Goal: Feedback & Contribution: Contribute content

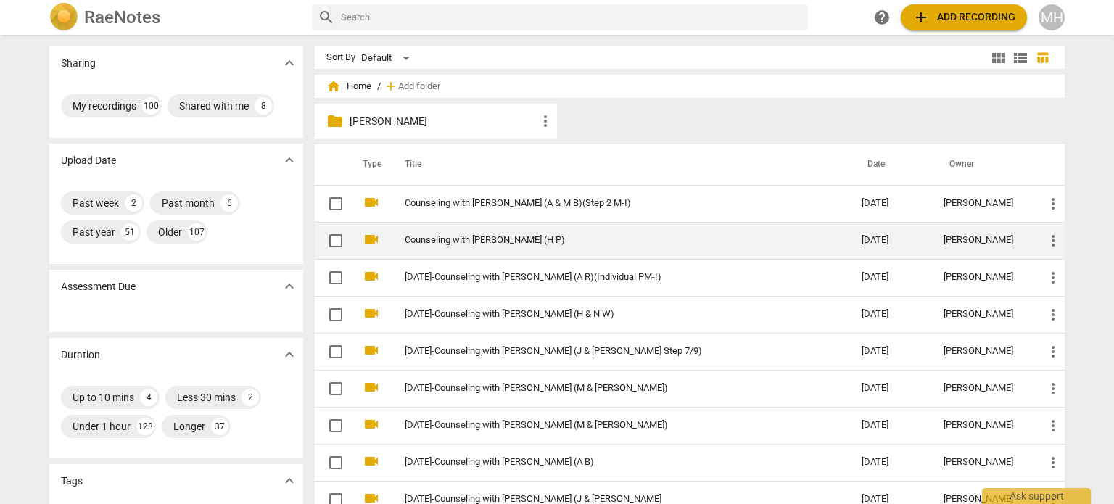
click at [516, 237] on link "Counseling with [PERSON_NAME] (H P)" at bounding box center [607, 240] width 405 height 11
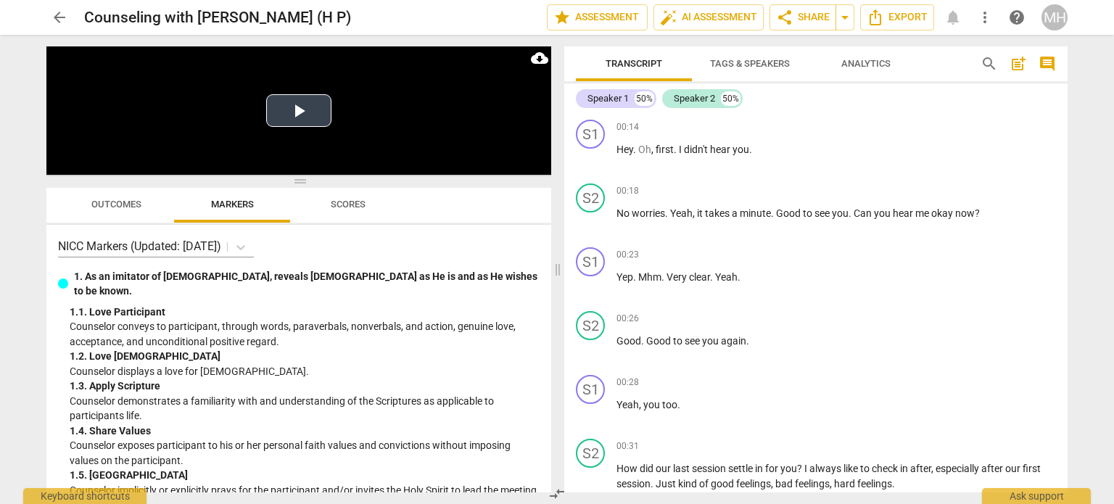
click at [331, 121] on video at bounding box center [298, 110] width 505 height 128
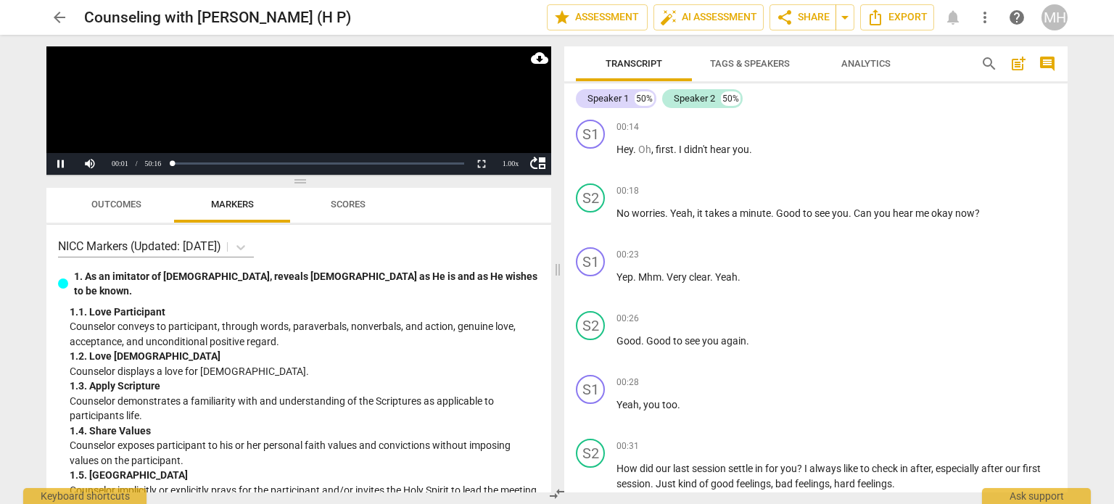
click at [1044, 69] on span "comment" at bounding box center [1046, 63] width 17 height 17
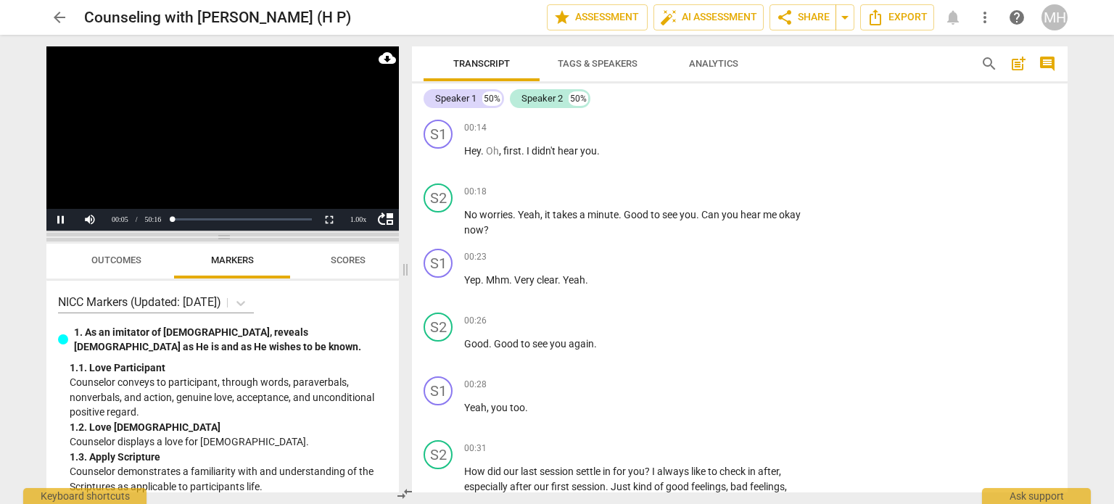
drag, startPoint x: 225, startPoint y: 182, endPoint x: 229, endPoint y: 249, distance: 66.8
click at [229, 241] on span at bounding box center [222, 237] width 352 height 9
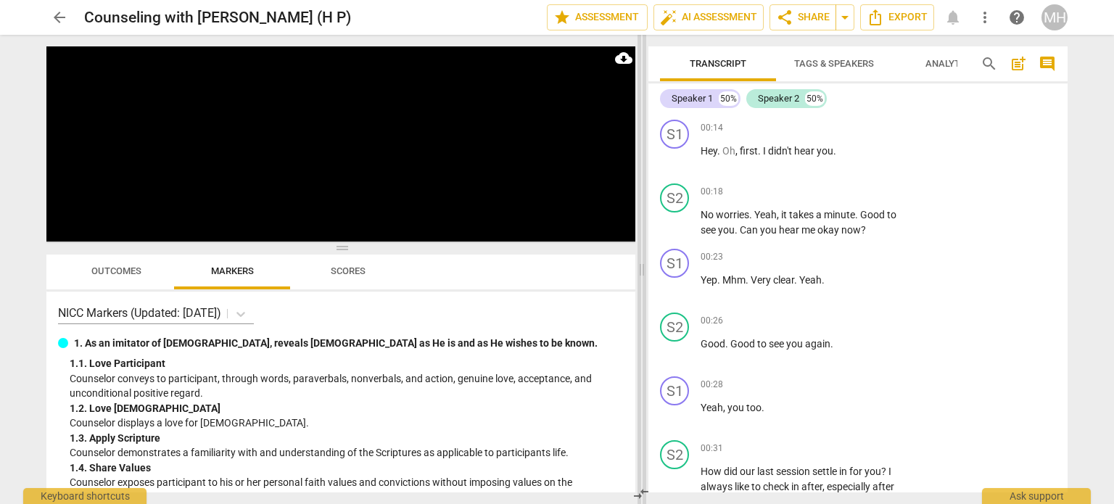
drag, startPoint x: 405, startPoint y: 269, endPoint x: 644, endPoint y: 283, distance: 238.9
click at [644, 283] on span at bounding box center [641, 269] width 9 height 469
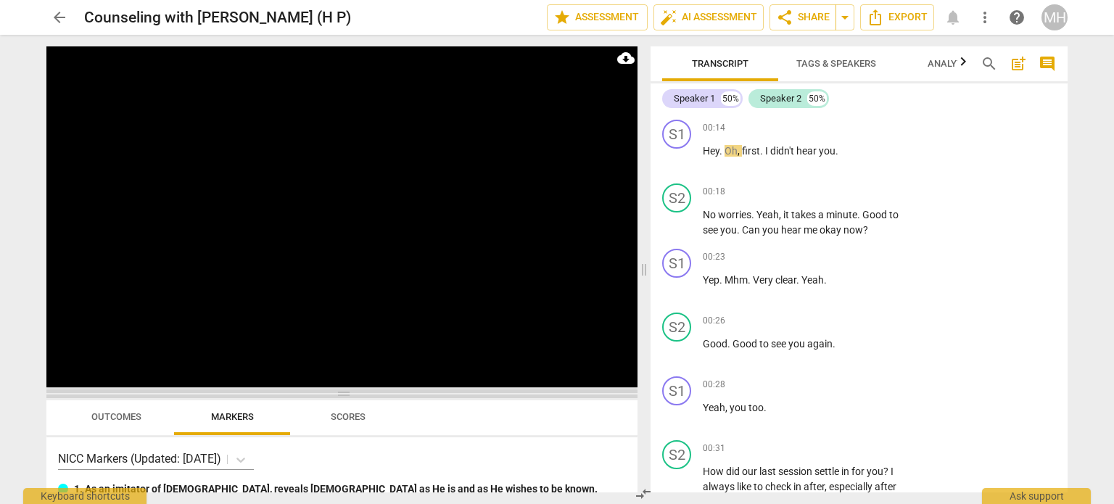
drag, startPoint x: 344, startPoint y: 249, endPoint x: 344, endPoint y: 394, distance: 145.7
click at [344, 394] on span at bounding box center [341, 393] width 591 height 9
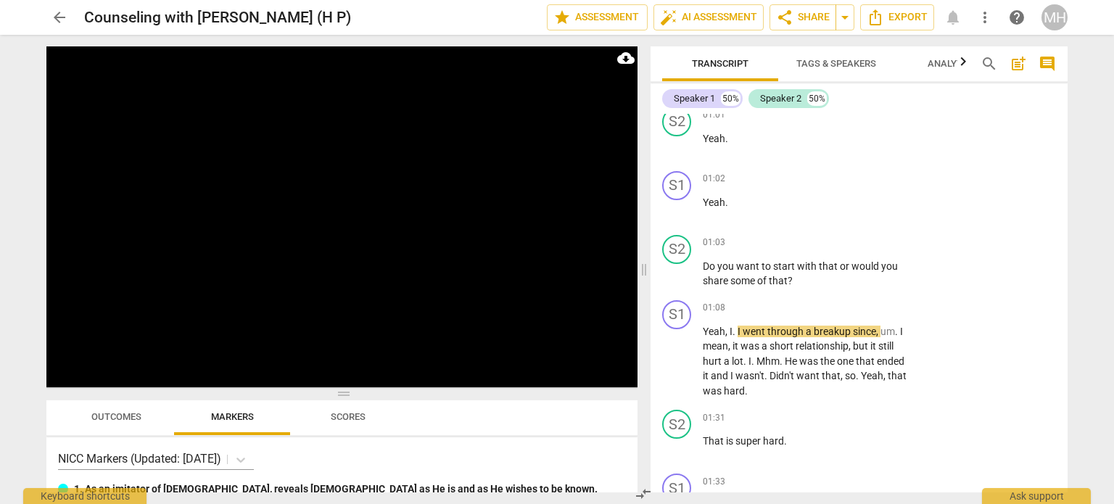
scroll to position [668, 0]
click at [1050, 66] on span "comment" at bounding box center [1046, 63] width 17 height 17
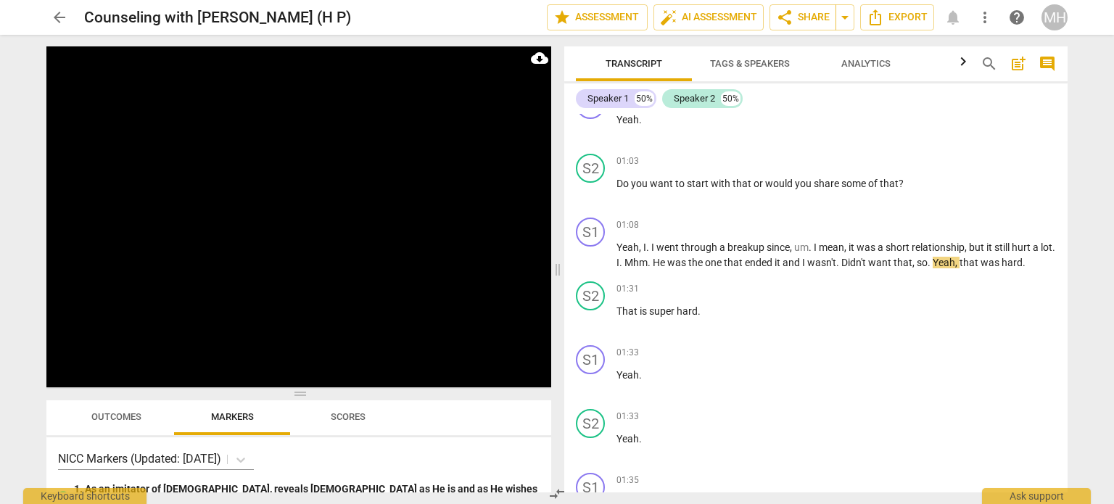
scroll to position [587, 0]
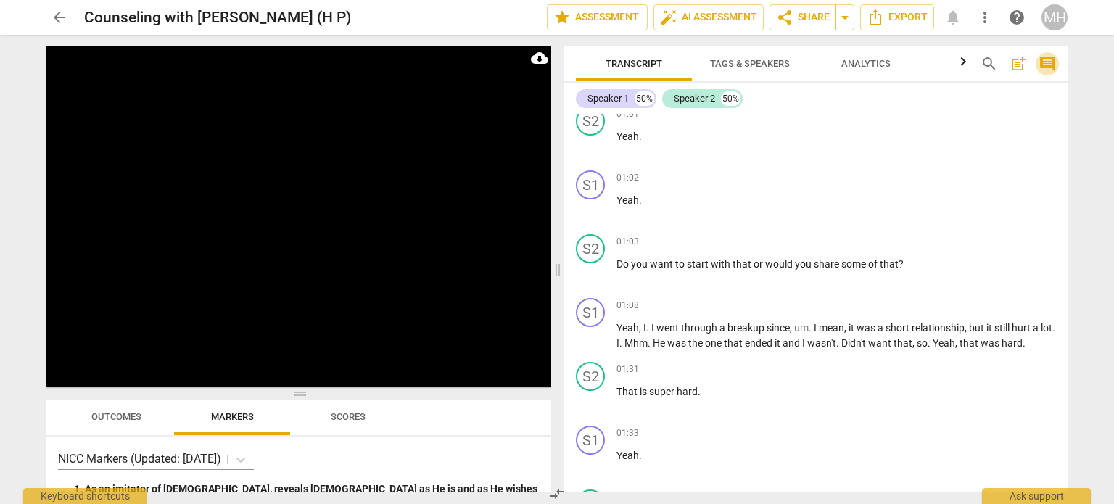
click at [1048, 68] on span "comment" at bounding box center [1046, 63] width 17 height 17
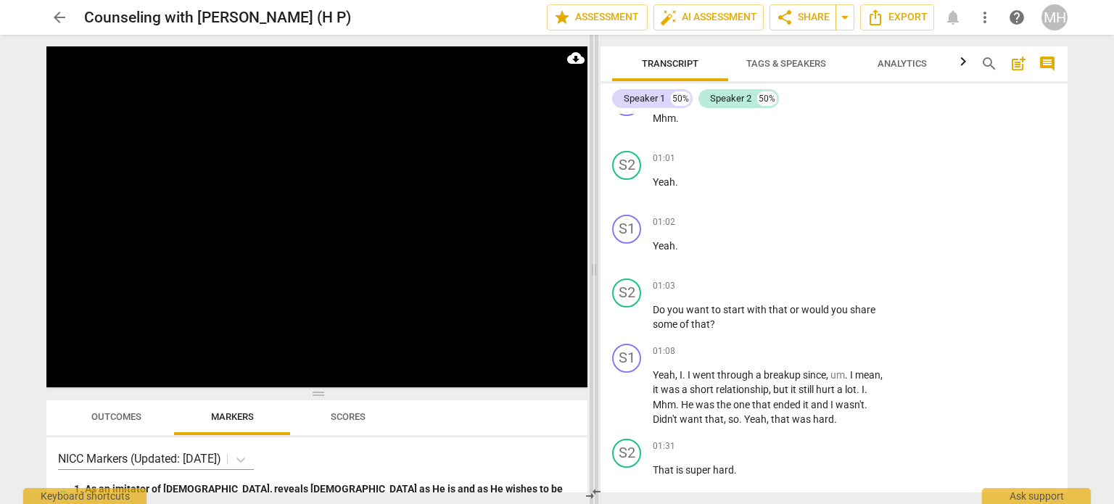
scroll to position [668, 0]
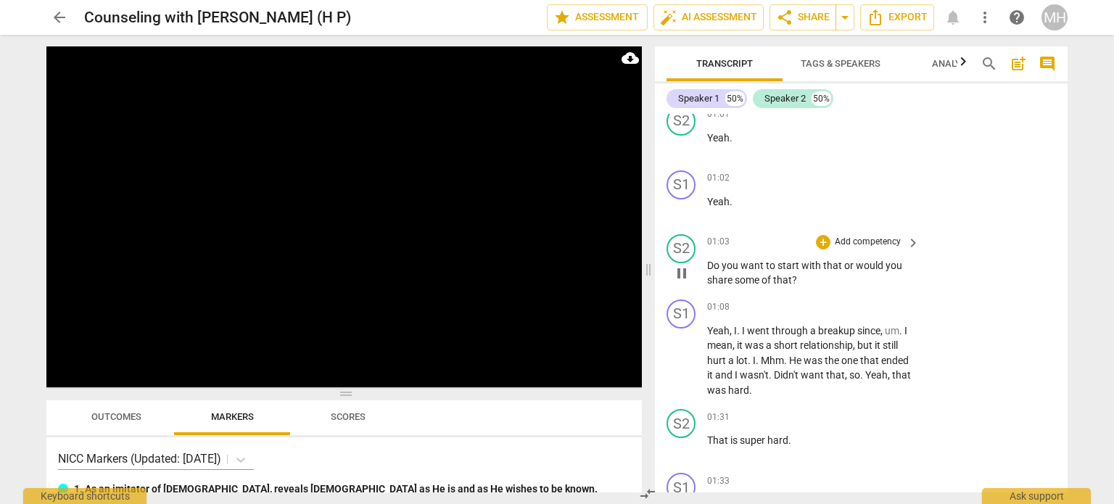
drag, startPoint x: 406, startPoint y: 276, endPoint x: 649, endPoint y: 276, distance: 242.9
click at [649, 276] on span at bounding box center [648, 269] width 9 height 469
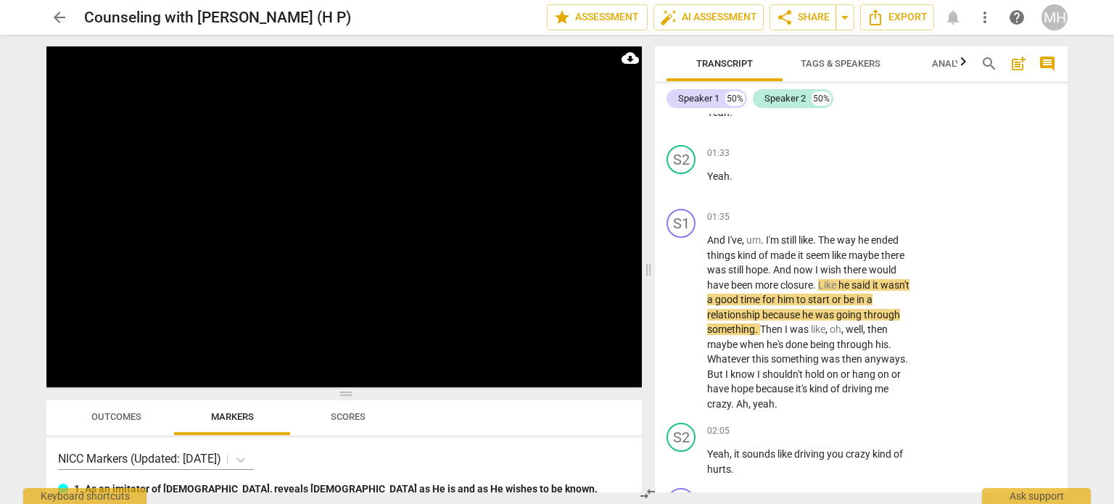
scroll to position [1060, 0]
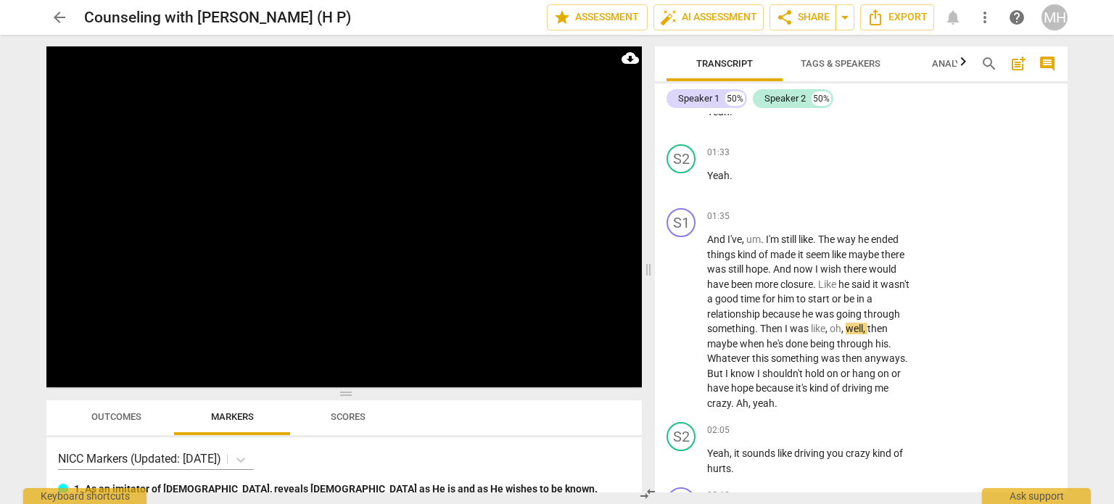
click at [853, 69] on span "Tags & Speakers" at bounding box center [840, 64] width 115 height 20
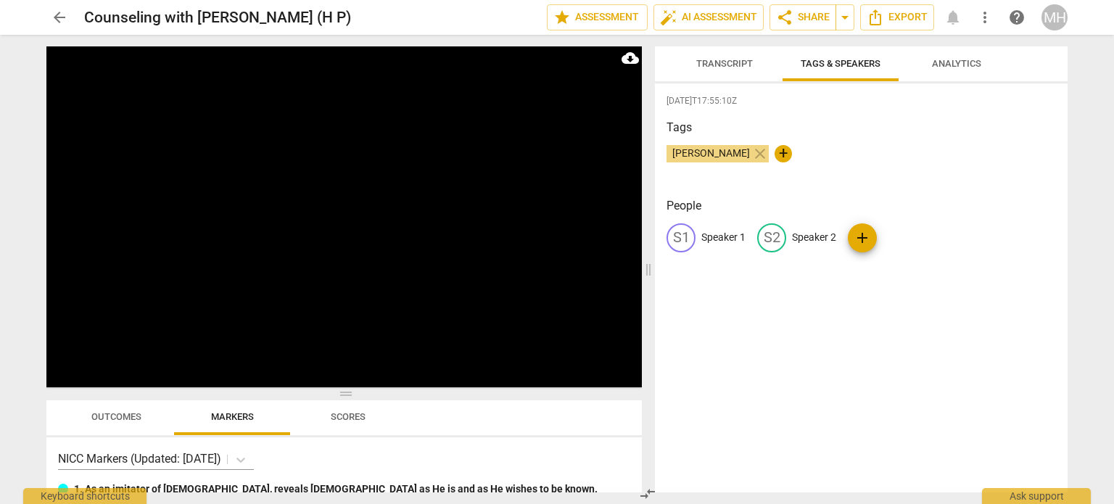
click at [716, 234] on p "Speaker 1" at bounding box center [723, 237] width 44 height 15
type input "H P"
click at [903, 241] on p "Speaker 2" at bounding box center [908, 237] width 44 height 15
type input "[PERSON_NAME]"
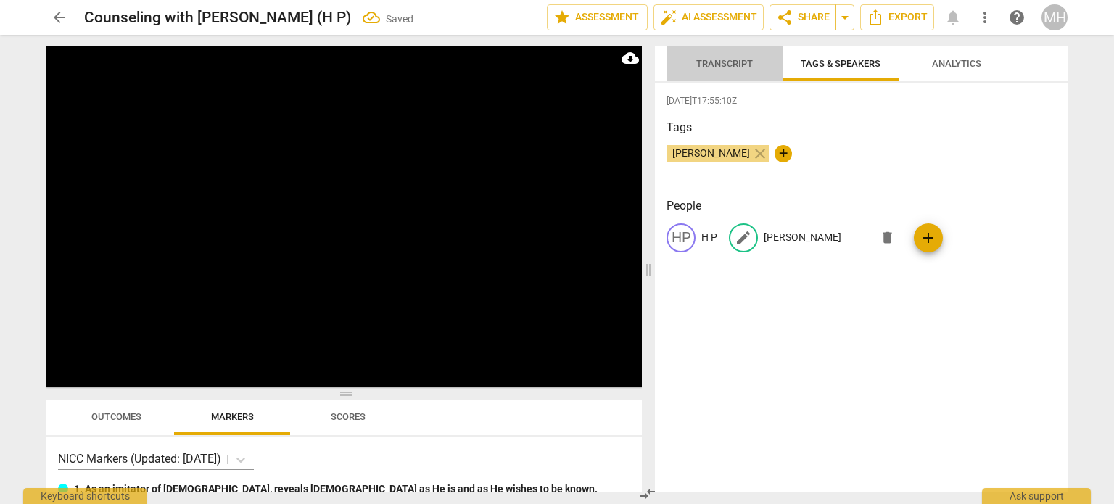
click at [724, 72] on span "Transcript" at bounding box center [724, 64] width 91 height 20
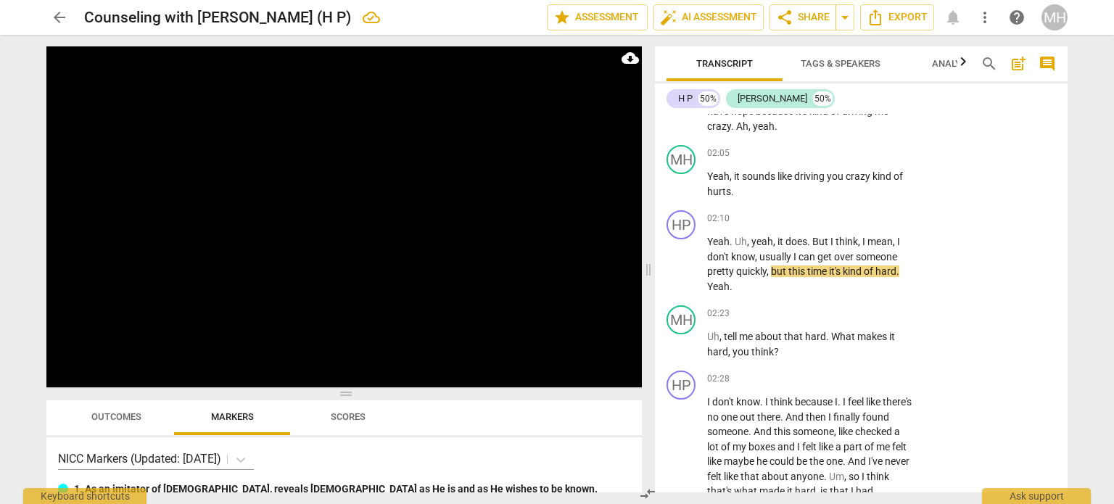
scroll to position [1338, 0]
click at [870, 307] on p "Add competency" at bounding box center [867, 313] width 69 height 13
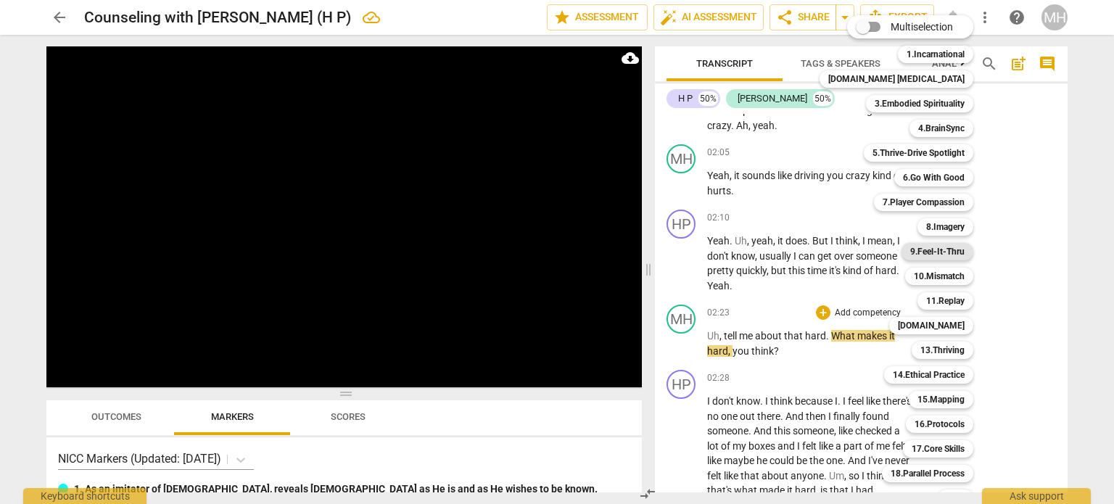
click at [924, 244] on b "9.Feel-It-Thru" at bounding box center [937, 251] width 54 height 17
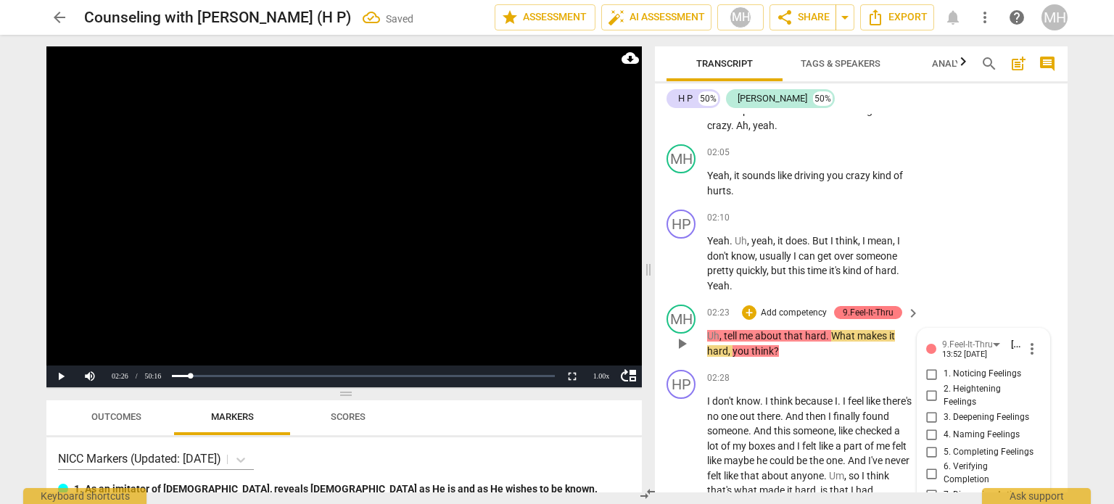
scroll to position [1557, 0]
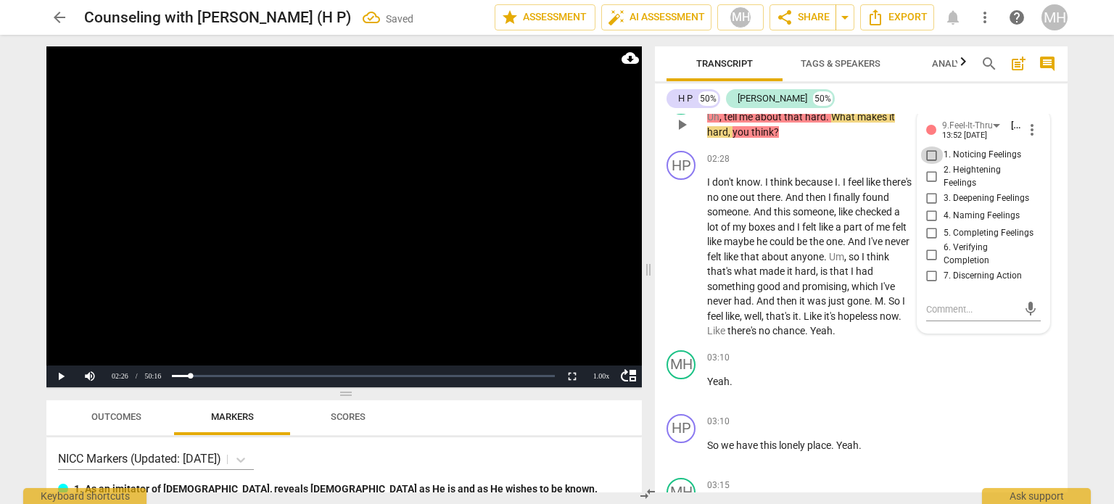
click at [930, 147] on input "1. Noticing Feelings" at bounding box center [931, 154] width 23 height 17
checkbox input "true"
click at [470, 273] on video at bounding box center [343, 216] width 595 height 341
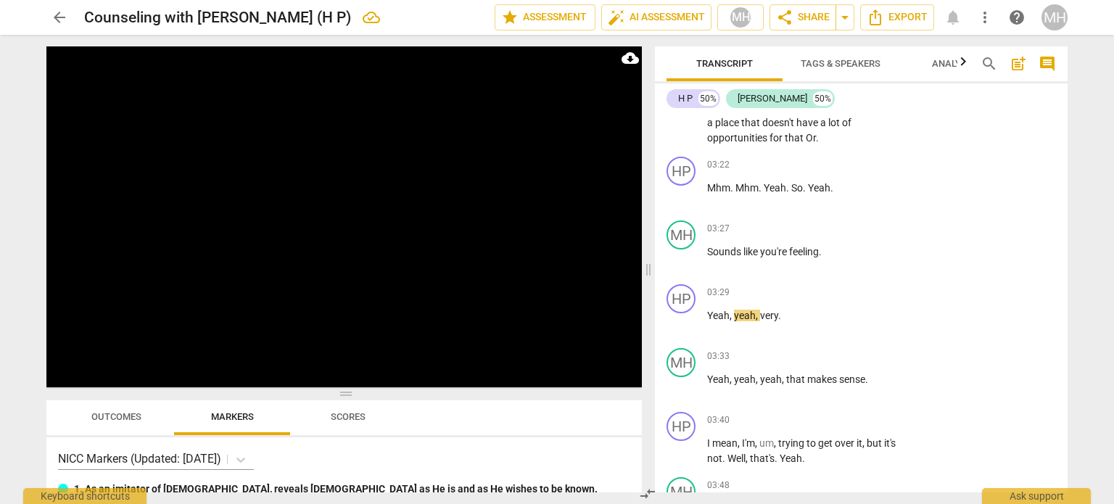
scroll to position [1963, 0]
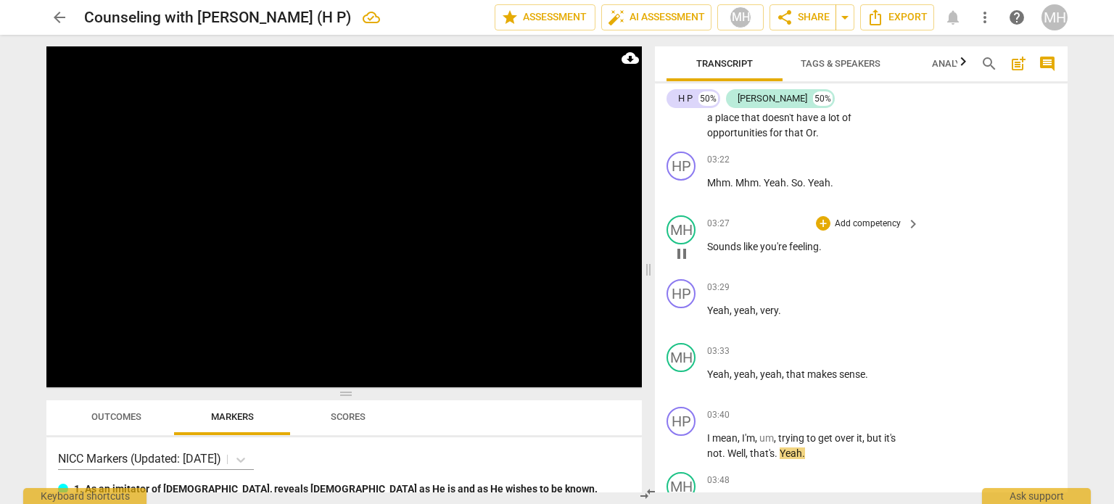
click at [852, 231] on p "Add competency" at bounding box center [867, 224] width 69 height 13
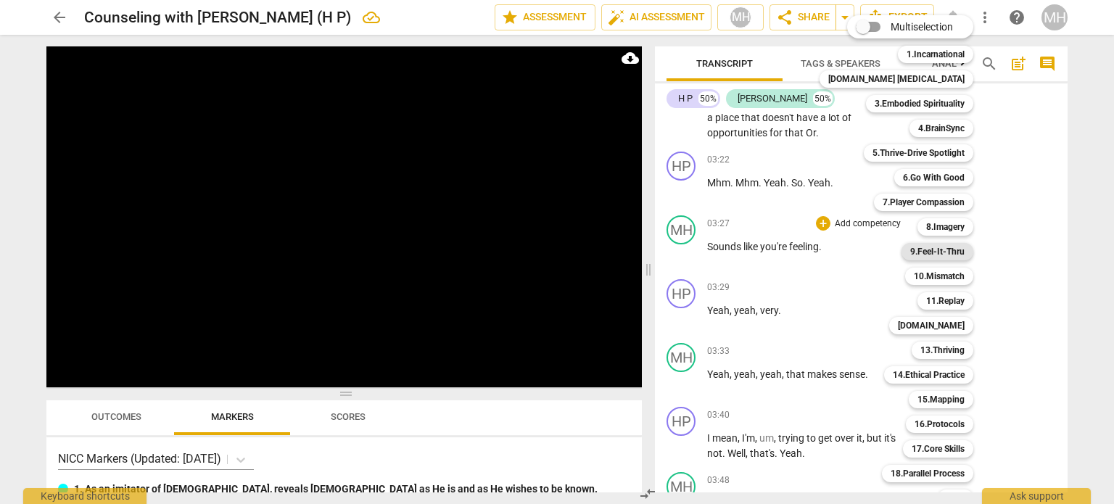
click at [929, 249] on b "9.Feel-It-Thru" at bounding box center [937, 251] width 54 height 17
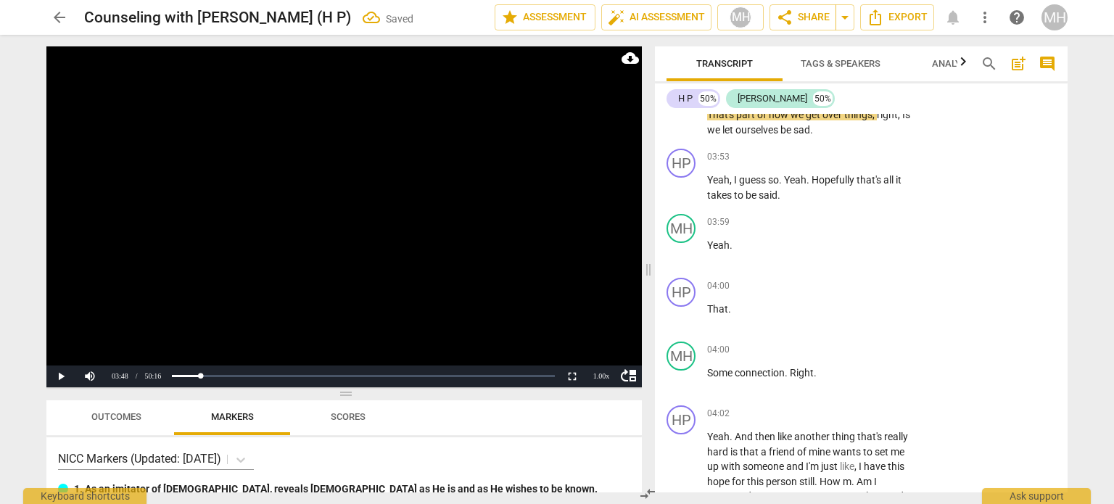
scroll to position [2106, 0]
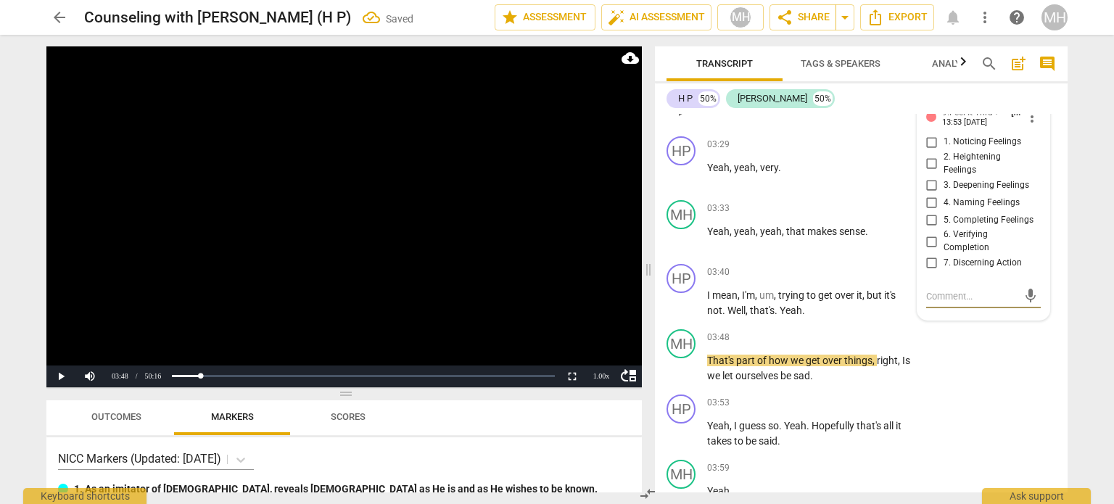
click at [932, 208] on input "4. Naming Feelings" at bounding box center [931, 202] width 23 height 17
checkbox input "true"
click at [563, 239] on video at bounding box center [343, 216] width 595 height 341
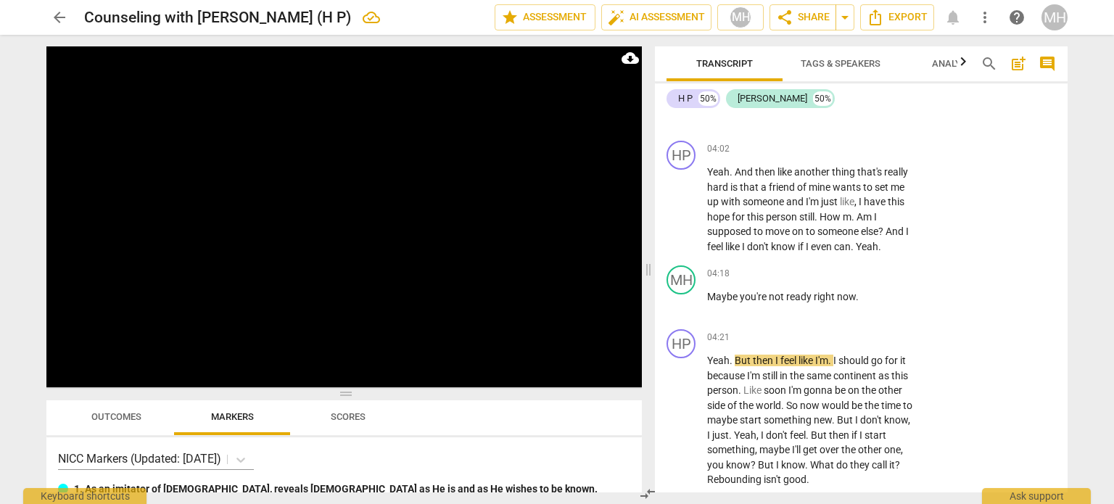
scroll to position [2617, 0]
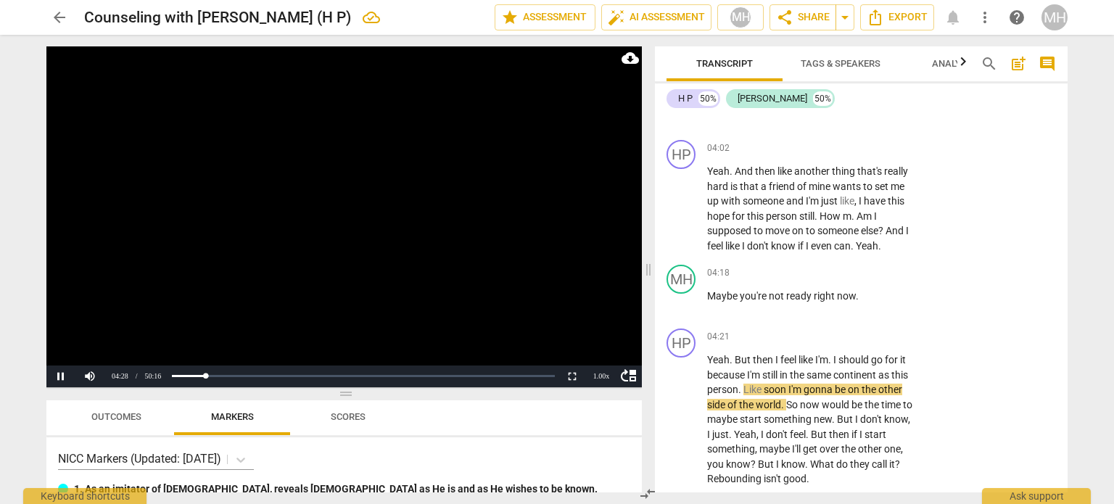
click at [373, 246] on video at bounding box center [343, 216] width 595 height 341
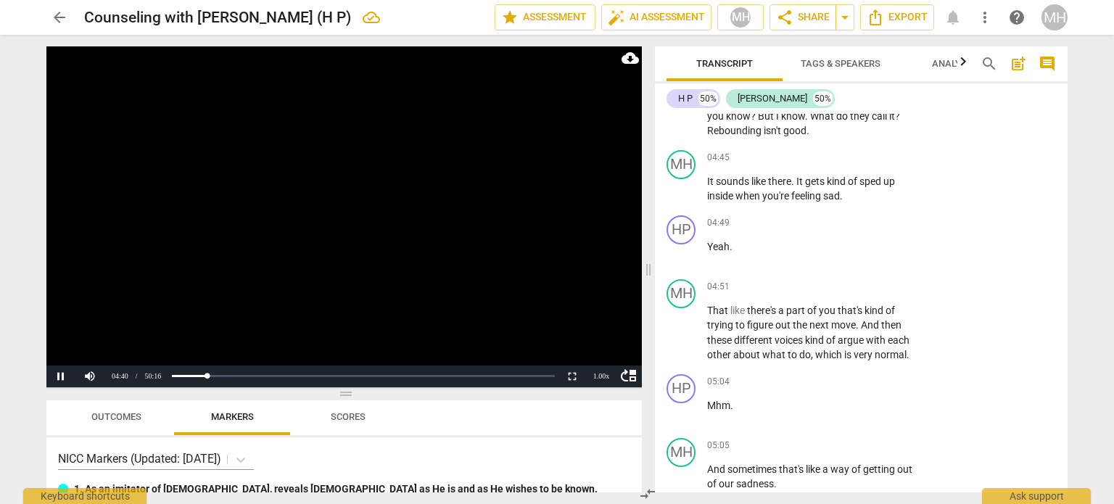
scroll to position [2966, 0]
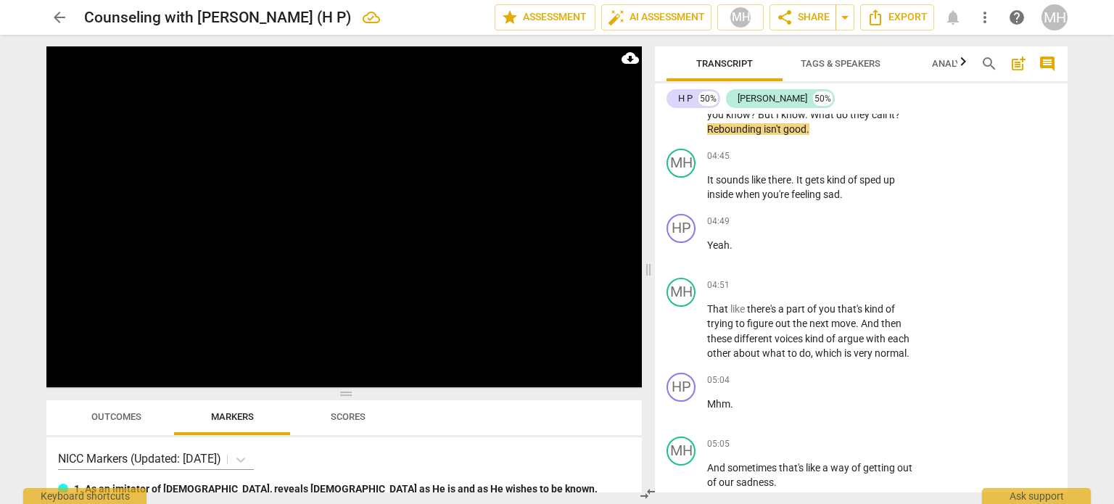
click at [940, 392] on div "HP play_arrow pause 05:04 + Add competency keyboard_arrow_right Mhm ." at bounding box center [861, 399] width 413 height 64
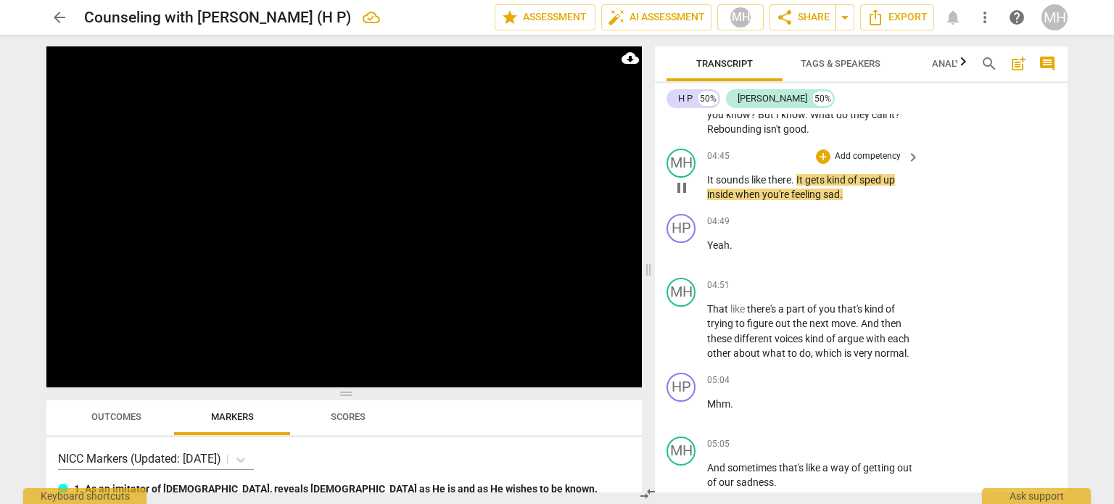
click at [874, 155] on p "Add competency" at bounding box center [867, 156] width 69 height 13
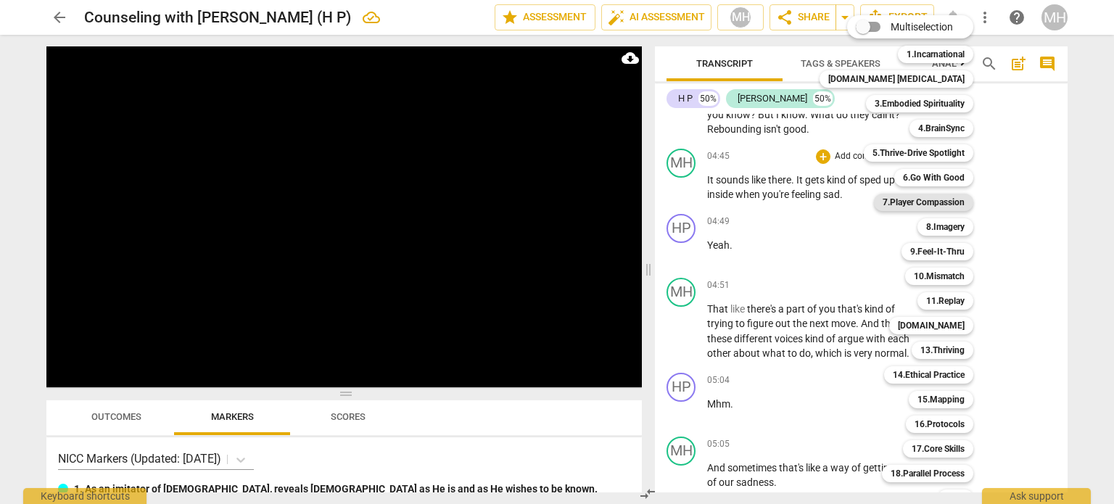
click at [934, 205] on b "7.Player Compassion" at bounding box center [923, 202] width 82 height 17
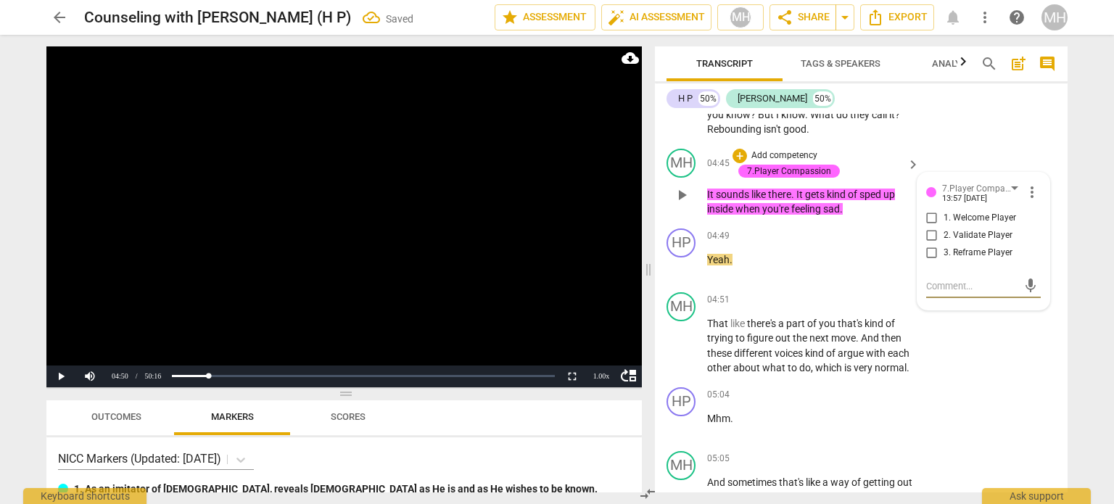
click at [928, 223] on input "1. Welcome Player" at bounding box center [931, 218] width 23 height 17
checkbox input "true"
click at [481, 283] on video at bounding box center [343, 216] width 595 height 341
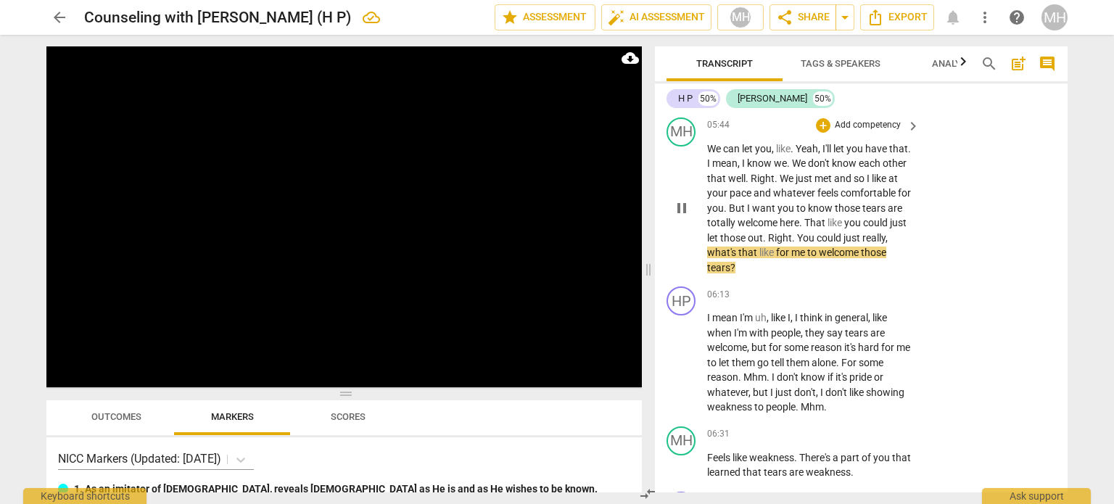
scroll to position [3776, 0]
click at [871, 133] on p "Add competency" at bounding box center [867, 126] width 69 height 13
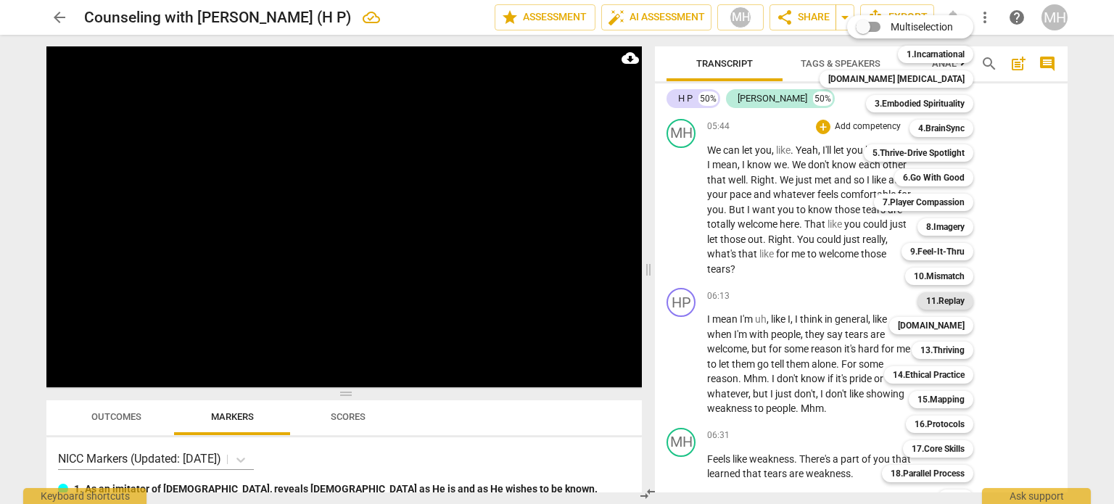
click at [926, 299] on b "11.Replay" at bounding box center [945, 300] width 38 height 17
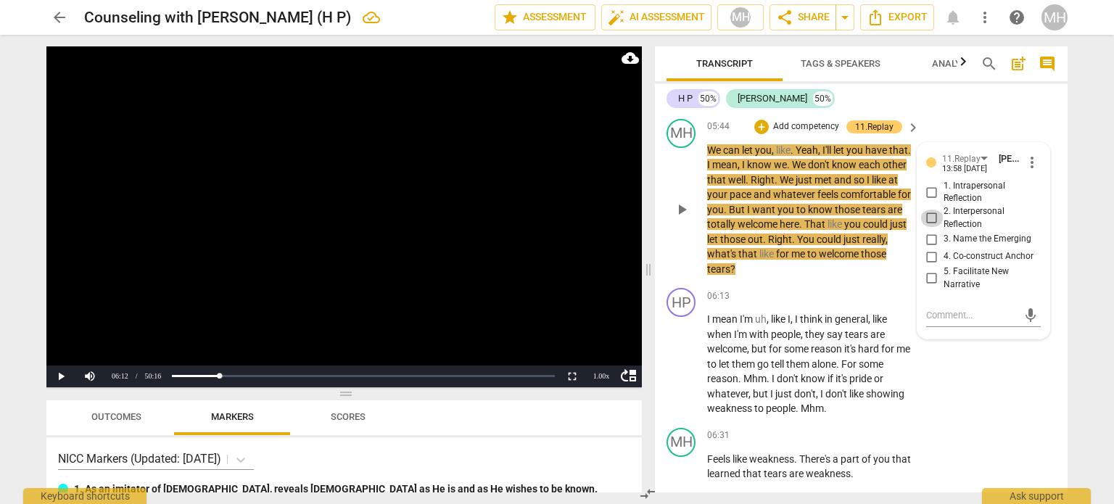
click at [928, 227] on input "2. Interpersonal Reflection" at bounding box center [931, 218] width 23 height 17
checkbox input "true"
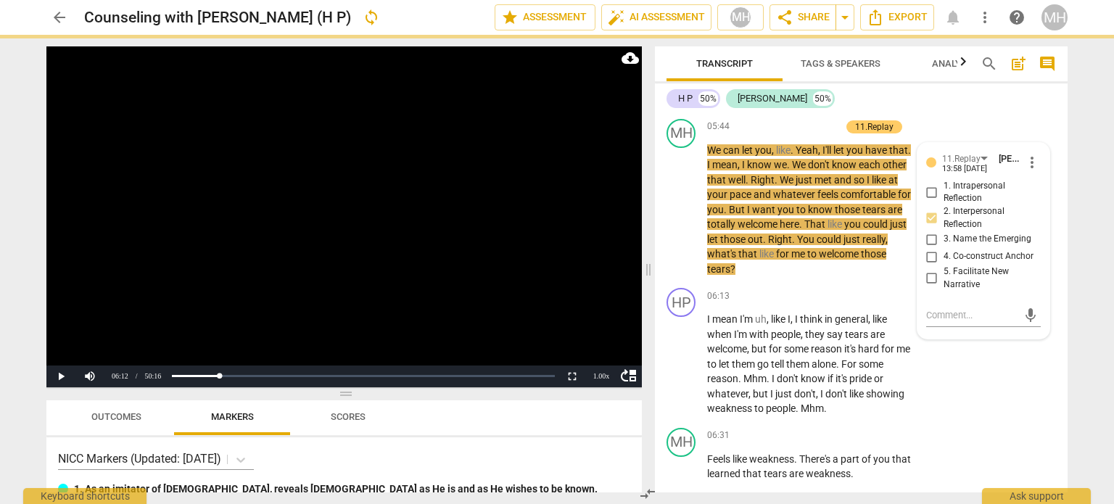
click at [584, 181] on video at bounding box center [343, 216] width 595 height 341
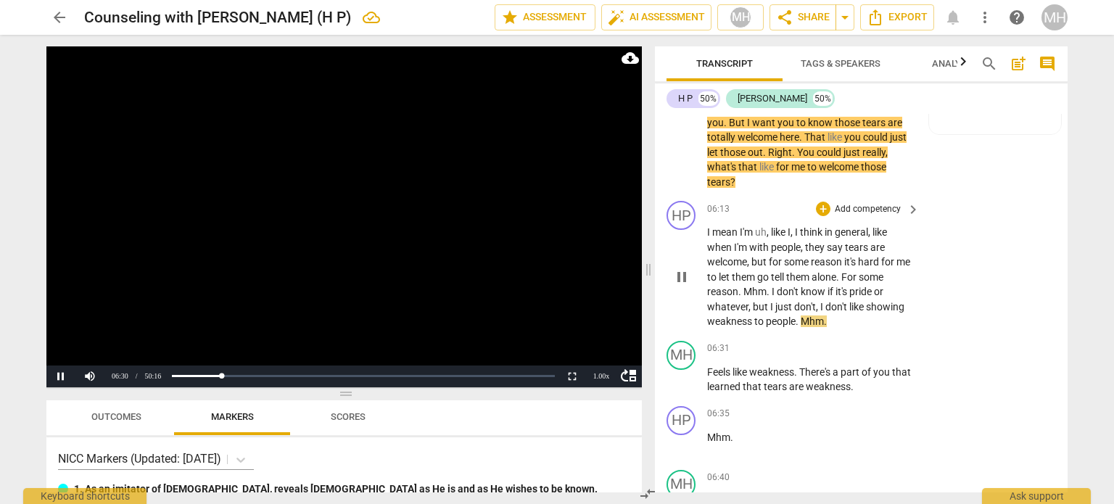
scroll to position [3931, 0]
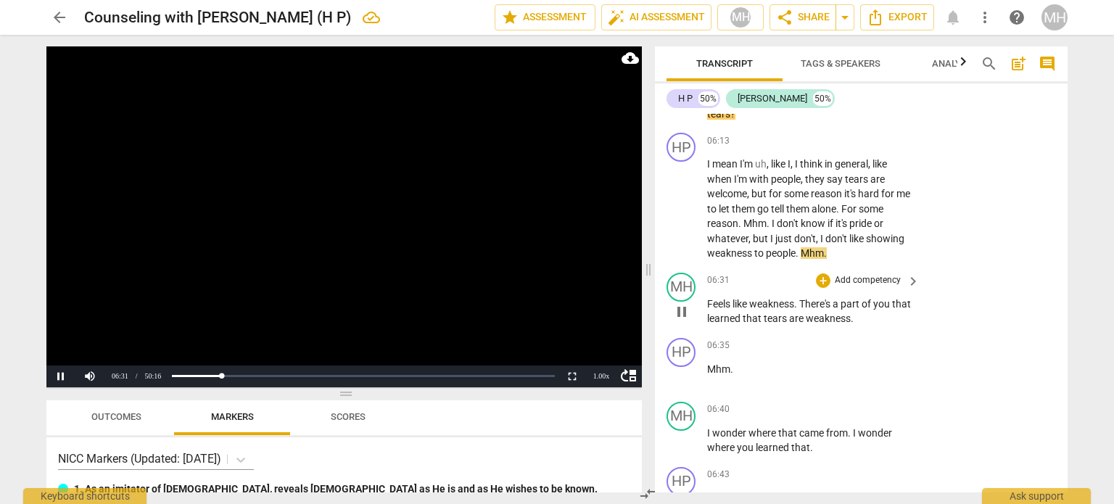
click at [868, 287] on p "Add competency" at bounding box center [867, 280] width 69 height 13
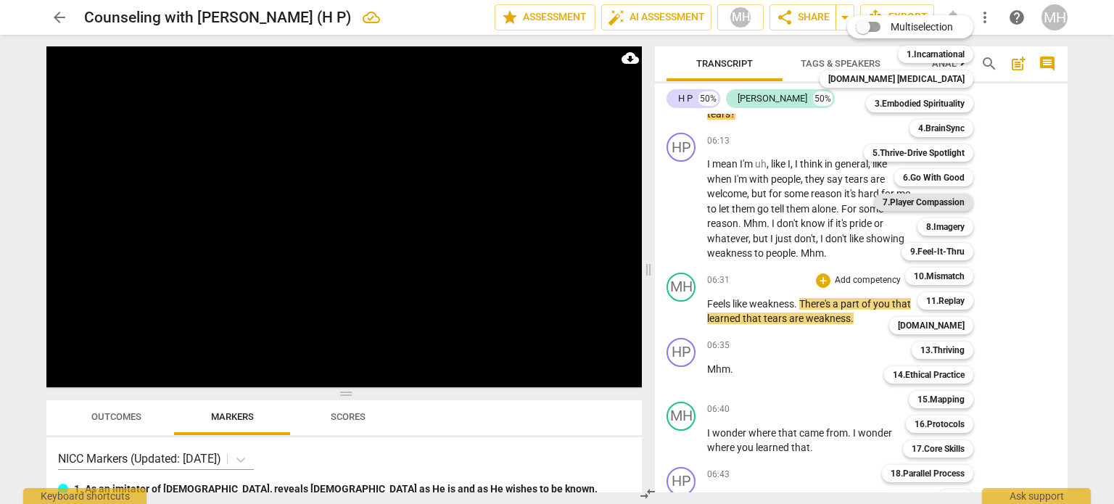
click at [906, 202] on b "7.Player Compassion" at bounding box center [923, 202] width 82 height 17
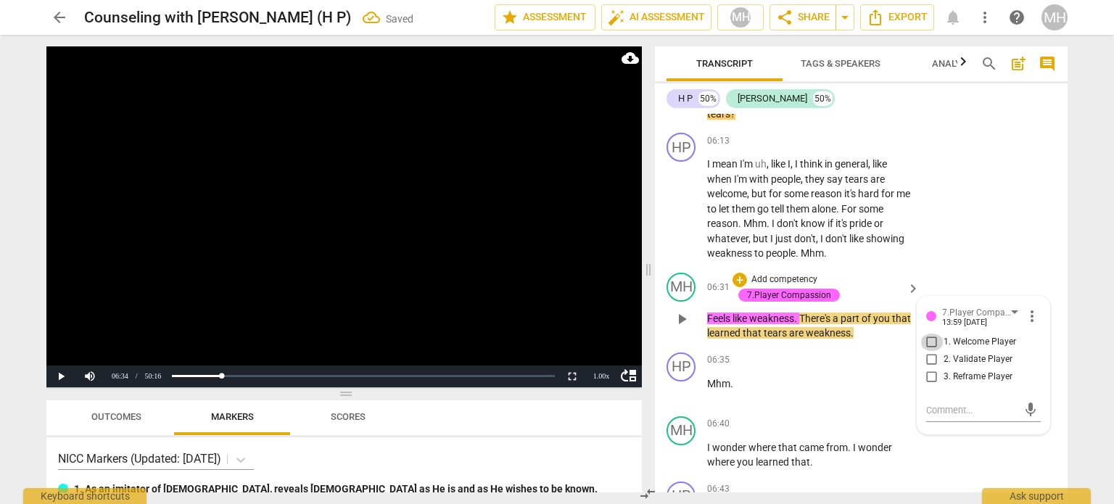
click at [929, 351] on input "1. Welcome Player" at bounding box center [931, 342] width 23 height 17
checkbox input "true"
click at [537, 270] on video at bounding box center [343, 216] width 595 height 341
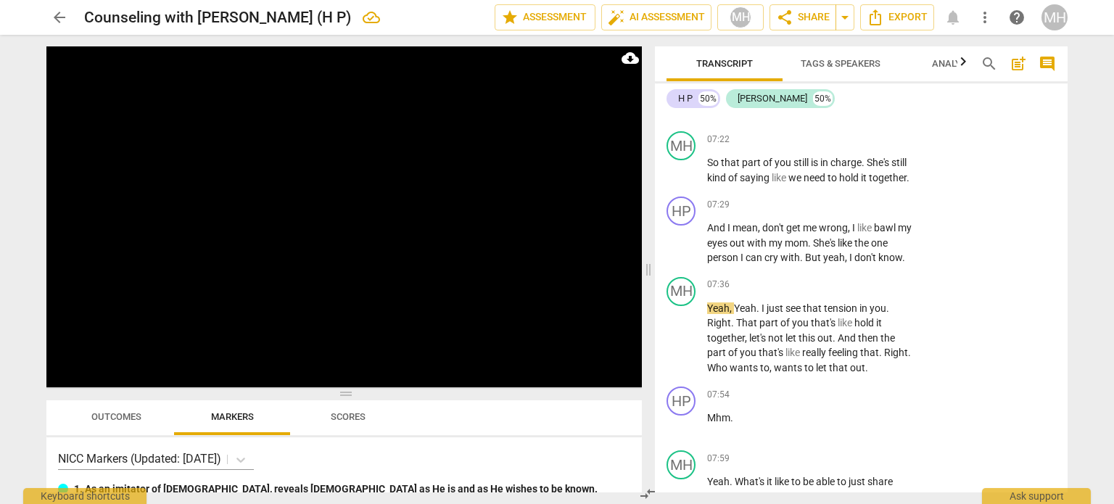
scroll to position [4637, 0]
click at [869, 291] on p "Add competency" at bounding box center [867, 284] width 69 height 13
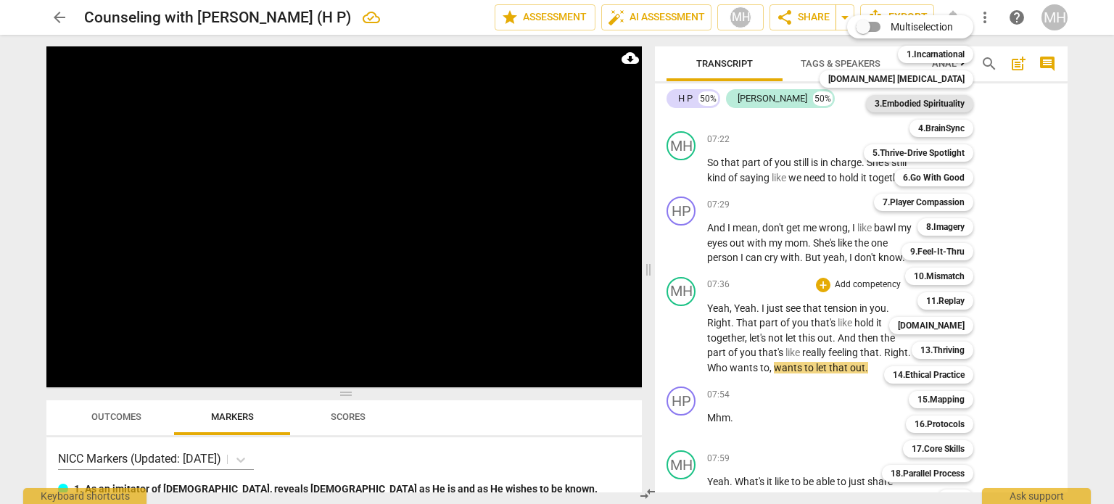
click at [927, 98] on b "3.Embodied Spirituality" at bounding box center [919, 103] width 90 height 17
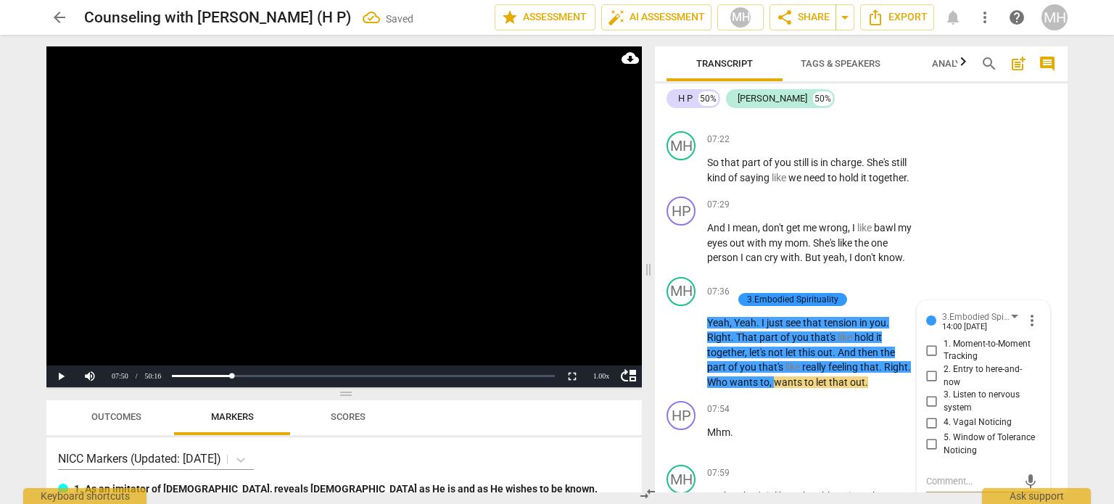
scroll to position [4843, 0]
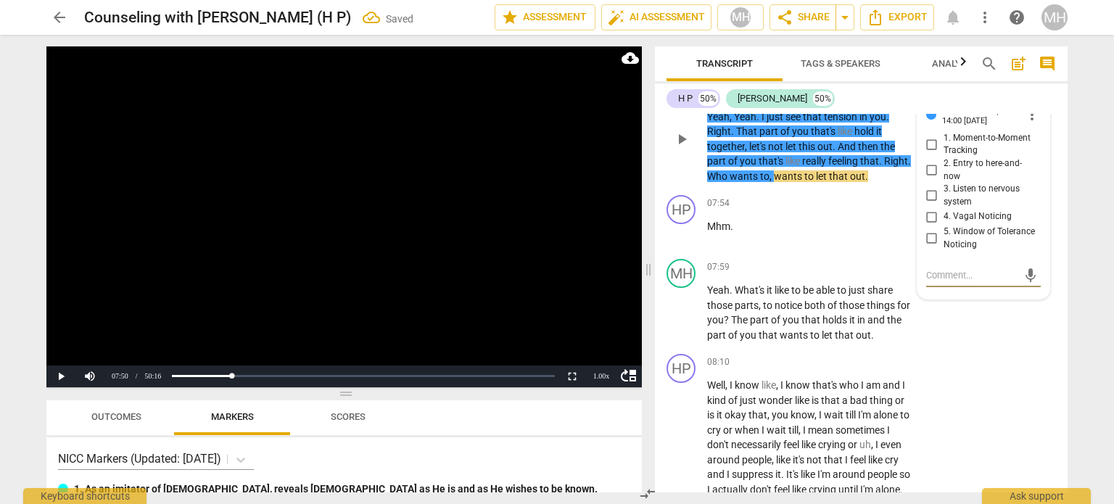
click at [929, 153] on input "1. Moment-to-Moment Tracking" at bounding box center [931, 144] width 23 height 17
checkbox input "true"
click at [499, 201] on video at bounding box center [343, 216] width 595 height 341
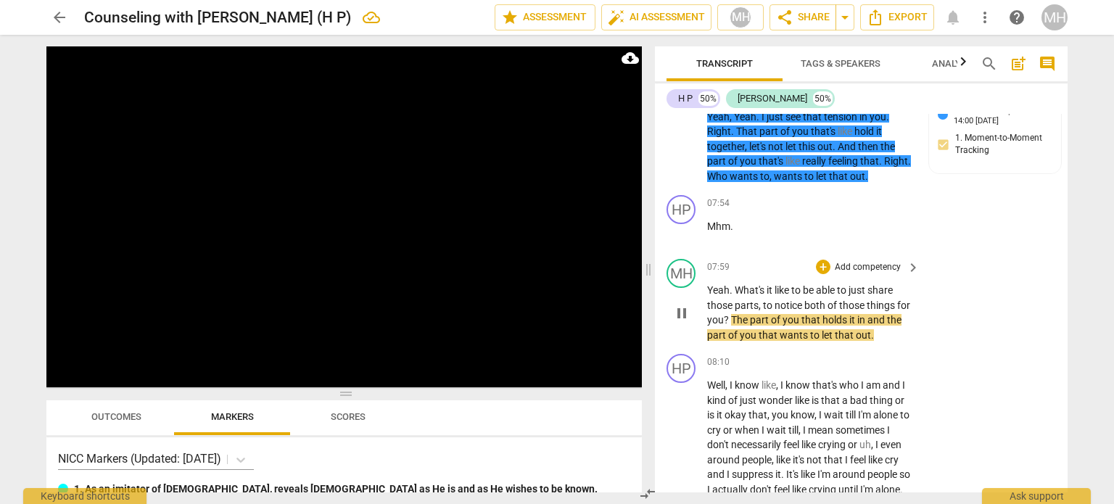
drag, startPoint x: 1040, startPoint y: 323, endPoint x: 1017, endPoint y: 328, distance: 23.8
click at [1017, 328] on div "MH play_arrow pause 07:59 + Add competency keyboard_arrow_right Yeah . What's i…" at bounding box center [861, 300] width 413 height 95
click at [865, 274] on p "Add competency" at bounding box center [867, 267] width 69 height 13
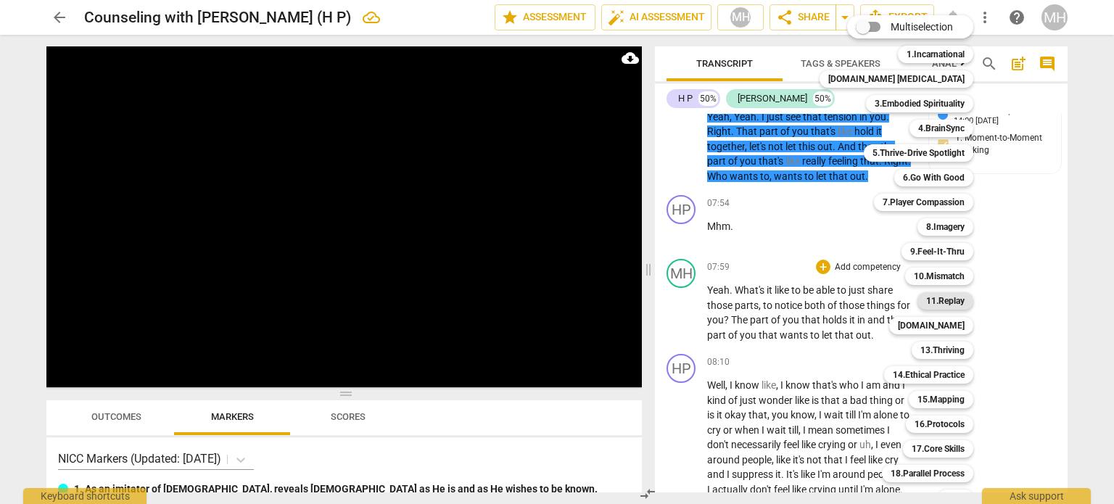
click at [930, 297] on b "11.Replay" at bounding box center [945, 300] width 38 height 17
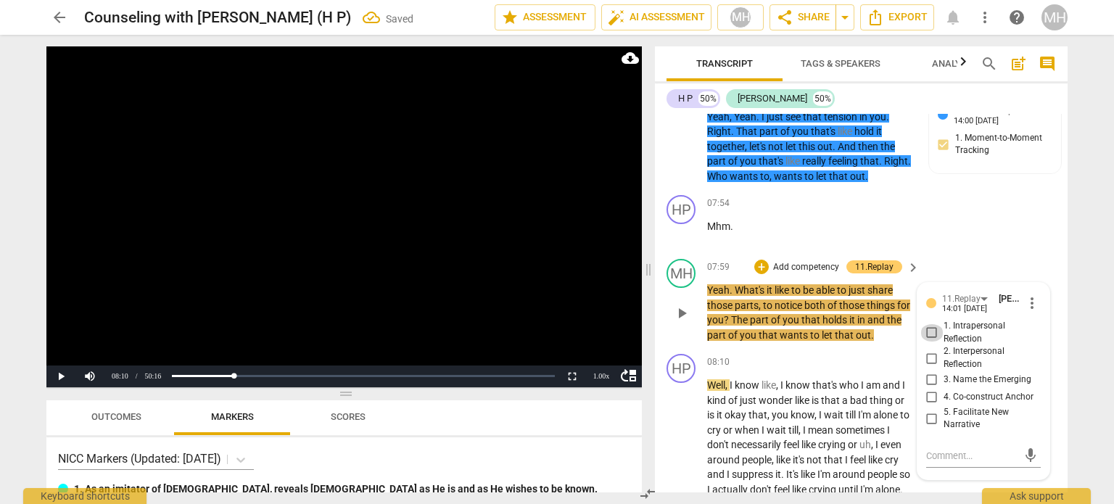
click at [931, 342] on input "1. Intrapersonal Reflection" at bounding box center [931, 332] width 23 height 17
checkbox input "true"
click at [545, 256] on video at bounding box center [343, 216] width 595 height 341
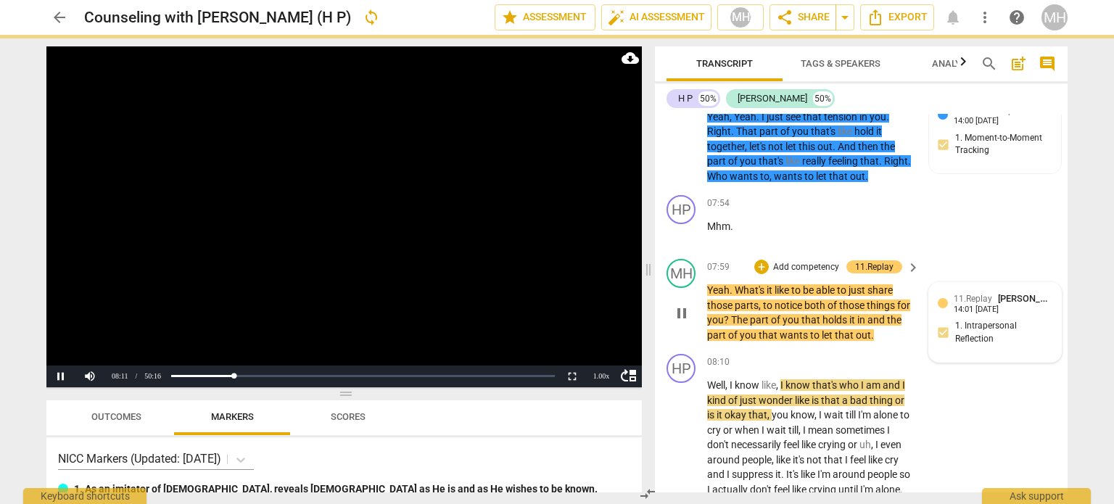
click at [951, 353] on div "11.Replay [PERSON_NAME] 14:01 [DATE] 1. Intrapersonal Reflection" at bounding box center [995, 322] width 115 height 62
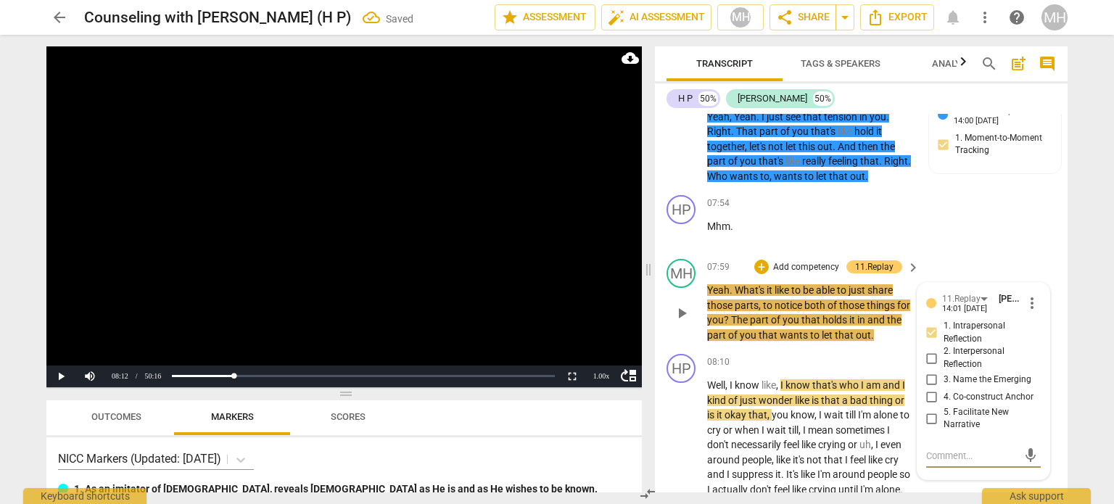
click at [928, 367] on input "2. Interpersonal Reflection" at bounding box center [931, 357] width 23 height 17
checkbox input "true"
click at [932, 342] on input "1. Intrapersonal Reflection" at bounding box center [931, 332] width 23 height 17
checkbox input "false"
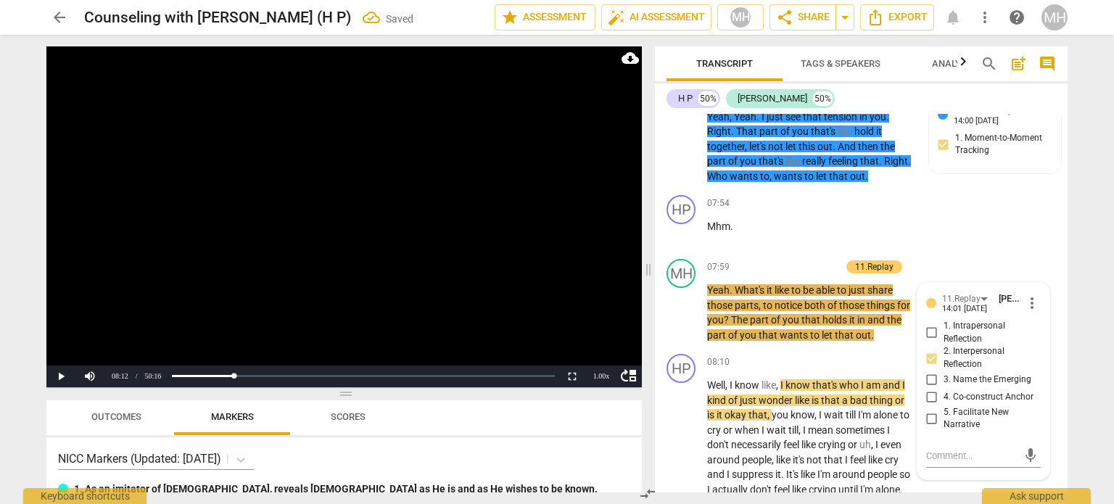
click at [496, 215] on video at bounding box center [343, 216] width 595 height 341
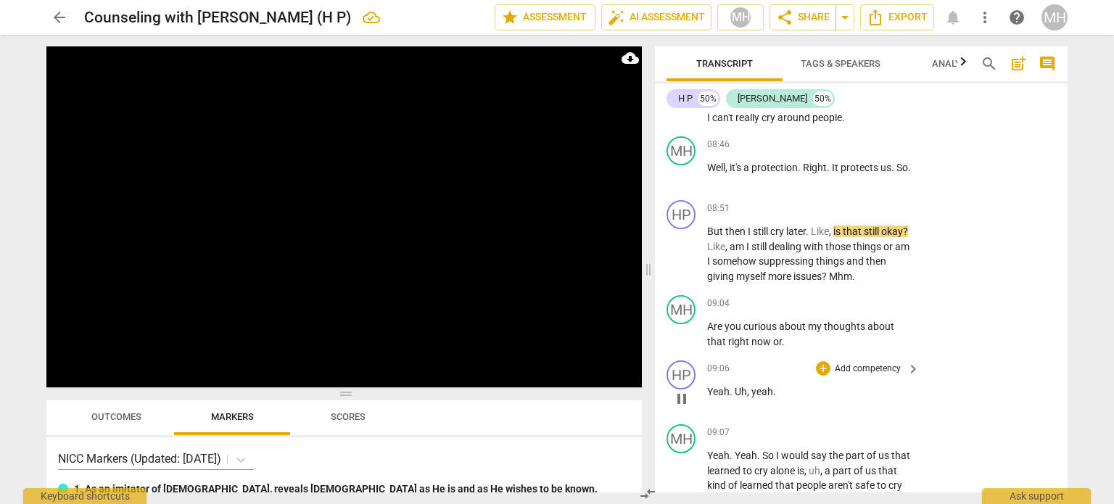
scroll to position [5363, 0]
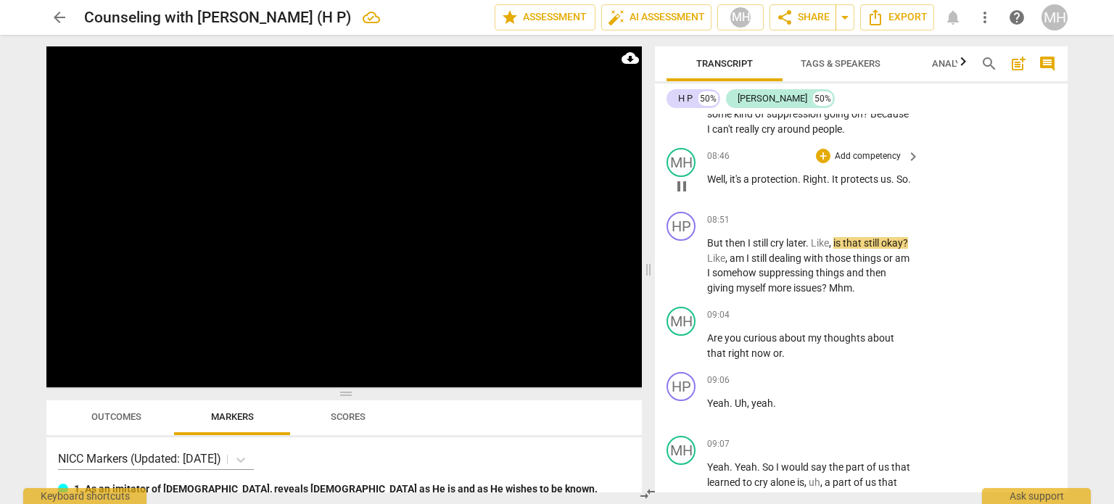
click at [887, 163] on p "Add competency" at bounding box center [867, 156] width 69 height 13
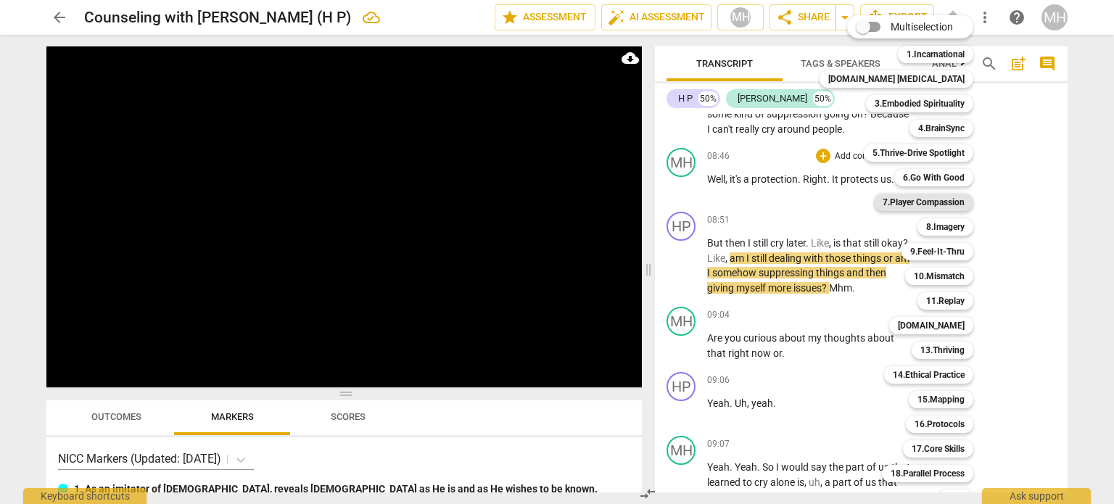
click at [934, 199] on b "7.Player Compassion" at bounding box center [923, 202] width 82 height 17
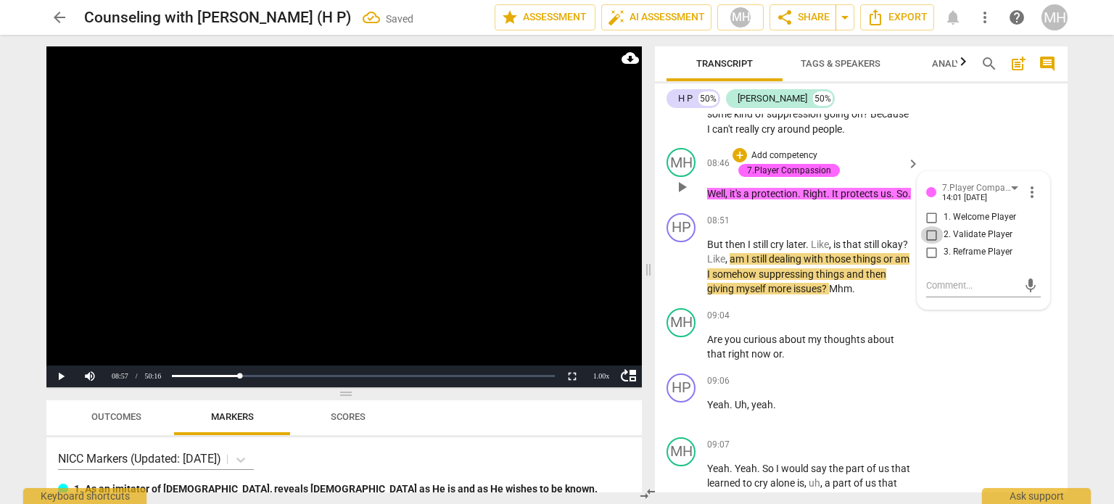
click at [927, 244] on input "2. Validate Player" at bounding box center [931, 234] width 23 height 17
checkbox input "true"
click at [587, 260] on video at bounding box center [343, 216] width 595 height 341
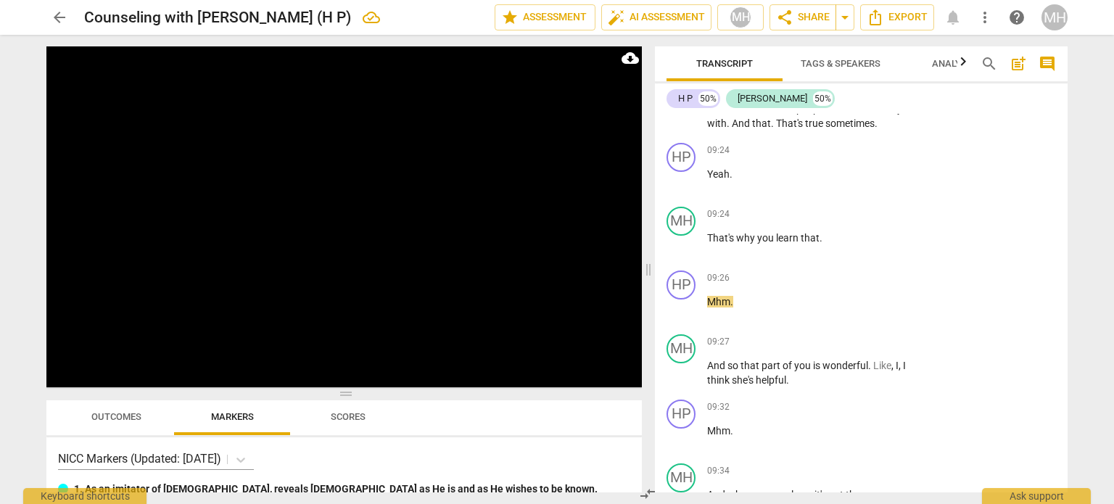
scroll to position [5753, 0]
click at [882, 348] on p "Add competency" at bounding box center [867, 341] width 69 height 13
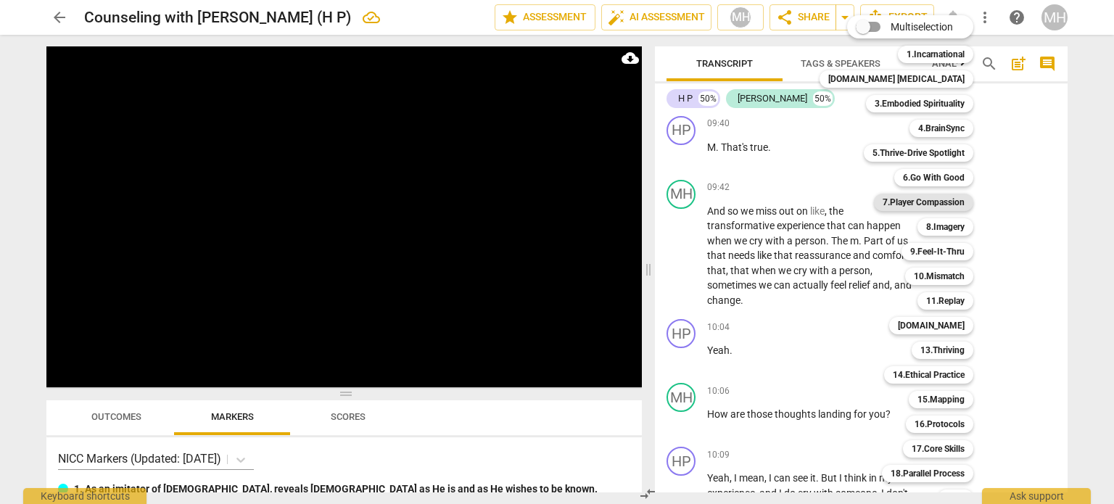
click at [936, 202] on b "7.Player Compassion" at bounding box center [923, 202] width 82 height 17
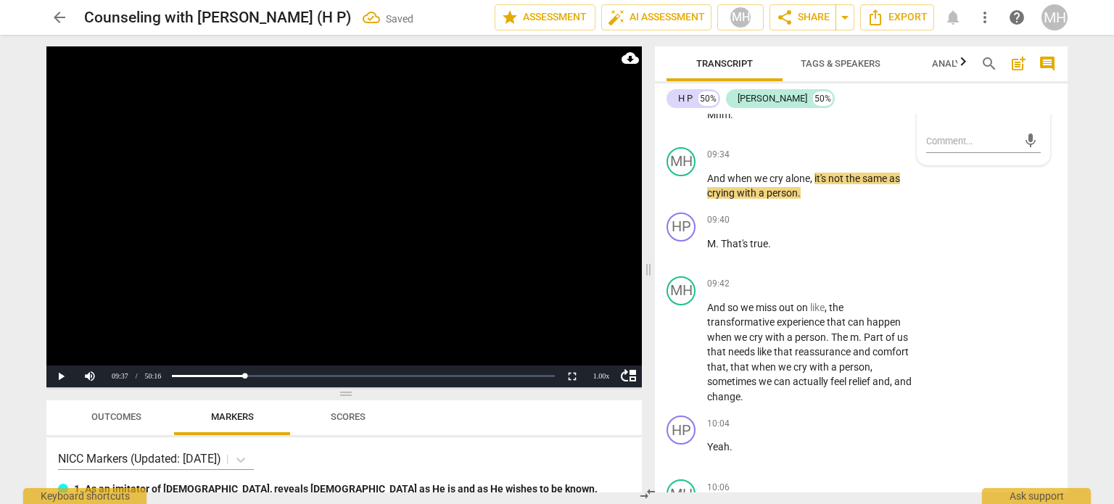
scroll to position [5889, 0]
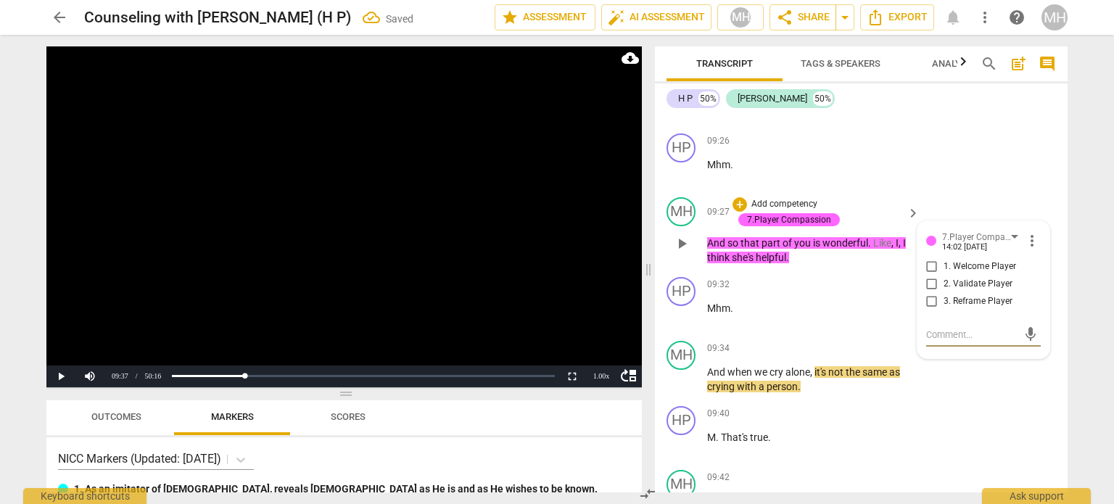
click at [930, 293] on input "2. Validate Player" at bounding box center [931, 284] width 23 height 17
checkbox input "true"
click at [931, 310] on input "3. Reframe Player" at bounding box center [931, 301] width 23 height 17
checkbox input "true"
click at [596, 228] on video at bounding box center [343, 216] width 595 height 341
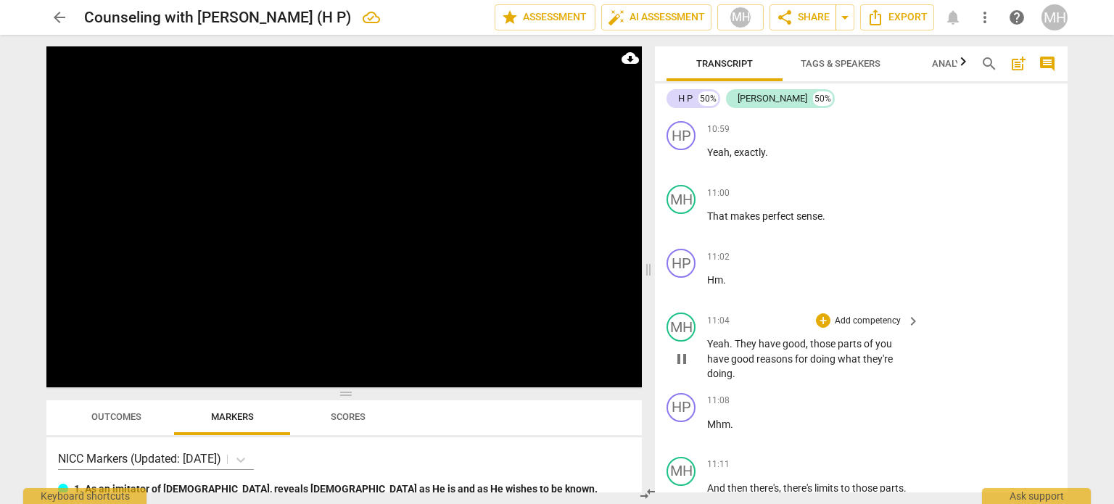
scroll to position [7291, 0]
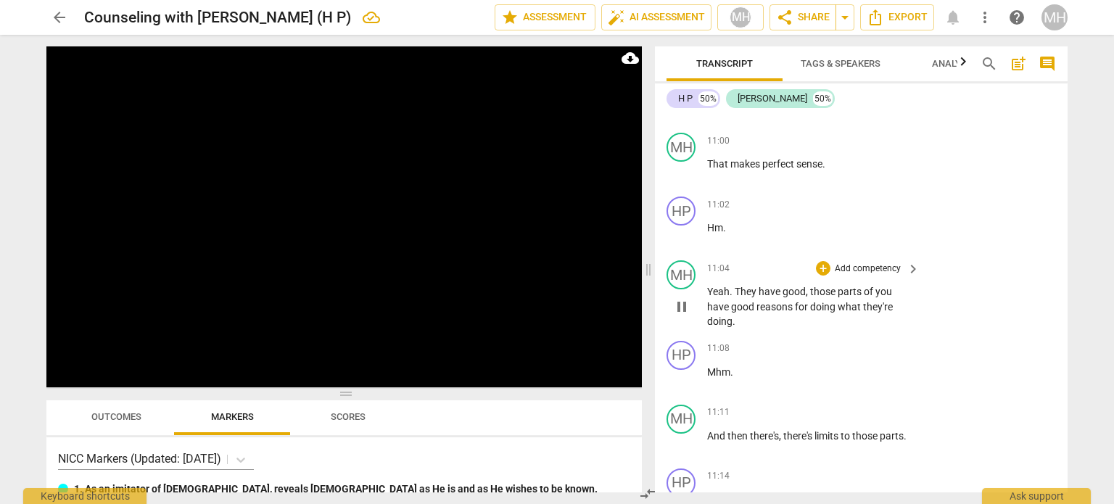
click at [876, 276] on p "Add competency" at bounding box center [867, 268] width 69 height 13
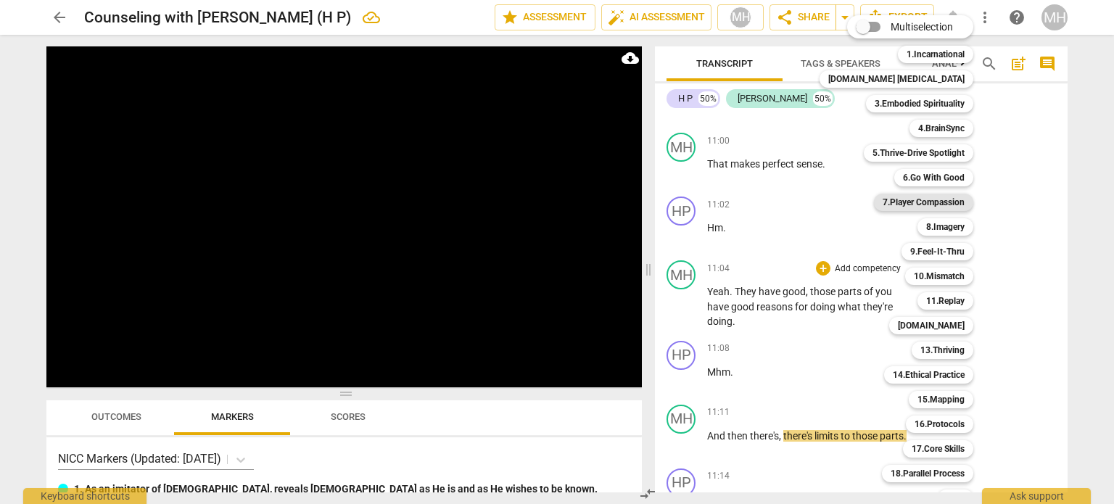
click at [925, 207] on b "7.Player Compassion" at bounding box center [923, 202] width 82 height 17
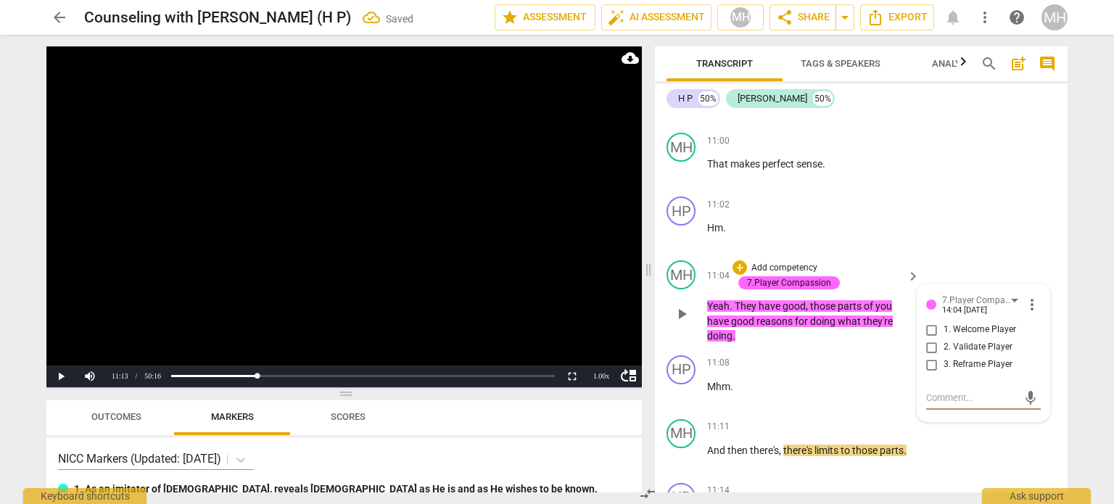
click at [930, 356] on input "2. Validate Player" at bounding box center [931, 347] width 23 height 17
checkbox input "true"
click at [596, 278] on video at bounding box center [343, 216] width 595 height 341
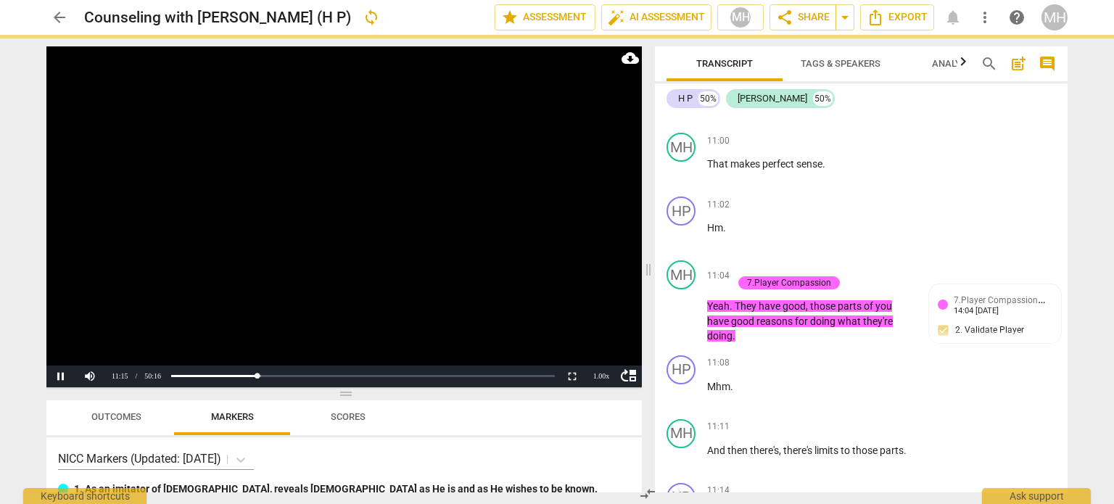
scroll to position [7715, 0]
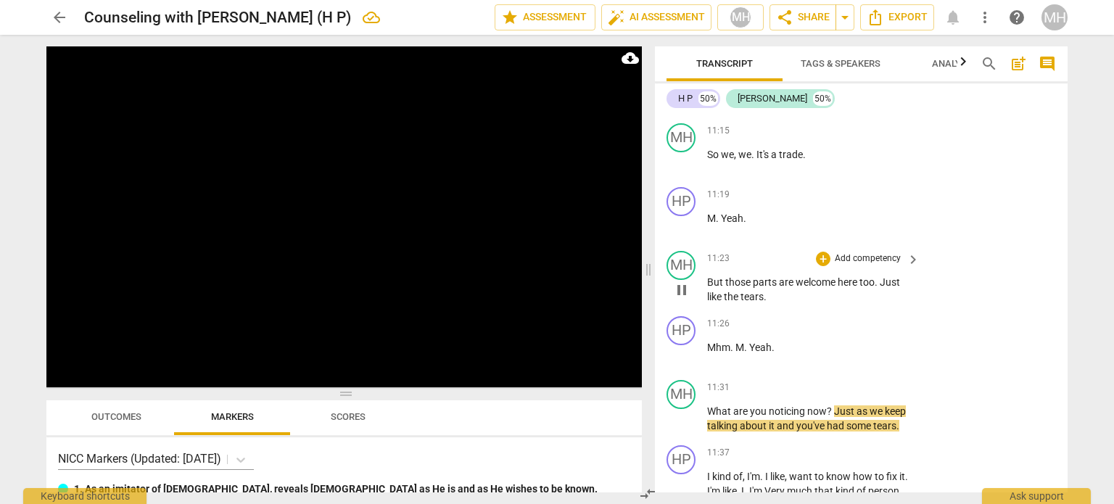
click at [880, 265] on p "Add competency" at bounding box center [867, 258] width 69 height 13
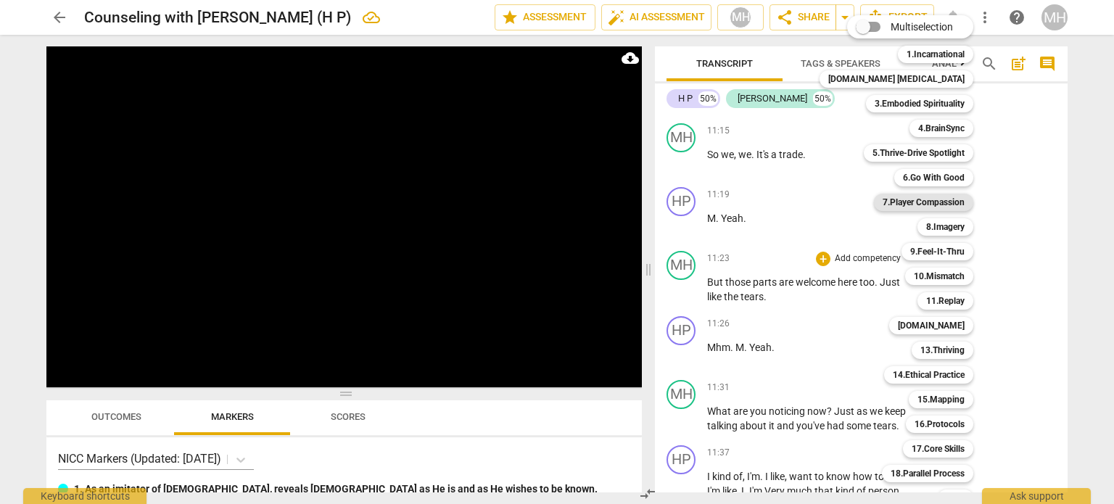
click at [935, 205] on b "7.Player Compassion" at bounding box center [923, 202] width 82 height 17
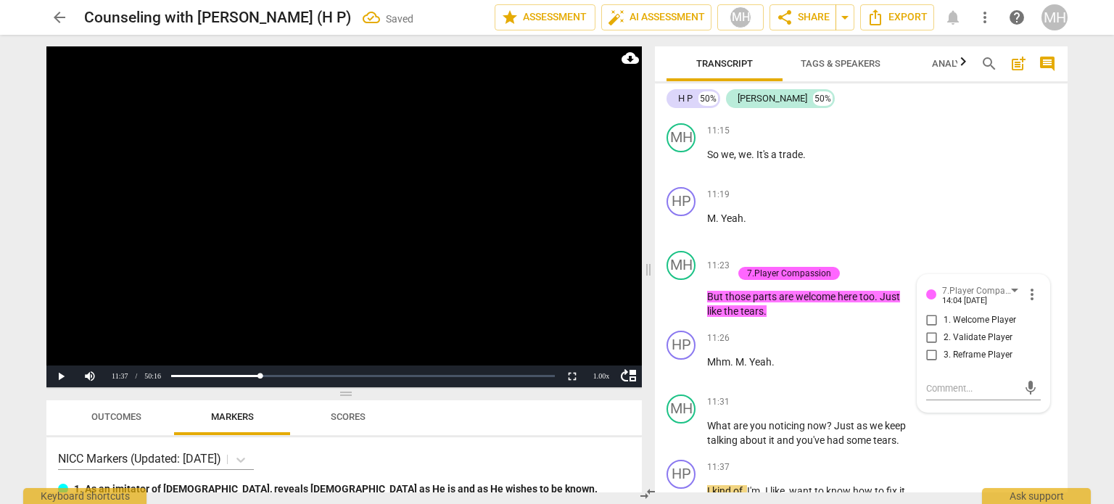
scroll to position [7828, 0]
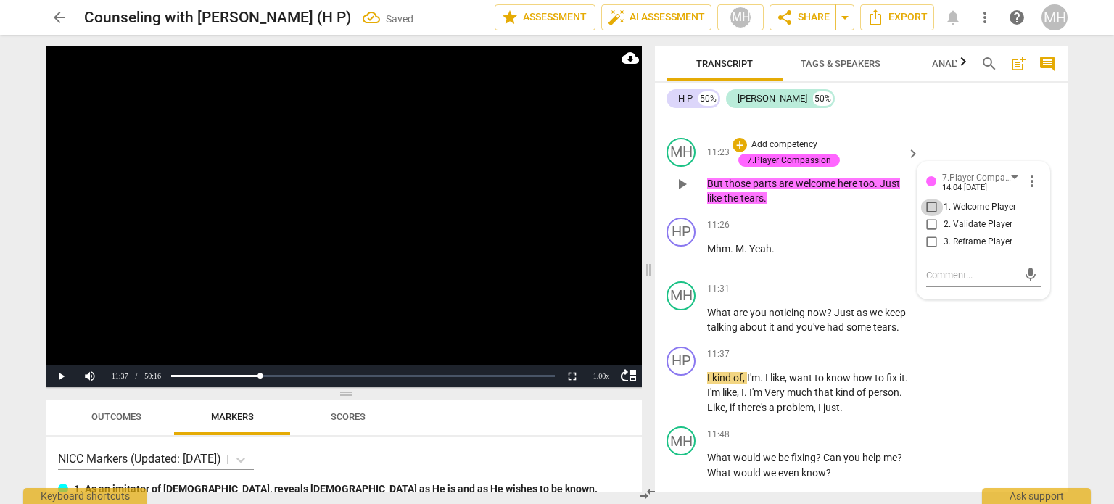
click at [939, 216] on input "1. Welcome Player" at bounding box center [931, 207] width 23 height 17
checkbox input "true"
drag, startPoint x: 939, startPoint y: 228, endPoint x: 639, endPoint y: 246, distance: 300.7
click at [639, 246] on div "Play Video move_up Play Current Time 11:37 / Duration Time 50:16 Loaded : 0% Pr…" at bounding box center [557, 269] width 1044 height 469
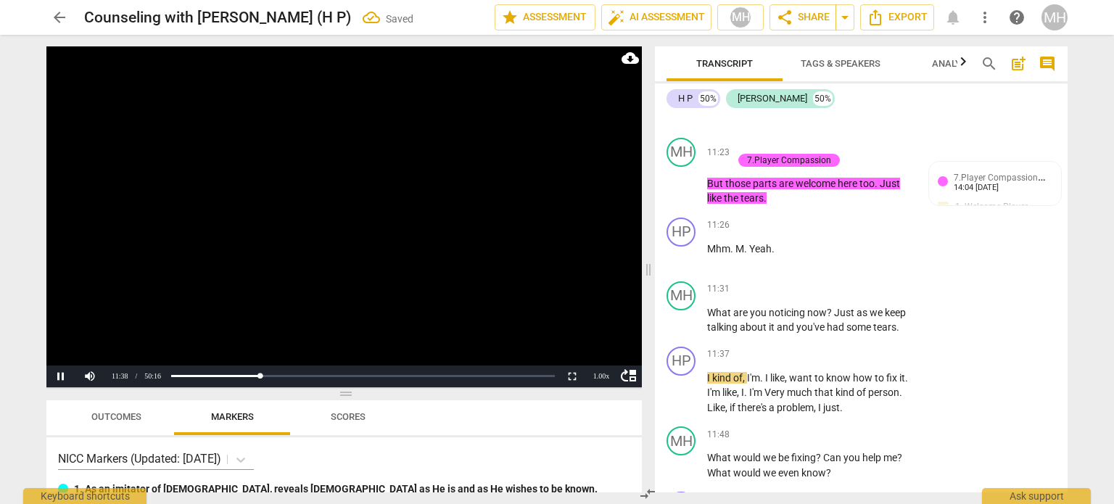
click at [605, 244] on video at bounding box center [343, 216] width 595 height 341
click at [886, 296] on p "Add competency" at bounding box center [867, 289] width 69 height 13
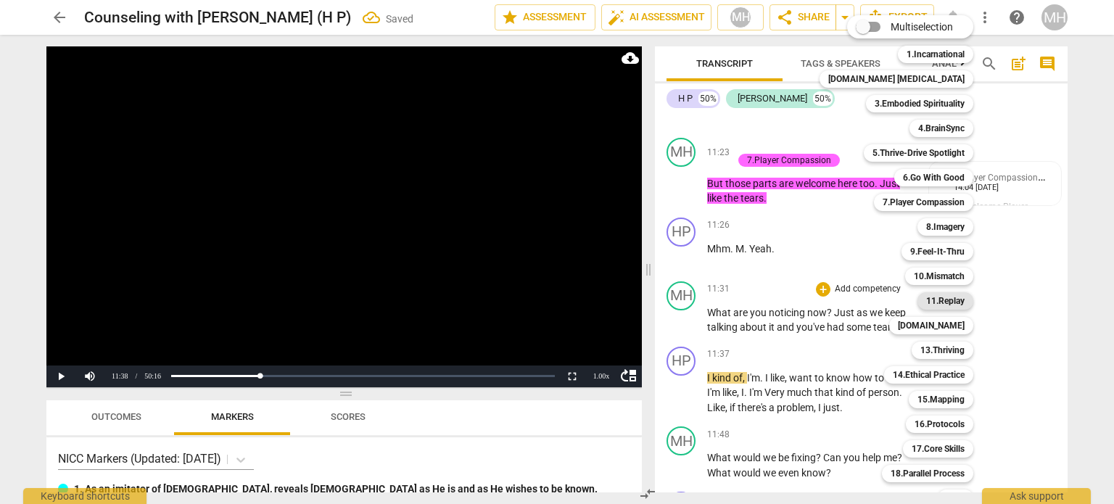
click at [926, 298] on b "11.Replay" at bounding box center [945, 300] width 38 height 17
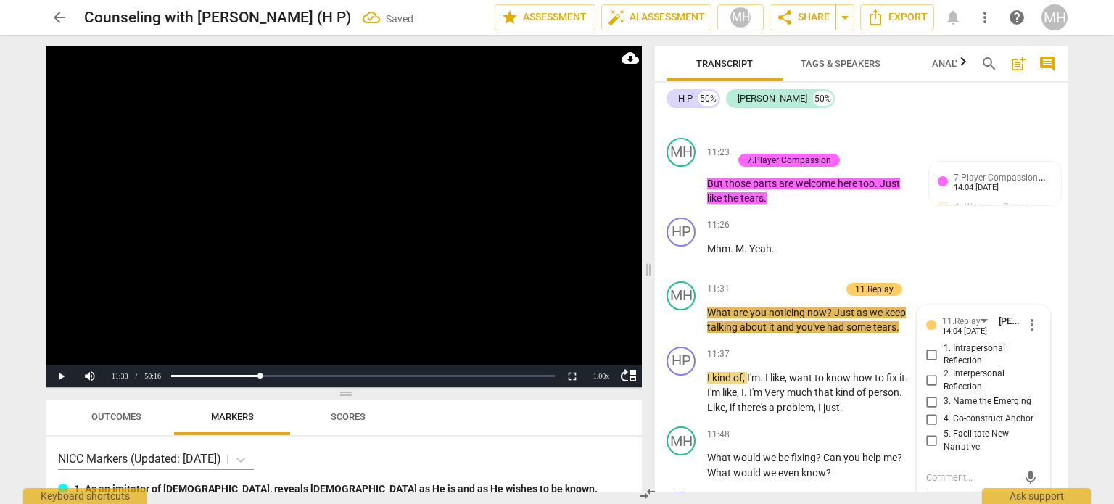
scroll to position [8030, 0]
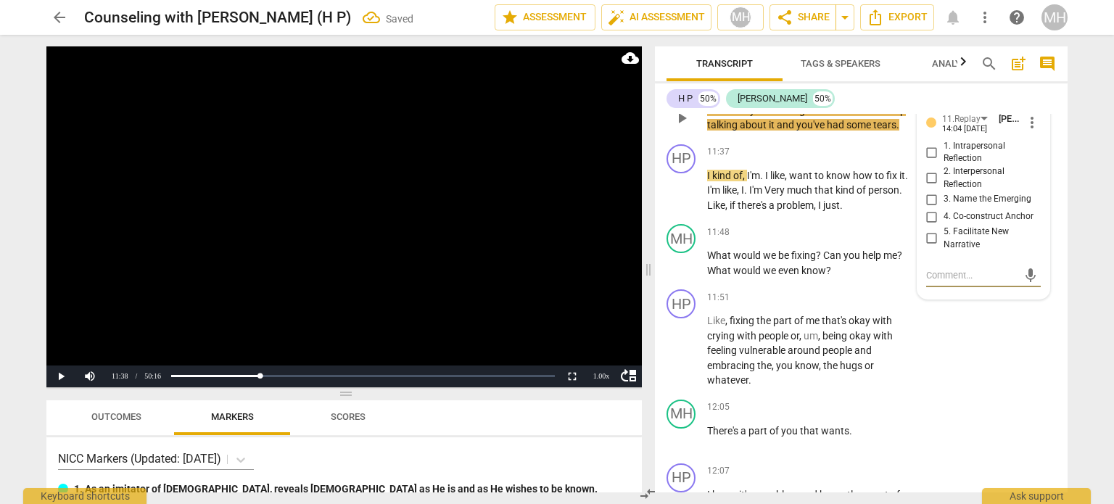
click at [928, 187] on input "2. Interpersonal Reflection" at bounding box center [931, 178] width 23 height 17
checkbox input "true"
click at [930, 208] on input "3. Name the Emerging" at bounding box center [931, 199] width 23 height 17
click at [461, 234] on video at bounding box center [343, 216] width 595 height 341
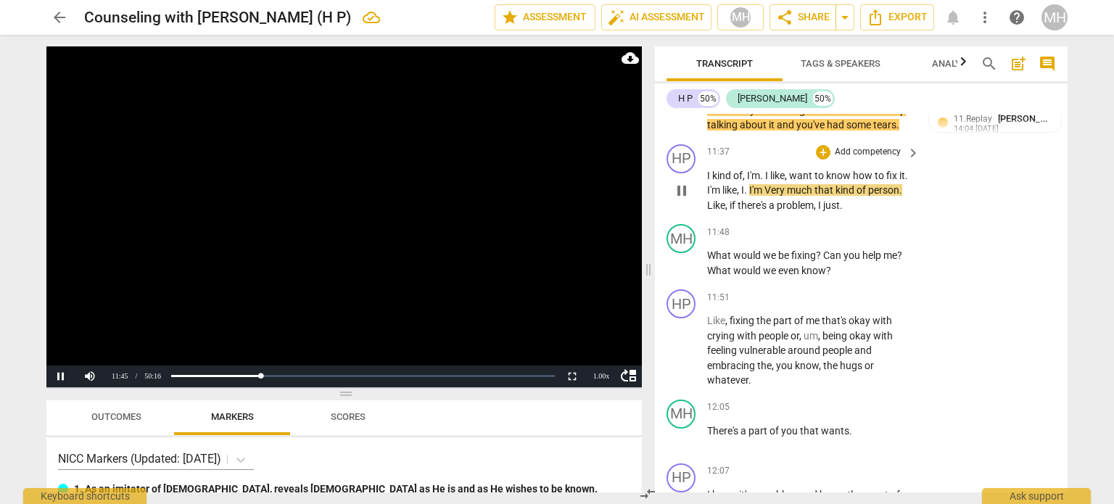
click at [1006, 169] on div "HP play_arrow pause 11:37 + Add competency keyboard_arrow_right I kind of , I'm…" at bounding box center [861, 178] width 413 height 80
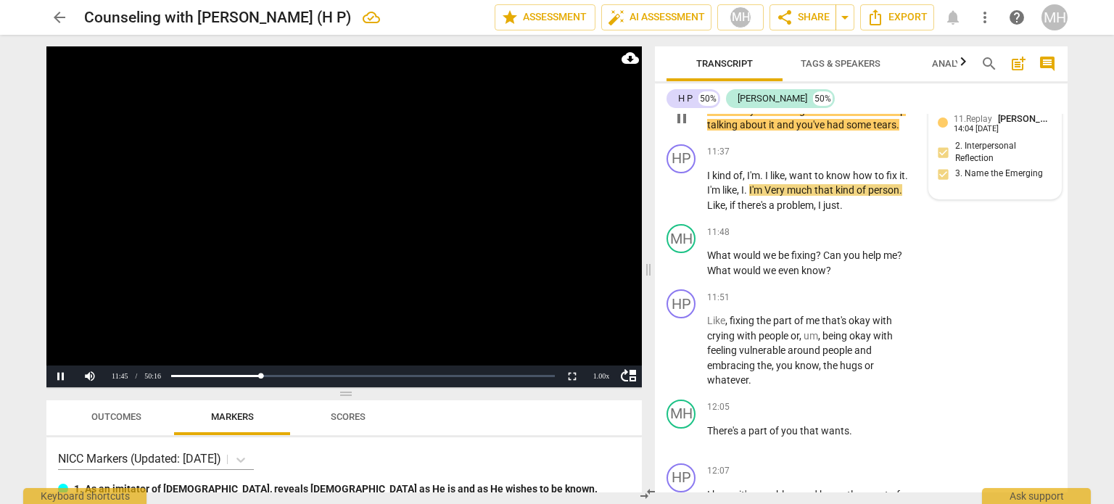
click at [998, 134] on div "14:04 [DATE]" at bounding box center [975, 129] width 45 height 9
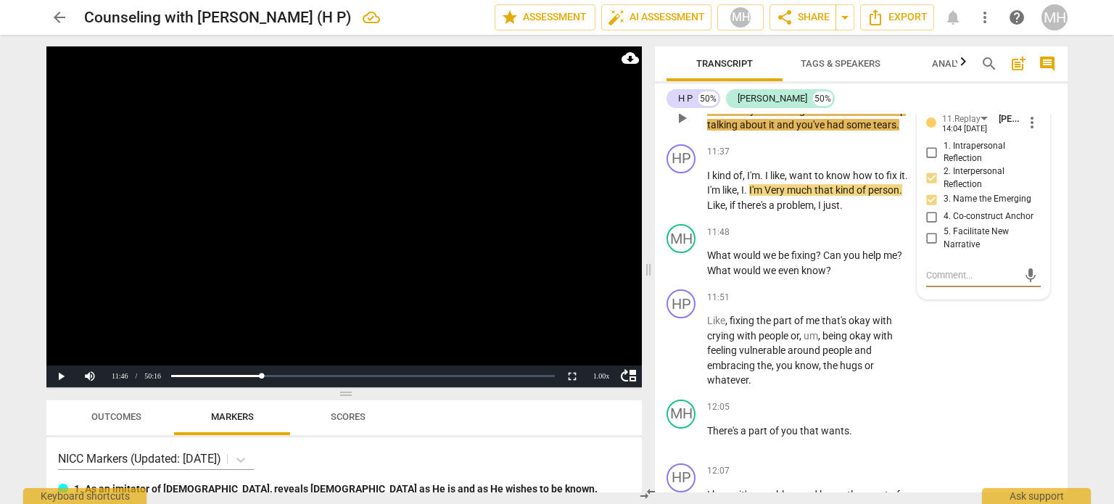
click at [930, 208] on input "3. Name the Emerging" at bounding box center [931, 199] width 23 height 17
checkbox input "false"
click at [589, 228] on video at bounding box center [343, 216] width 595 height 341
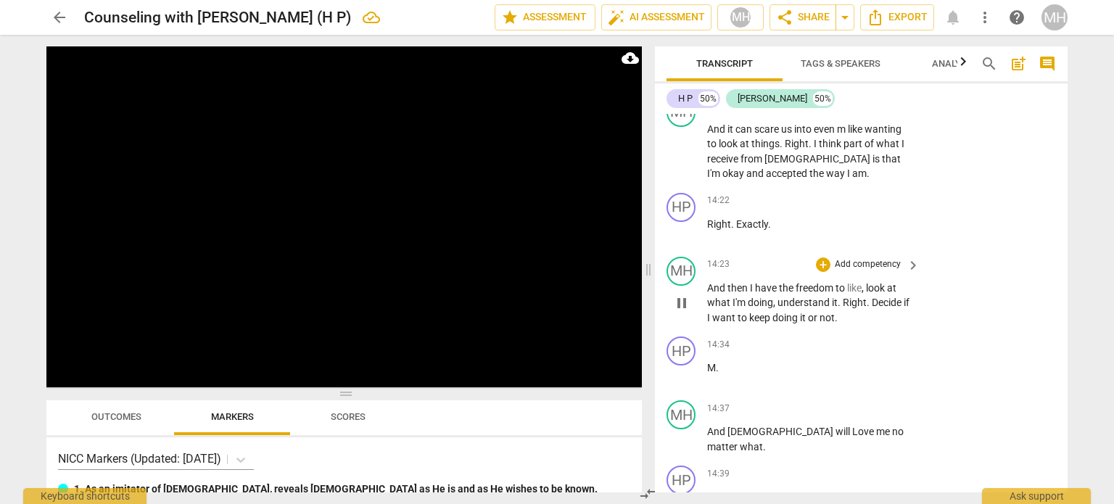
scroll to position [9806, 0]
click at [870, 269] on p "Add competency" at bounding box center [867, 262] width 69 height 13
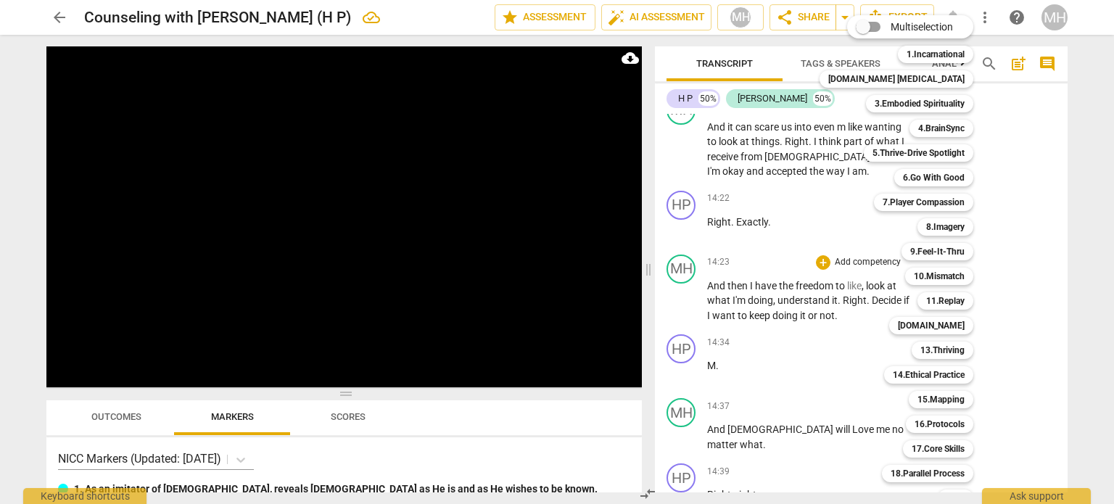
scroll to position [43, 0]
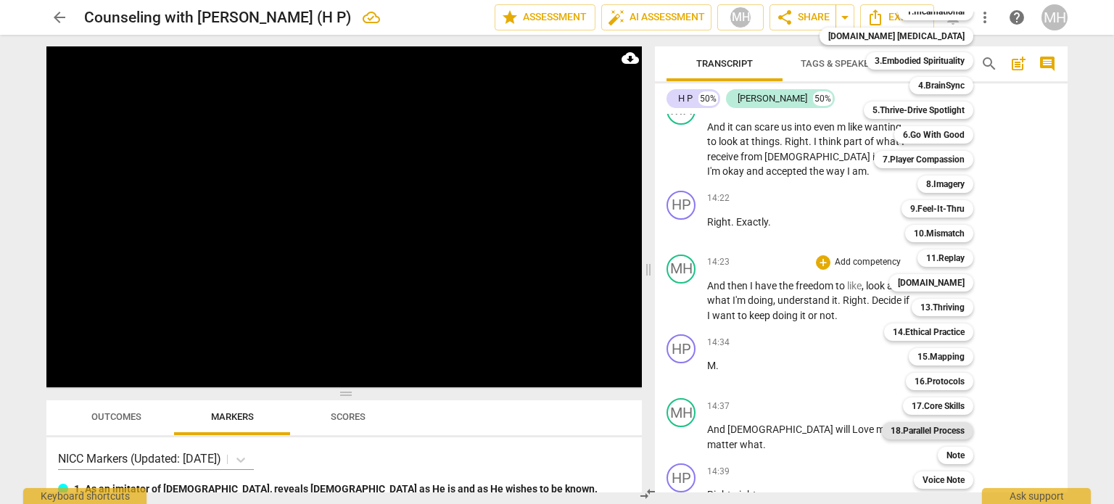
click at [919, 431] on b "18.Parallel Process" at bounding box center [927, 430] width 74 height 17
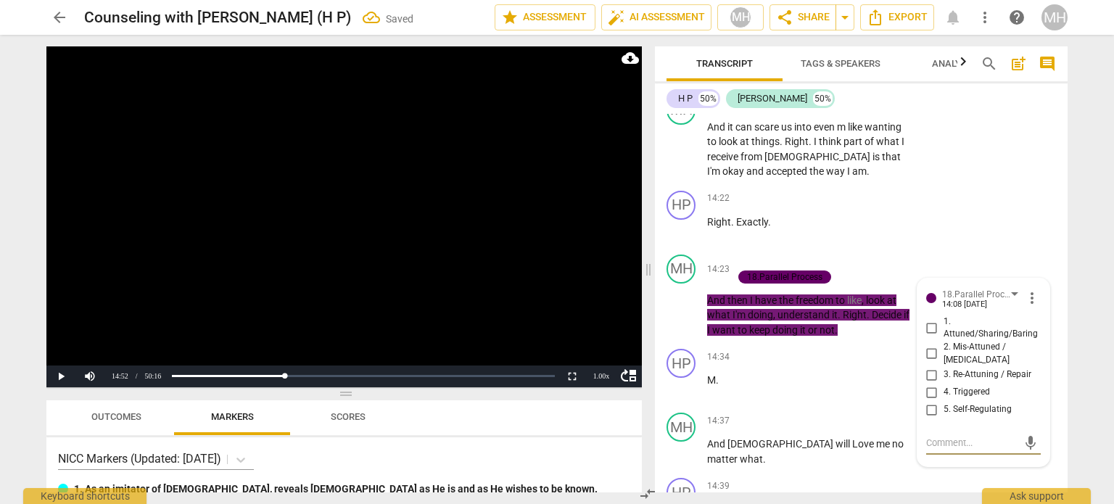
scroll to position [9814, 0]
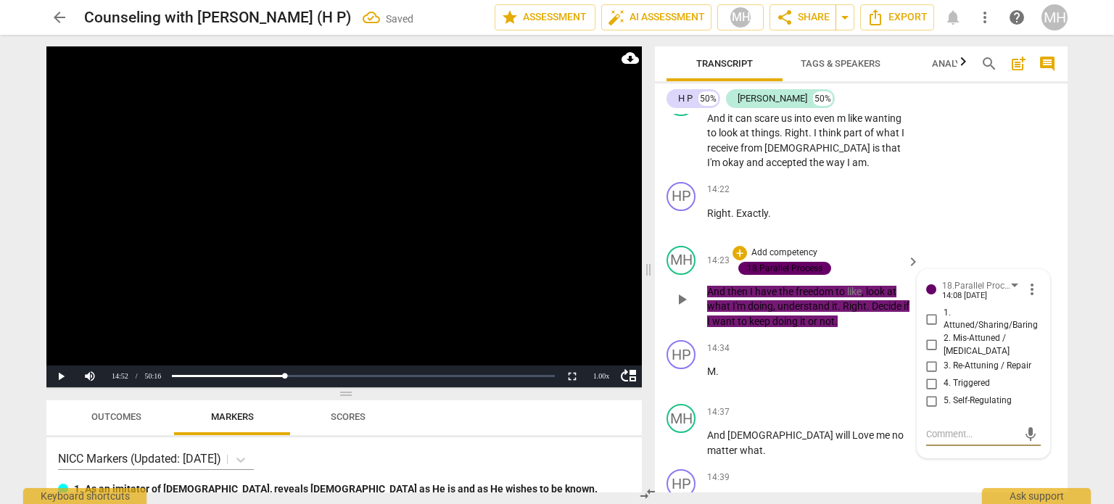
click at [1027, 298] on span "more_vert" at bounding box center [1031, 289] width 17 height 17
click at [1044, 373] on li "Delete" at bounding box center [1044, 369] width 50 height 28
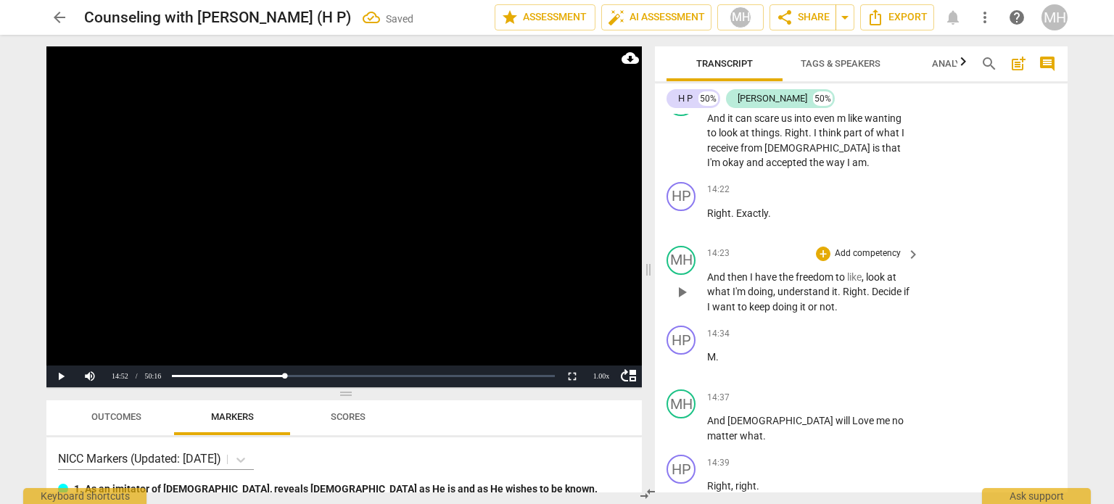
click at [848, 260] on p "Add competency" at bounding box center [867, 253] width 69 height 13
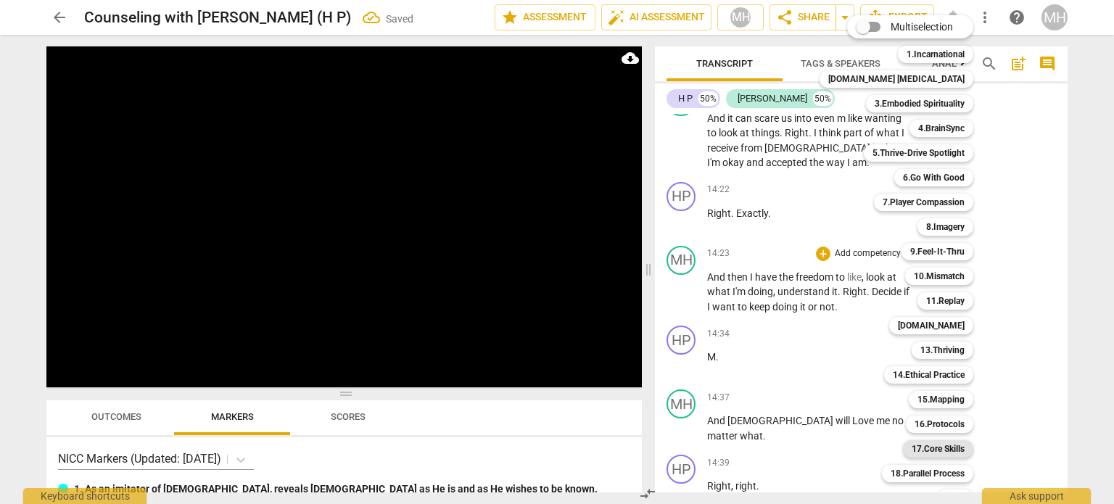
click at [911, 444] on b "17.Core Skills" at bounding box center [937, 448] width 53 height 17
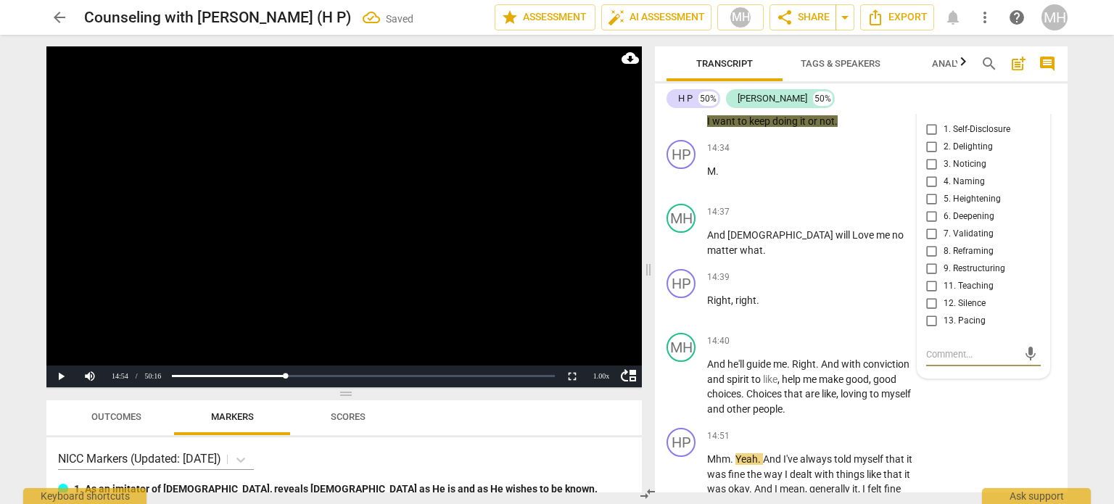
scroll to position [10002, 0]
click at [925, 137] on input "1. Self-Disclosure" at bounding box center [931, 128] width 23 height 17
checkbox input "true"
click at [488, 235] on video at bounding box center [343, 216] width 595 height 341
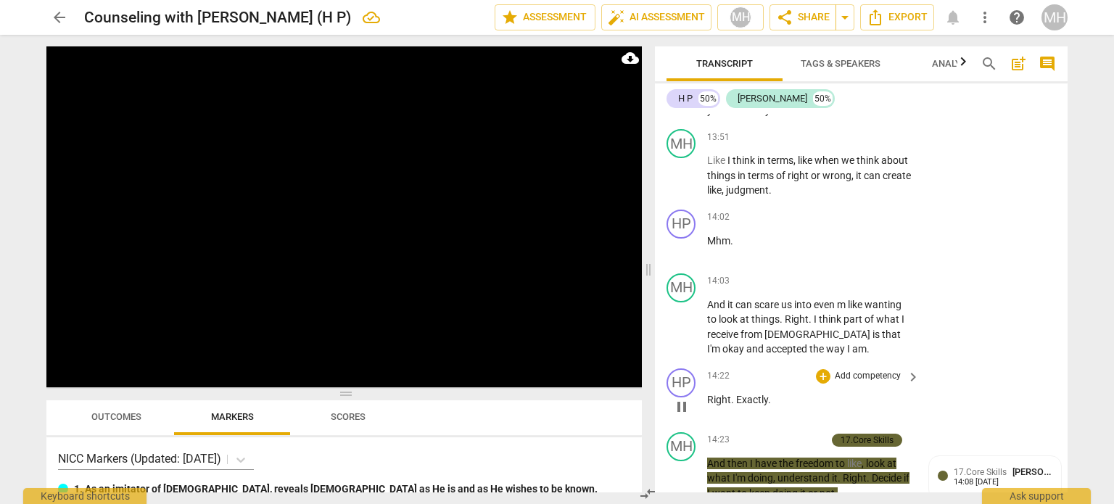
scroll to position [9627, 0]
click at [865, 145] on p "Add competency" at bounding box center [867, 138] width 69 height 13
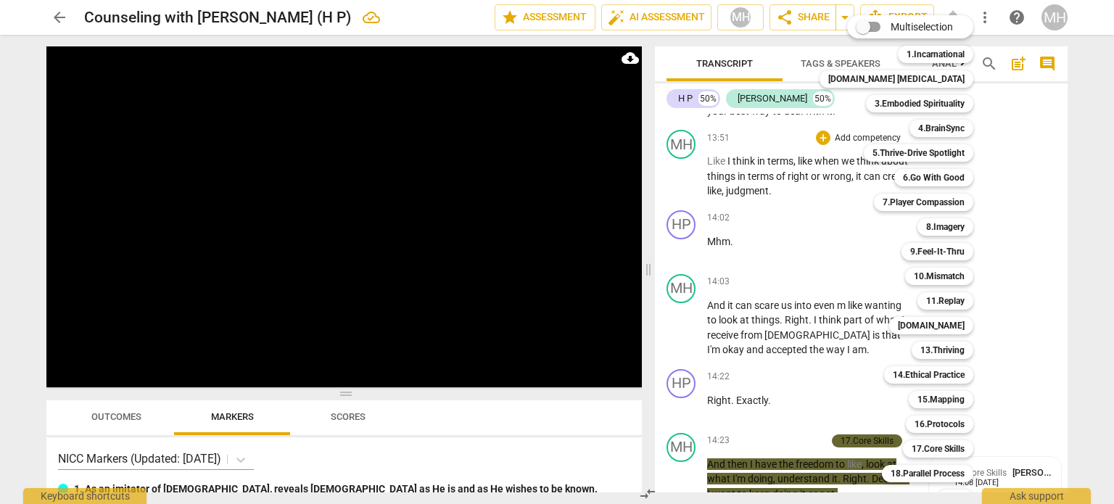
scroll to position [43, 0]
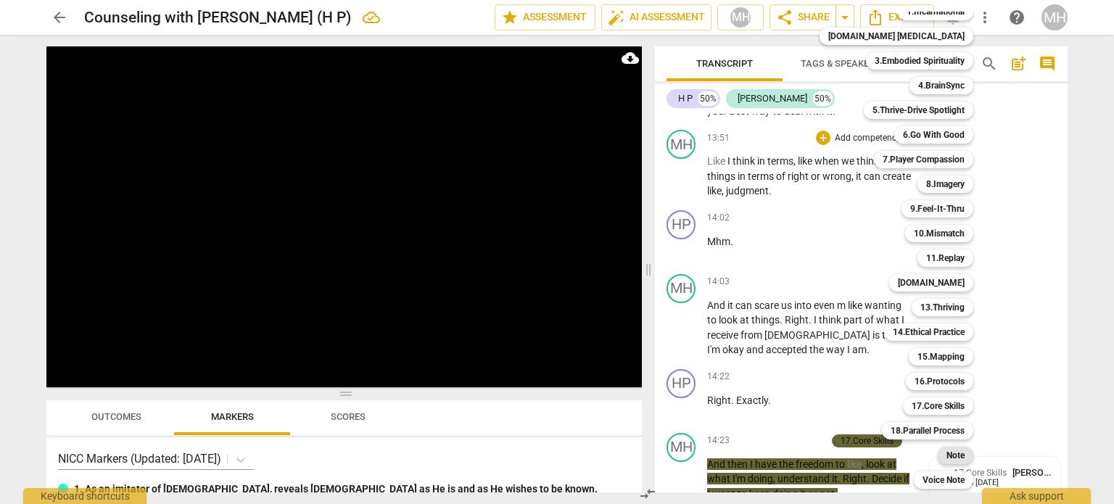
click at [946, 460] on b "Note" at bounding box center [955, 455] width 18 height 17
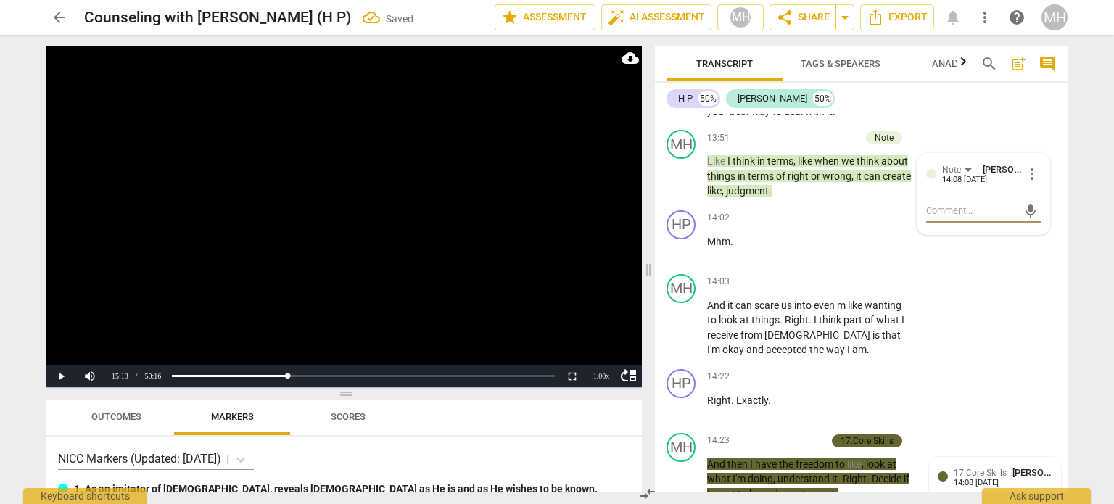
type textarea "c"
type textarea "ch"
type textarea "cho"
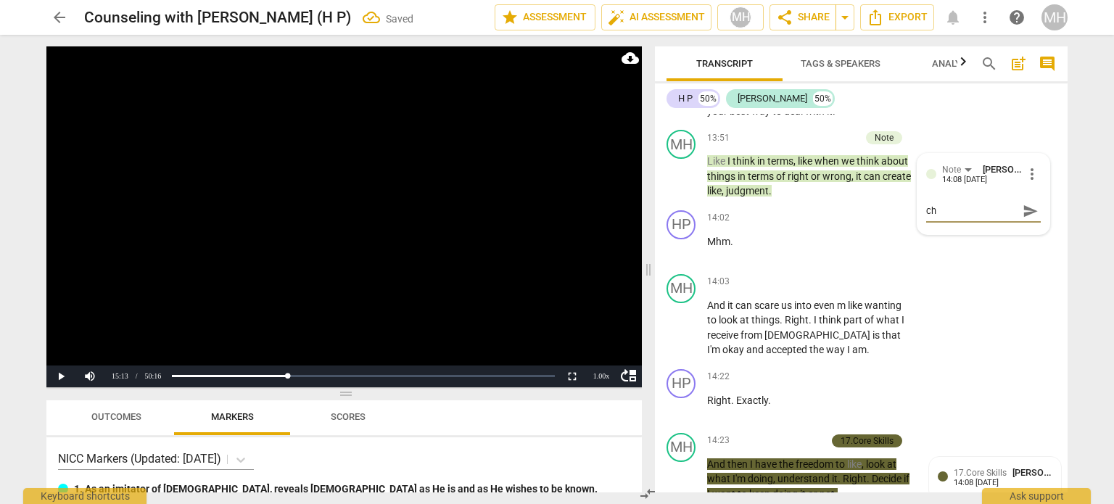
type textarea "cho"
type textarea "[PERSON_NAME]"
type textarea "choic"
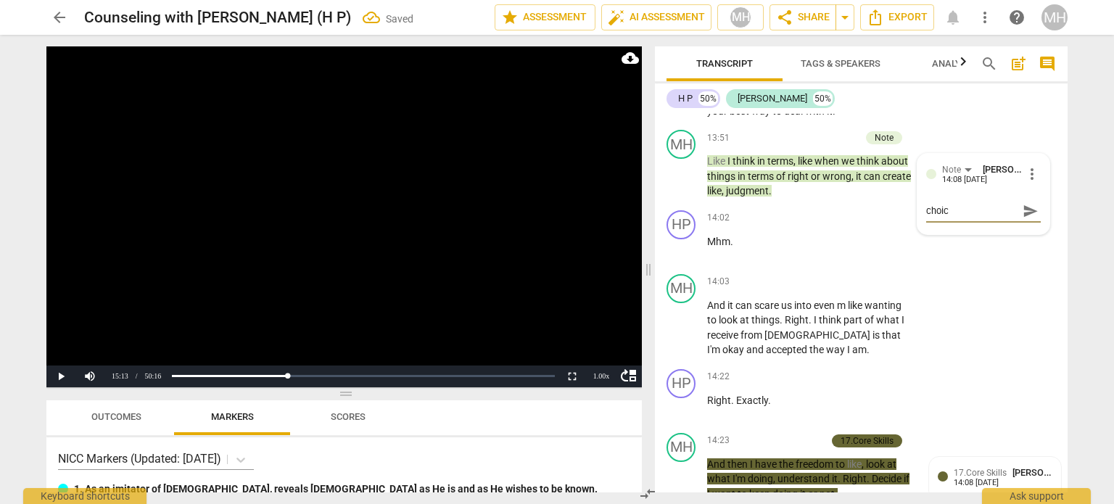
type textarea "choice"
type textarea "choice p"
type textarea "choice po"
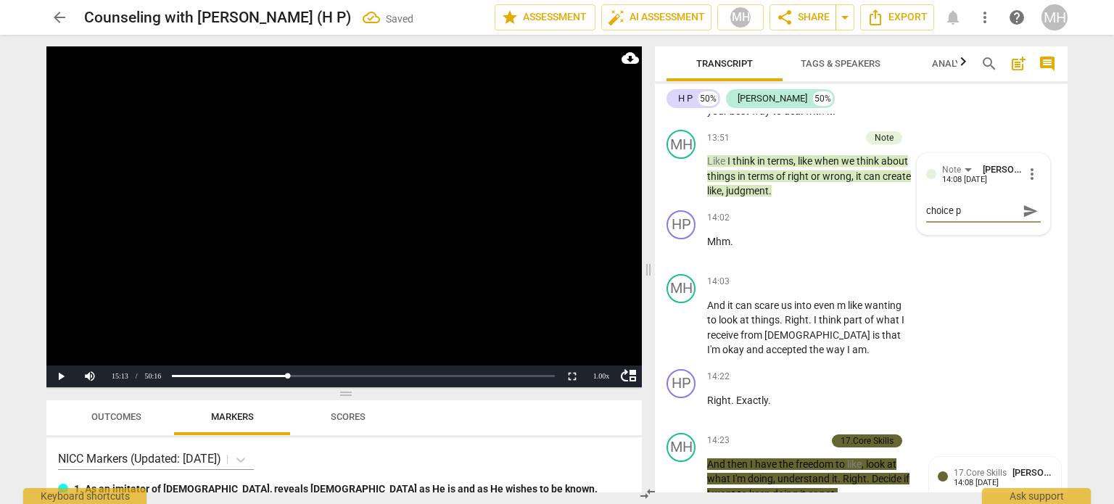
type textarea "choice po"
type textarea "choice poi"
type textarea "choice poin"
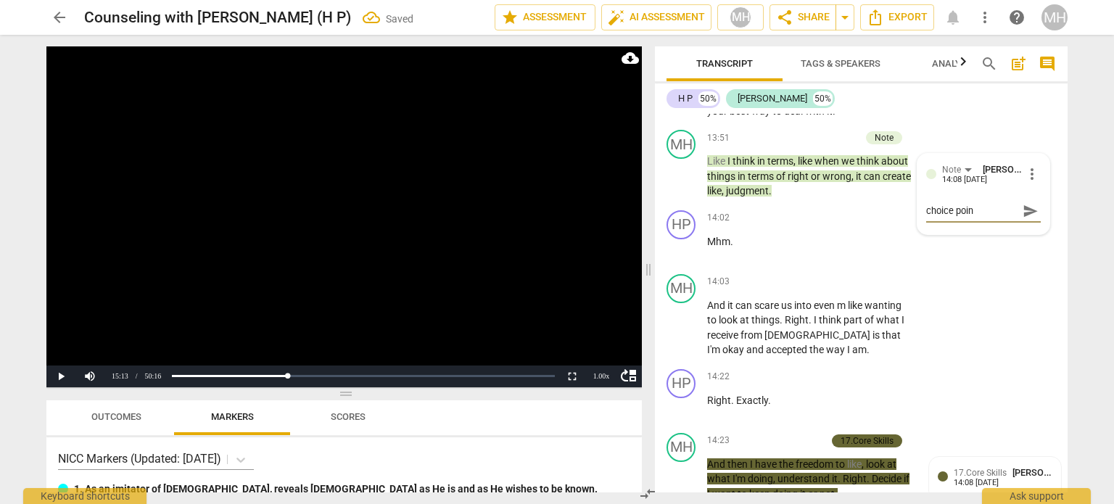
type textarea "choice point"
type textarea "choice point h"
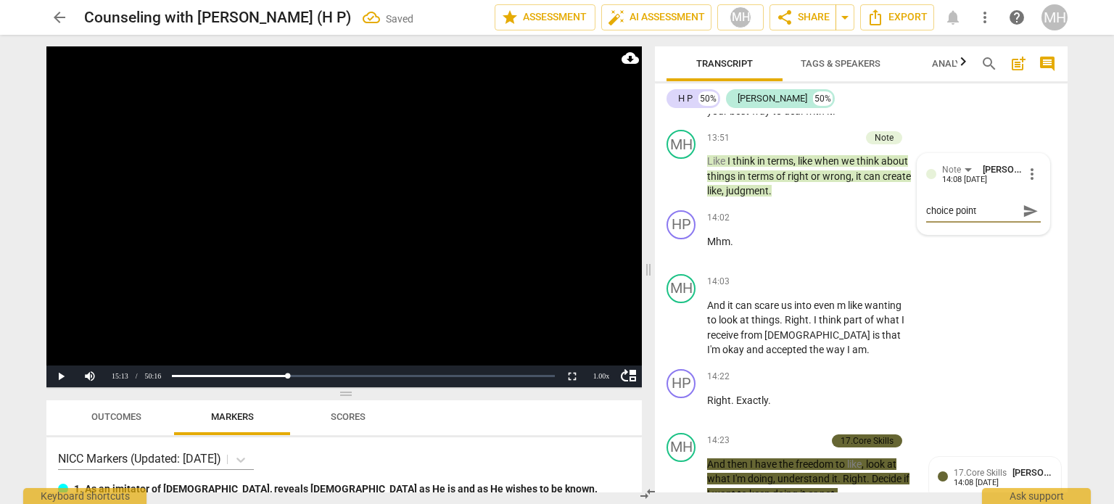
type textarea "choice point h"
type textarea "choice point he"
type textarea "choice point her"
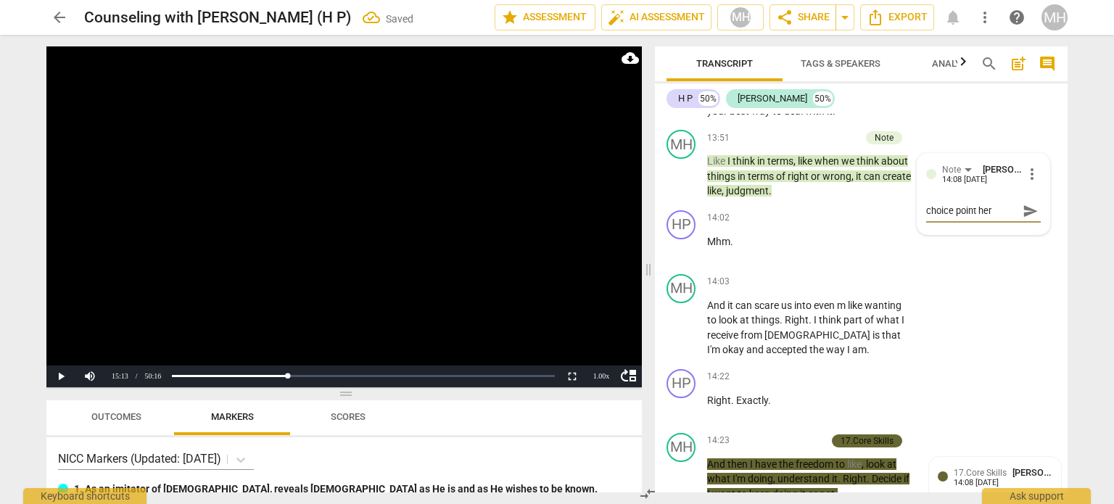
type textarea "choice point here"
type textarea "choice point here,"
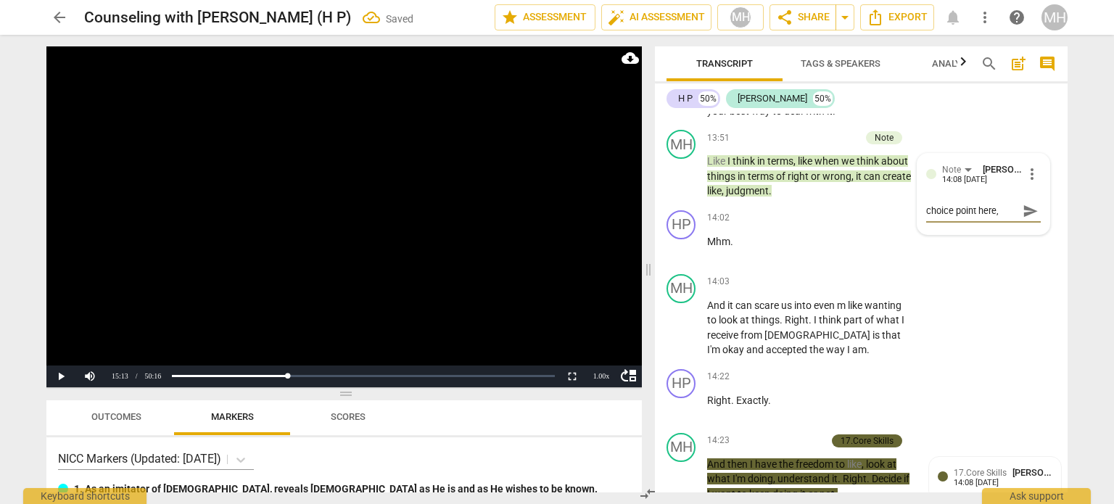
type textarea "choice point here,"
type textarea "choice point here, I"
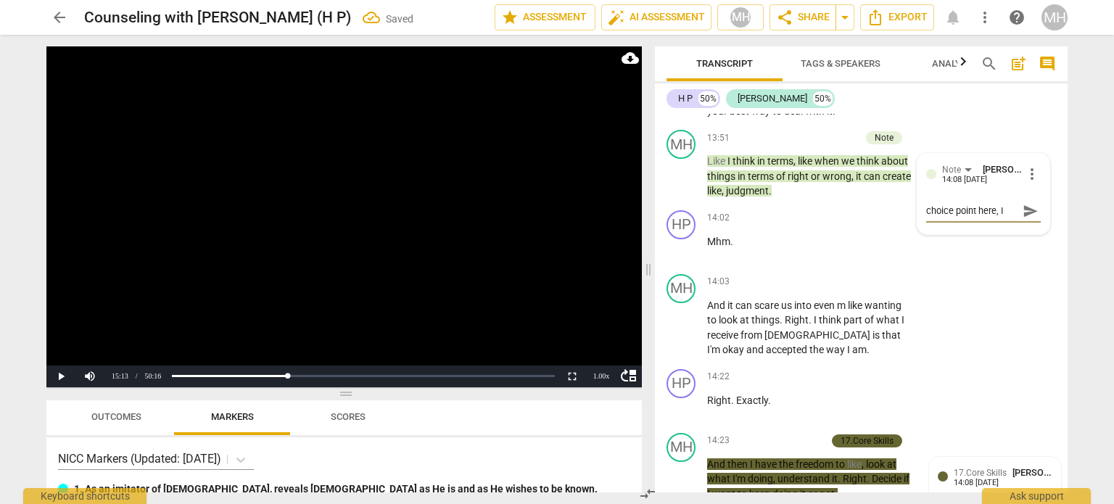
type textarea "choice point here, I c"
type textarea "choice point here, I co"
type textarea "choice point here, I cou"
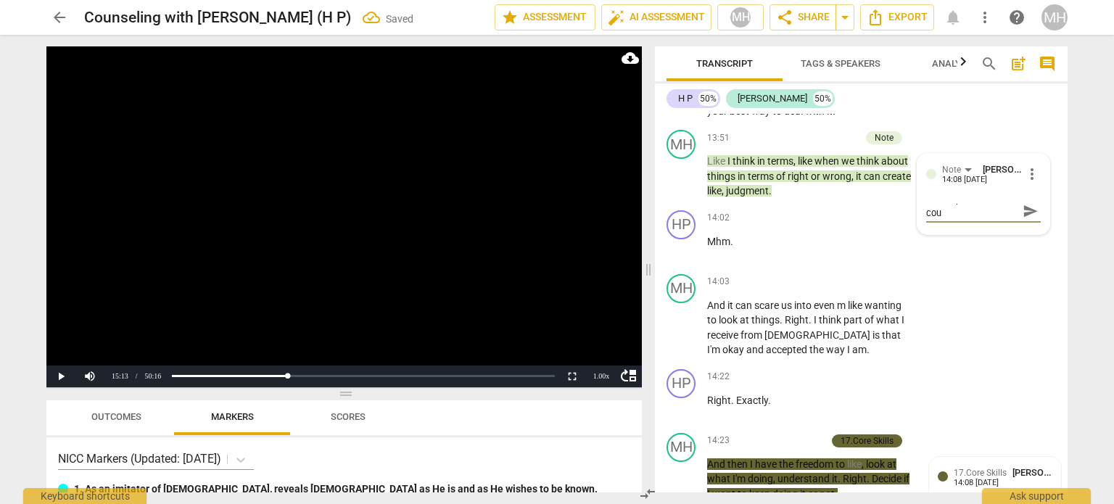
type textarea "choice point here, I coul"
type textarea "choice point here, I could"
type textarea "choice point here, I could h"
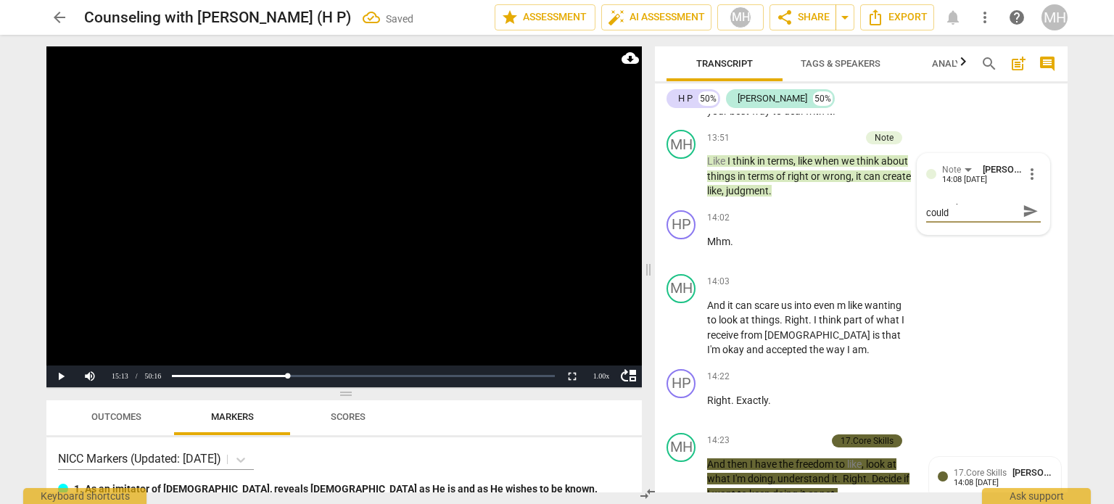
type textarea "choice point here, I could h"
type textarea "choice point here, I could ha"
type textarea "choice point here, I could hav"
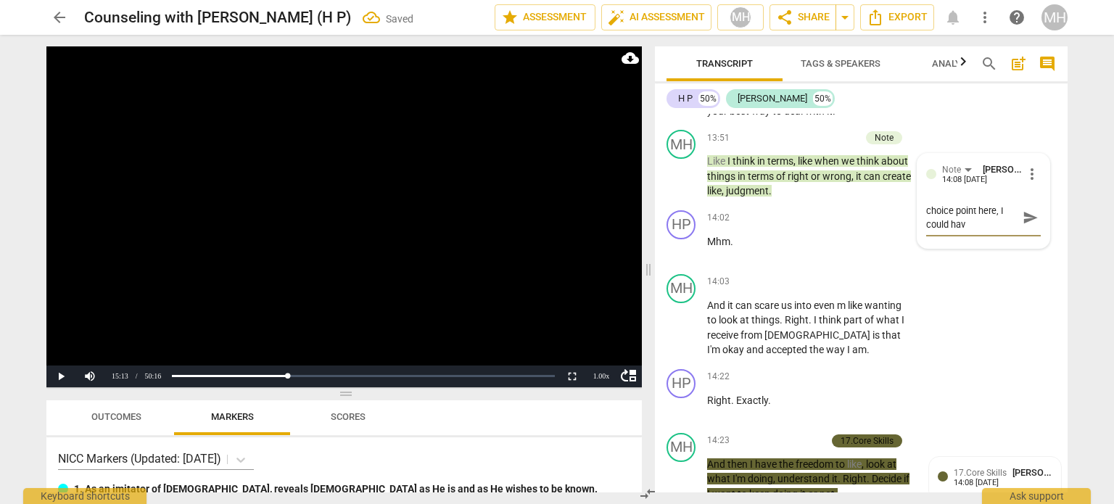
scroll to position [0, 0]
type textarea "choice point here, I could have"
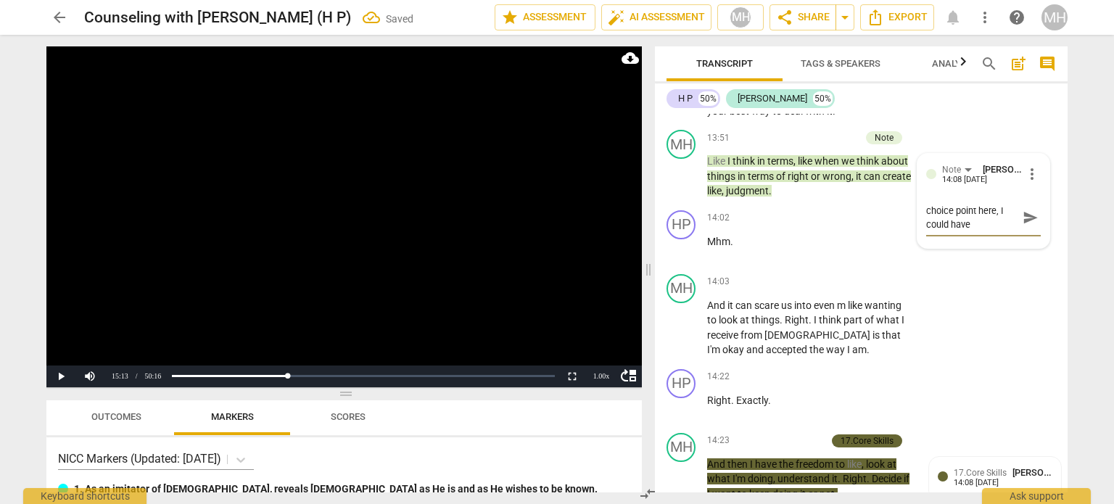
type textarea "choice point here, I could have d"
type textarea "choice point here, I could have do"
type textarea "choice point here, I could have don"
type textarea "choice point here, I could have done"
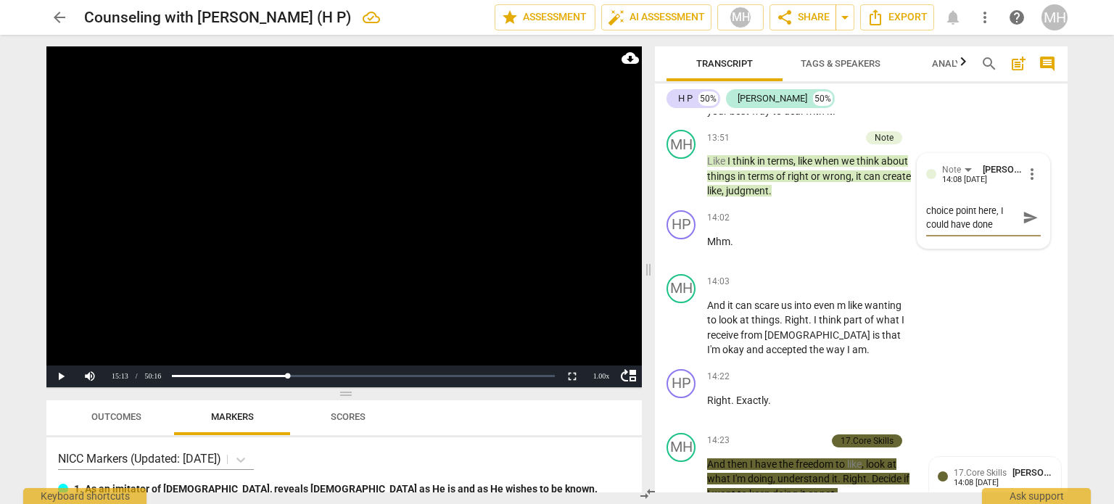
type textarea "choice point here, I could have done"
type textarea "choice point here, I could have done s"
type textarea "choice point here, I could have done so"
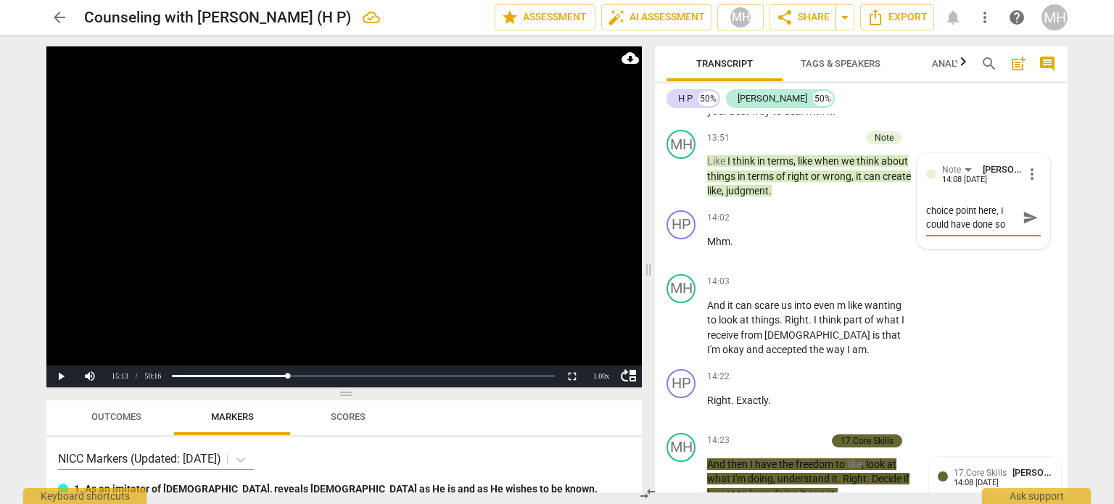
type textarea "choice point here, I could have done som"
type textarea "choice point here, I could have done some"
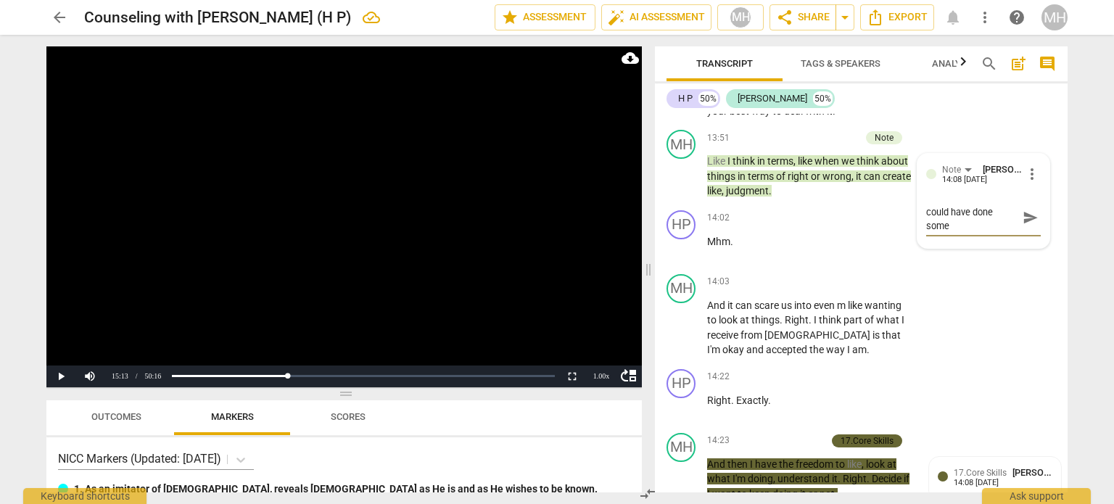
type textarea "choice point here, I could have done some"
type textarea "choice point here, I could have done some p"
type textarea "choice point here, I could have done some ps"
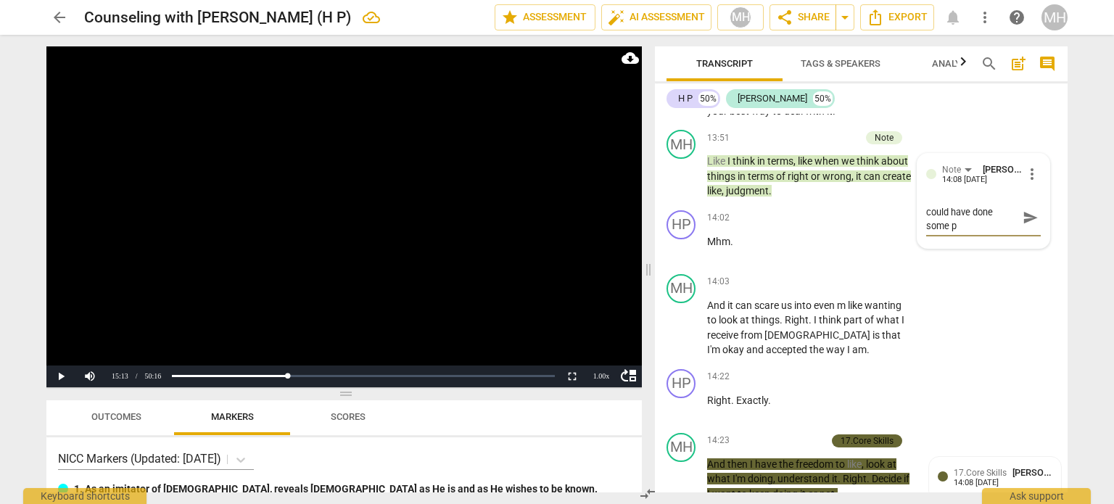
type textarea "choice point here, I could have done some ps"
type textarea "choice point here, I could have done some psy"
type textarea "choice point here, I could have done some psyc"
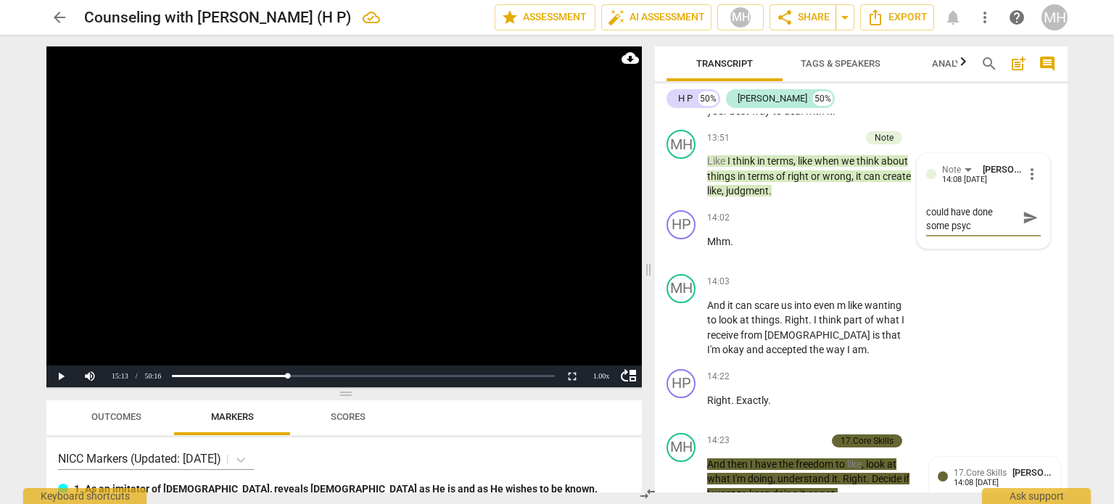
type textarea "choice point here, I could have done some psych"
type textarea "choice point here, I could have done some psycho"
type textarea "choice point here, I could have done some psychoe"
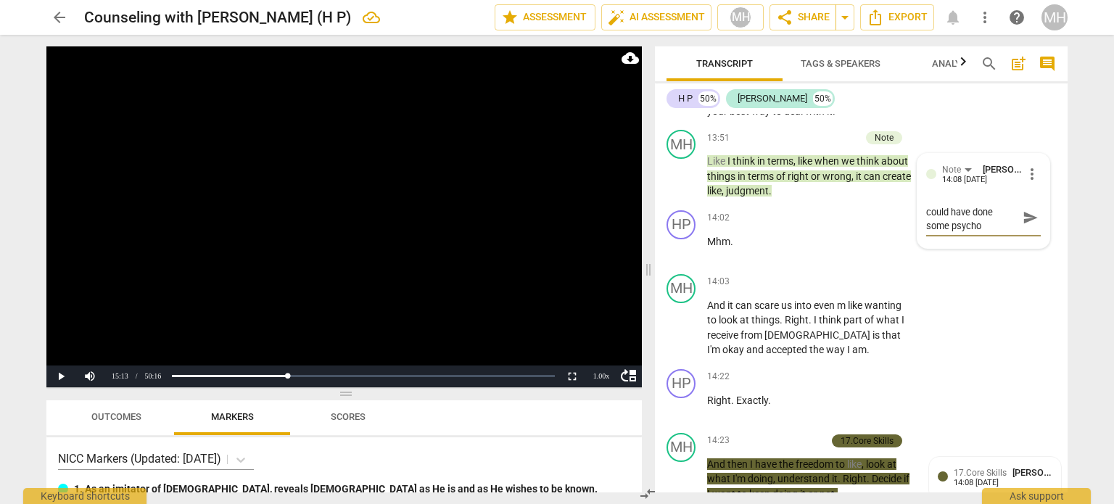
type textarea "choice point here, I could have done some psychoe"
type textarea "choice point here, I could have done some psycho"
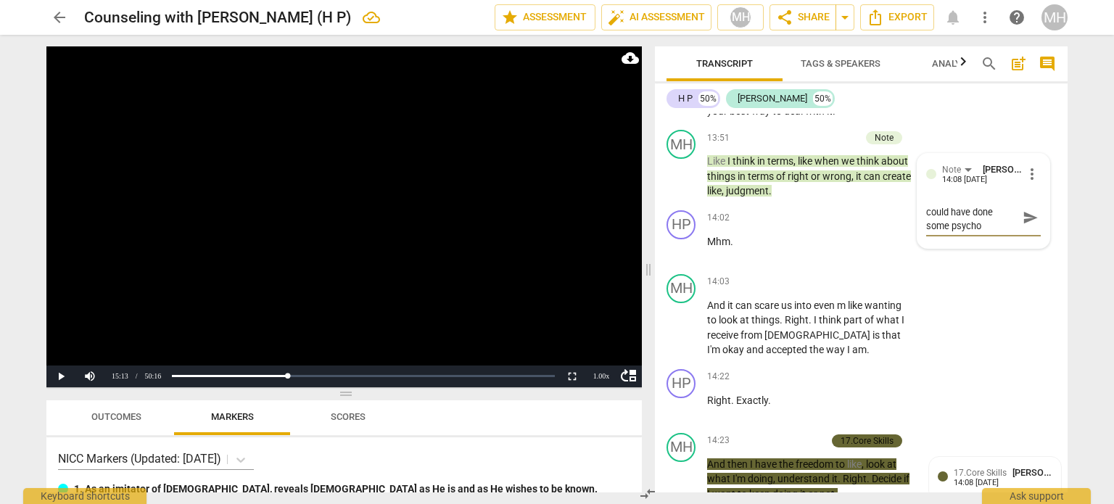
type textarea "choice point here, I could have done some psycho e"
type textarea "choice point here, I could have done some psycho ed"
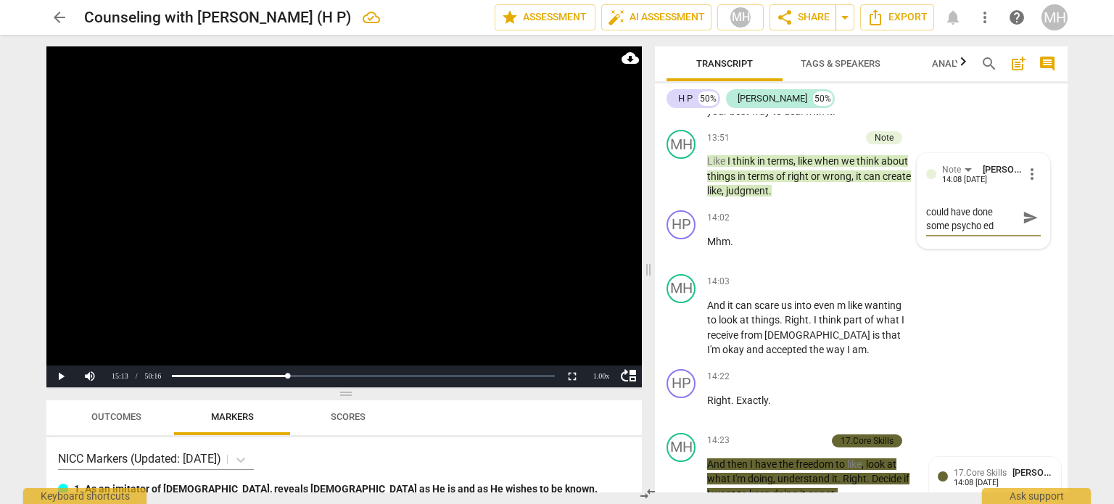
type textarea "choice point here, I could have done some psycho ed"
type textarea "choice point here, I could have done some psycho ed o"
type textarea "choice point here, I could have done some psycho ed on"
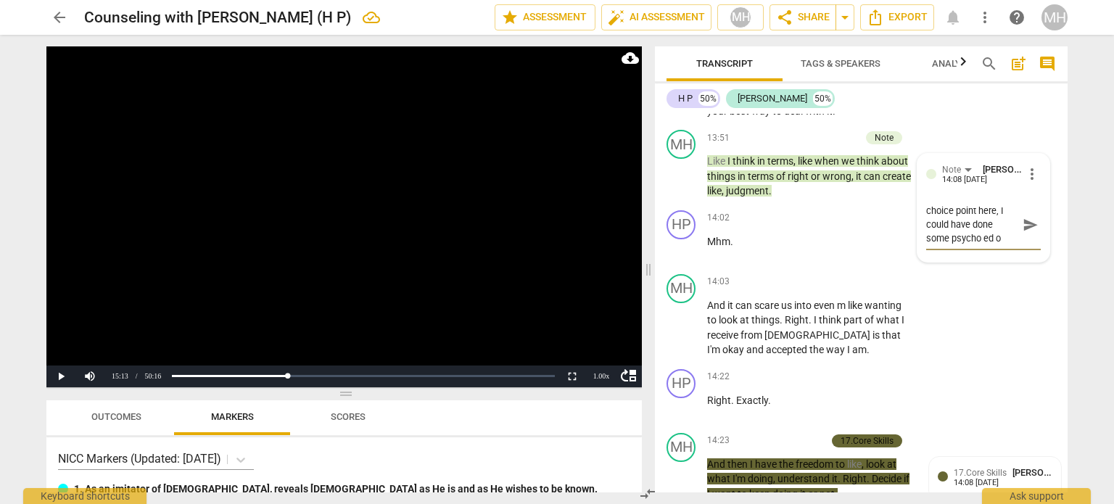
type textarea "choice point here, I could have done some psycho ed on"
type textarea "choice point here, I could have done some psycho ed on o"
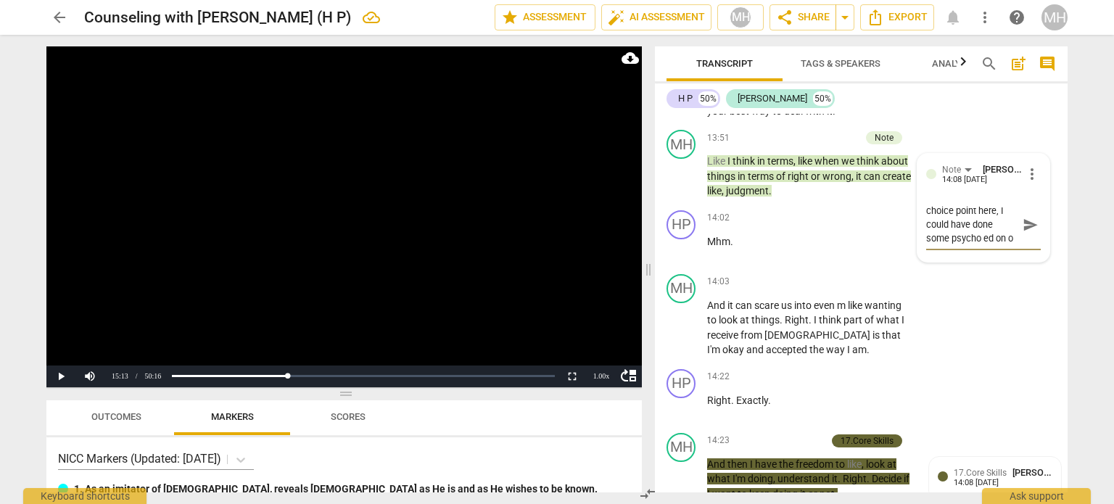
type textarea "choice point here, I could have done some psycho ed on ou"
type textarea "choice point here, I could have done some psycho ed on our"
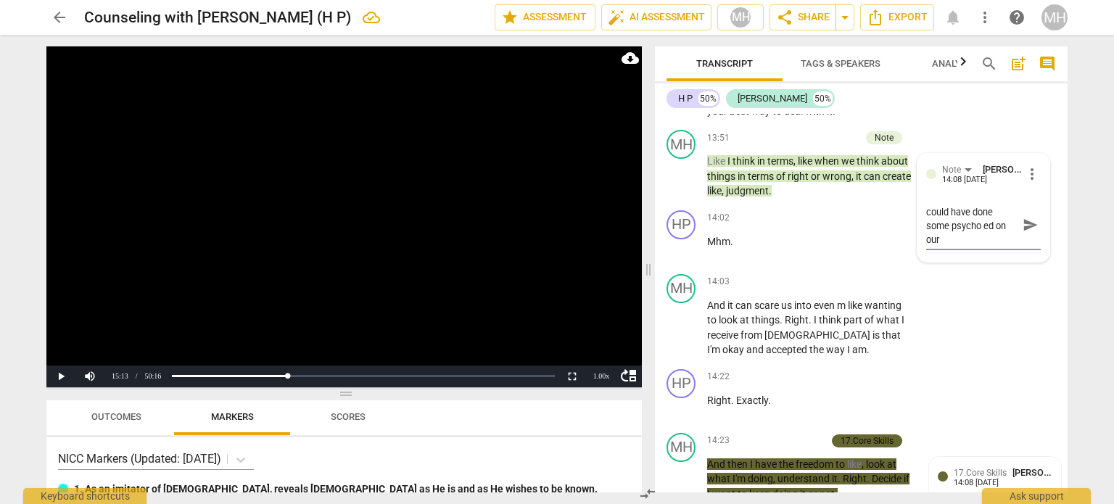
type textarea "choice point here, I could have done some psycho ed on our"
type textarea "choice point here, I could have done some psycho ed on our d"
type textarea "choice point here, I could have done some psycho ed on our de"
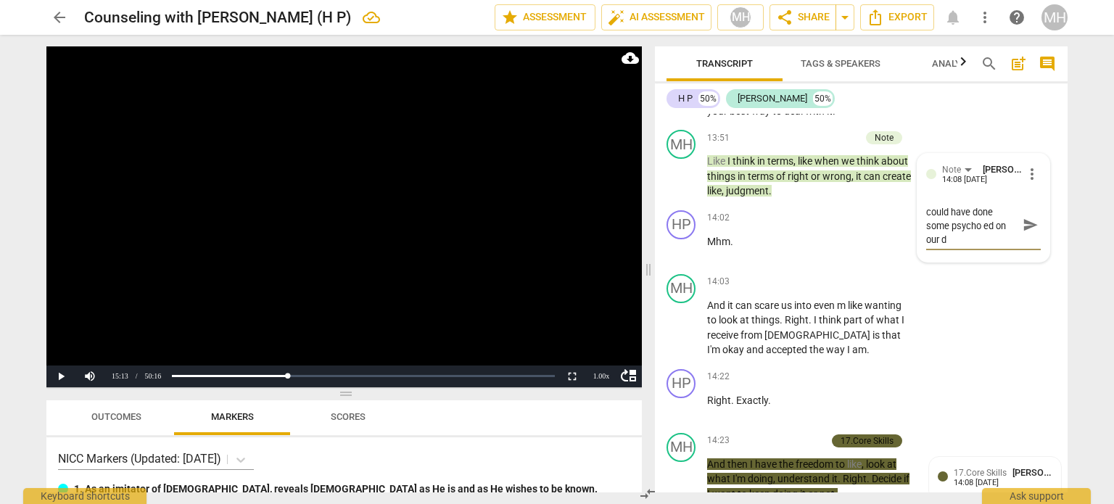
type textarea "choice point here, I could have done some psycho ed on our de"
type textarea "choice point here, I could have done some psycho ed on our des"
type textarea "choice point here, I could have done some psycho ed on our desi"
type textarea "choice point here, I could have done some psycho ed on our desig"
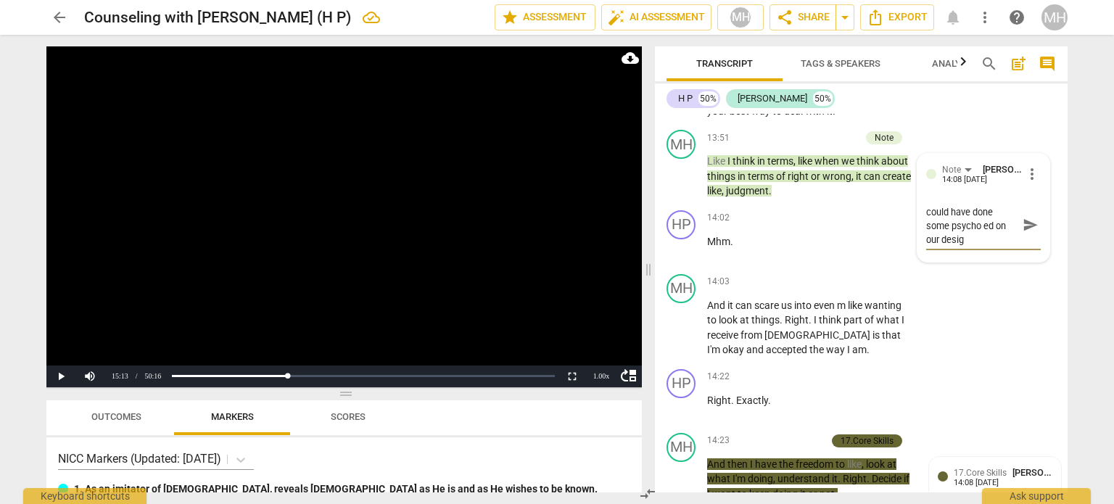
type textarea "choice point here, I could have done some psycho ed on our design"
type textarea "choice point here, I could have done some psycho ed on our designe"
type textarea "choice point here, I could have done some psycho ed on our design"
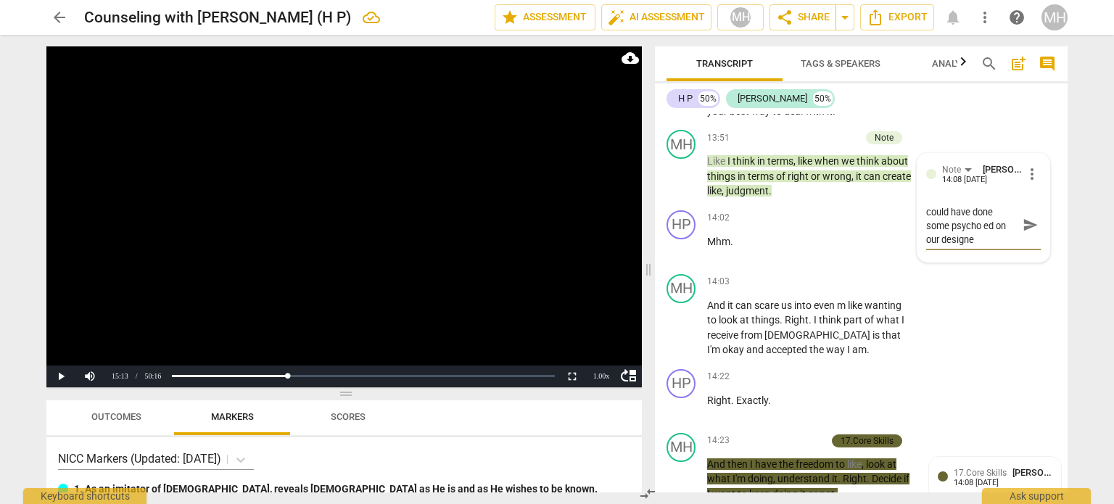
type textarea "choice point here, I could have done some psycho ed on our design"
type textarea "choice point here, I could have done some psycho ed on our design f"
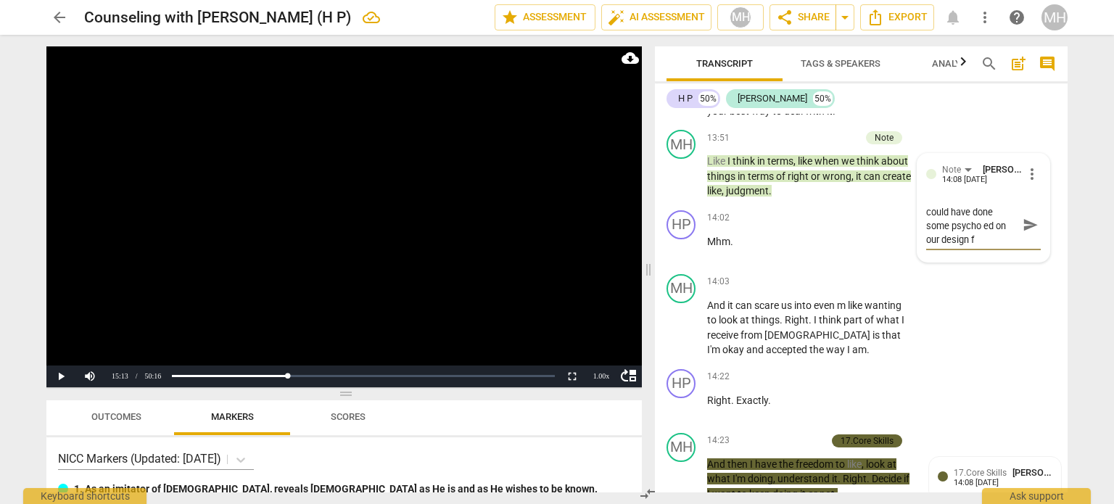
type textarea "choice point here, I could have done some psycho ed on our design fo"
type textarea "choice point here, I could have done some psycho ed on our design for"
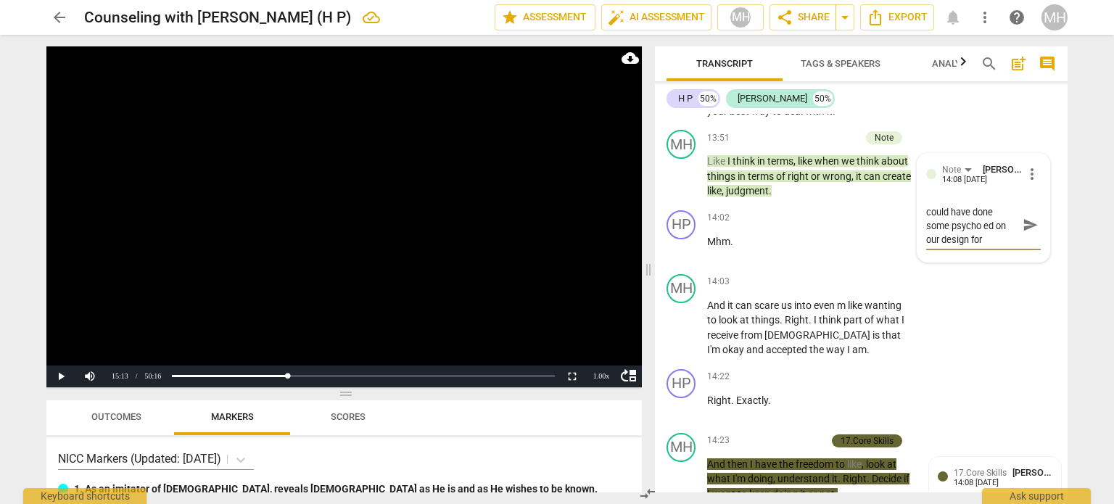
type textarea "choice point here, I could have done some psycho ed on our design for"
type textarea "choice point here, I could have done some psycho ed on our design for c"
type textarea "choice point here, I could have done some psycho ed on our design for co"
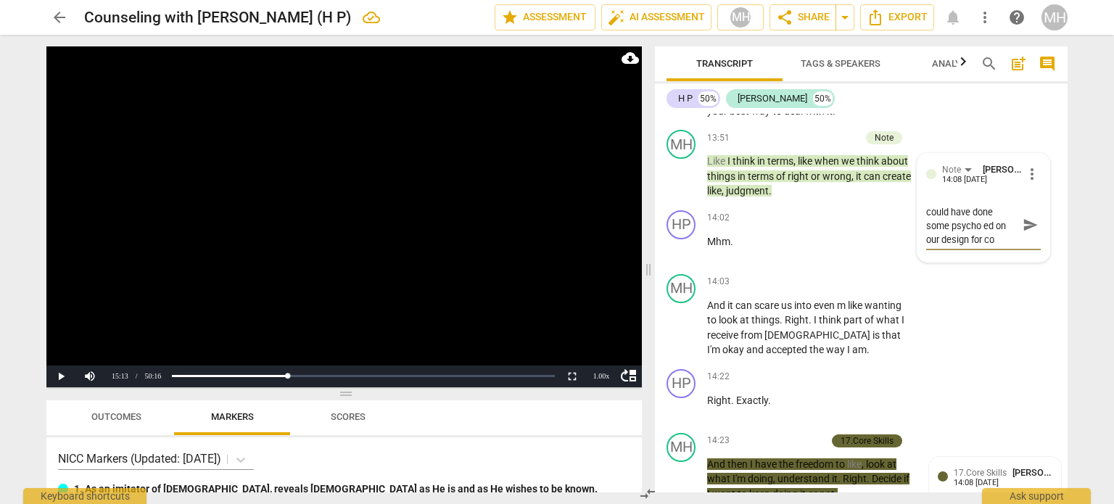
type textarea "choice point here, I could have done some psycho ed on our design for con"
type textarea "choice point here, I could have done some psycho ed on our design for conn"
type textarea "choice point here, I could have done some psycho ed on our design for conne"
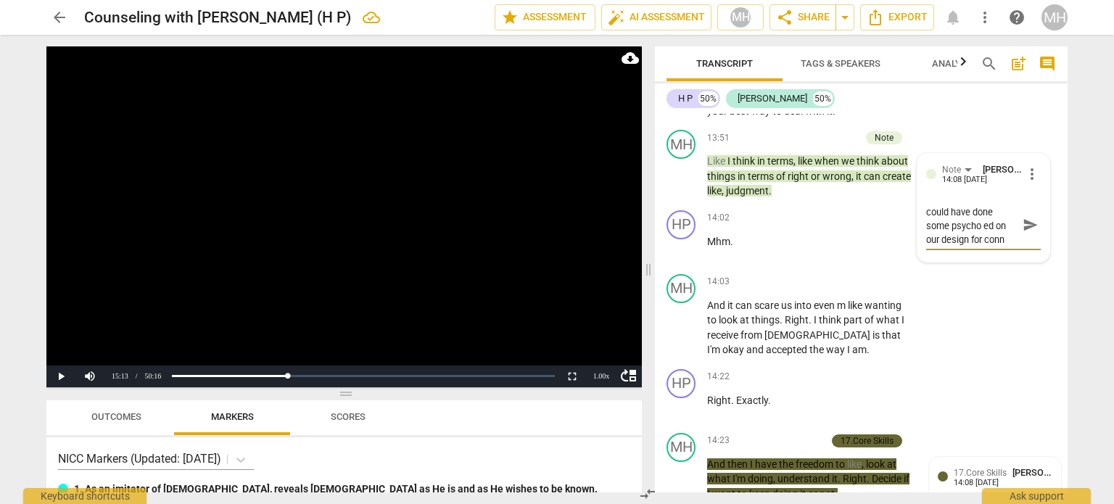
type textarea "choice point here, I could have done some psycho ed on our design for conne"
type textarea "choice point here, I could have done some psycho ed on our design for connec"
type textarea "choice point here, I could have done some psycho ed on our design for connect"
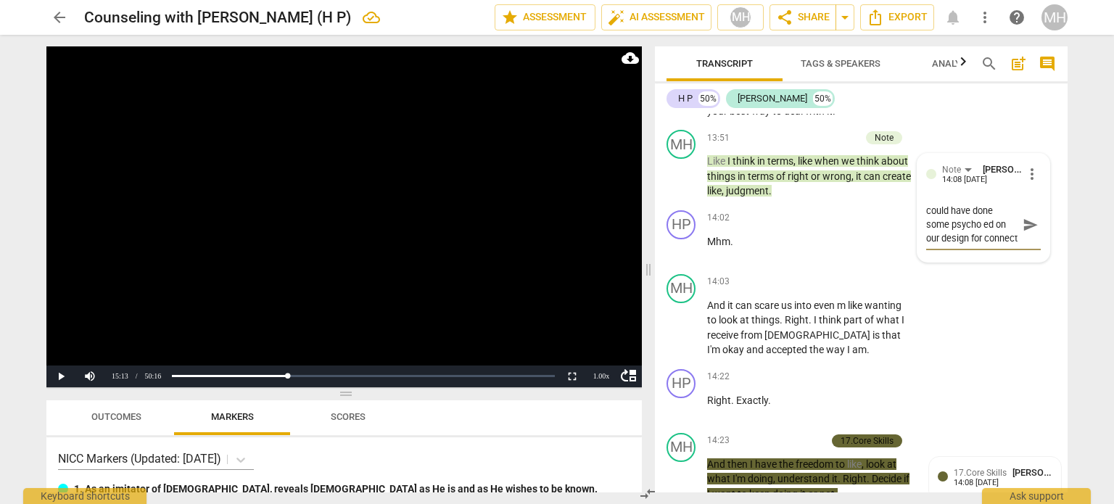
type textarea "choice point here, I could have done some psycho ed on our design for connecti"
type textarea "choice point here, I could have done some psycho ed on our design for connectio"
type textarea "choice point here, I could have done some psycho ed on our design for connection"
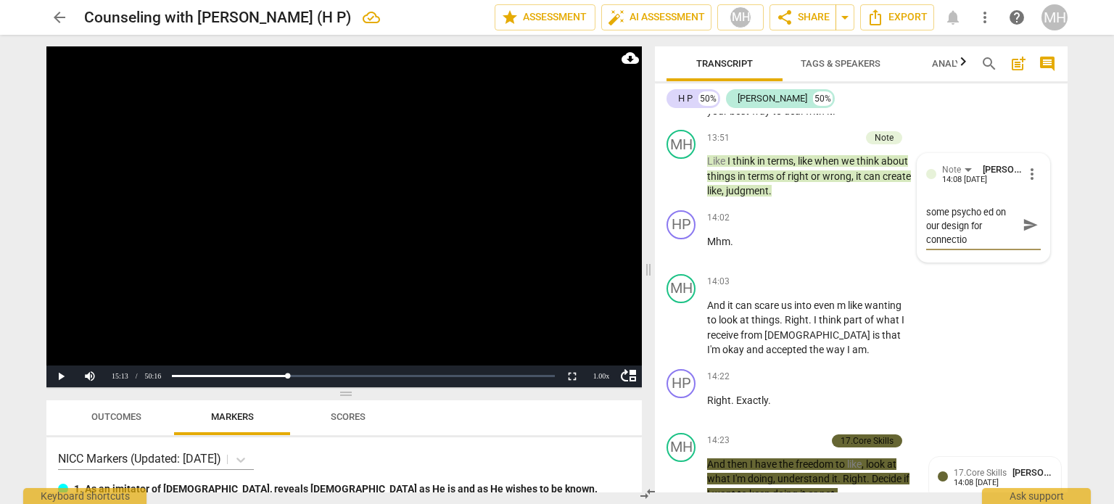
type textarea "choice point here, I could have done some psycho ed on our design for connection"
type textarea "choice point here, I could have done some psycho ed on our design for connectio…"
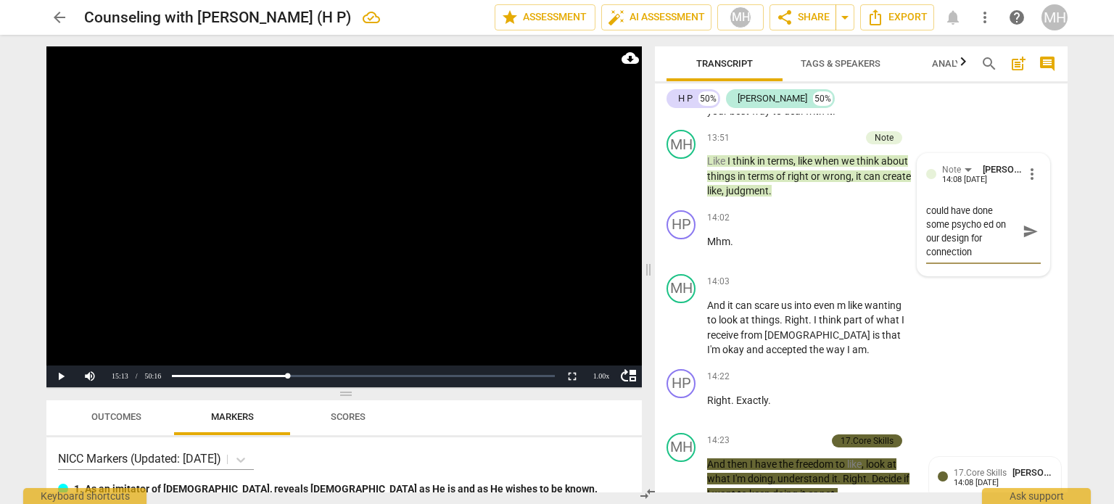
type textarea "choice point here, I could have done some psycho ed on our design for connectio…"
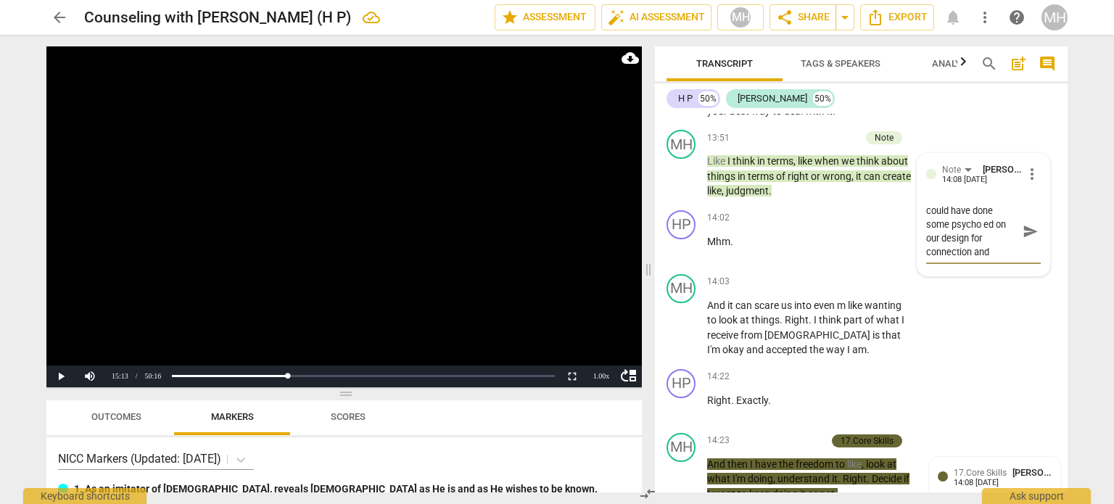
type textarea "choice point here, I could have done some psycho ed on our design for connectio…"
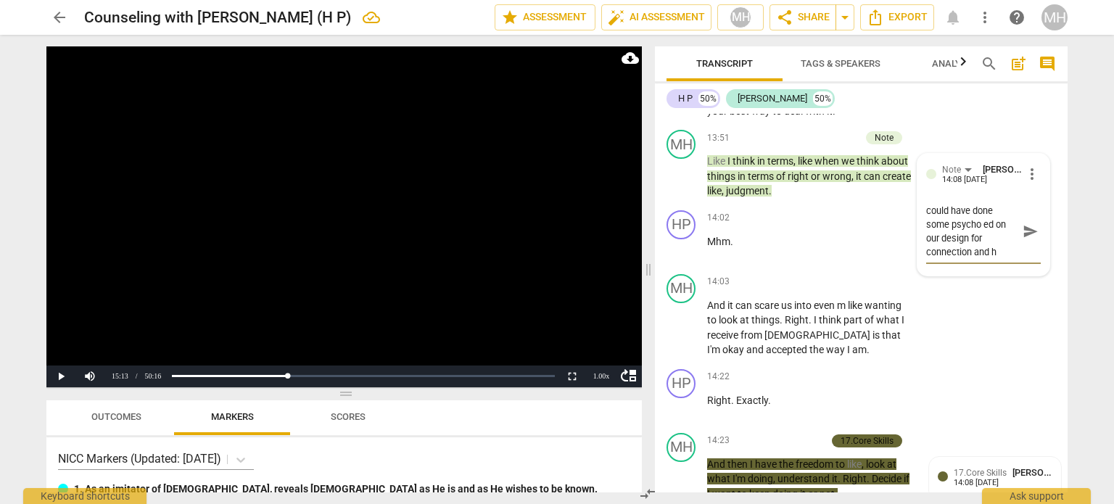
type textarea "choice point here, I could have done some psycho ed on our design for connectio…"
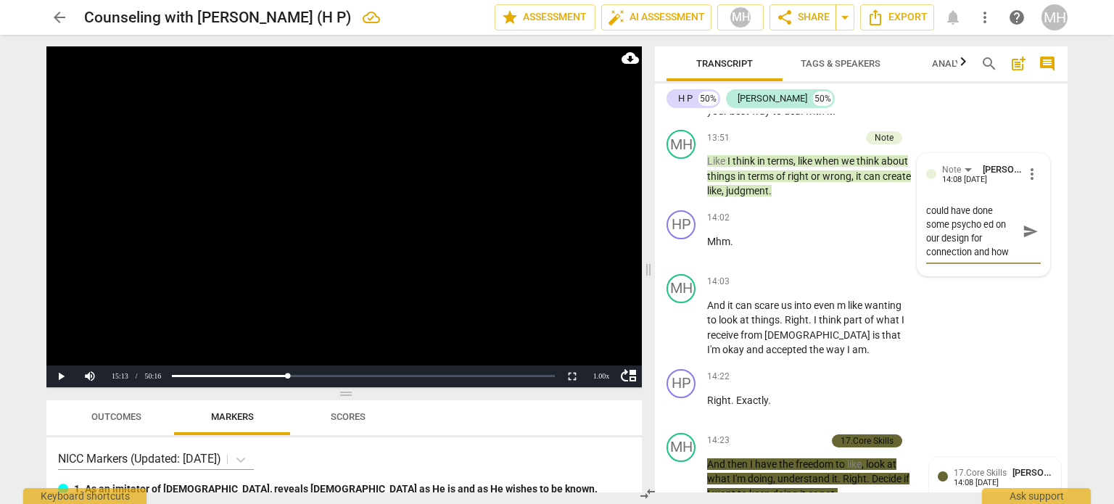
type textarea "choice point here, I could have done some psycho ed on our design for connectio…"
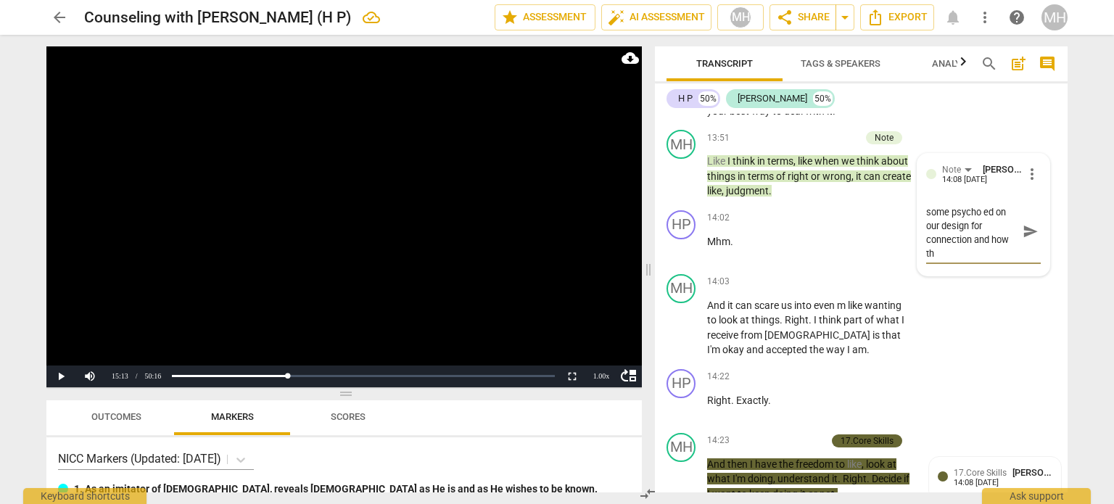
type textarea "choice point here, I could have done some psycho ed on our design for connectio…"
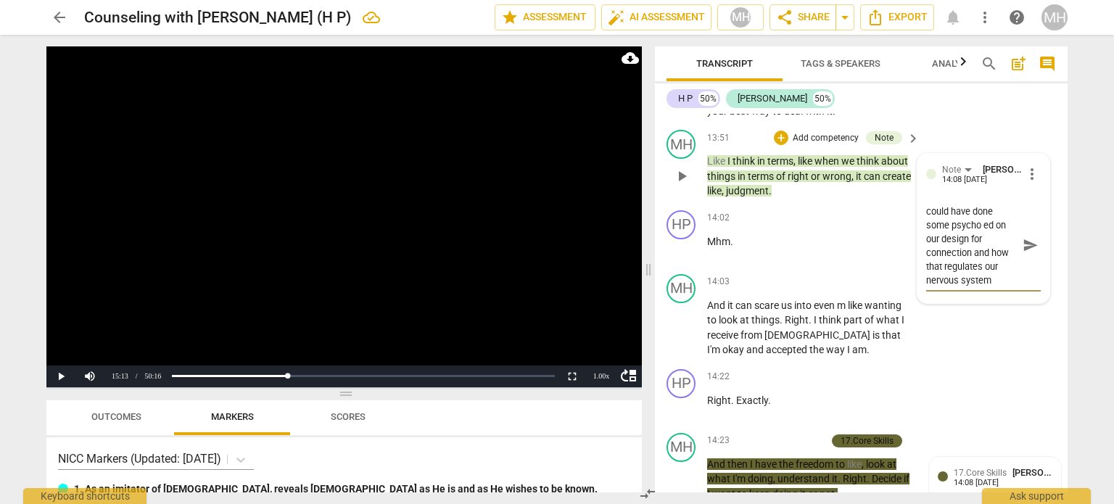
click at [1026, 253] on span "send" at bounding box center [1030, 245] width 16 height 16
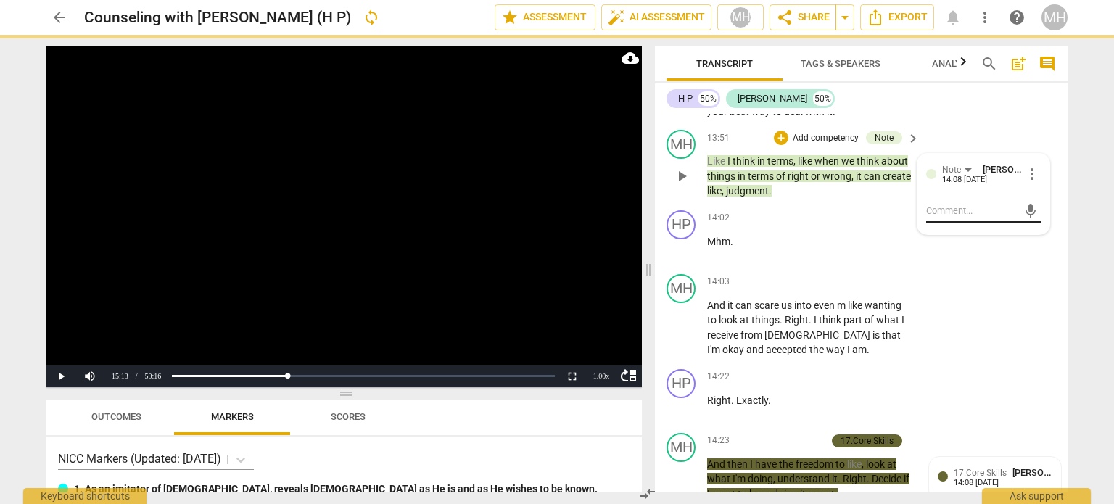
scroll to position [0, 0]
click at [473, 273] on video at bounding box center [343, 216] width 595 height 341
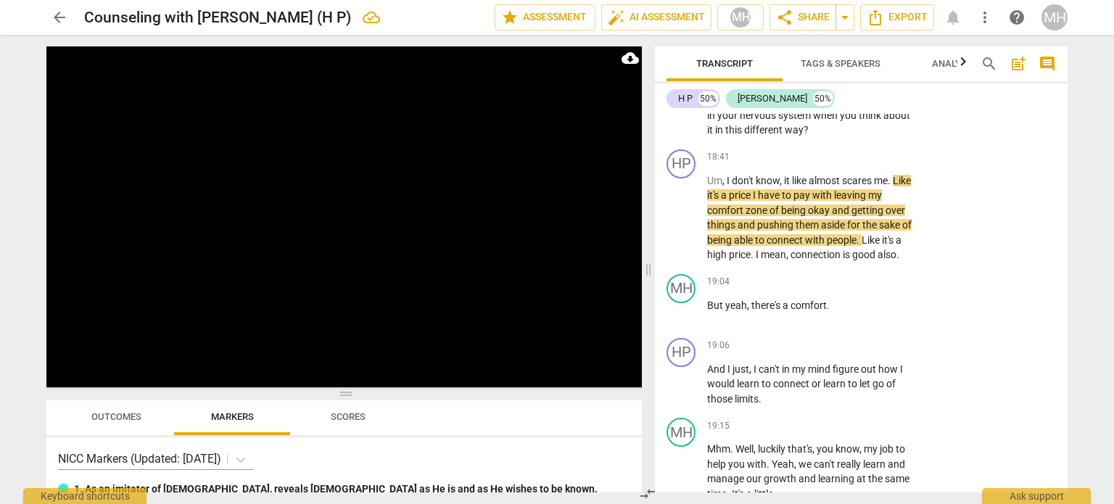
scroll to position [12312, 0]
click at [876, 57] on p "Add competency" at bounding box center [867, 50] width 69 height 13
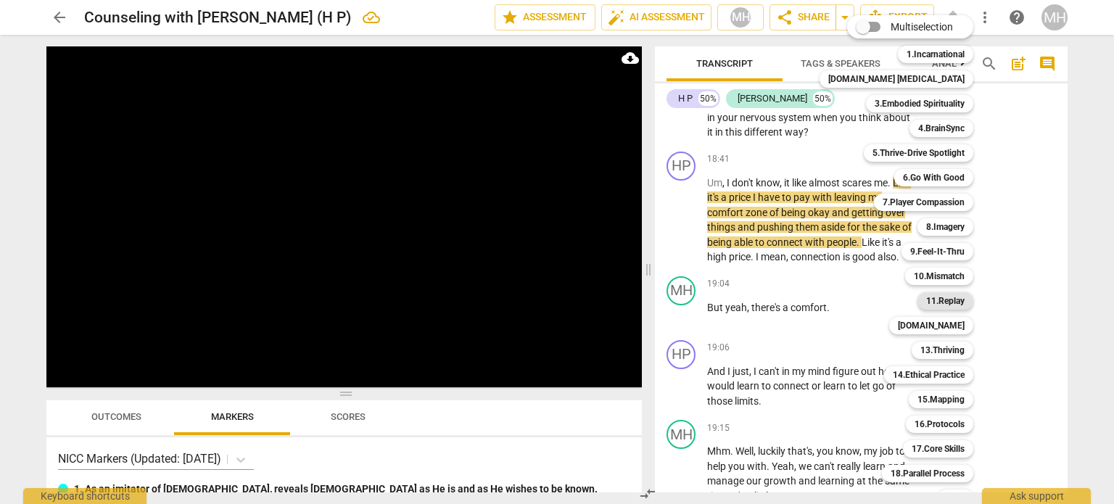
click at [930, 300] on b "11.Replay" at bounding box center [945, 300] width 38 height 17
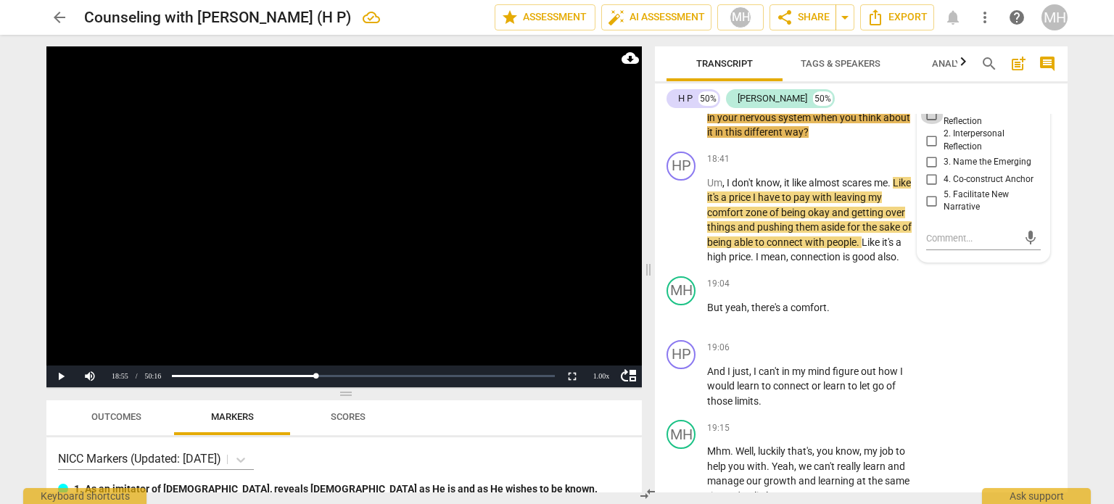
click at [930, 124] on input "1. Intrapersonal Reflection" at bounding box center [931, 115] width 23 height 17
click at [528, 243] on video at bounding box center [343, 216] width 595 height 341
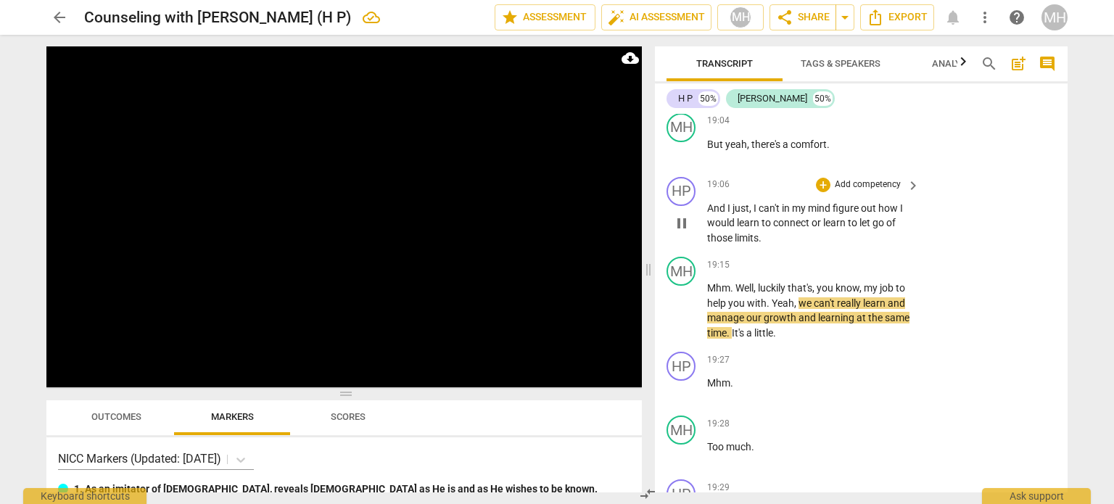
scroll to position [12488, 0]
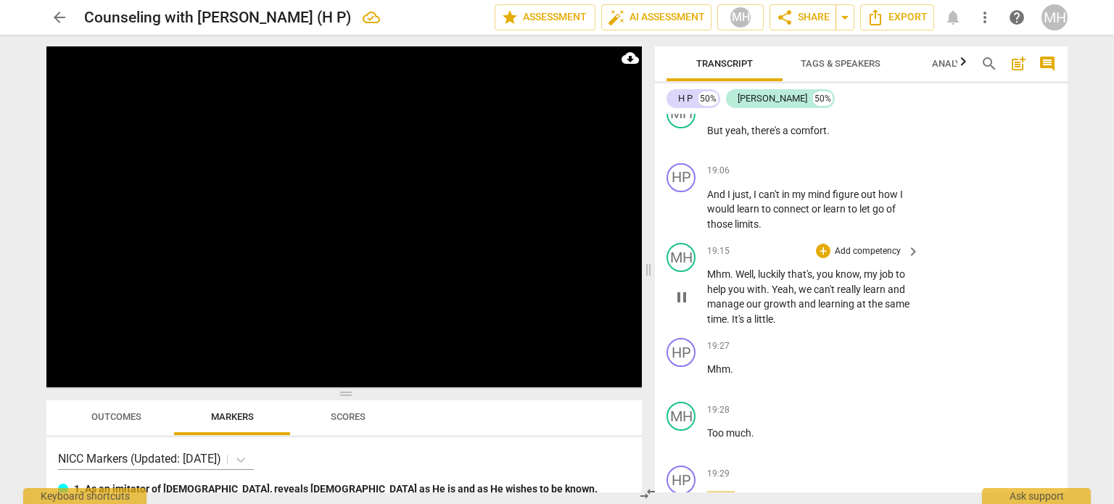
click at [867, 258] on p "Add competency" at bounding box center [867, 251] width 69 height 13
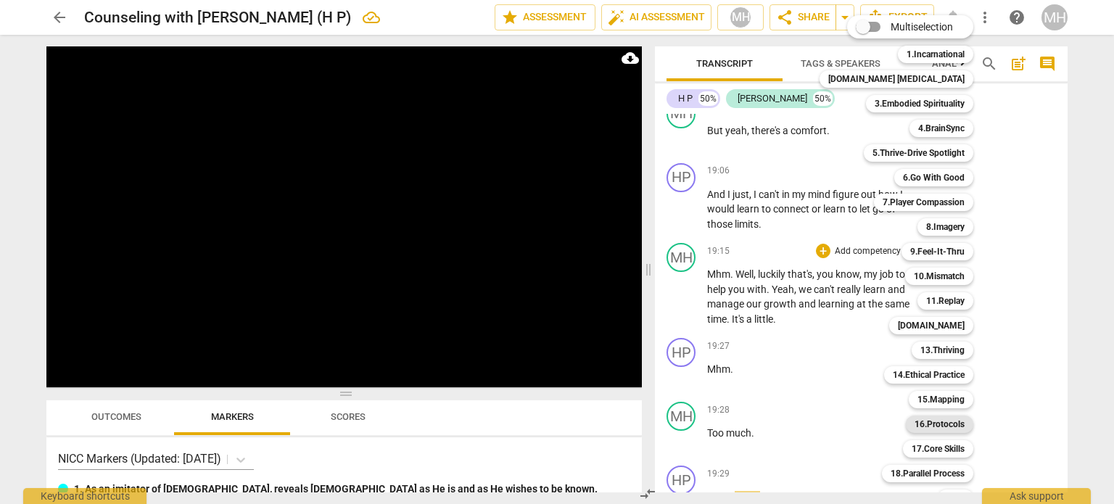
scroll to position [43, 0]
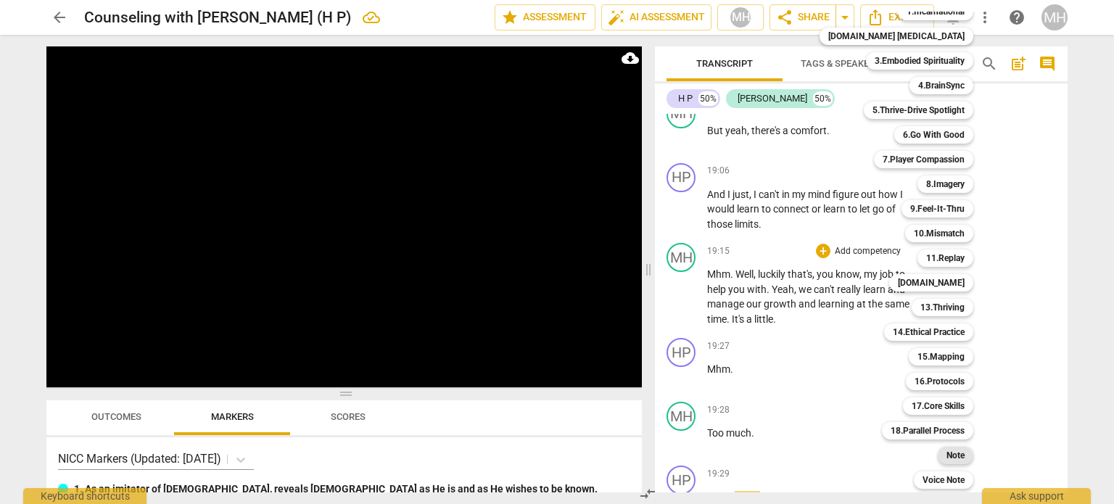
click at [946, 457] on b "Note" at bounding box center [955, 455] width 18 height 17
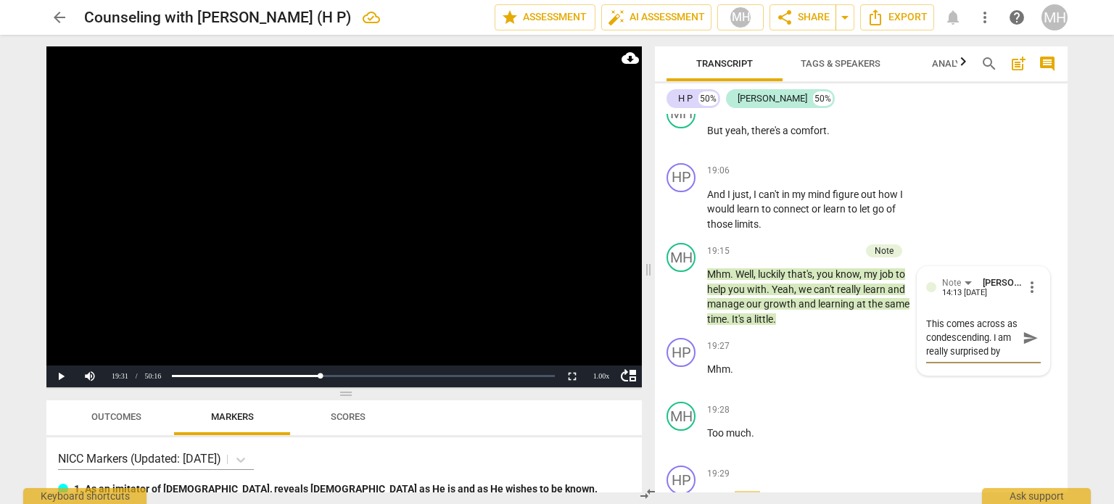
scroll to position [12, 0]
click at [1022, 346] on span "send" at bounding box center [1030, 338] width 16 height 16
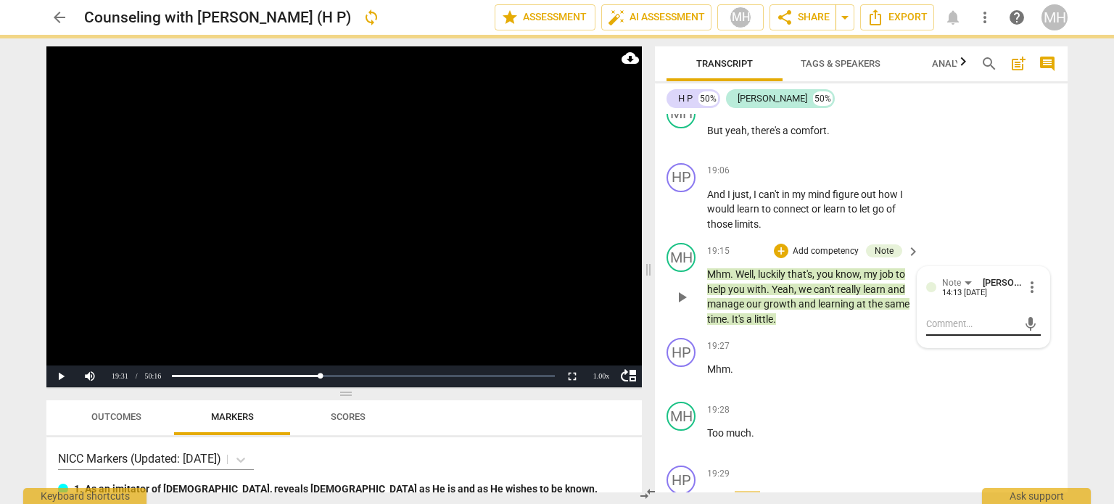
scroll to position [0, 0]
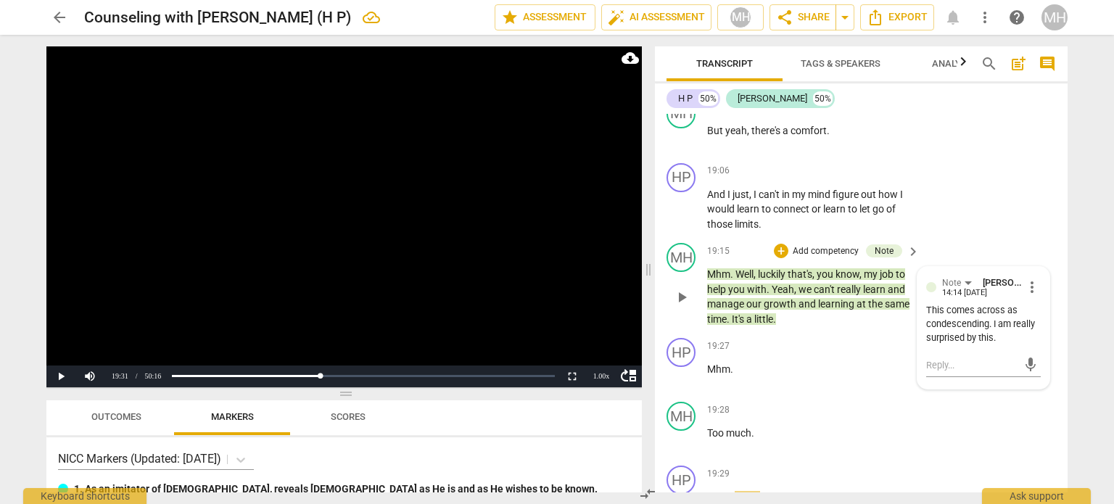
click at [847, 258] on p "Add competency" at bounding box center [825, 251] width 69 height 13
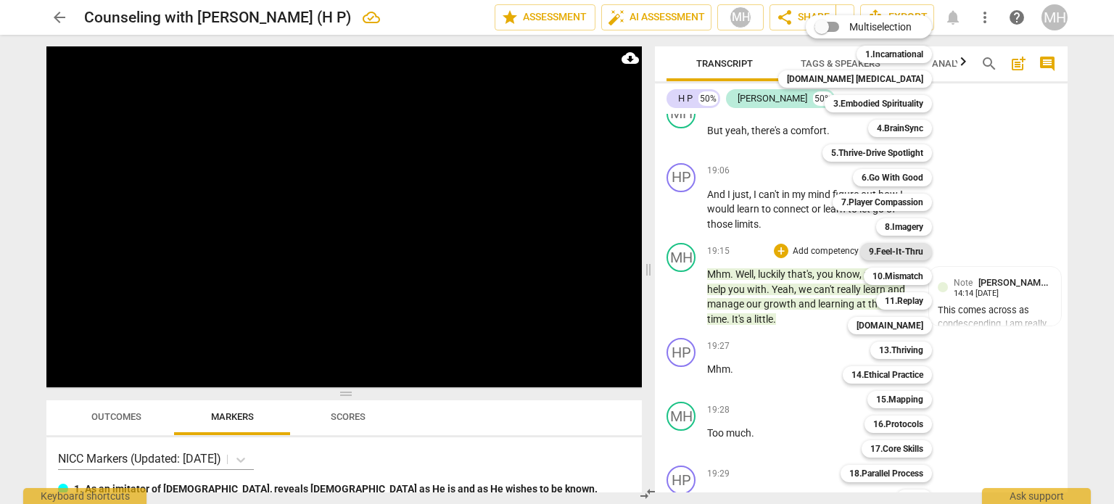
click at [897, 246] on div "9.Feel-It-Thru" at bounding box center [896, 251] width 72 height 17
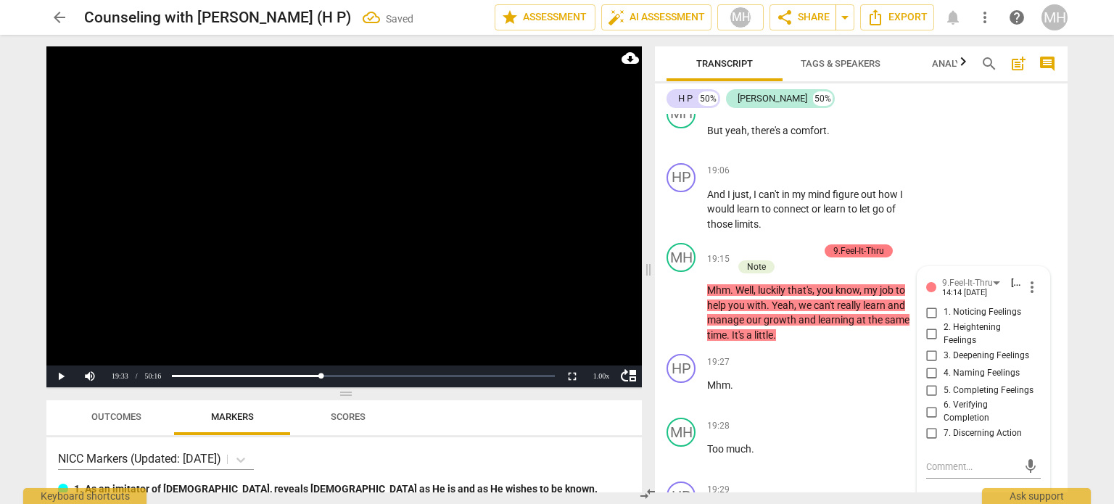
scroll to position [12726, 0]
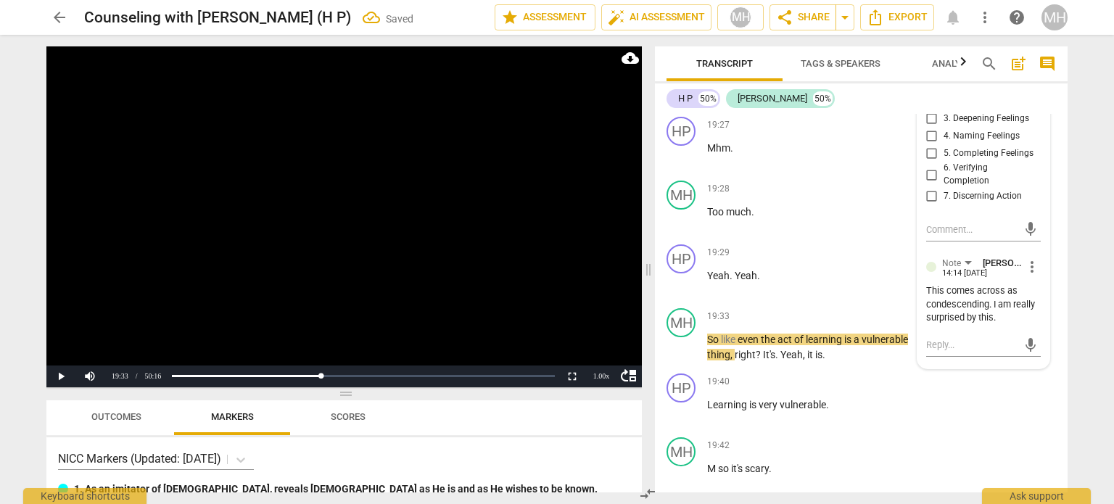
click at [928, 84] on input "1. Noticing Feelings" at bounding box center [931, 75] width 23 height 17
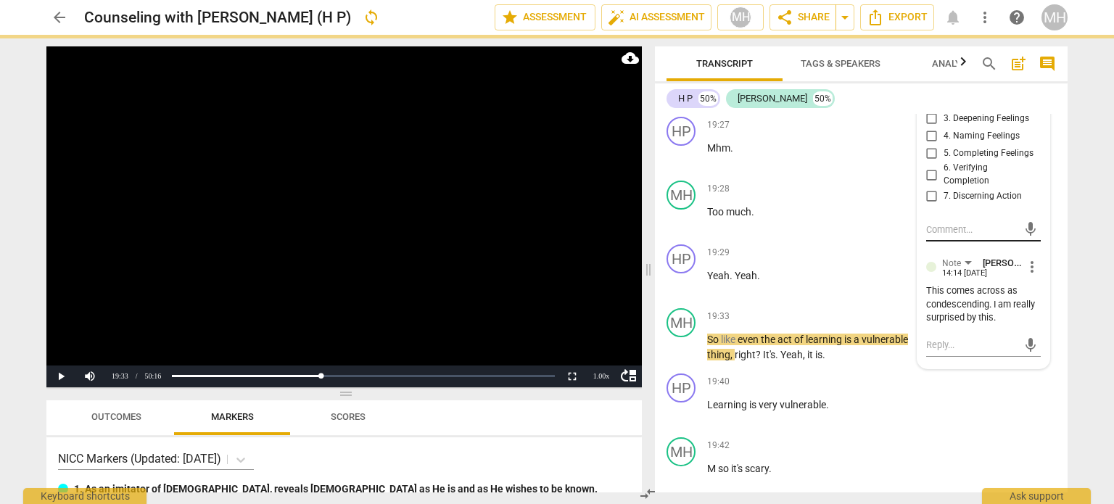
click at [931, 236] on textarea at bounding box center [971, 230] width 91 height 14
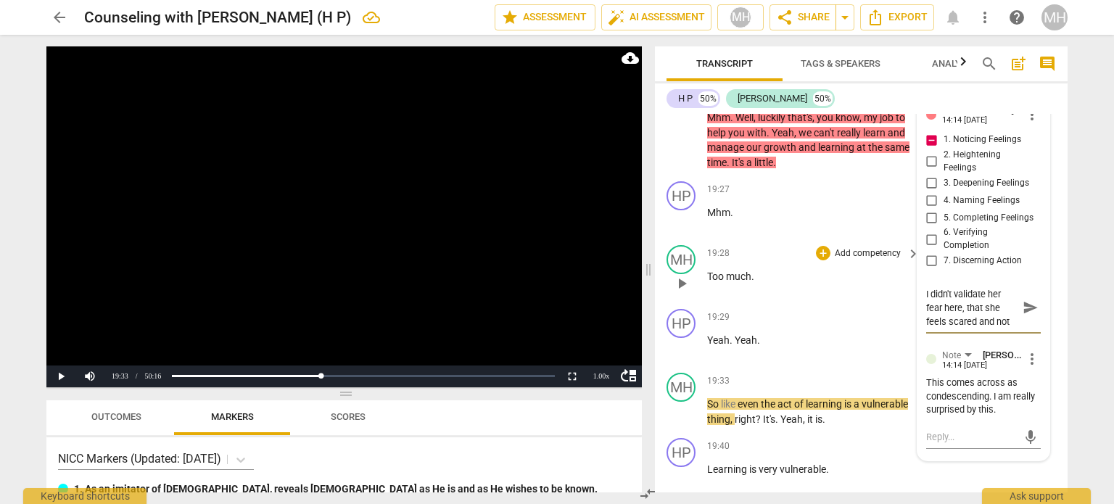
scroll to position [12661, 0]
click at [1006, 328] on textarea "I didn't validate her fear here, that she feels scared and not sure how to" at bounding box center [971, 307] width 91 height 41
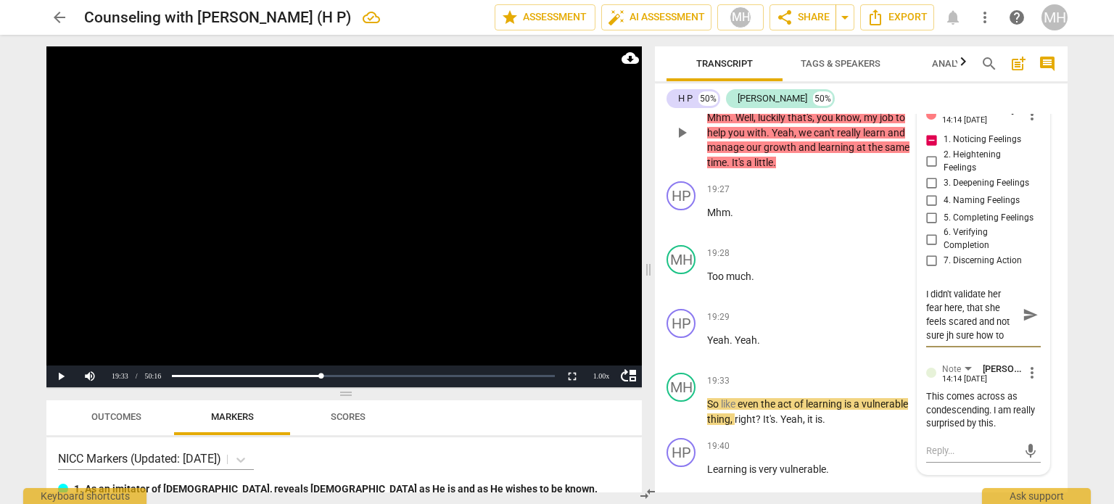
scroll to position [12, 0]
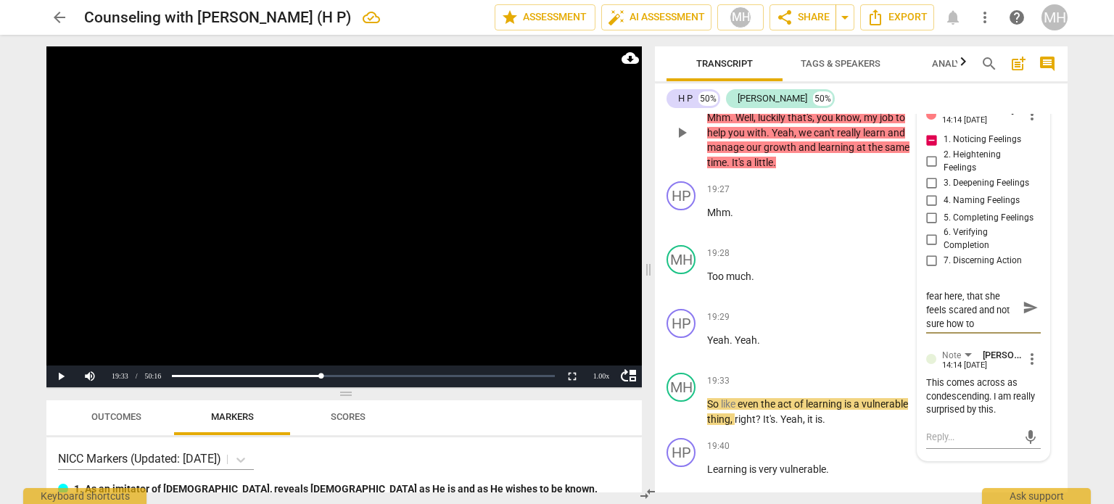
click at [985, 328] on textarea "I didn't validate her fear here, that she feels scared and not sure how to" at bounding box center [971, 307] width 91 height 41
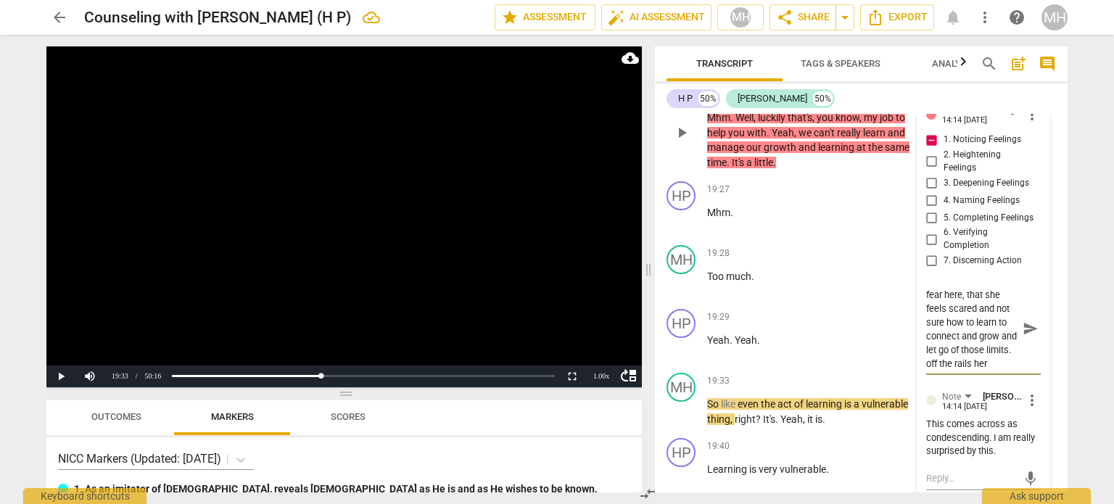
scroll to position [26, 0]
click at [1032, 336] on span "send" at bounding box center [1030, 328] width 16 height 16
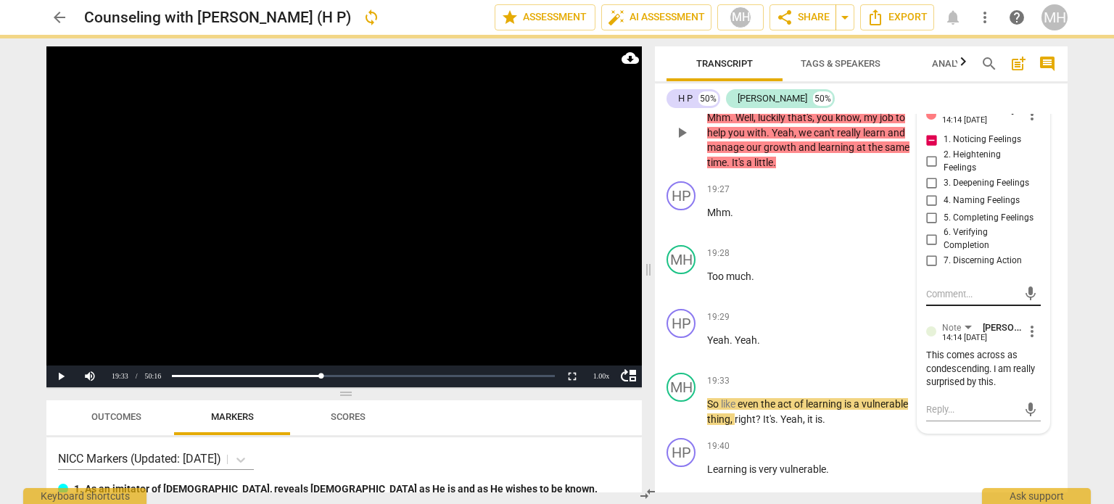
scroll to position [0, 0]
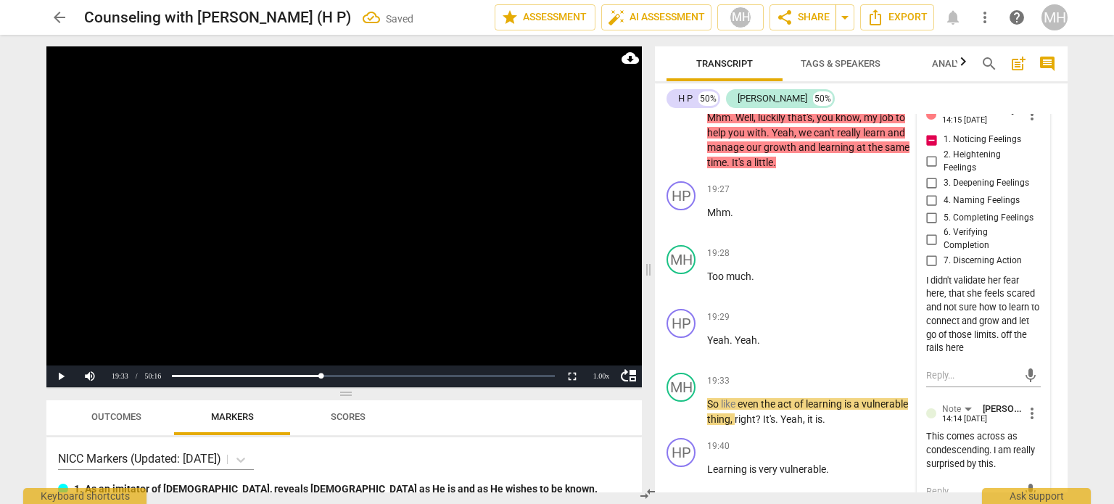
click at [520, 255] on video at bounding box center [343, 216] width 595 height 341
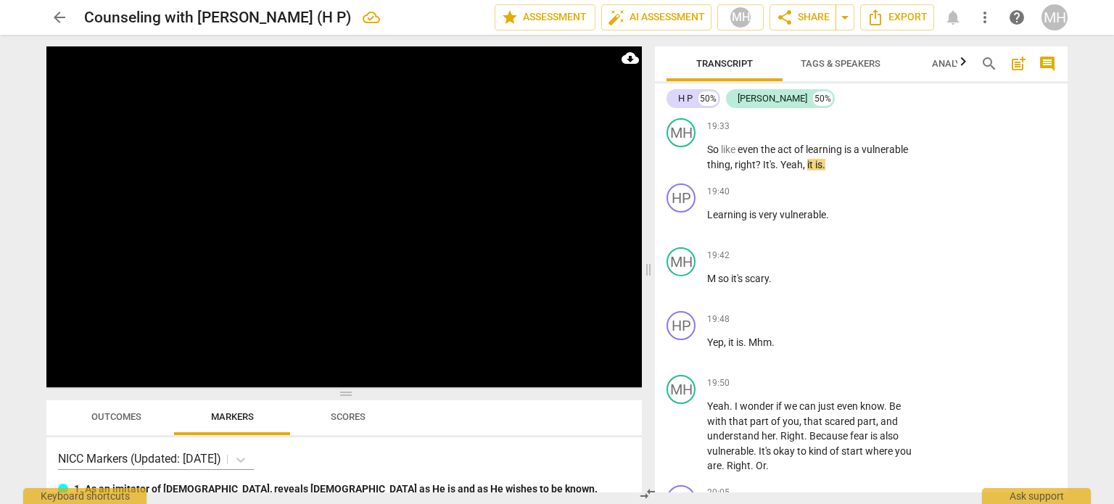
scroll to position [12918, 0]
click at [864, 260] on p "Add competency" at bounding box center [867, 253] width 69 height 13
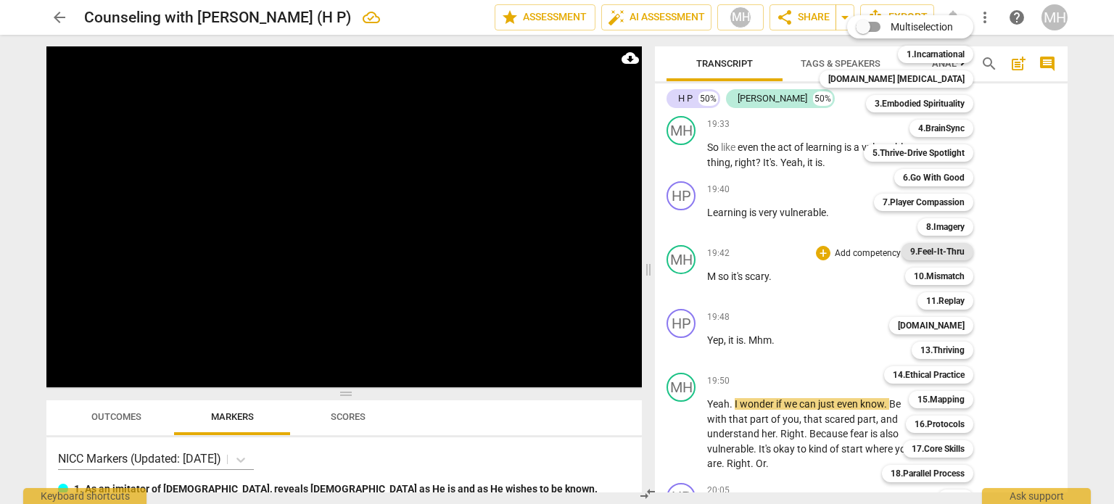
click at [925, 257] on b "9.Feel-It-Thru" at bounding box center [937, 251] width 54 height 17
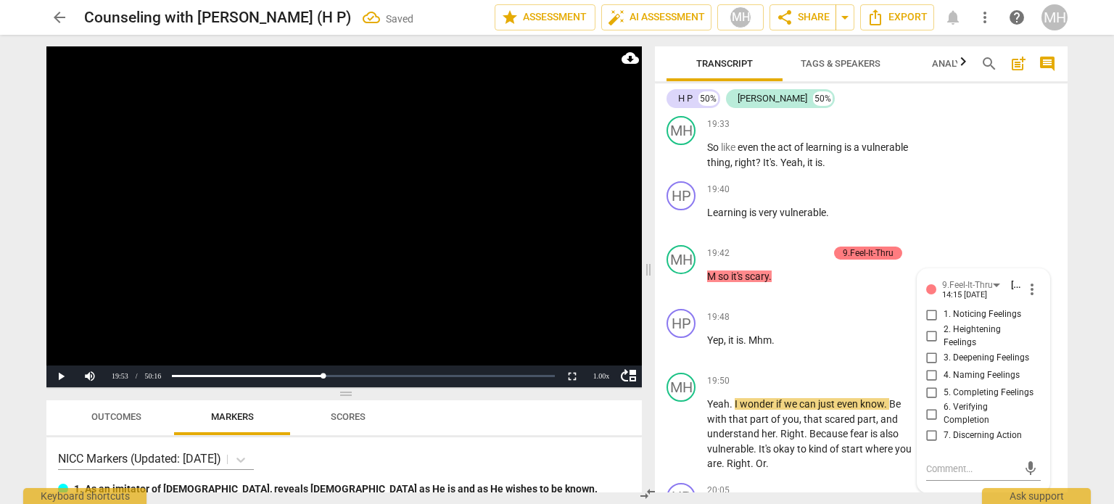
scroll to position [13155, 0]
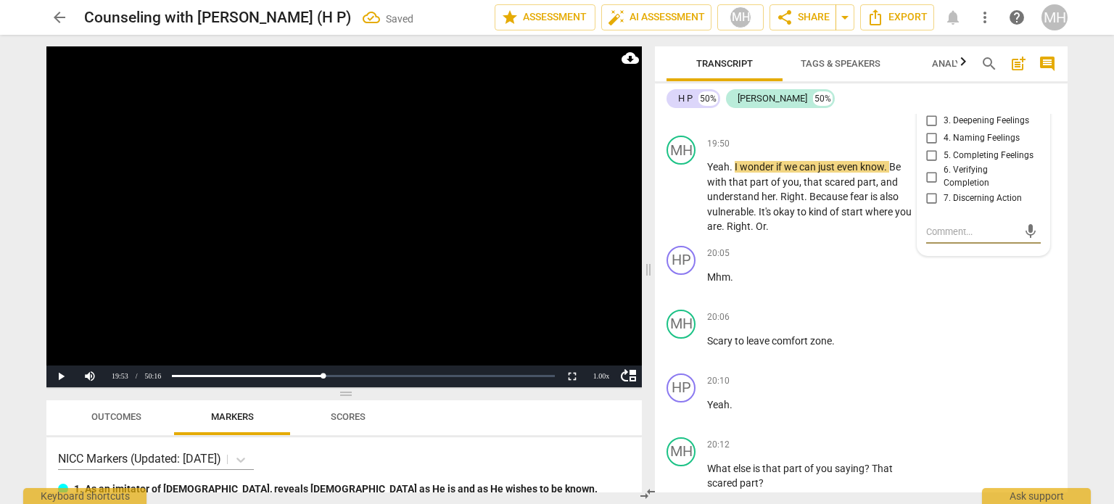
click at [927, 146] on input "4. Naming Feelings" at bounding box center [931, 137] width 23 height 17
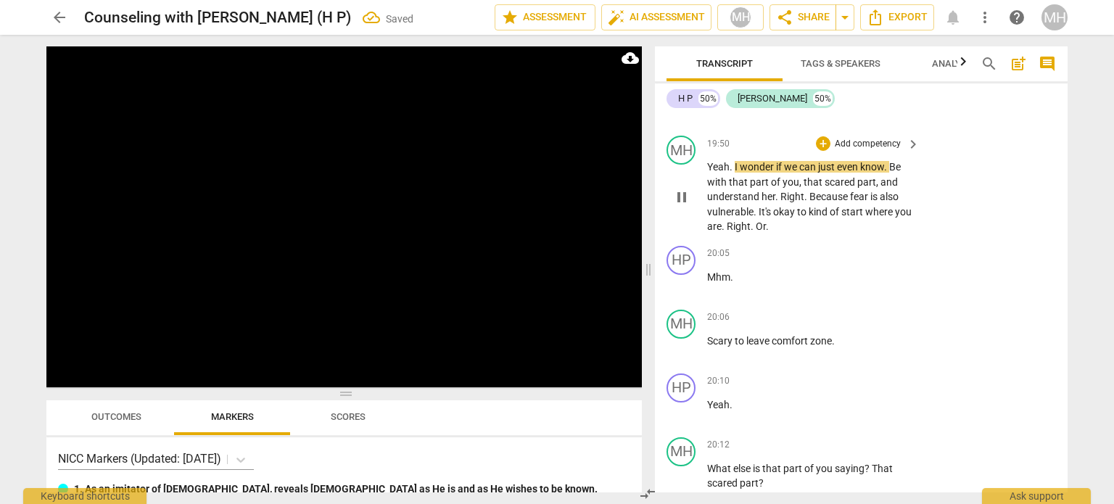
drag, startPoint x: 856, startPoint y: 185, endPoint x: 834, endPoint y: 211, distance: 34.4
click at [834, 151] on div "+ Add competency" at bounding box center [859, 143] width 86 height 15
click at [834, 151] on p "Add competency" at bounding box center [867, 144] width 69 height 13
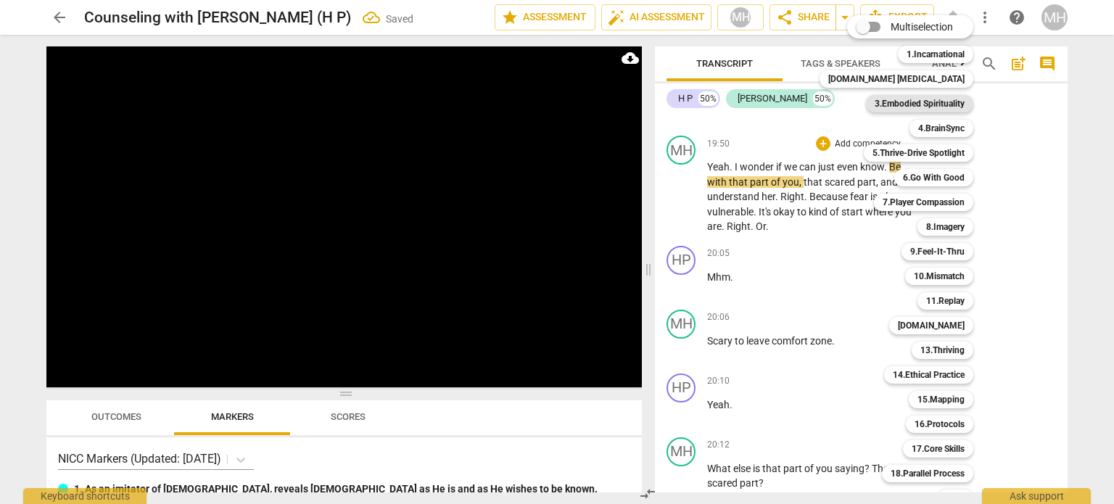
click at [899, 101] on b "3.Embodied Spirituality" at bounding box center [919, 103] width 90 height 17
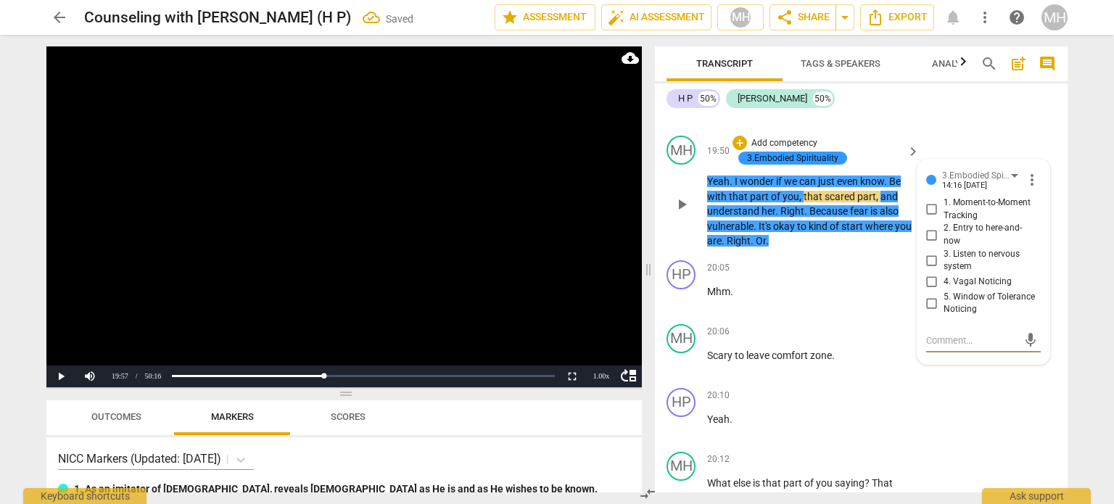
click at [927, 269] on input "3. Listen to nervous system" at bounding box center [931, 260] width 23 height 17
click at [558, 301] on video at bounding box center [343, 216] width 595 height 341
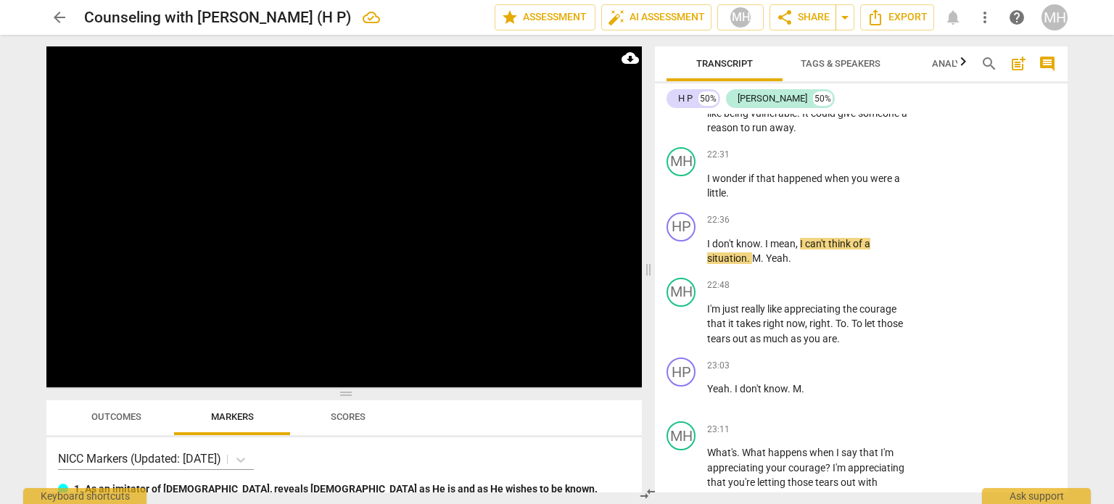
scroll to position [14383, 0]
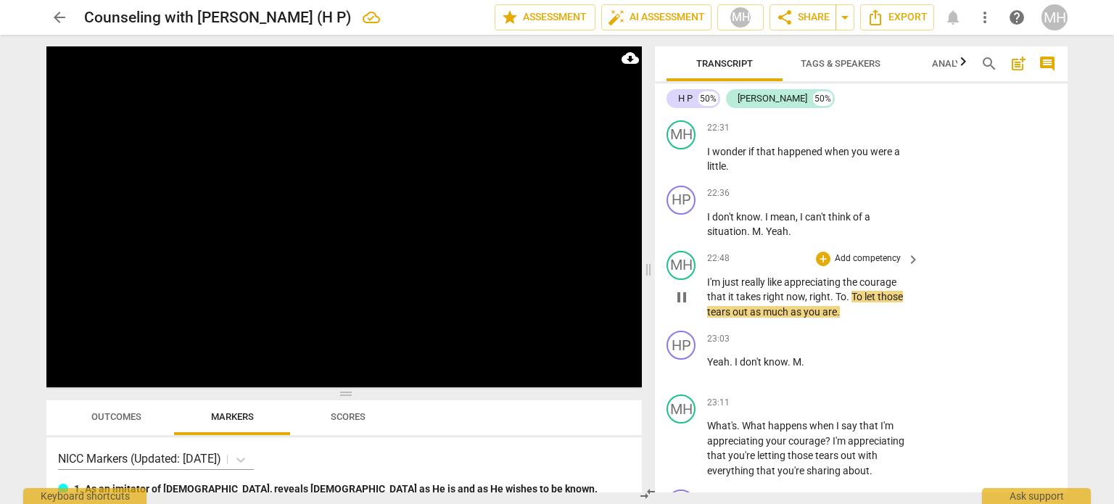
click at [876, 267] on div "+ Add competency keyboard_arrow_right" at bounding box center [867, 259] width 108 height 16
click at [873, 265] on p "Add competency" at bounding box center [867, 258] width 69 height 13
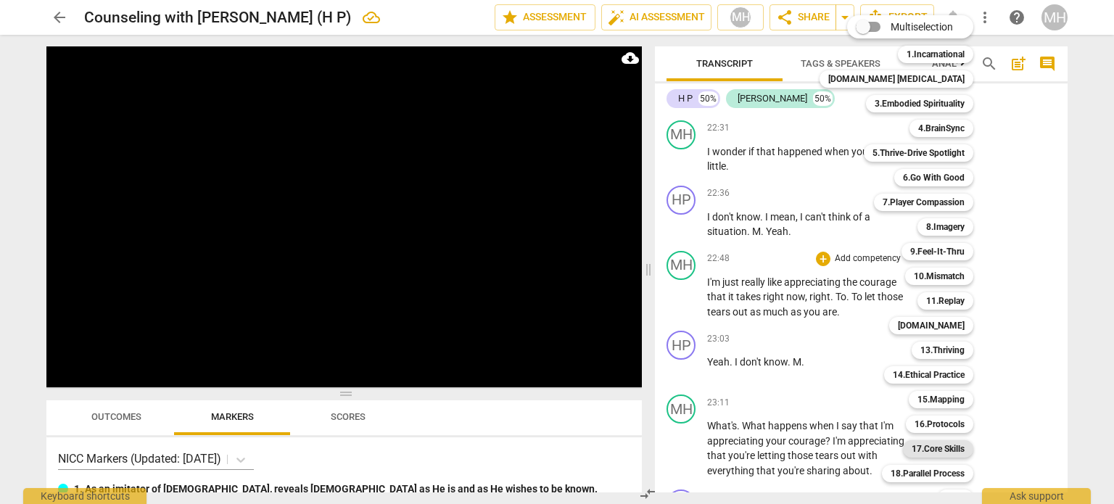
click at [922, 449] on b "17.Core Skills" at bounding box center [937, 448] width 53 height 17
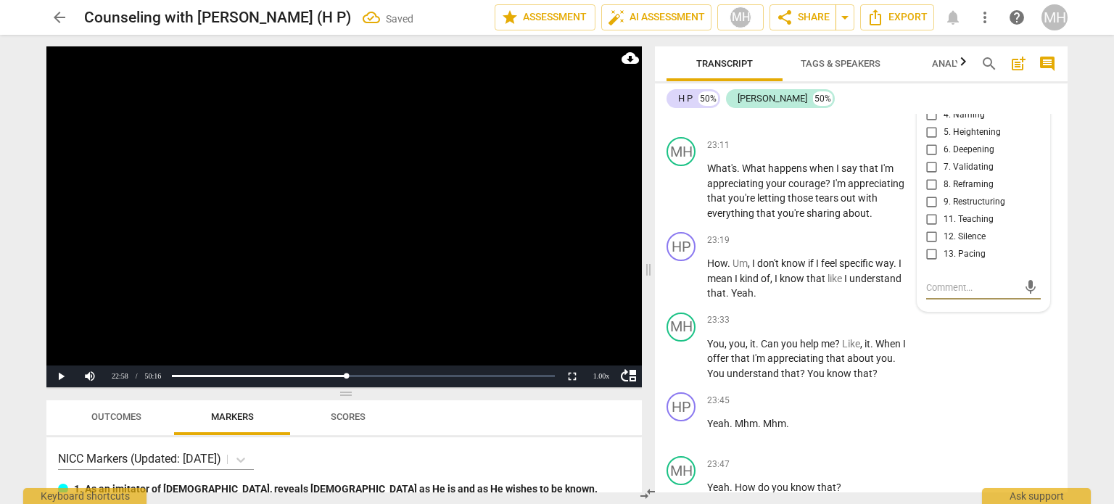
scroll to position [14640, 0]
click at [930, 89] on input "2. Delighting" at bounding box center [931, 80] width 23 height 17
click at [930, 72] on input "1. Self-Disclosure" at bounding box center [931, 62] width 23 height 17
click at [929, 107] on input "3. Noticing" at bounding box center [931, 97] width 23 height 17
click at [557, 202] on video at bounding box center [343, 216] width 595 height 341
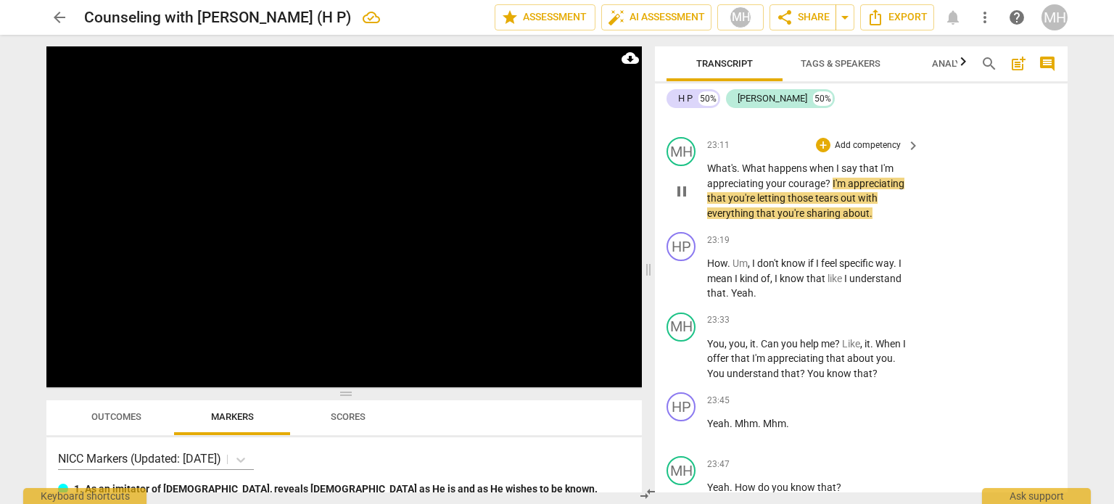
click at [890, 152] on p "Add competency" at bounding box center [867, 145] width 69 height 13
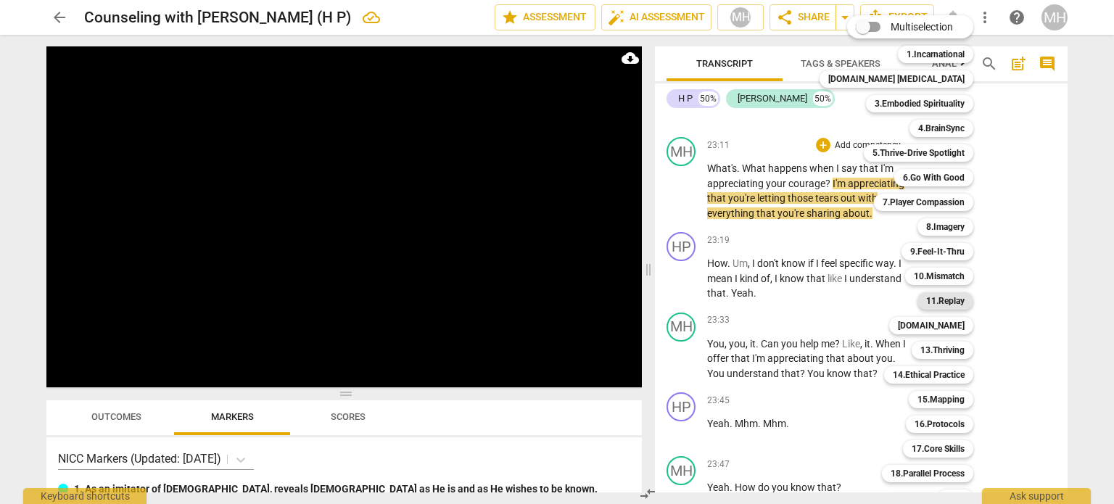
click at [926, 306] on b "11.Replay" at bounding box center [945, 300] width 38 height 17
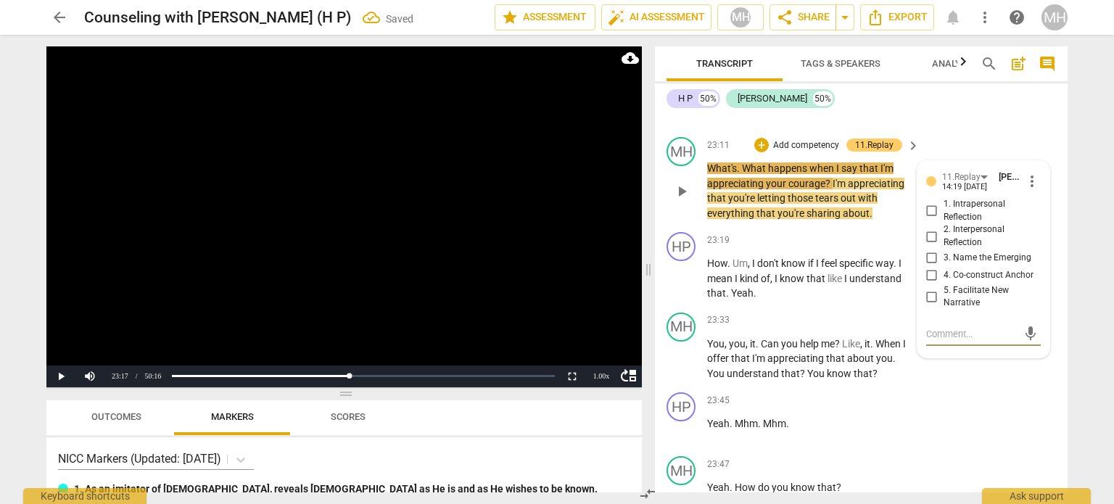
click at [930, 245] on input "2. Interpersonal Reflection" at bounding box center [931, 236] width 23 height 17
click at [489, 225] on video at bounding box center [343, 216] width 595 height 341
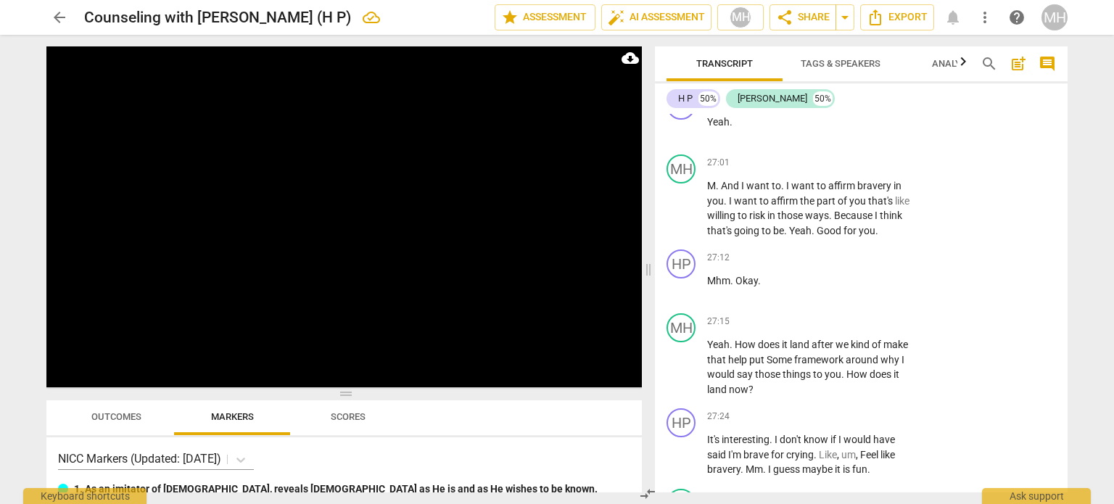
scroll to position [17421, 0]
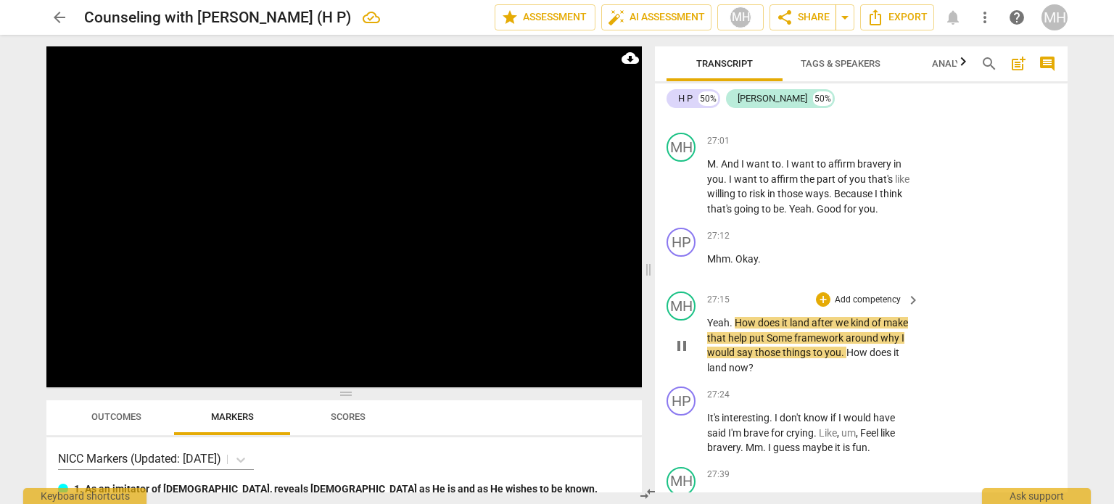
click at [876, 307] on p "Add competency" at bounding box center [867, 300] width 69 height 13
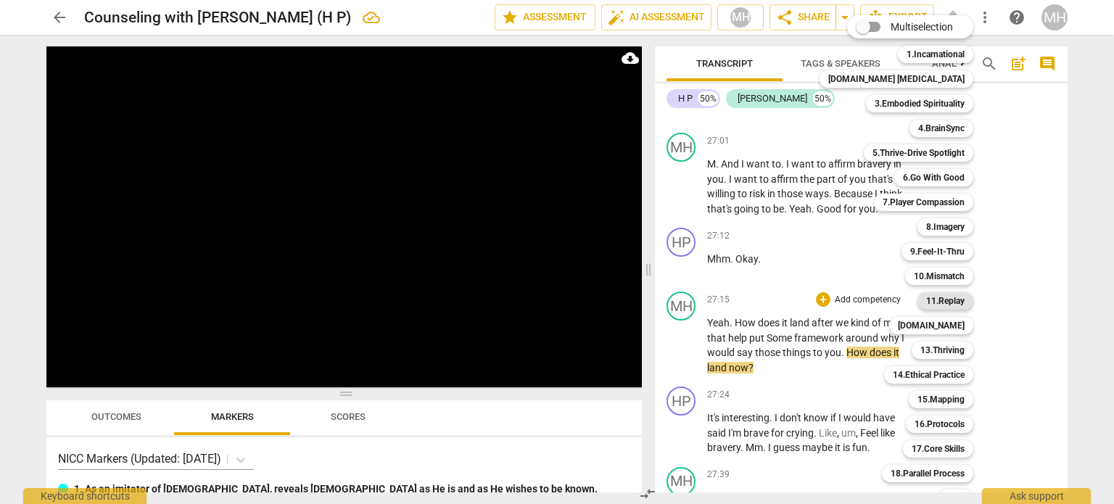
click at [926, 302] on b "11.Replay" at bounding box center [945, 300] width 38 height 17
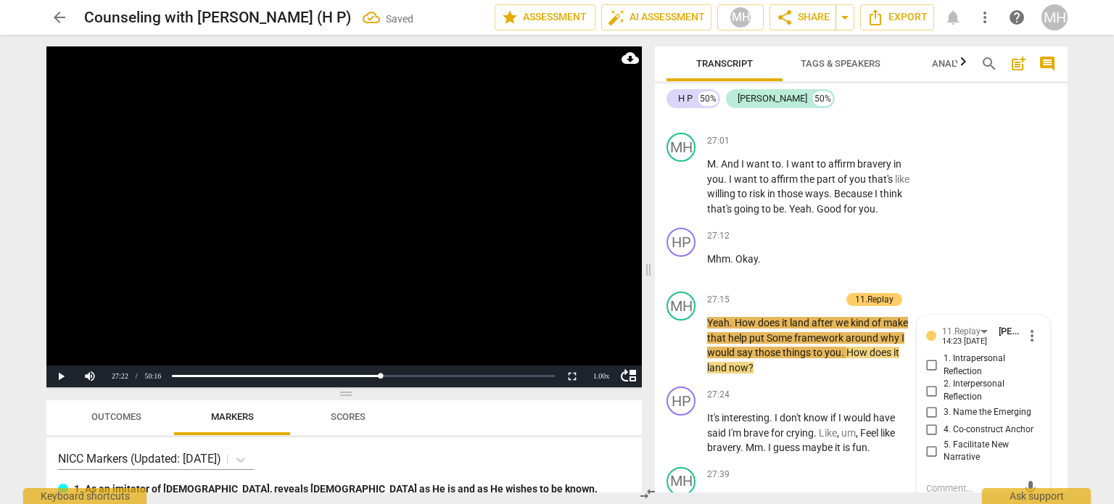
scroll to position [17676, 0]
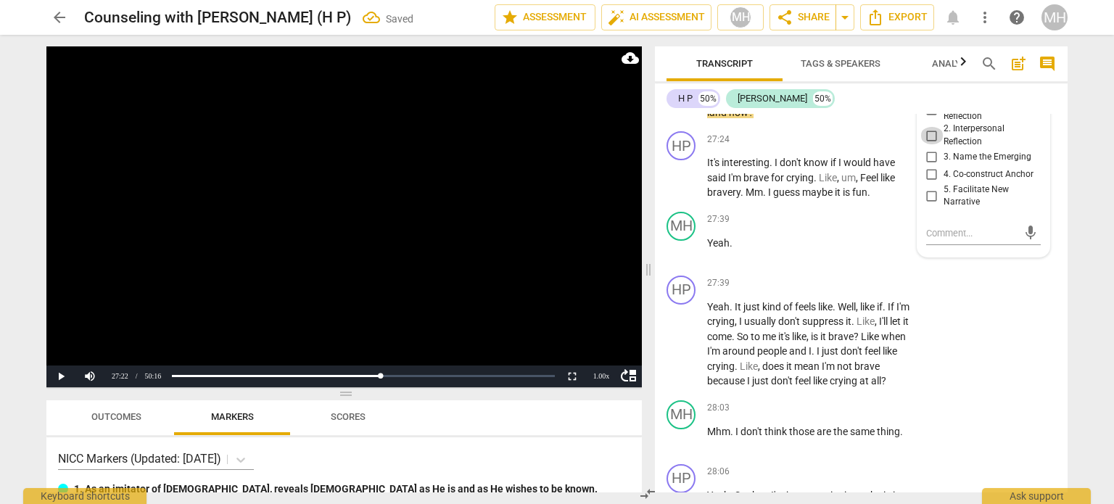
click at [923, 144] on input "2. Interpersonal Reflection" at bounding box center [931, 135] width 23 height 17
click at [498, 260] on video at bounding box center [343, 216] width 595 height 341
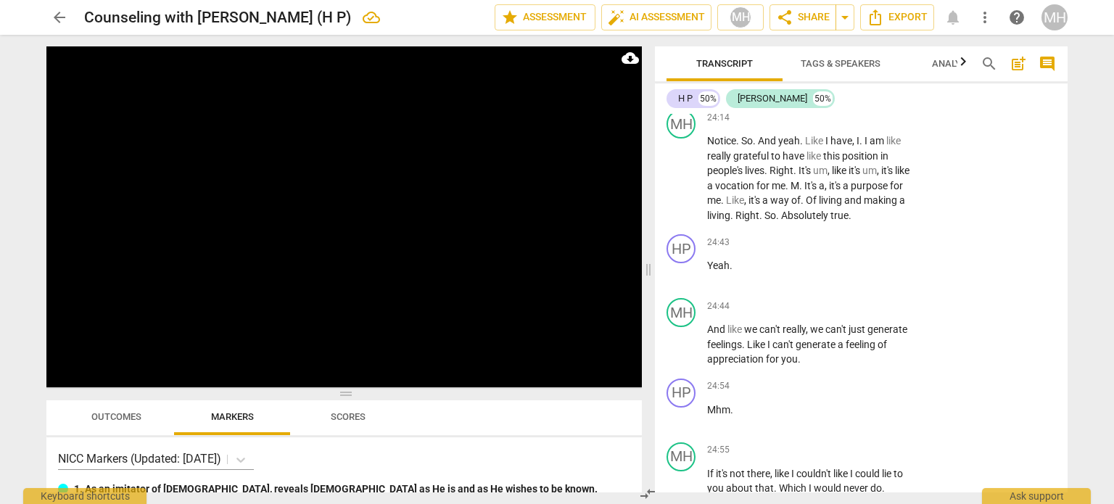
scroll to position [15503, 0]
click at [866, 124] on p "Add competency" at bounding box center [867, 117] width 69 height 13
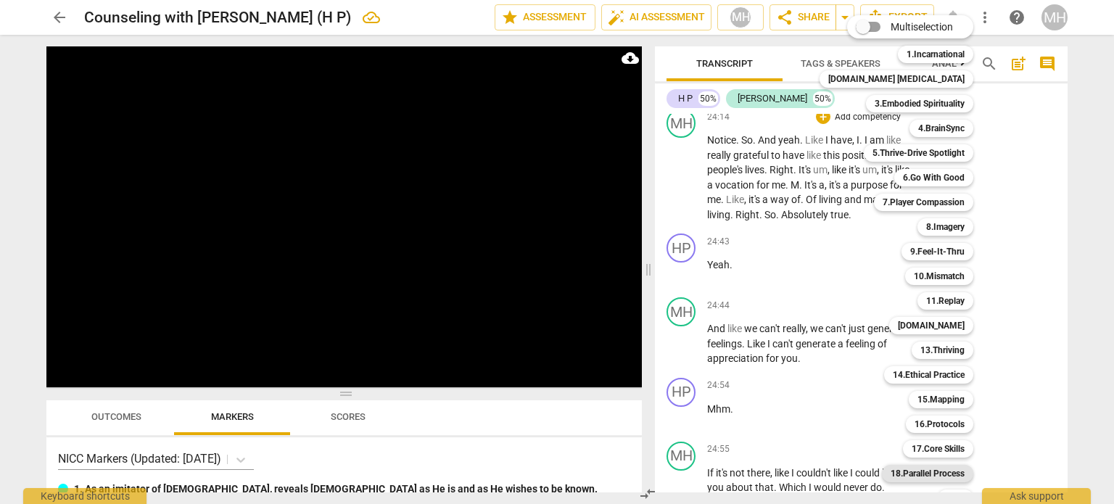
click at [910, 480] on b "18.Parallel Process" at bounding box center [927, 473] width 74 height 17
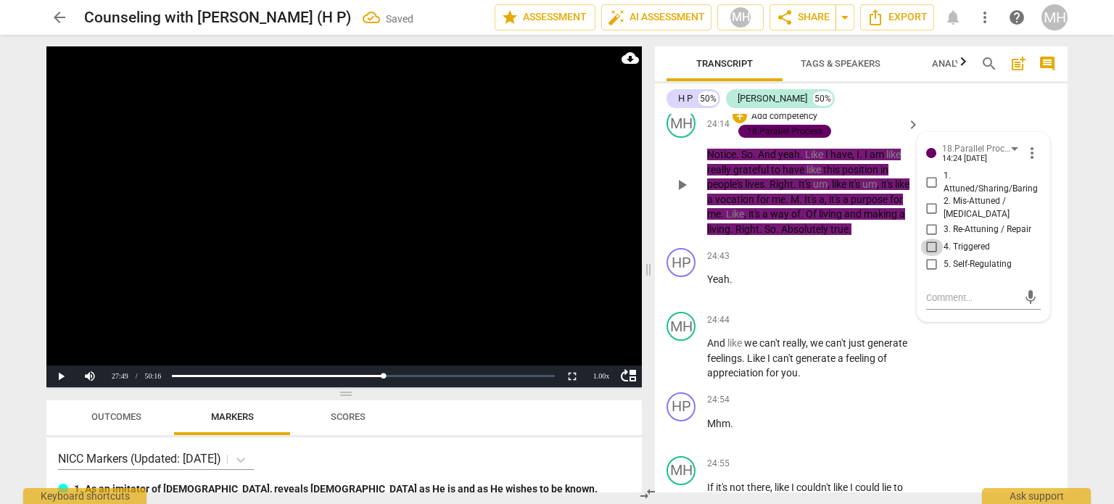
click at [930, 256] on input "4. Triggered" at bounding box center [931, 247] width 23 height 17
click at [929, 273] on input "5. Self-Regulating" at bounding box center [931, 264] width 23 height 17
click at [932, 305] on textarea at bounding box center [971, 298] width 91 height 14
click at [924, 273] on input "5. Self-Regulating" at bounding box center [931, 264] width 23 height 17
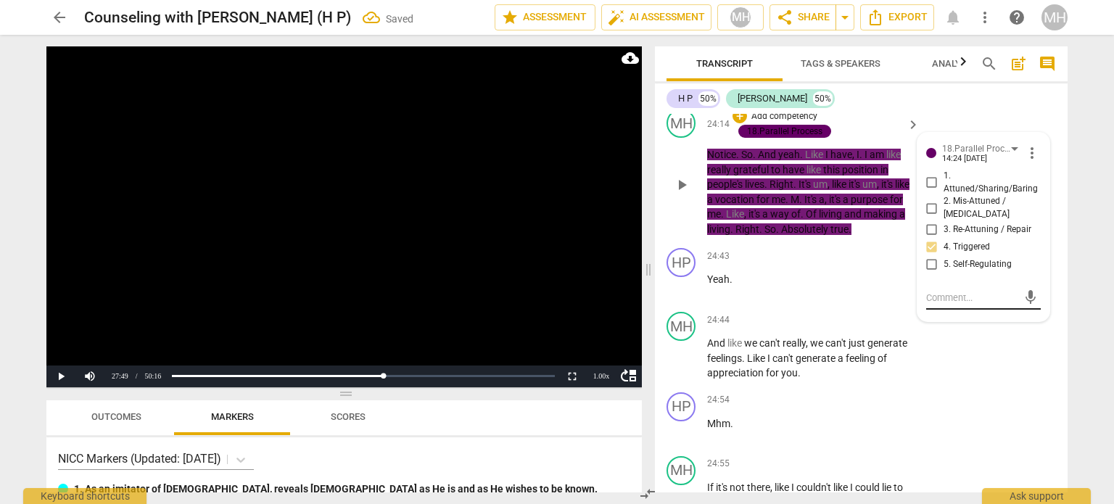
click at [937, 310] on div "mic" at bounding box center [983, 297] width 115 height 23
click at [938, 305] on textarea at bounding box center [971, 298] width 91 height 14
click at [1028, 333] on span "send" at bounding box center [1030, 325] width 16 height 16
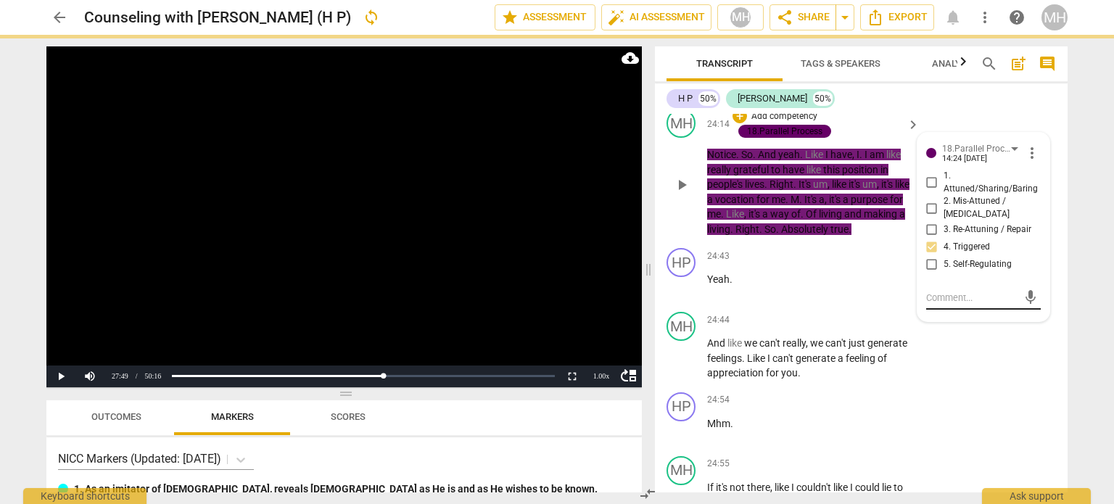
scroll to position [0, 0]
click at [622, 313] on video at bounding box center [343, 216] width 595 height 341
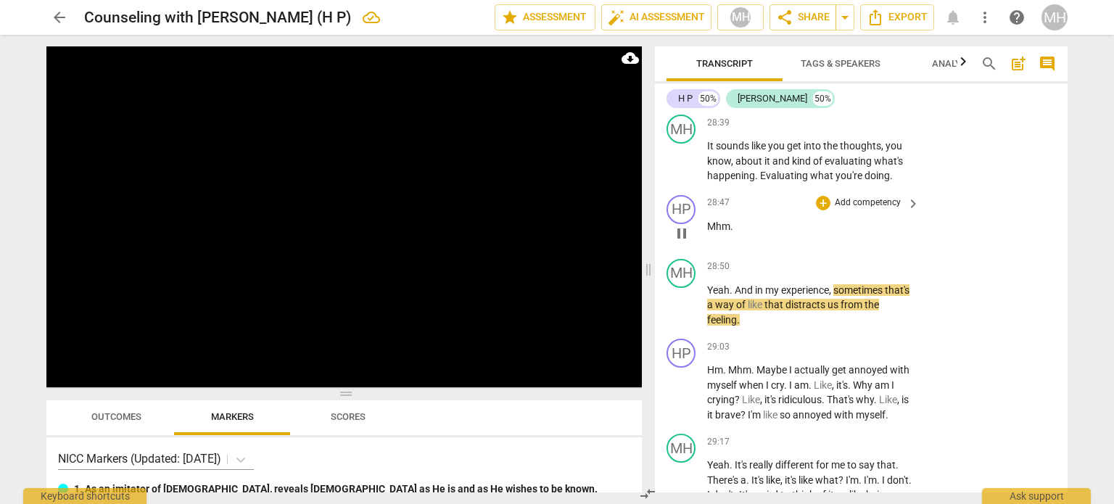
scroll to position [18282, 0]
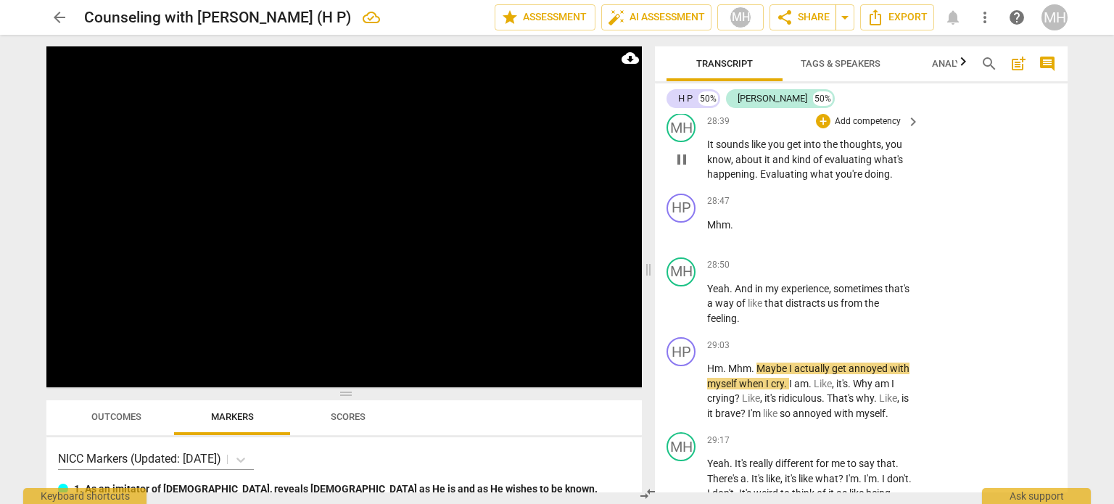
click at [874, 128] on p "Add competency" at bounding box center [867, 121] width 69 height 13
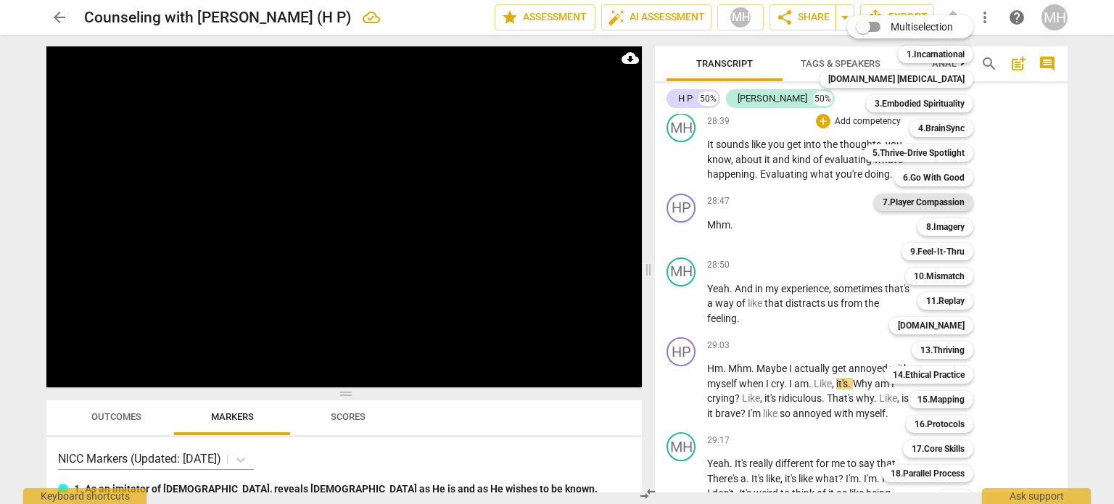
click at [922, 199] on b "7.Player Compassion" at bounding box center [923, 202] width 82 height 17
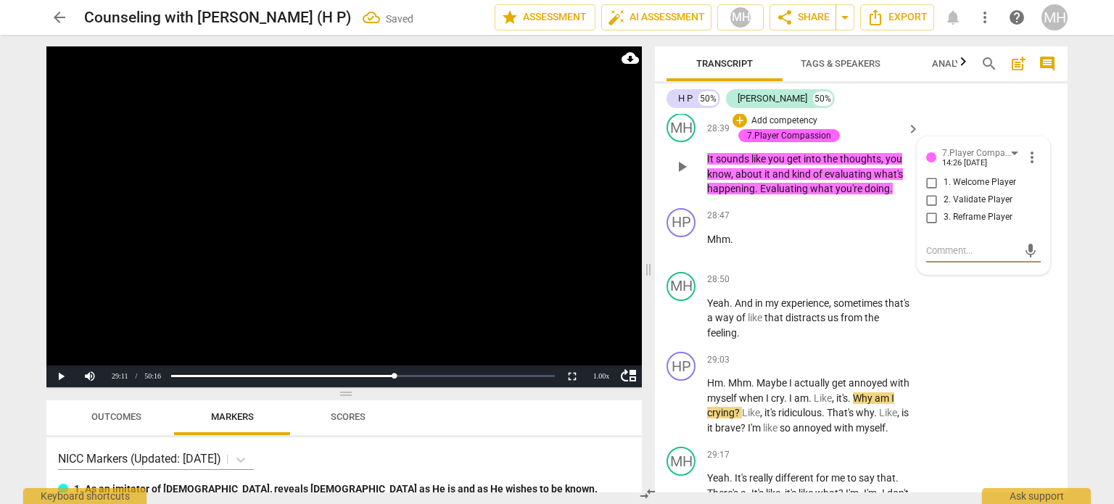
click at [931, 191] on input "1. Welcome Player" at bounding box center [931, 182] width 23 height 17
click at [570, 309] on video at bounding box center [343, 216] width 595 height 341
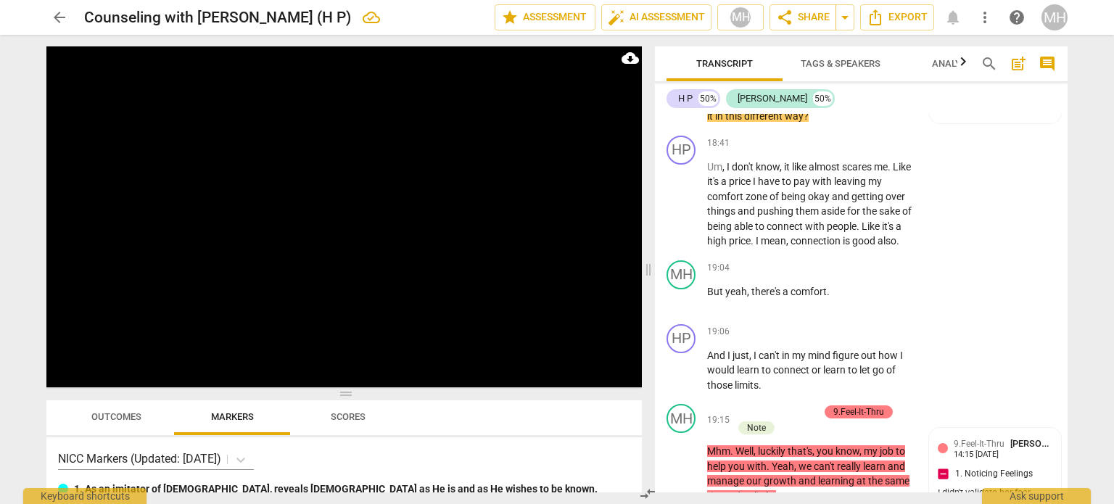
scroll to position [12326, 0]
click at [952, 256] on div "HP play_arrow pause 18:41 + Add competency keyboard_arrow_right Um , I don't kn…" at bounding box center [861, 193] width 413 height 125
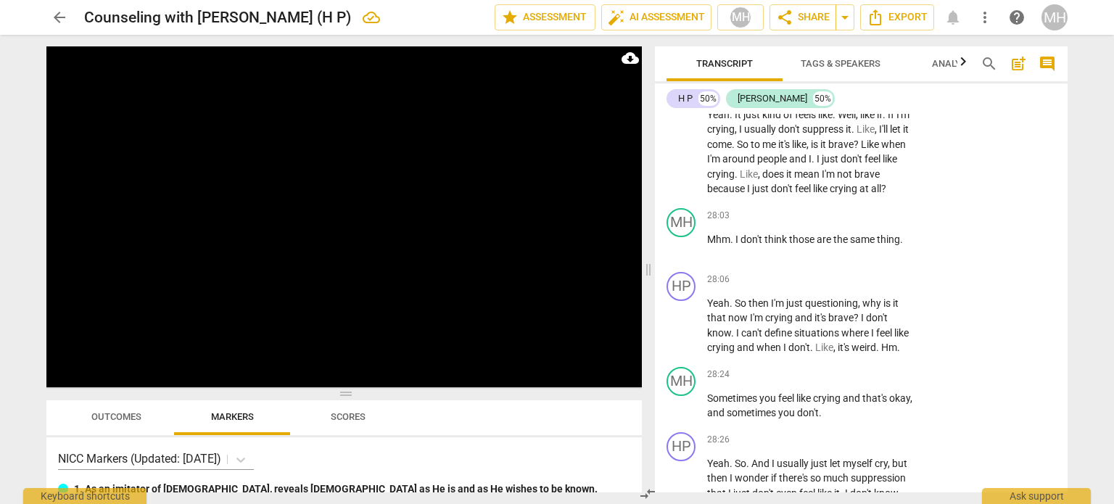
scroll to position [17883, 0]
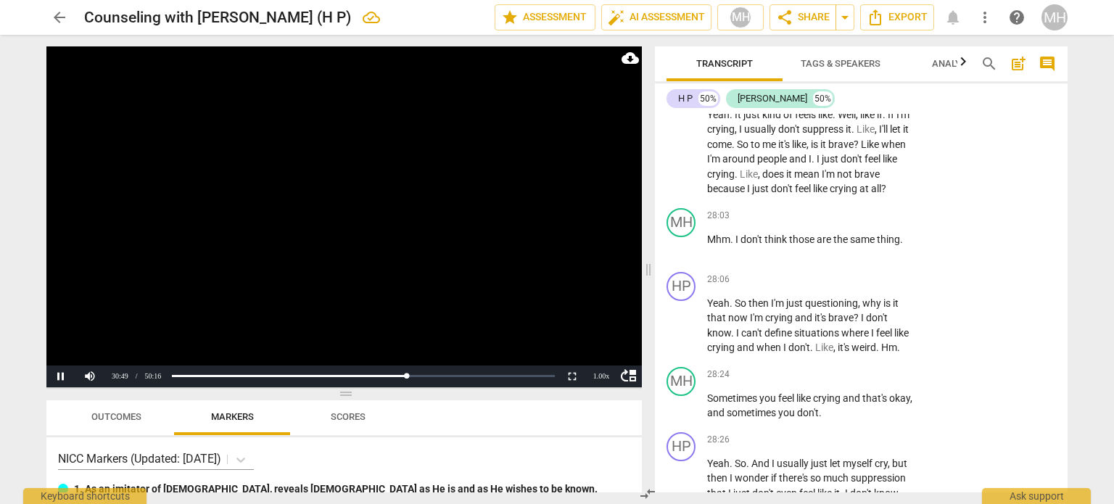
click at [519, 219] on video at bounding box center [343, 216] width 595 height 341
click at [347, 240] on video at bounding box center [343, 216] width 595 height 341
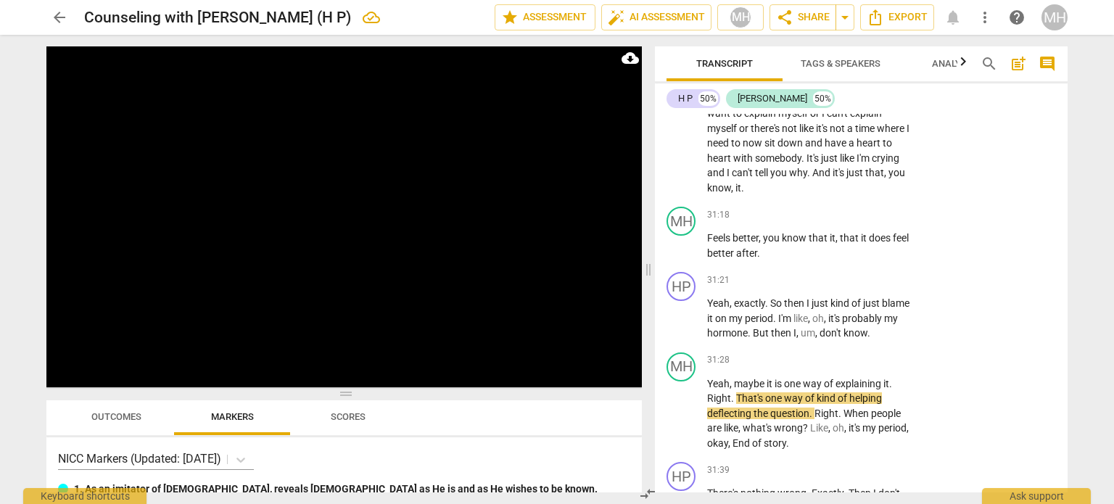
scroll to position [19746, 0]
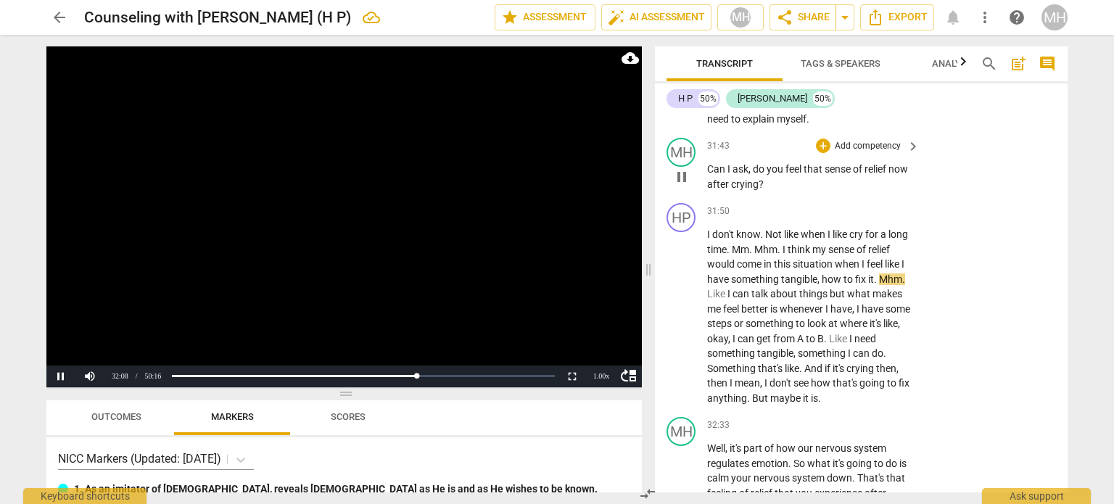
click at [862, 153] on p "Add competency" at bounding box center [867, 146] width 69 height 13
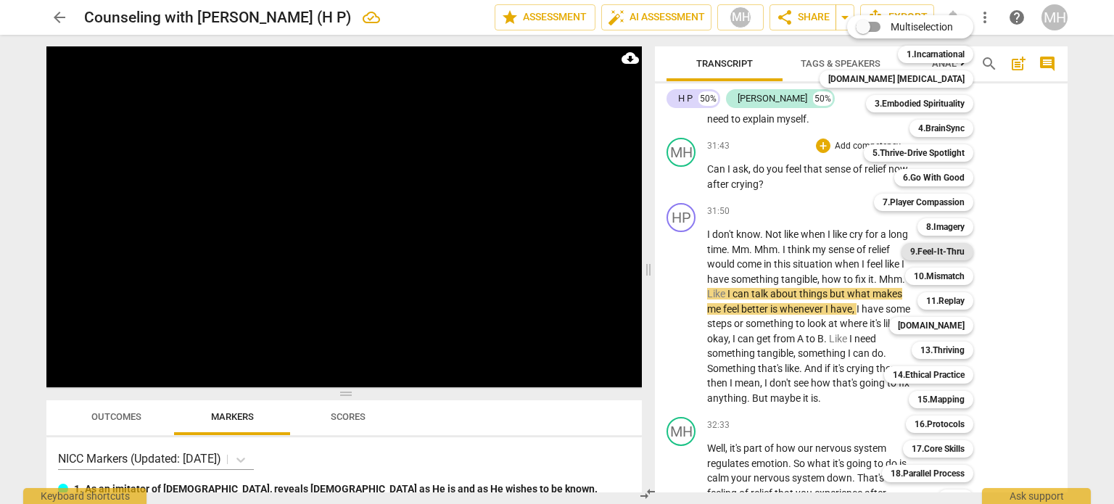
click at [932, 252] on b "9.Feel-It-Thru" at bounding box center [937, 251] width 54 height 17
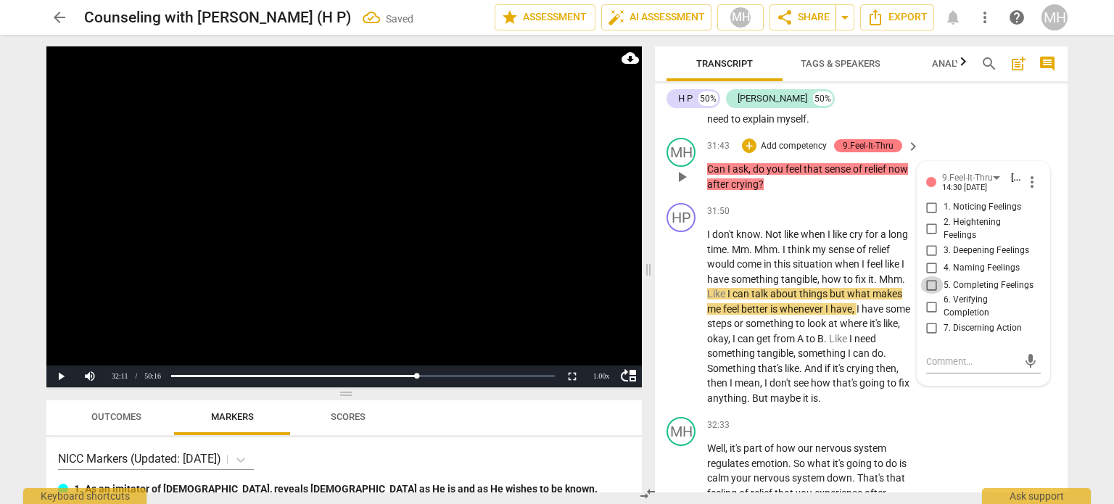
click at [933, 294] on input "5. Completing Feelings" at bounding box center [931, 284] width 23 height 17
click at [504, 307] on video at bounding box center [343, 216] width 595 height 341
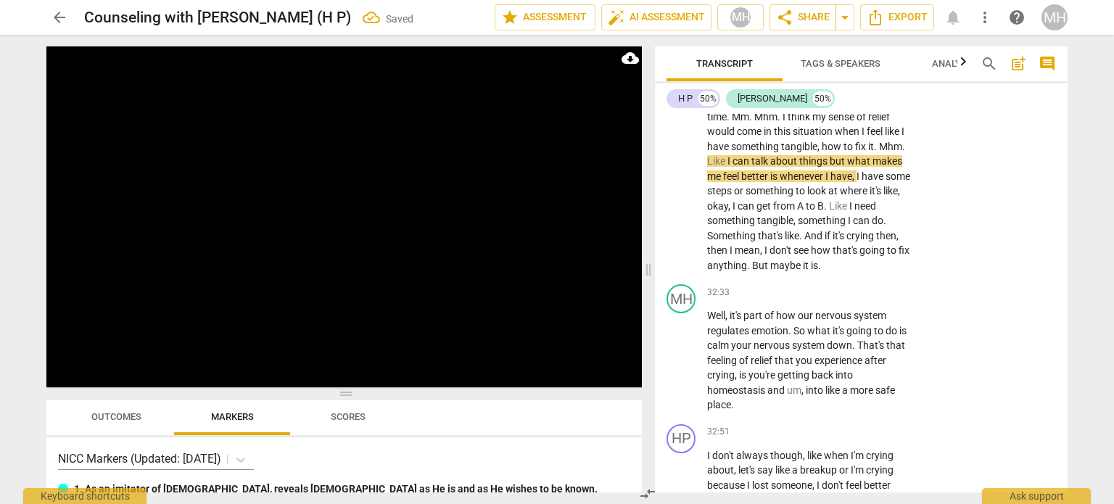
scroll to position [19878, 0]
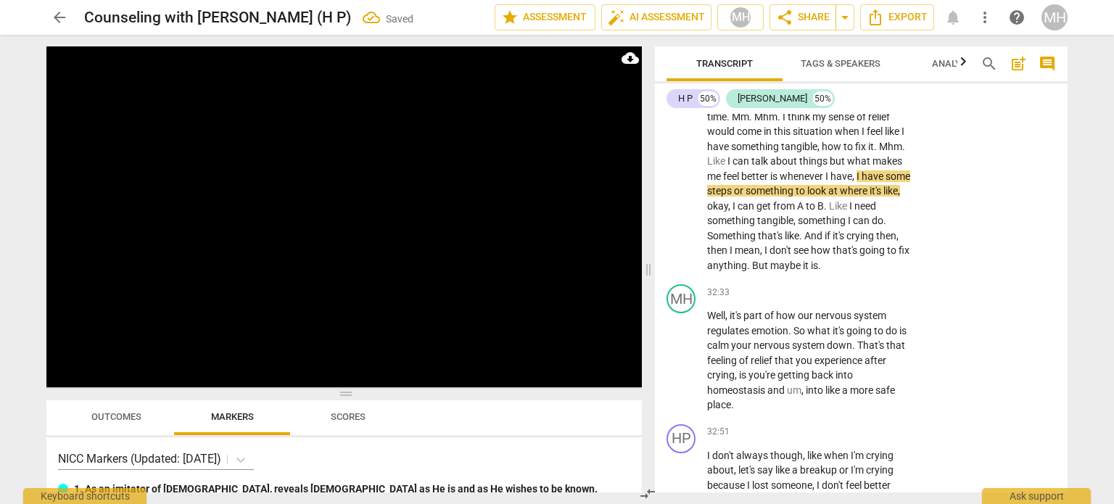
click at [1001, 91] on div "9.Feel-It-Thru [PERSON_NAME] 14:30 [DATE] 5. Completing Feelings" at bounding box center [995, 64] width 115 height 53
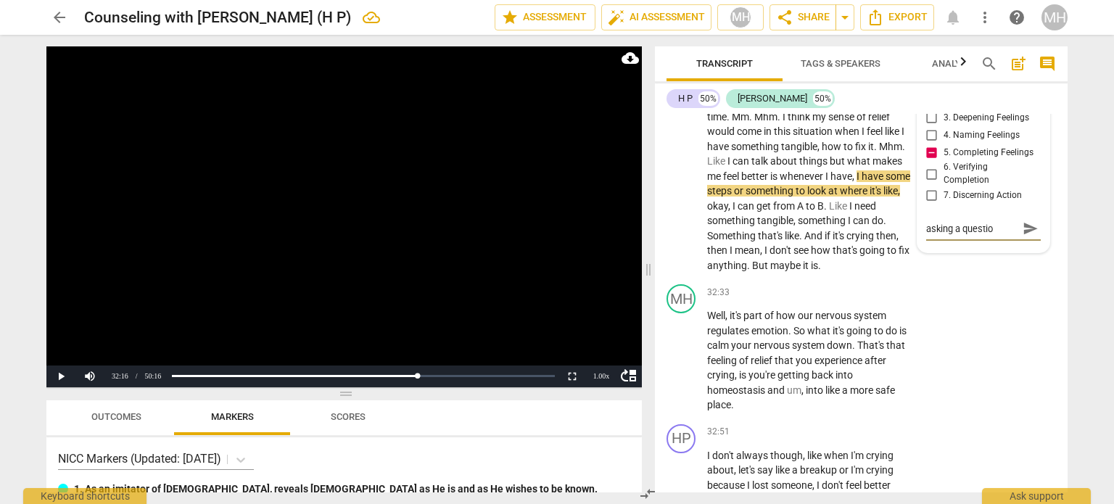
scroll to position [0, 0]
click at [774, 20] on p "Add competency" at bounding box center [793, 13] width 69 height 13
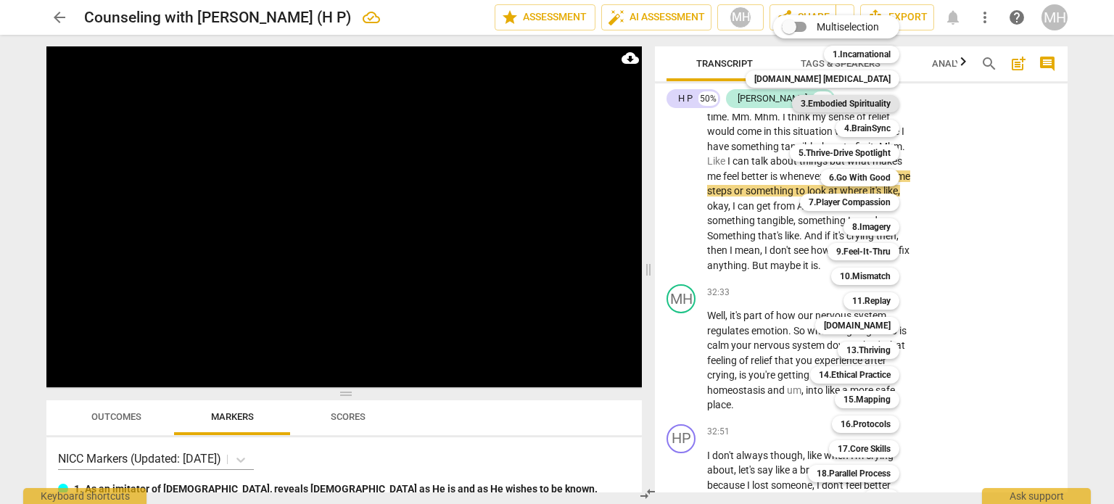
click at [833, 103] on b "3.Embodied Spirituality" at bounding box center [845, 103] width 90 height 17
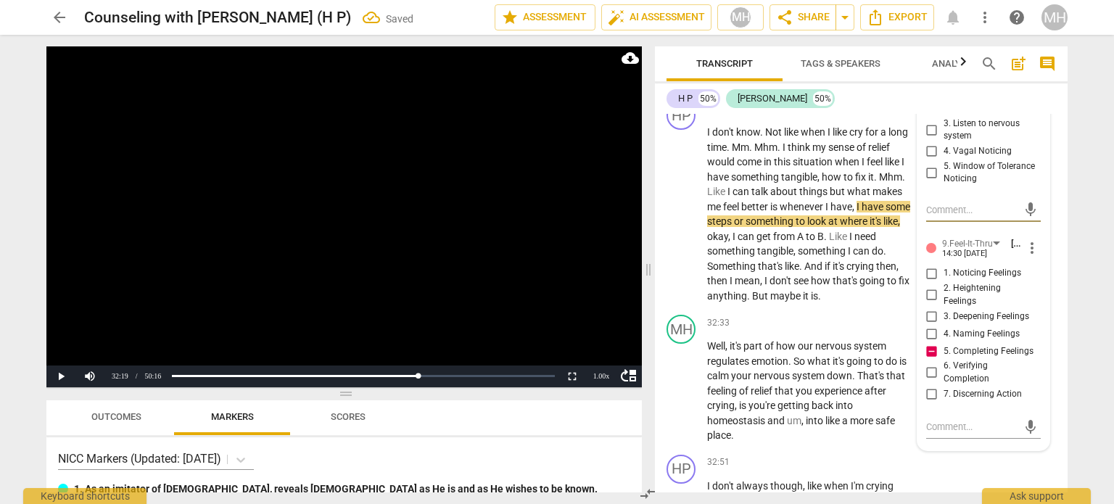
click at [931, 138] on input "3. Listen to nervous system" at bounding box center [931, 129] width 23 height 17
click at [514, 207] on video at bounding box center [343, 216] width 595 height 341
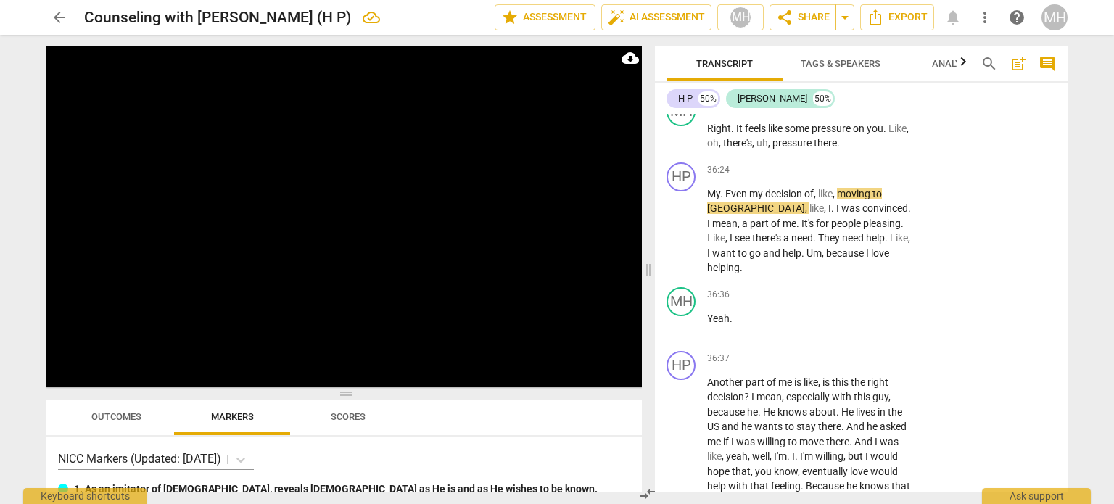
scroll to position [22171, 0]
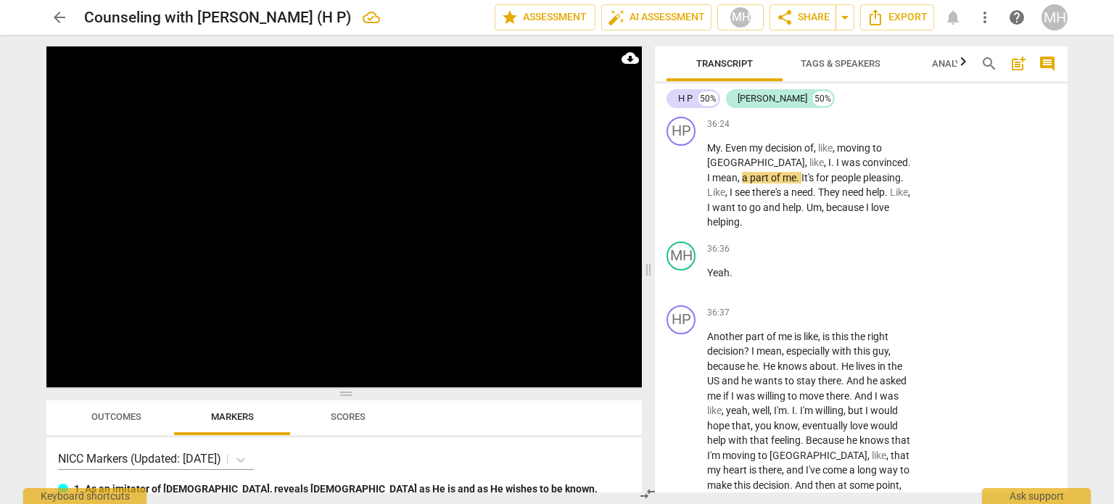
click at [868, 66] on p "Add competency" at bounding box center [867, 59] width 69 height 13
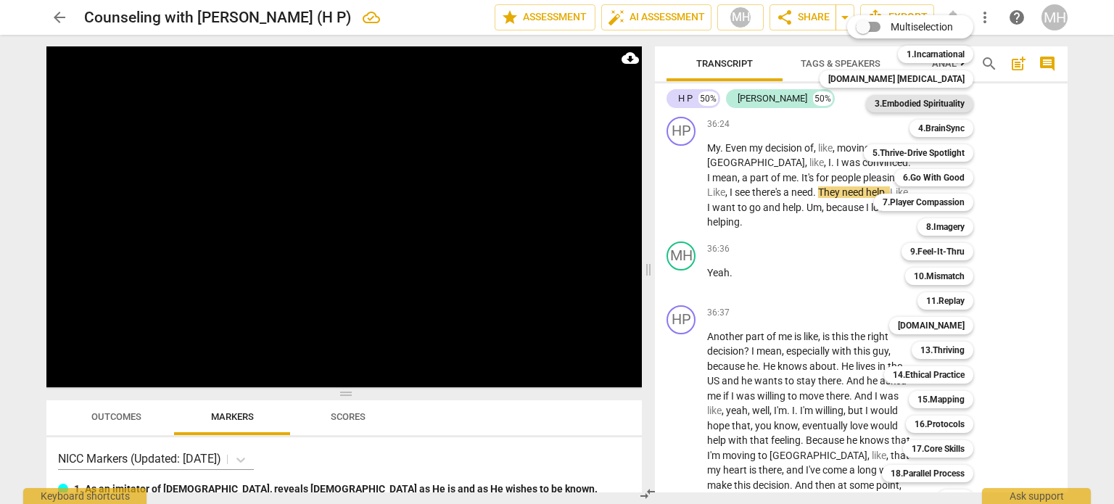
click at [914, 102] on b "3.Embodied Spirituality" at bounding box center [919, 103] width 90 height 17
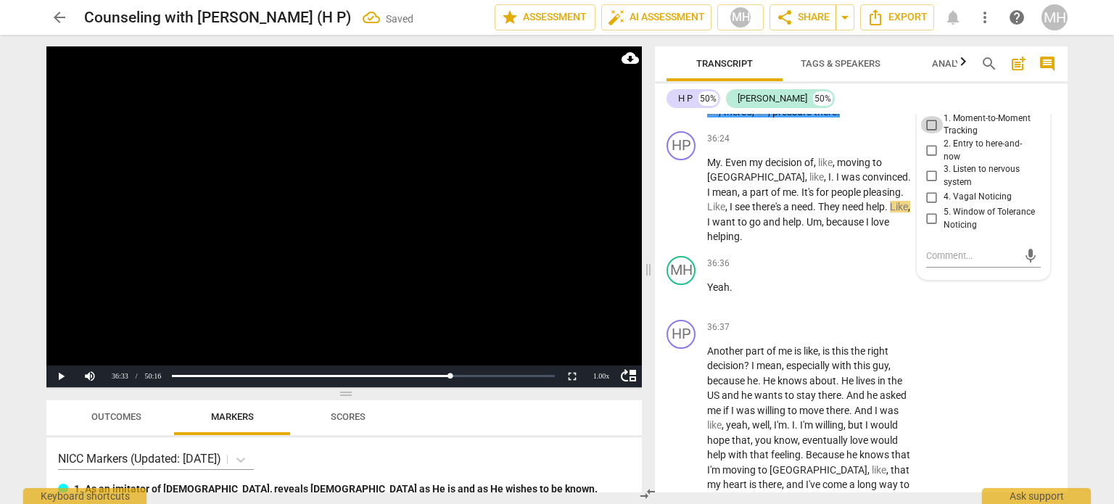
click at [929, 133] on input "1. Moment-to-Moment Tracking" at bounding box center [931, 124] width 23 height 17
click at [520, 281] on video at bounding box center [343, 216] width 595 height 341
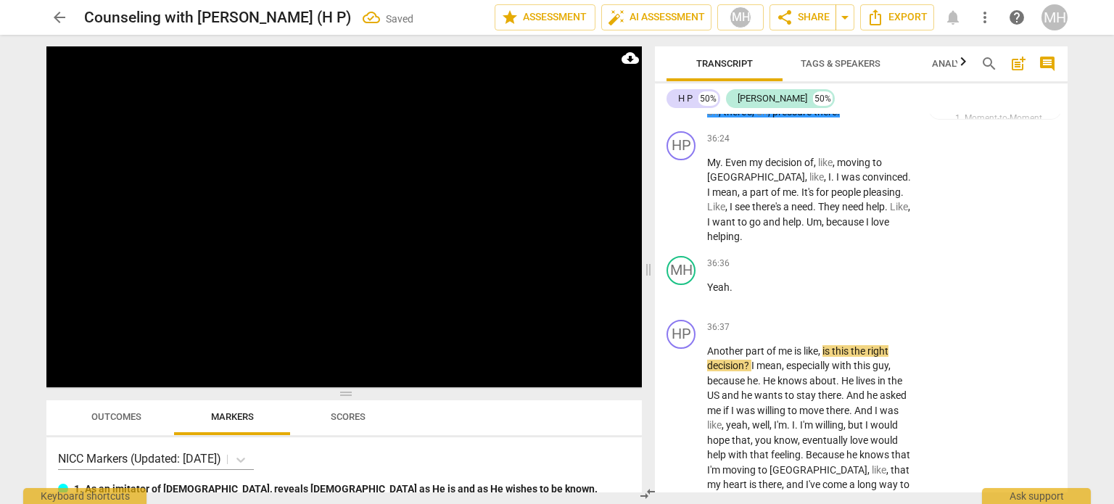
click at [793, 65] on p "Add competency" at bounding box center [784, 58] width 69 height 13
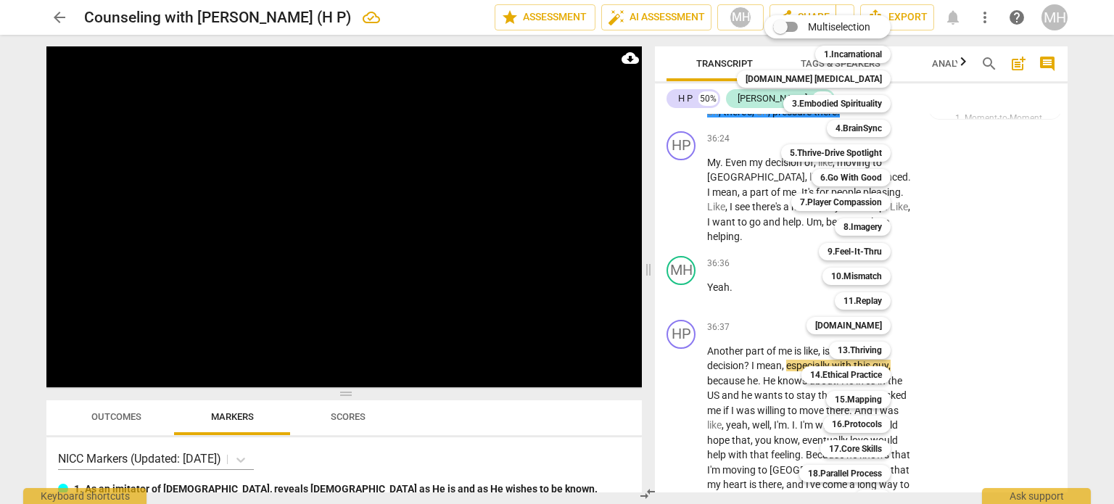
click at [953, 264] on div at bounding box center [557, 252] width 1114 height 504
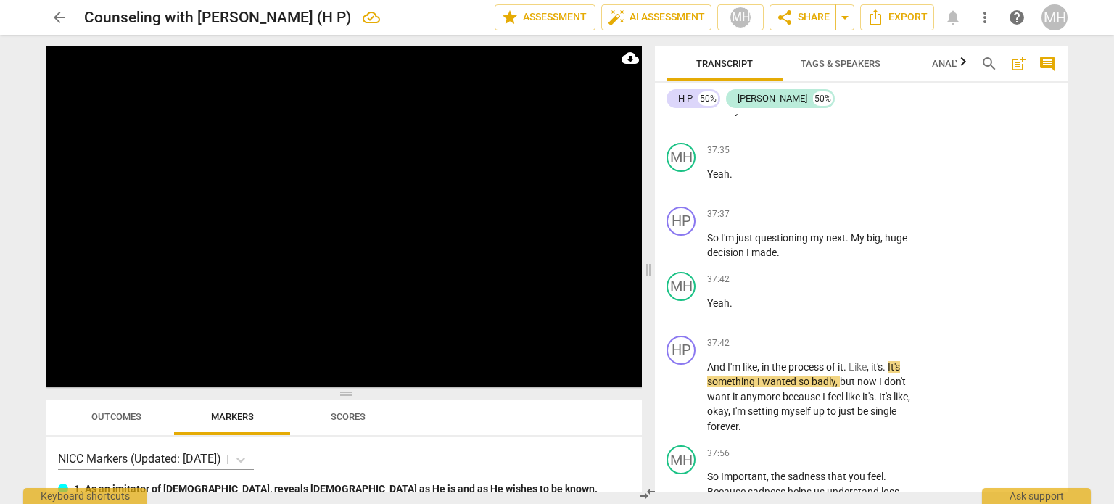
scroll to position [23095, 0]
click at [866, 14] on p "Add competency" at bounding box center [867, 7] width 69 height 13
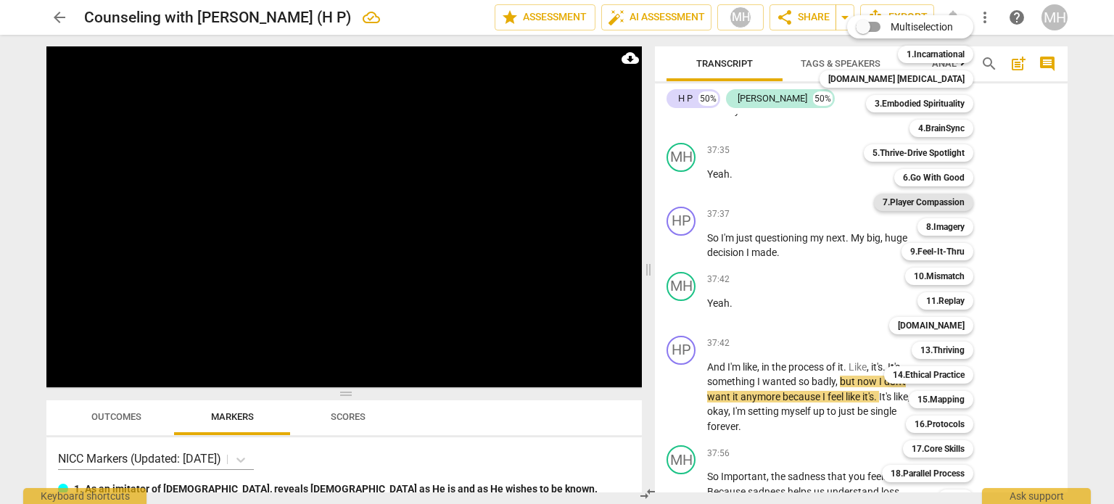
click at [922, 196] on b "7.Player Compassion" at bounding box center [923, 202] width 82 height 17
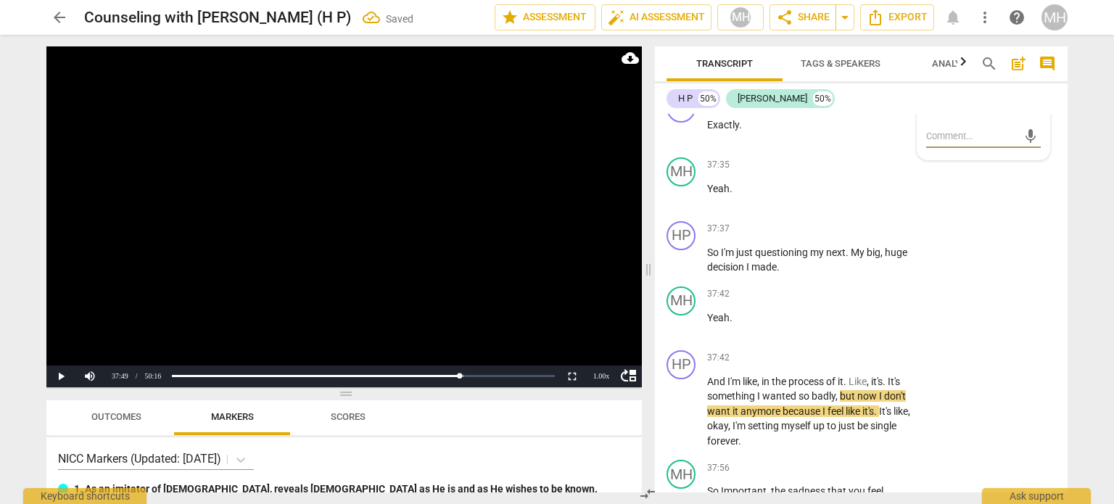
click at [927, 94] on input "2. Validate Player" at bounding box center [931, 85] width 23 height 17
click at [460, 241] on video at bounding box center [343, 216] width 595 height 341
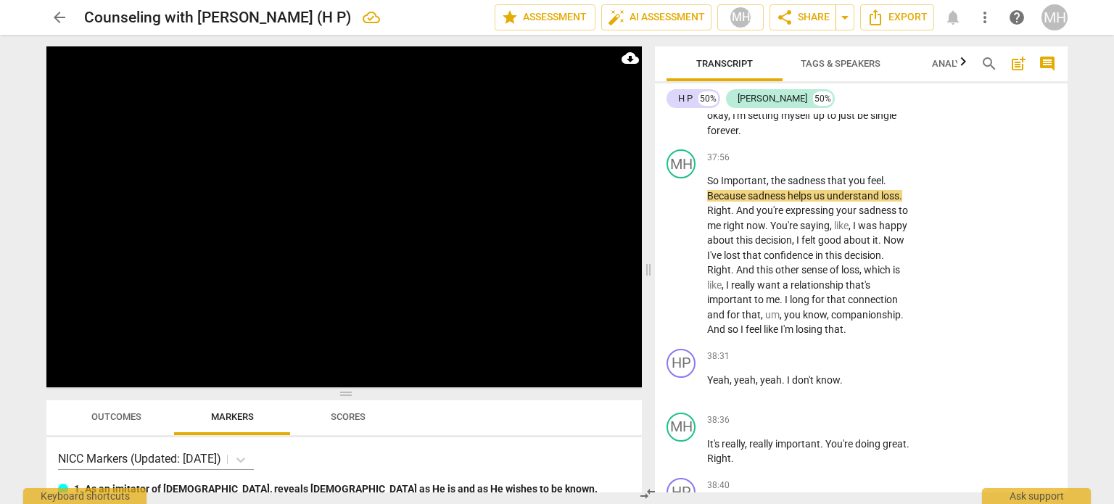
scroll to position [23412, 0]
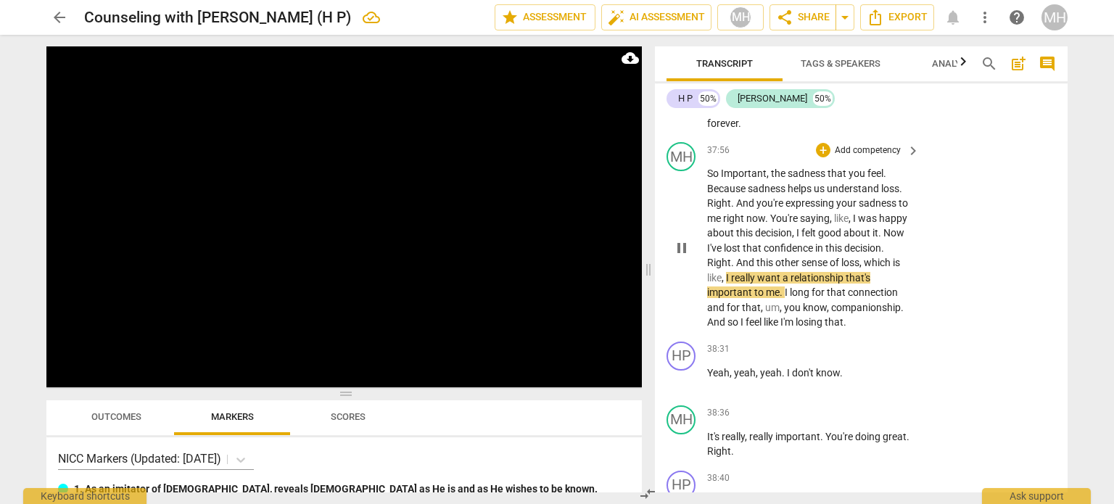
click at [873, 157] on div "+ Add competency" at bounding box center [859, 150] width 86 height 15
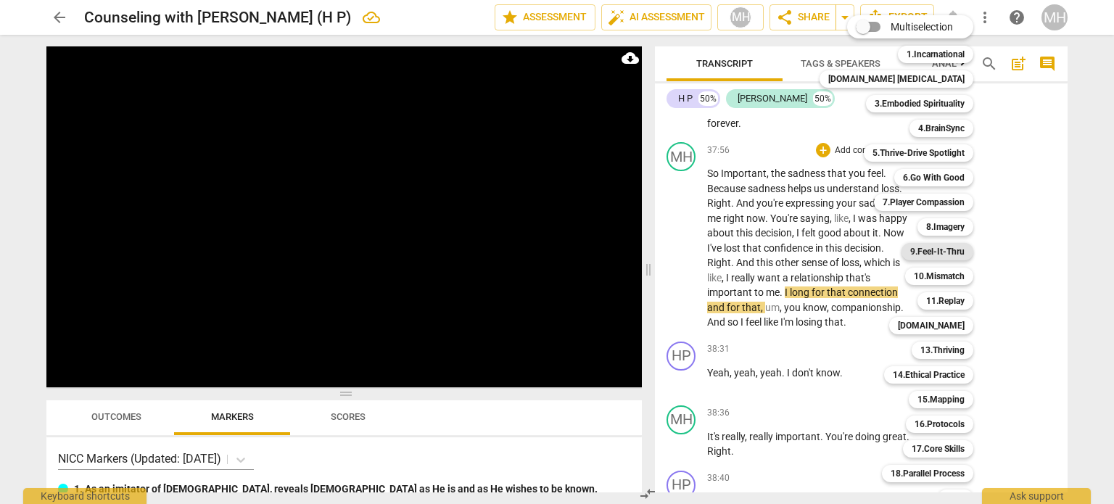
click at [910, 254] on b "9.Feel-It-Thru" at bounding box center [937, 251] width 54 height 17
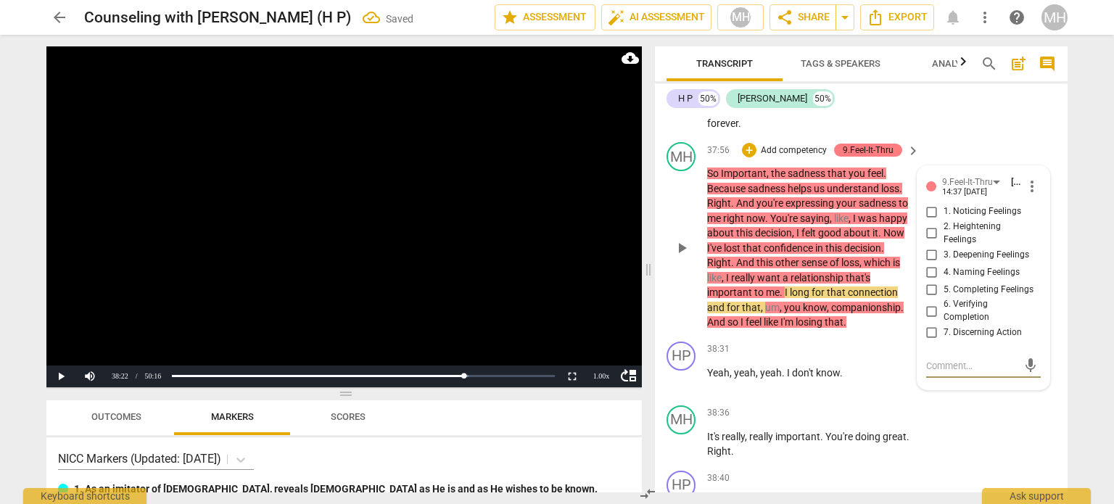
click at [930, 242] on input "2. Heightening Feelings" at bounding box center [931, 233] width 23 height 17
click at [606, 313] on video at bounding box center [343, 216] width 595 height 341
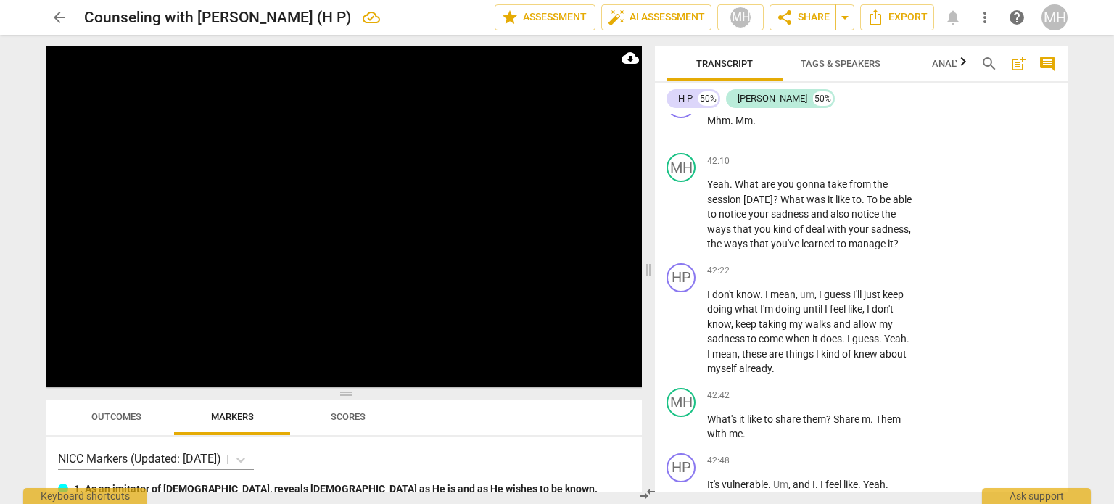
scroll to position [26091, 0]
click at [866, 168] on p "Add competency" at bounding box center [867, 161] width 69 height 13
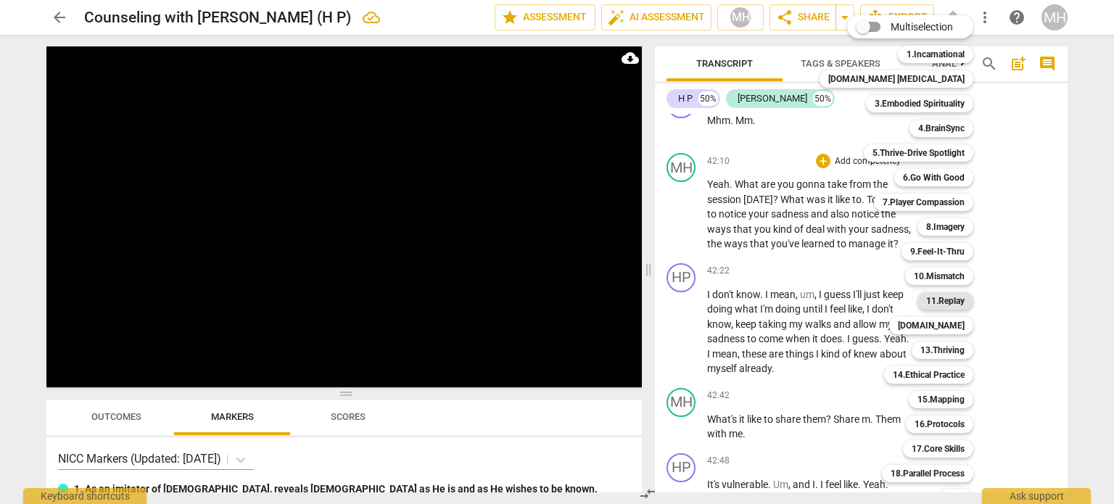
click at [933, 303] on b "11.Replay" at bounding box center [945, 300] width 38 height 17
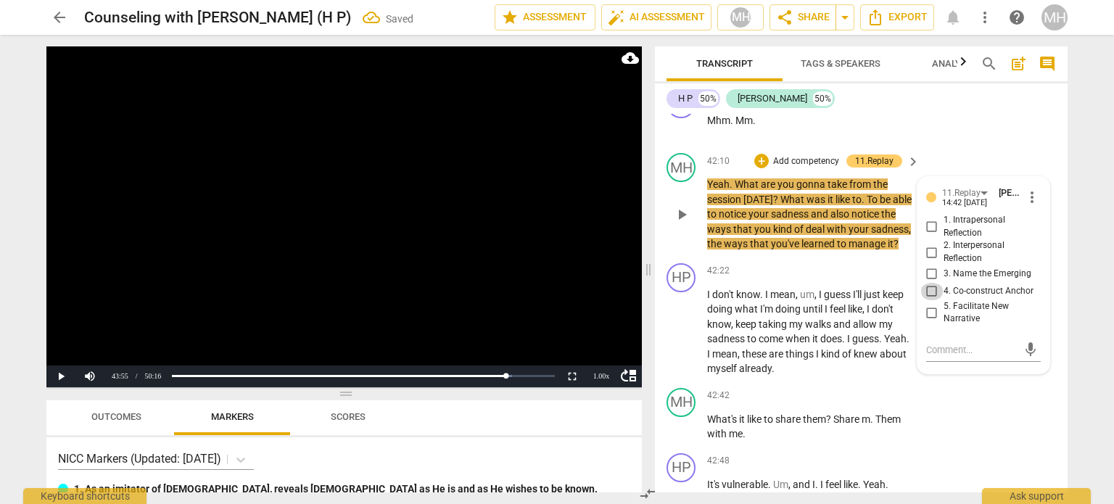
click at [930, 300] on input "4. Co-construct Anchor" at bounding box center [931, 291] width 23 height 17
click at [585, 243] on video at bounding box center [343, 216] width 595 height 341
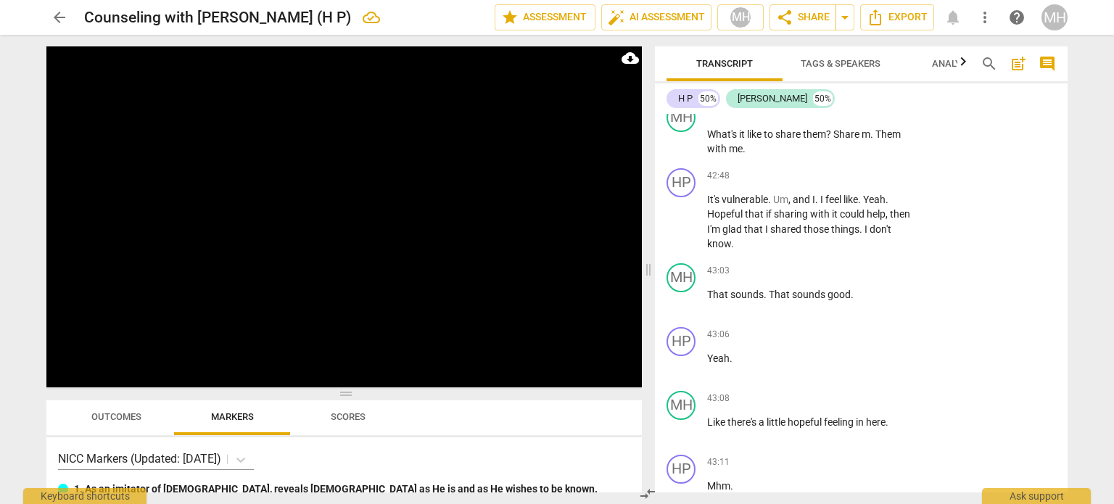
scroll to position [26375, 0]
click at [885, 118] on p "Add competency" at bounding box center [867, 111] width 69 height 13
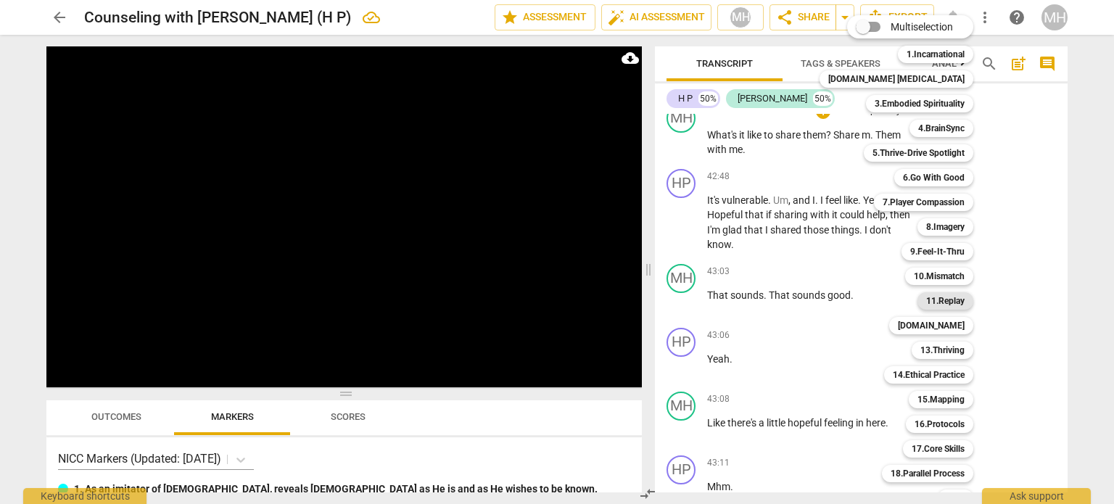
click at [938, 295] on b "11.Replay" at bounding box center [945, 300] width 38 height 17
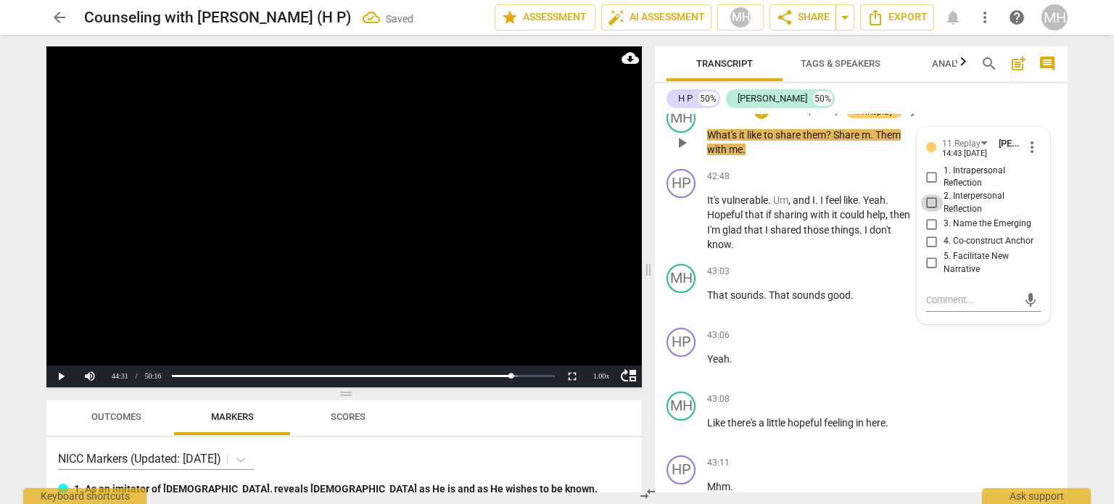
click at [925, 212] on input "2. Interpersonal Reflection" at bounding box center [931, 202] width 23 height 17
click at [459, 249] on video at bounding box center [343, 216] width 595 height 341
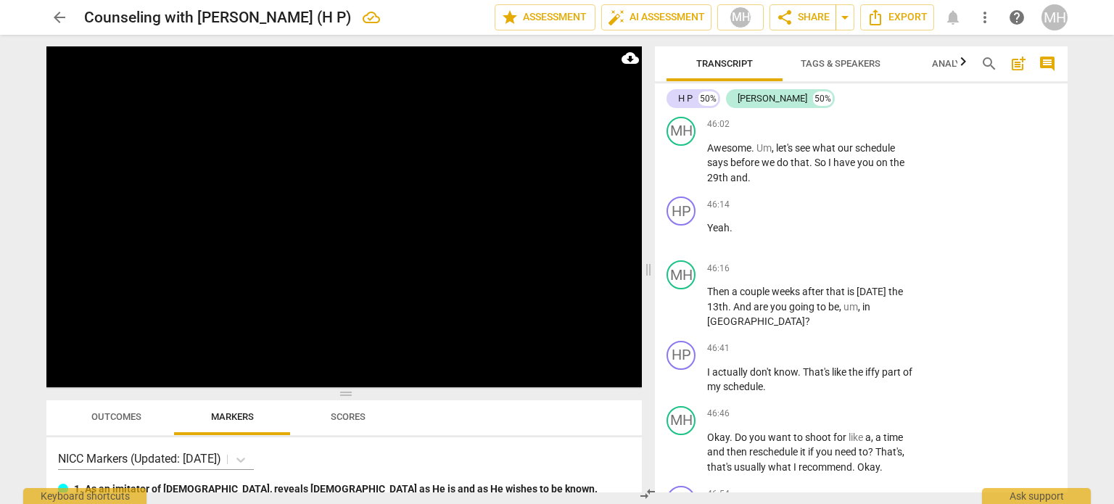
scroll to position [28712, 0]
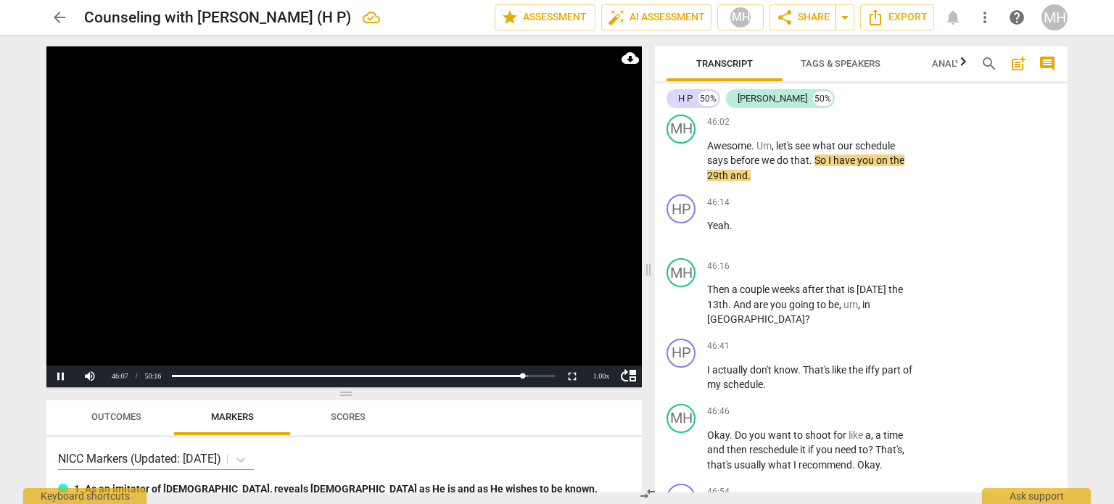
click at [348, 268] on video at bounding box center [343, 216] width 595 height 341
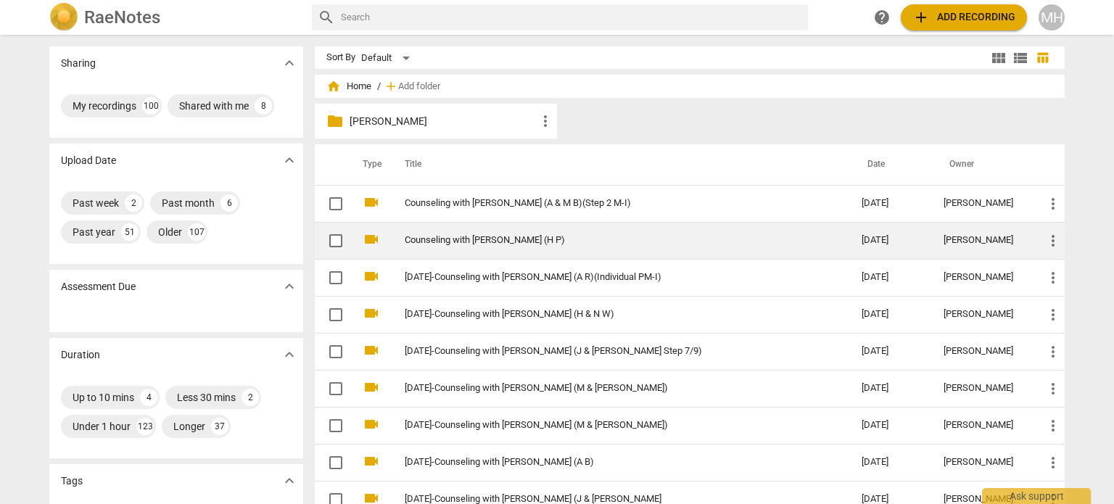
click at [533, 248] on td "Counseling with [PERSON_NAME] (H P)" at bounding box center [618, 240] width 463 height 37
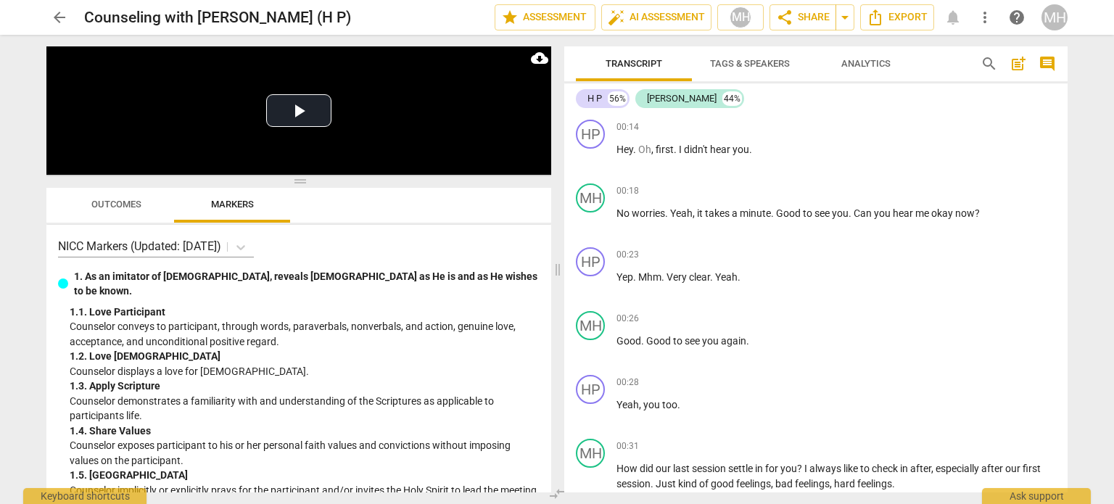
click at [1049, 65] on span "comment" at bounding box center [1046, 63] width 17 height 17
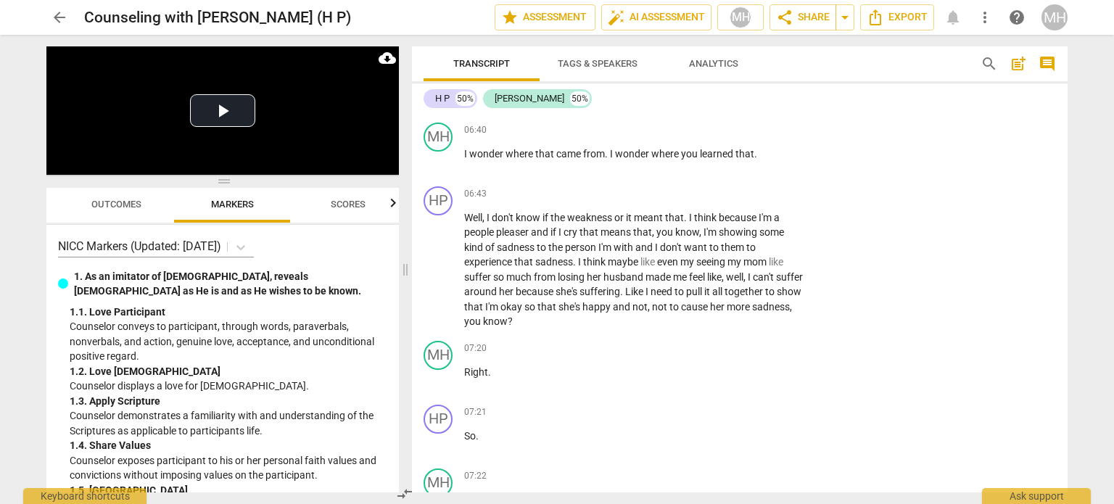
scroll to position [3696, 0]
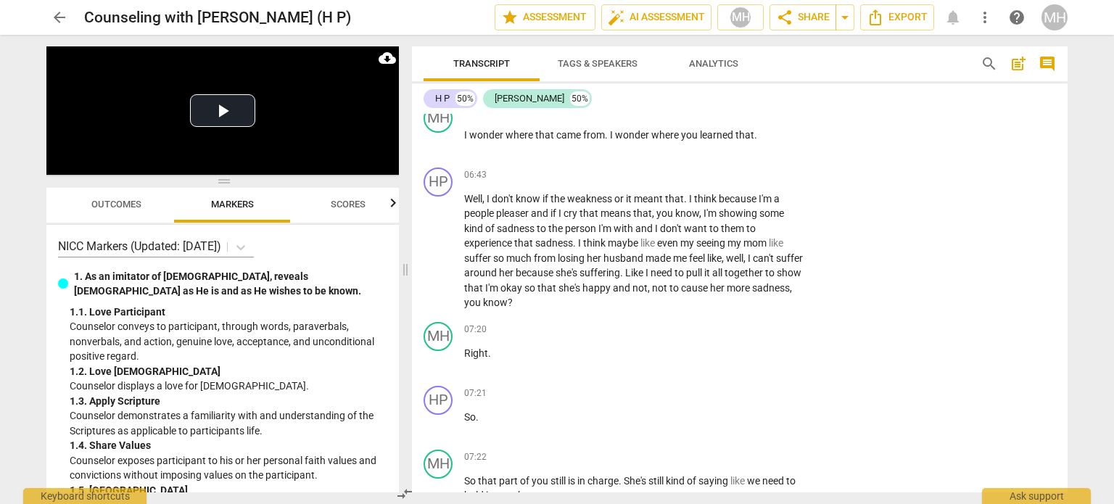
click at [136, 212] on span "Outcomes" at bounding box center [116, 205] width 85 height 20
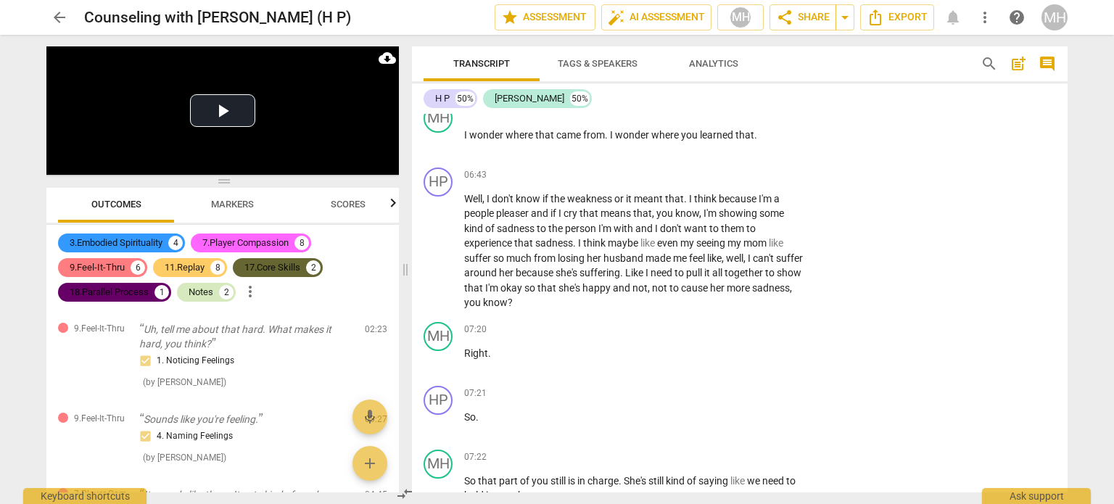
click at [197, 300] on div "Notes 2" at bounding box center [206, 292] width 59 height 19
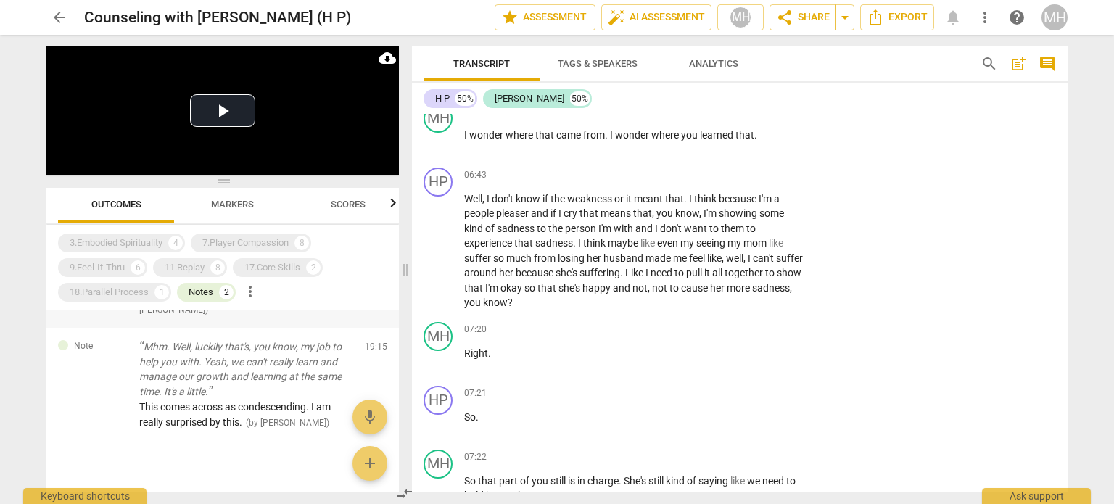
scroll to position [131, 0]
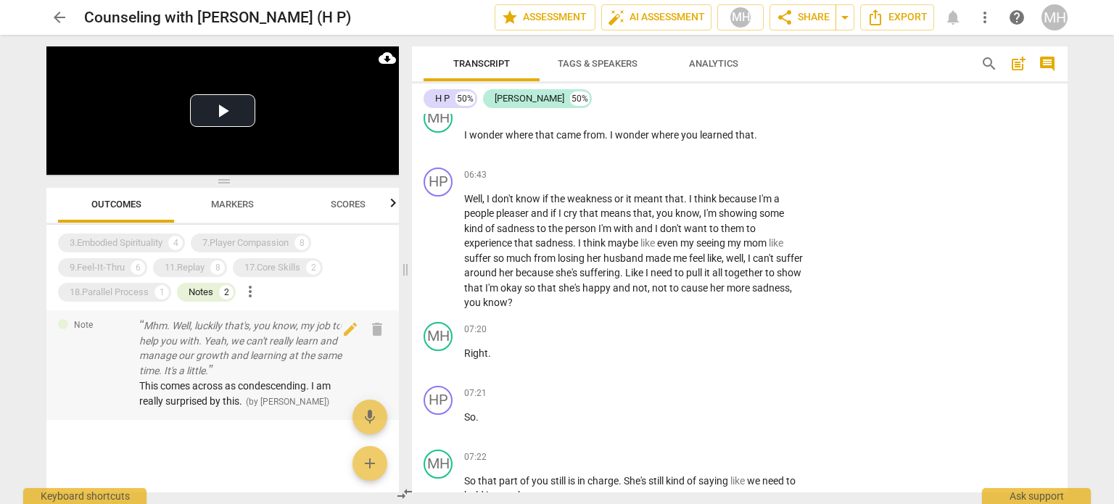
click at [161, 360] on p "Mhm. Well, luckily that's, you know, my job to help you with. Yeah, we can't re…" at bounding box center [246, 347] width 214 height 59
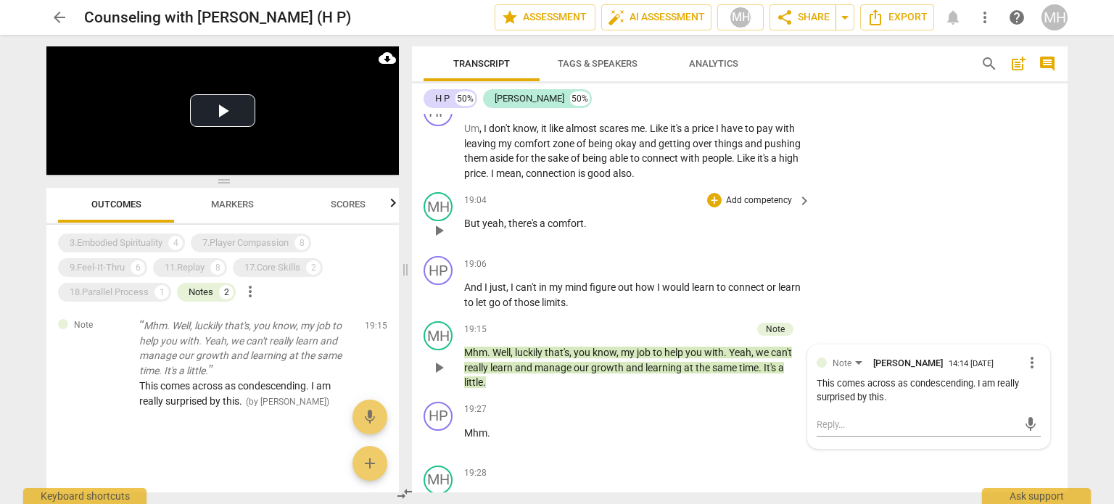
scroll to position [10823, 0]
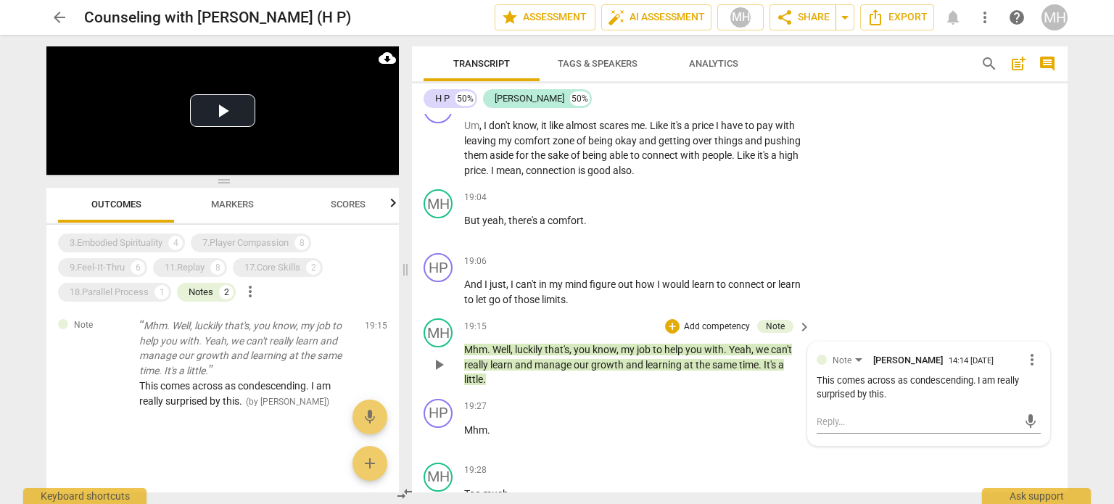
click at [728, 320] on p "Add competency" at bounding box center [716, 326] width 69 height 13
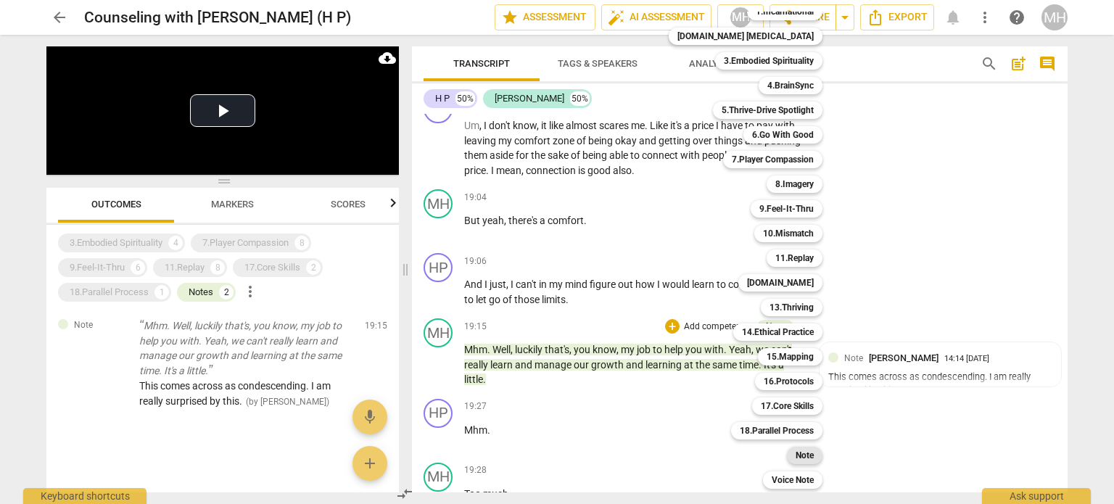
scroll to position [42, 0]
click at [795, 451] on b "Note" at bounding box center [804, 455] width 18 height 17
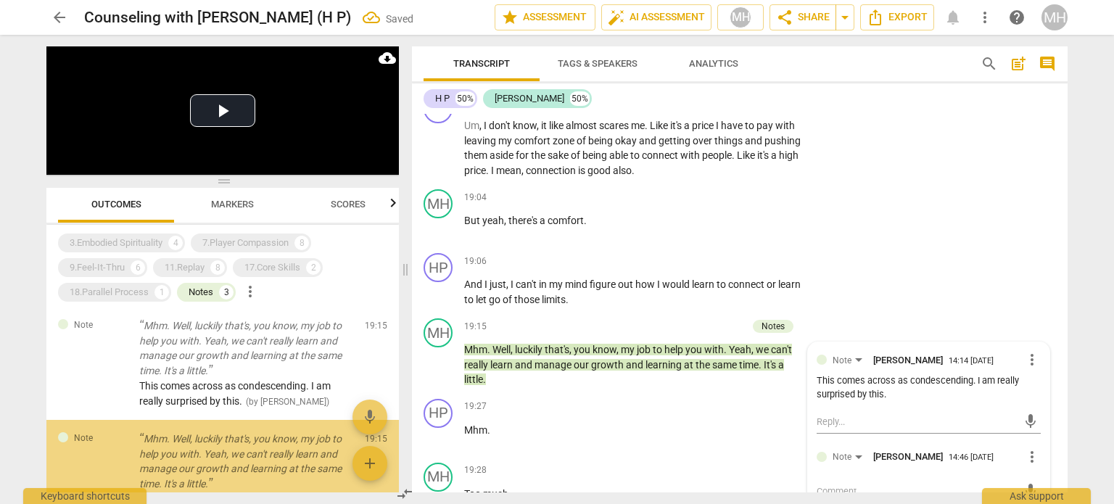
scroll to position [199, 0]
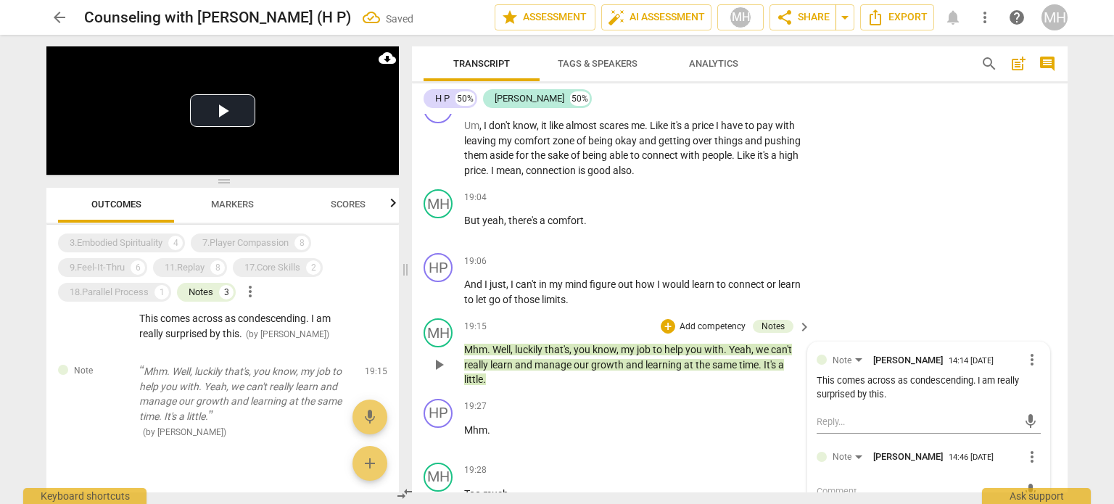
click at [885, 484] on textarea at bounding box center [916, 491] width 201 height 14
type textarea "s"
type textarea "st"
type textarea "sta"
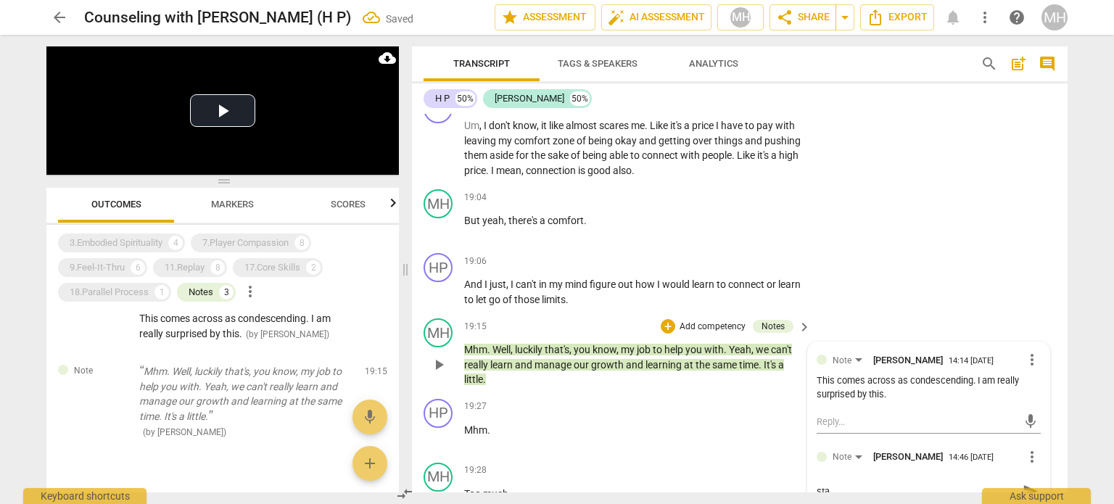
type textarea "star"
type textarea "start"
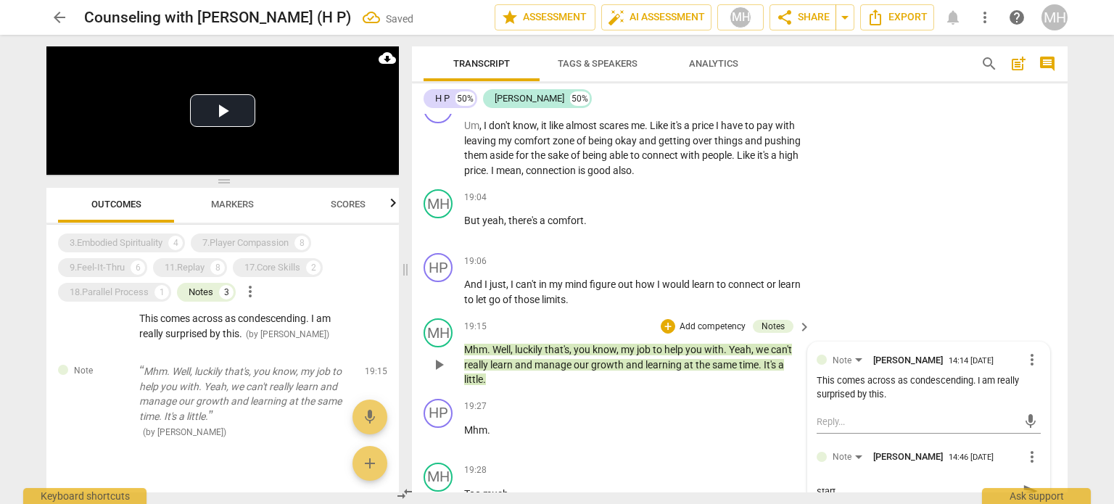
type textarea "start"
type textarea "start h"
type textarea "start he"
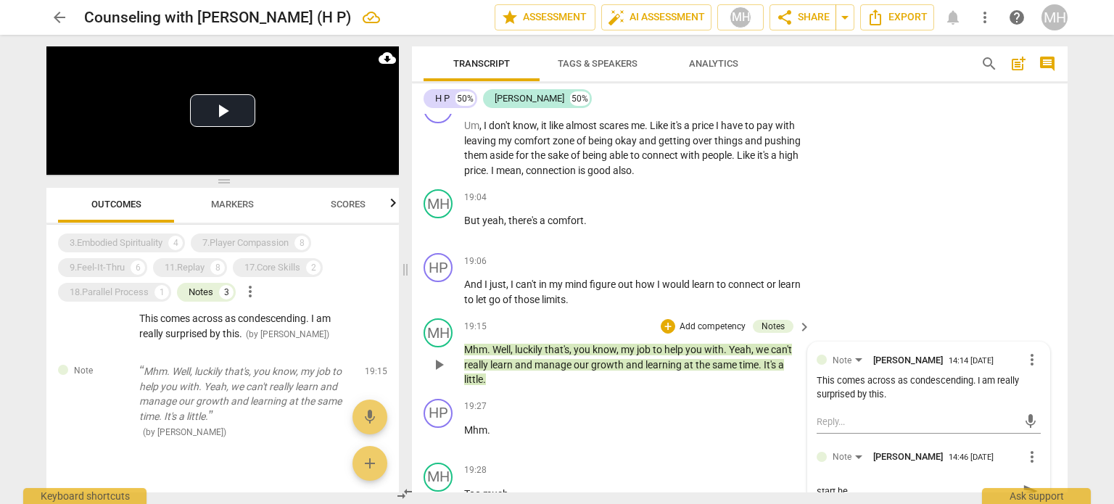
type textarea "start her"
type textarea "start here"
type textarea "start here f"
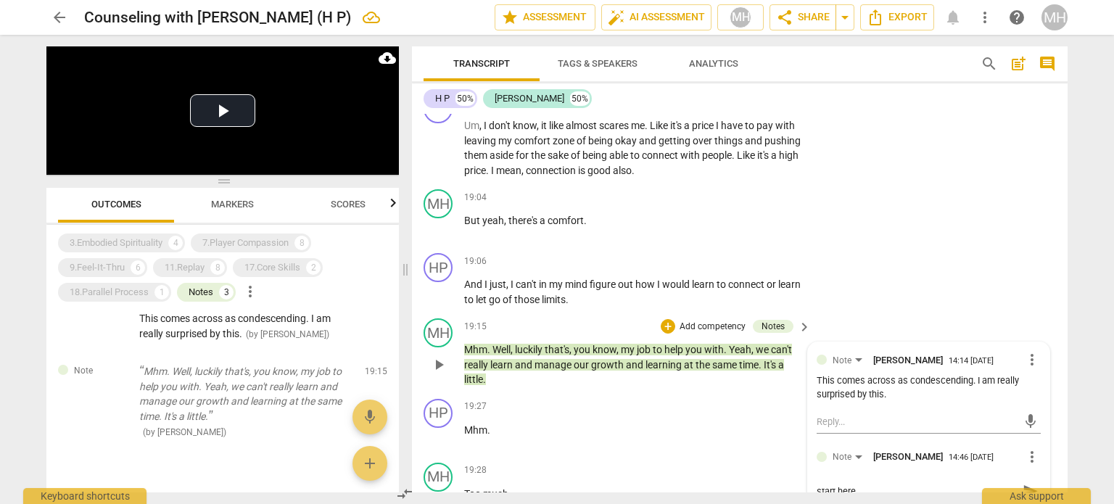
type textarea "start here f"
type textarea "start here fo"
type textarea "start here for"
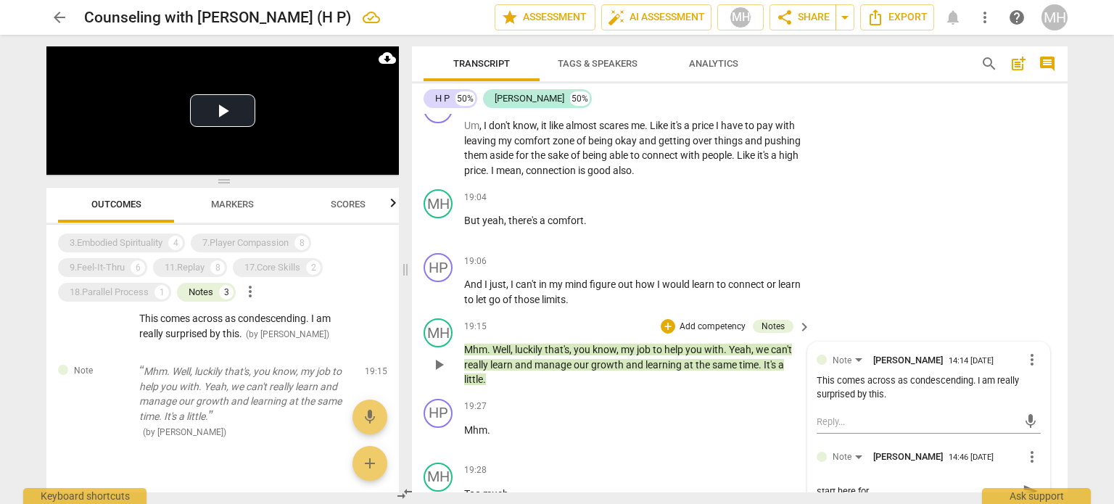
type textarea "start here for"
type textarea "start here for s"
type textarea "start here for su"
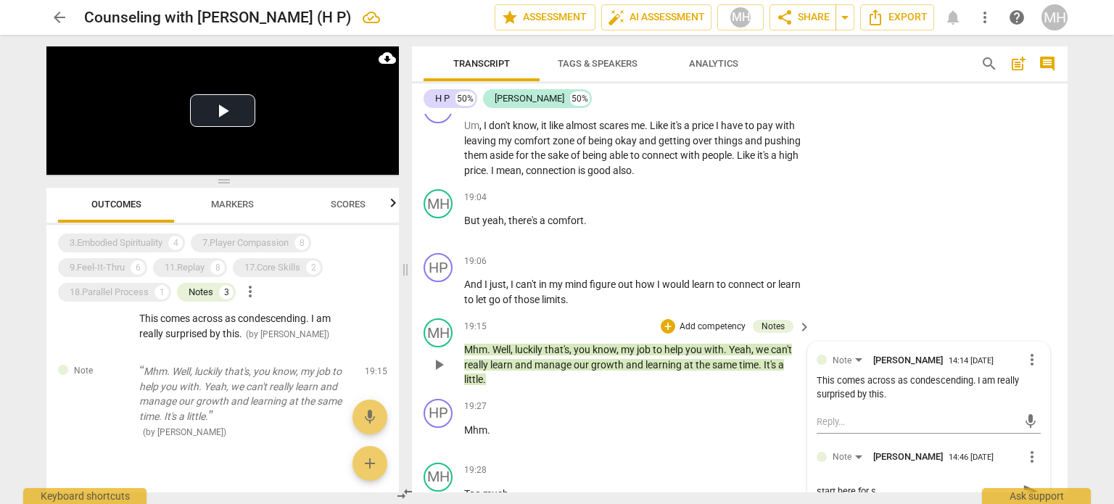
type textarea "start here for su"
type textarea "start here for sup"
type textarea "start here for supe"
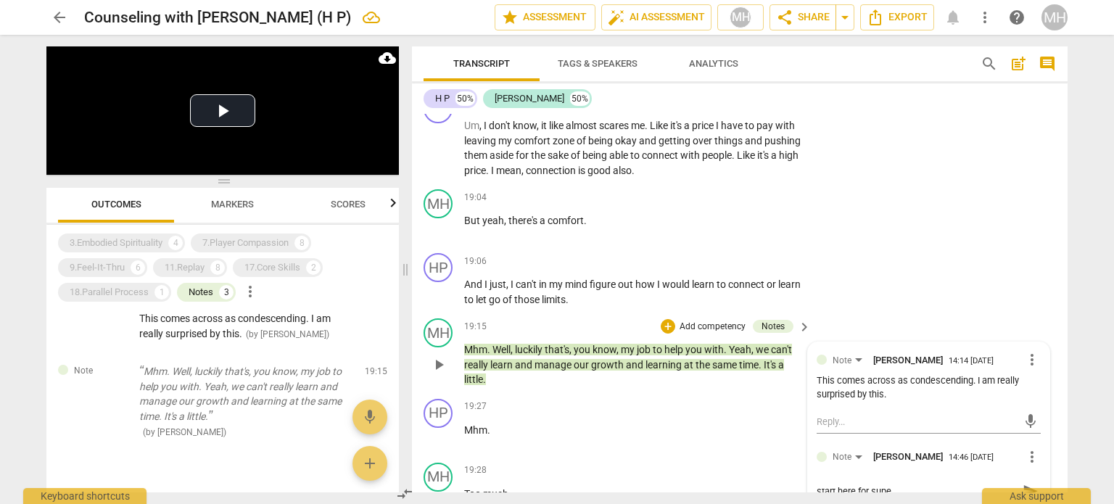
type textarea "start here for super"
type textarea "start here for superv"
type textarea "start here for supervi"
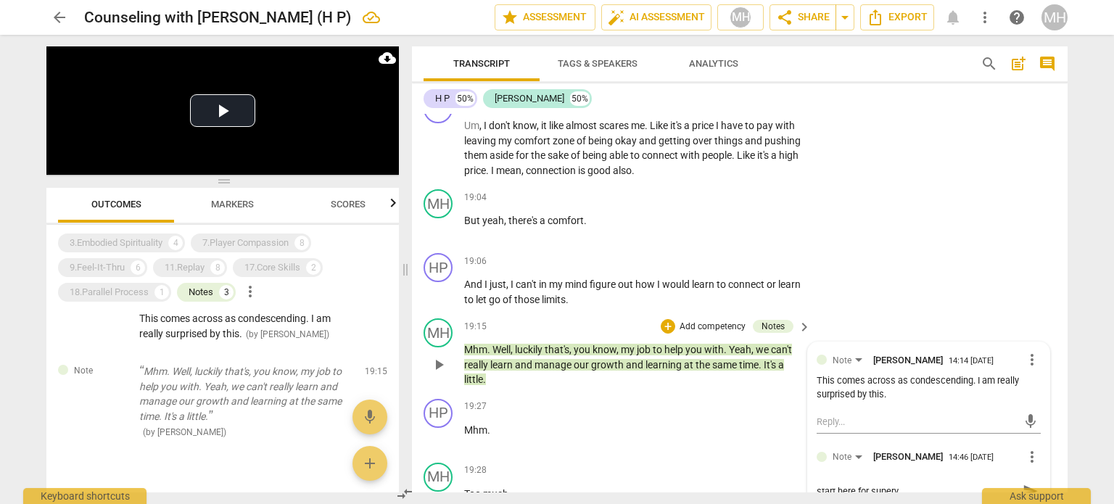
type textarea "start here for supervi"
type textarea "start here for supervis"
type textarea "start here for supervisi"
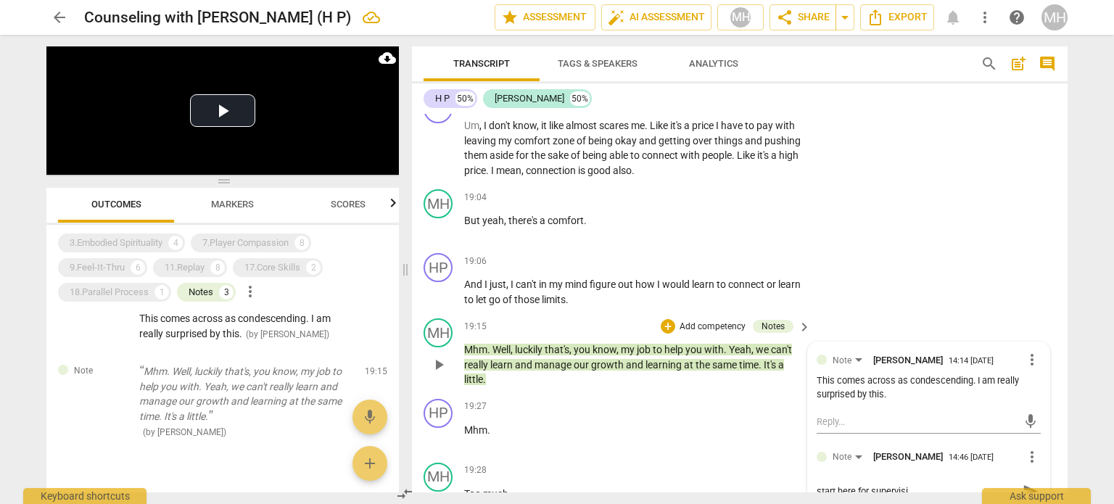
type textarea "start here for supervisio"
type textarea "start here for supervision"
click at [1025, 483] on span "send" at bounding box center [1030, 491] width 16 height 16
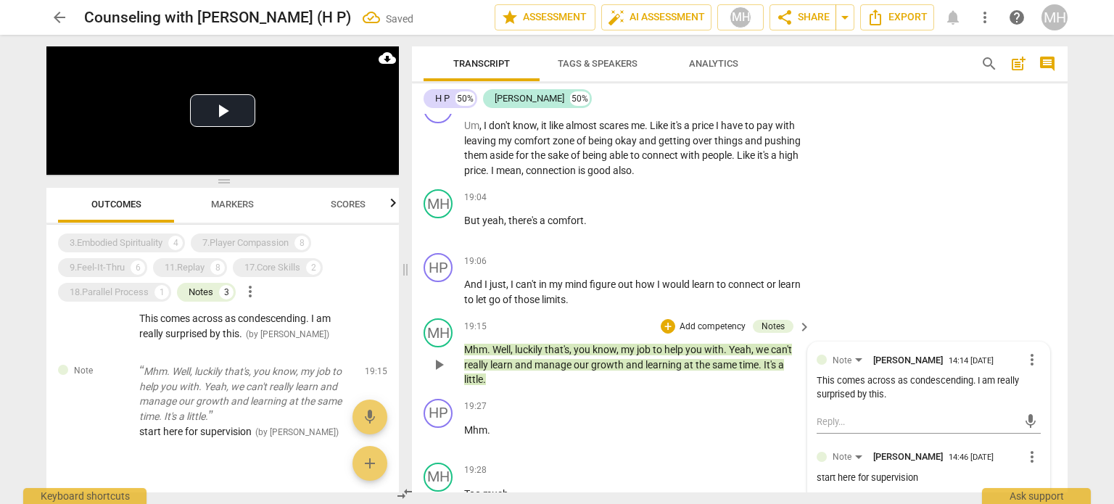
click at [1027, 448] on span "more_vert" at bounding box center [1031, 456] width 17 height 17
click at [1034, 434] on li "Delete" at bounding box center [1044, 435] width 50 height 28
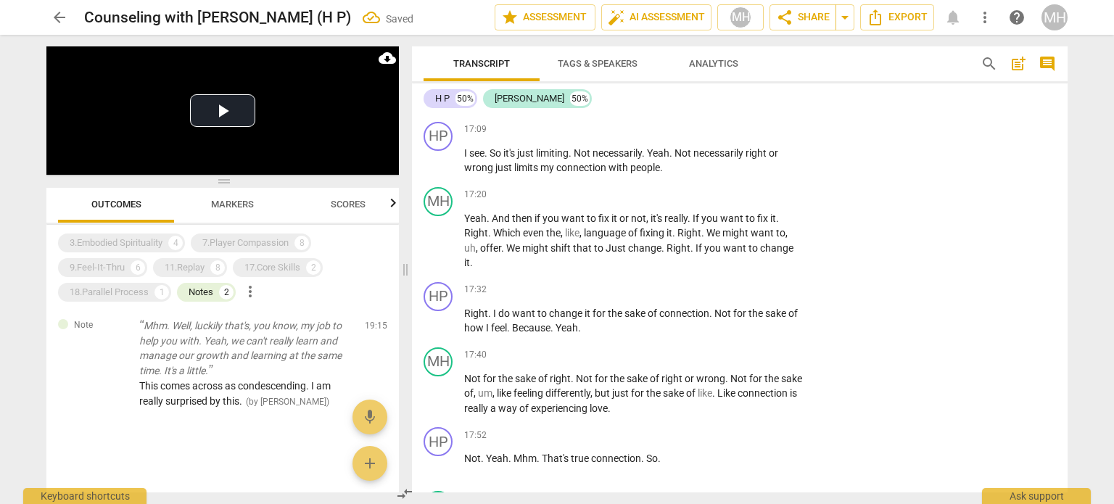
scroll to position [10072, 0]
click at [751, 285] on p "Add competency" at bounding box center [758, 291] width 69 height 13
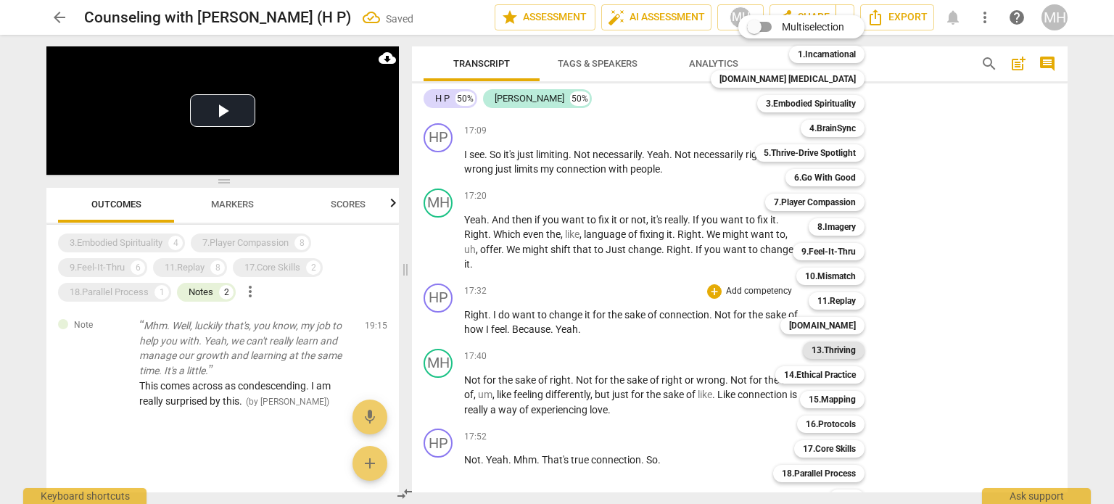
scroll to position [43, 0]
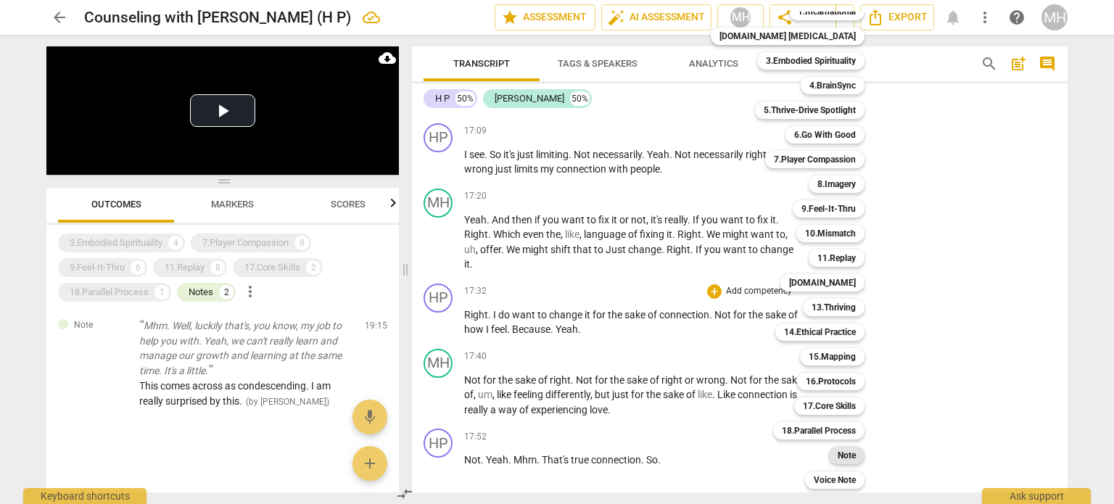
click at [837, 450] on b "Note" at bounding box center [846, 455] width 18 height 17
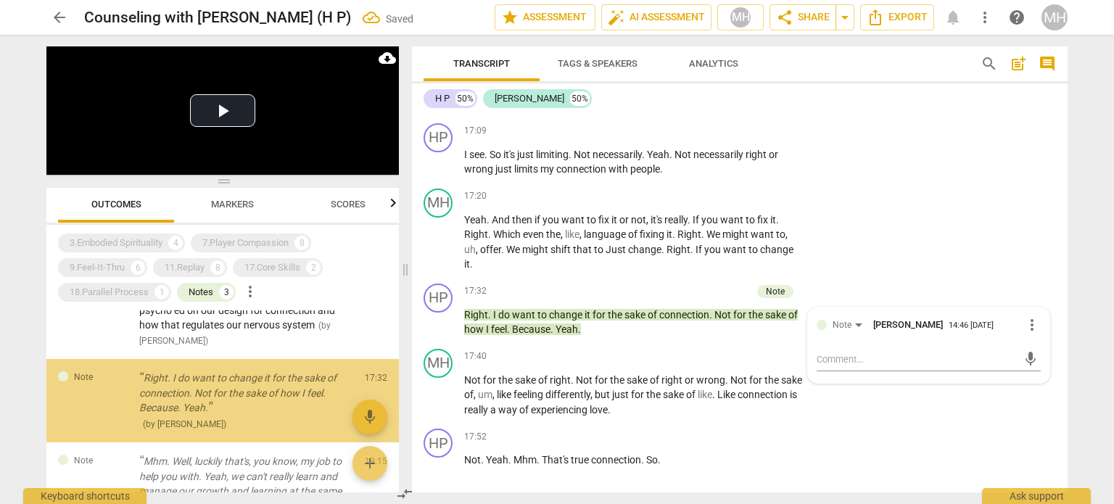
scroll to position [78, 0]
type textarea "s"
type textarea "st"
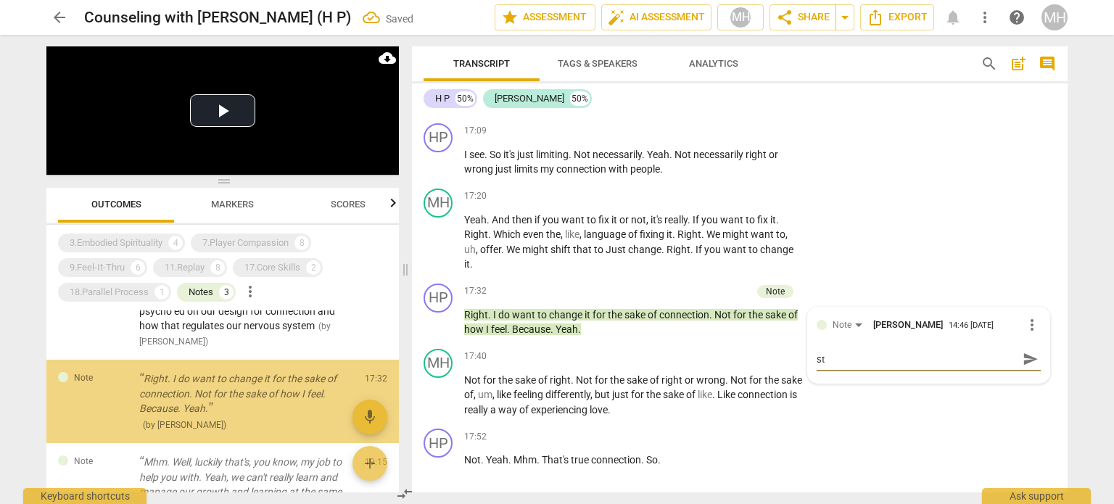
type textarea "sta"
type textarea "star"
type textarea "start"
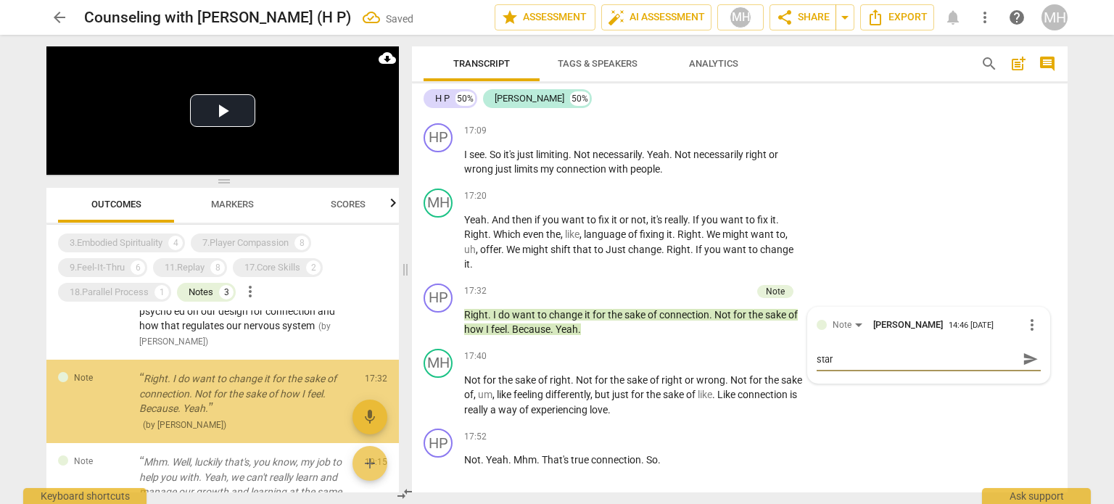
type textarea "start"
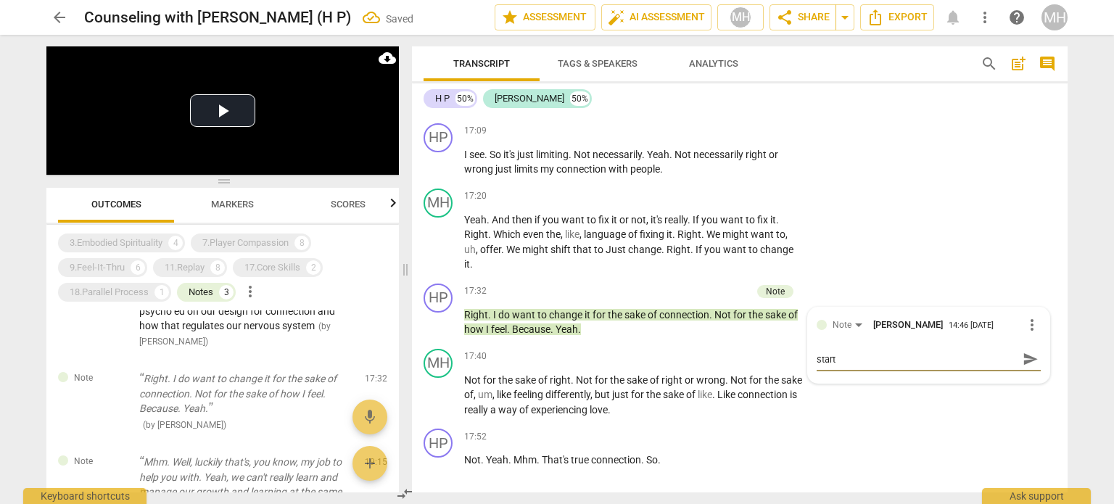
type textarea "start"
type textarea "start h"
type textarea "start he"
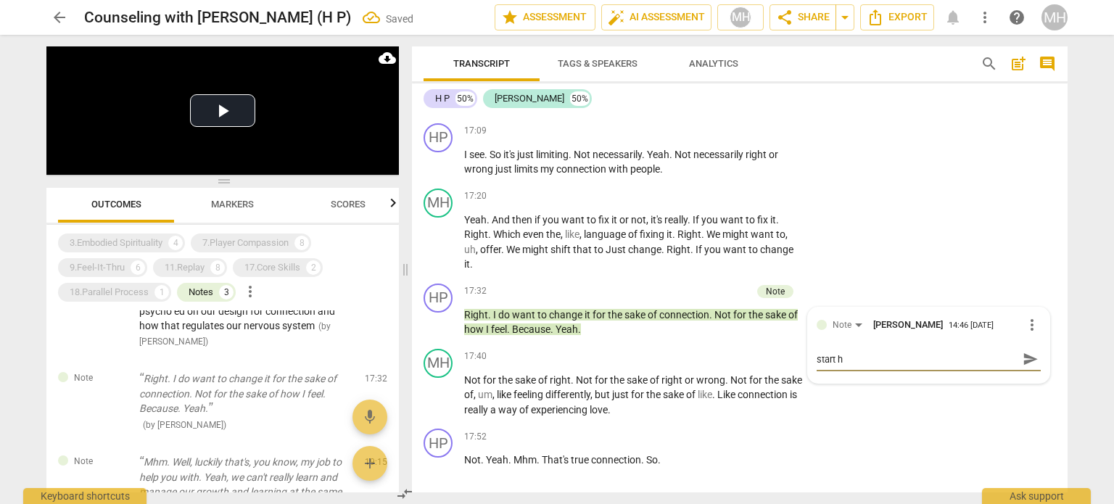
type textarea "start he"
type textarea "start her"
type textarea "start here"
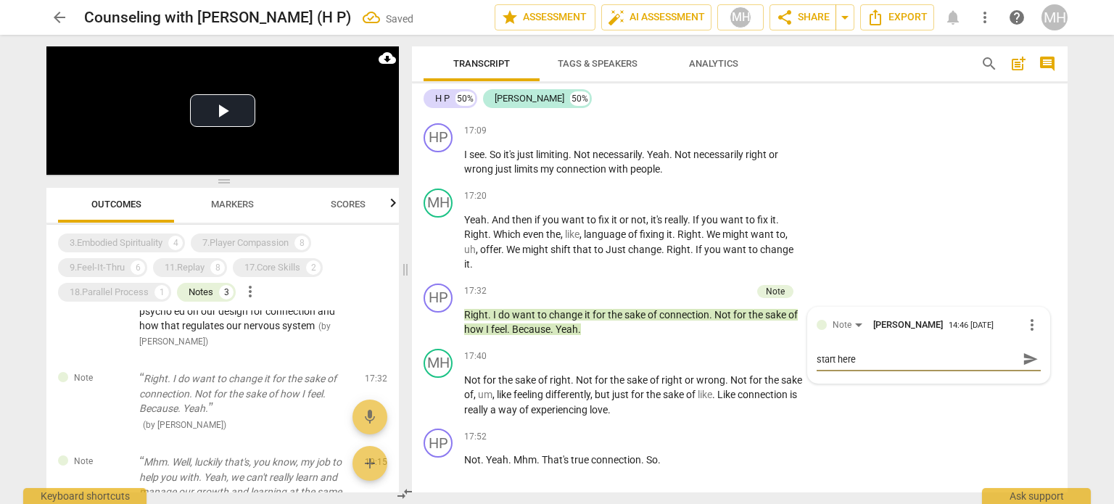
type textarea "start here"
type textarea "start here f"
type textarea "start here fo"
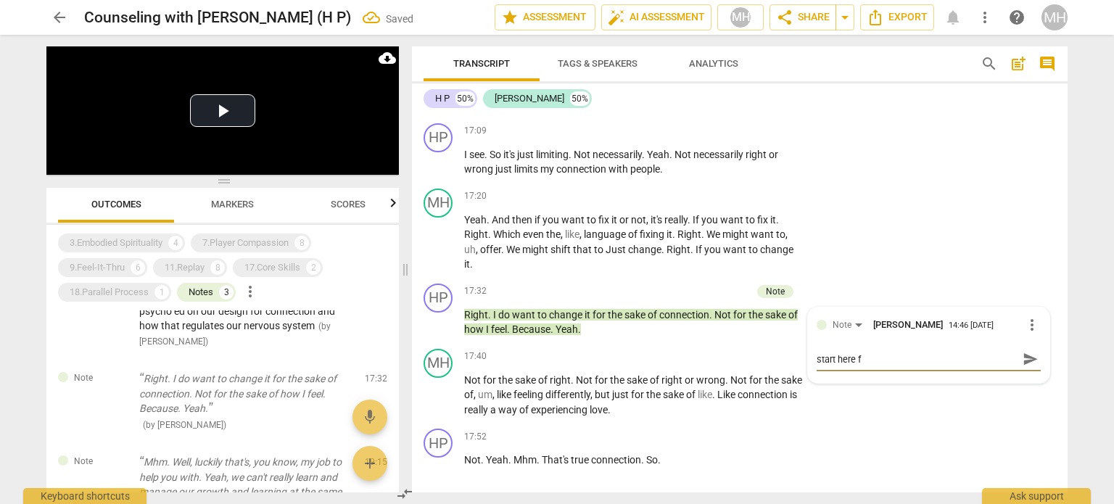
type textarea "start here fo"
type textarea "start here for"
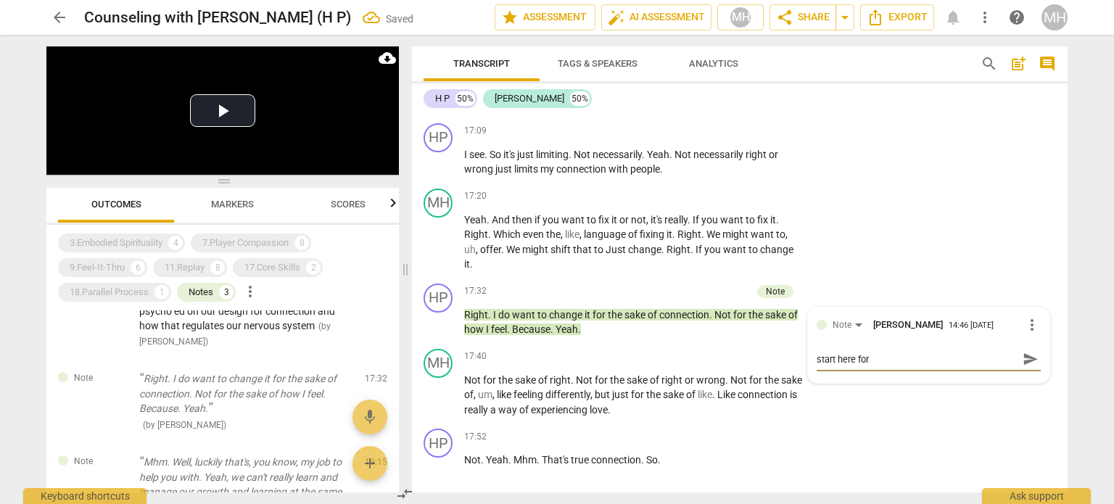
type textarea "start here for s"
type textarea "start here for su"
type textarea "start here for sup"
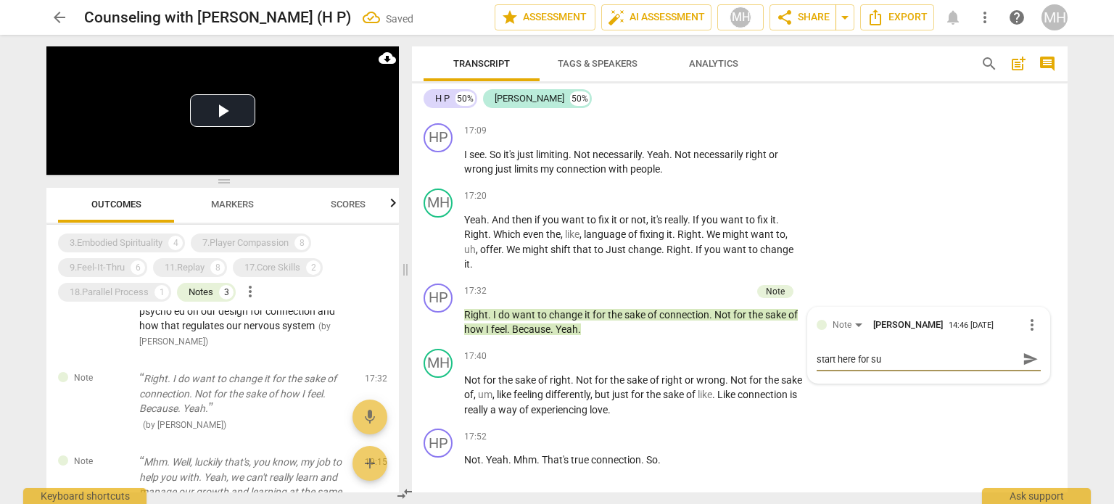
type textarea "start here for sup"
type textarea "start here for supe"
type textarea "start here for super"
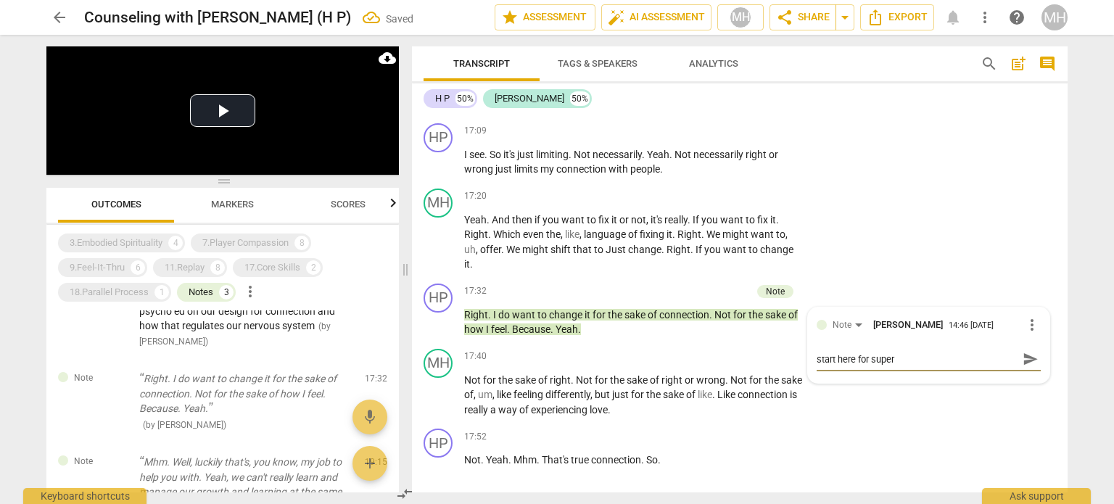
type textarea "start here for superv"
type textarea "start here for supervi"
type textarea "start here for supervis"
type textarea "start here for supervisi"
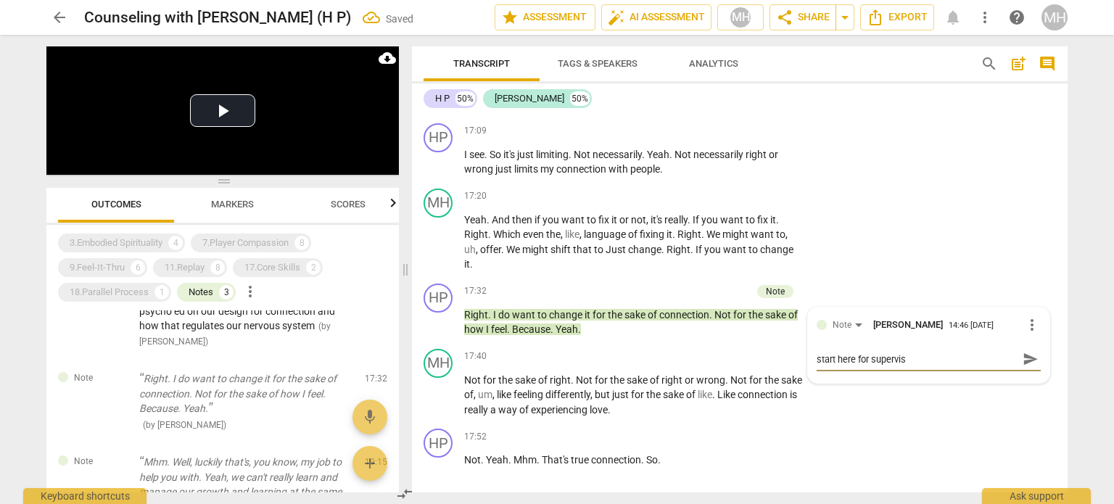
type textarea "start here for supervisi"
type textarea "start here for supervisio"
type textarea "start here for supervision"
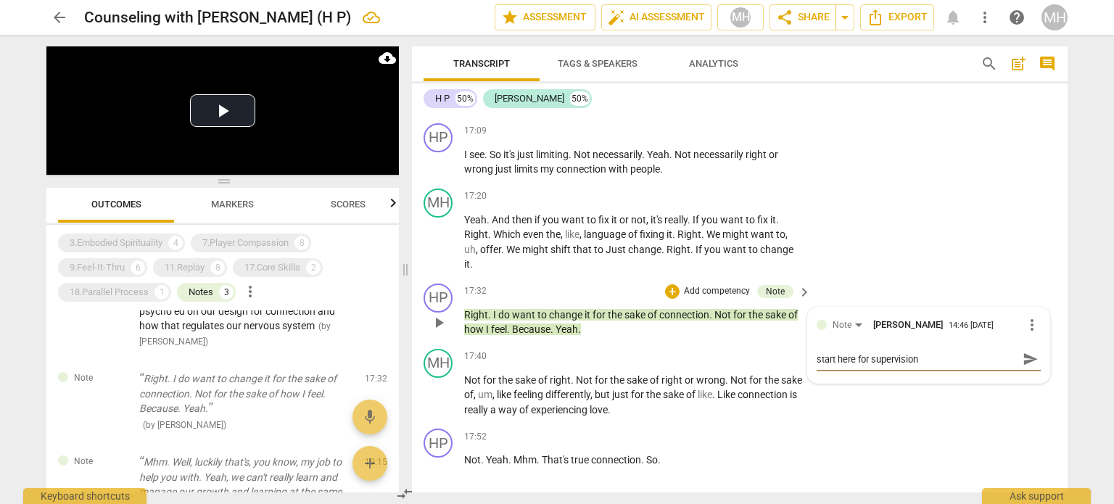
click at [1027, 351] on span "send" at bounding box center [1030, 359] width 16 height 16
